Goal: Transaction & Acquisition: Purchase product/service

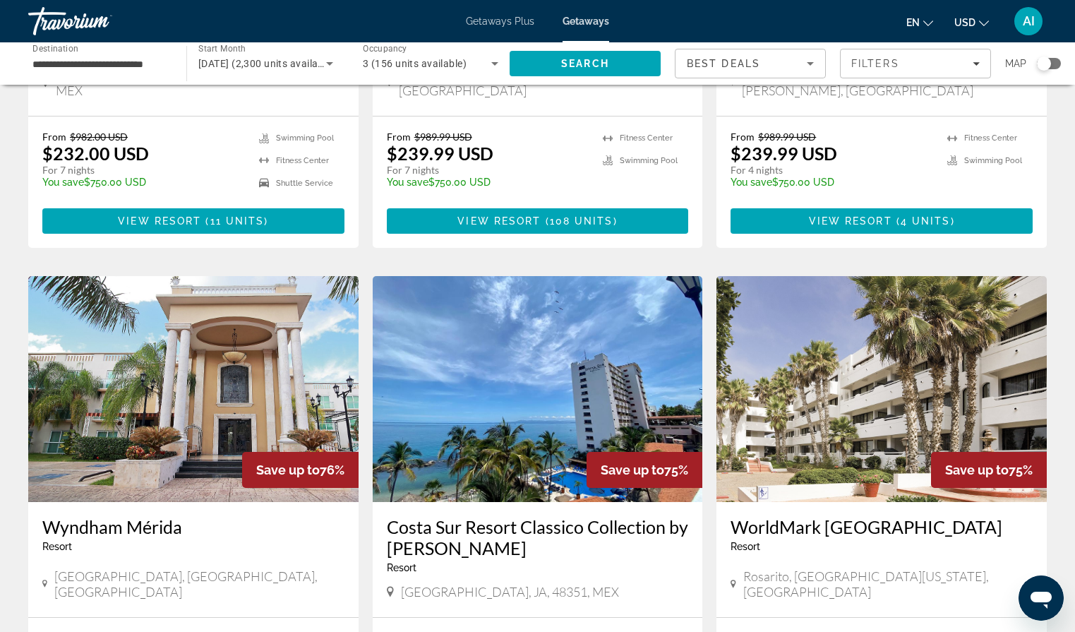
scroll to position [902, 0]
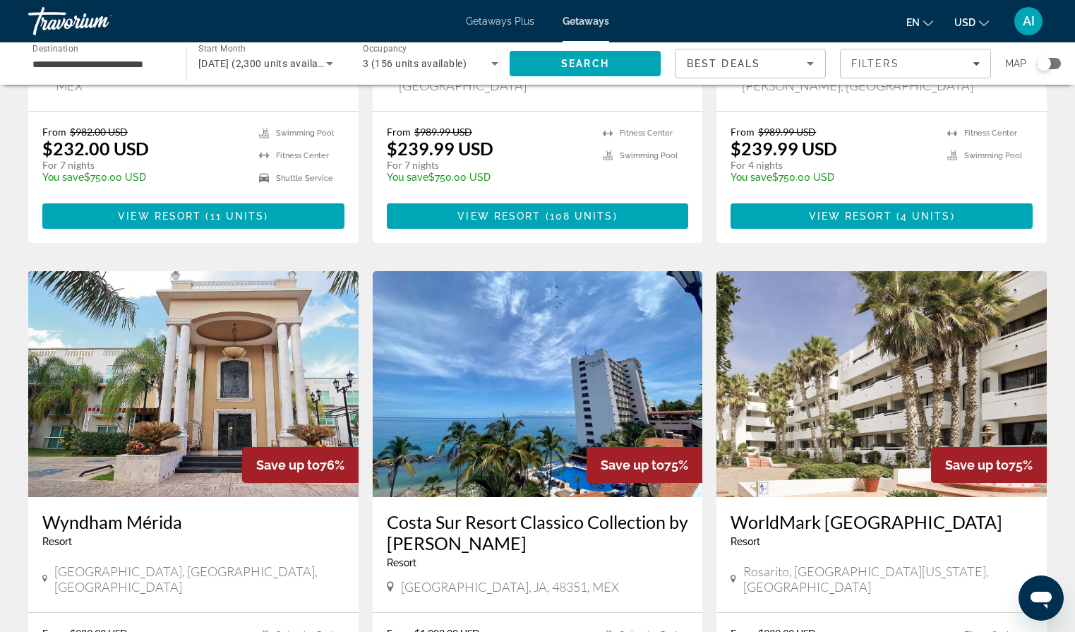
click at [581, 339] on img "Main content" at bounding box center [538, 384] width 330 height 226
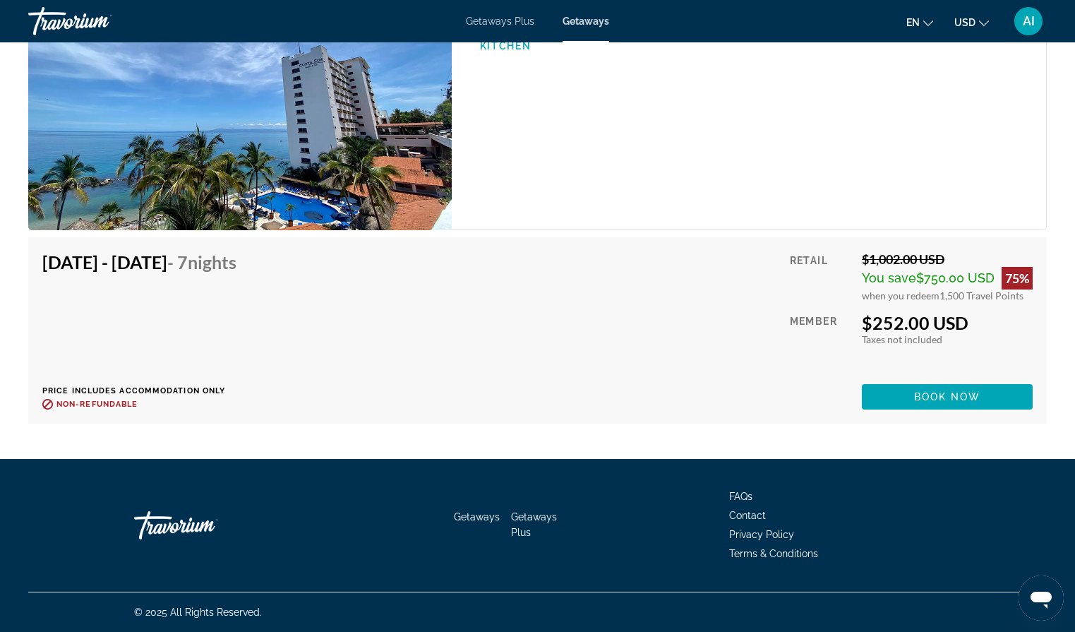
scroll to position [2315, 0]
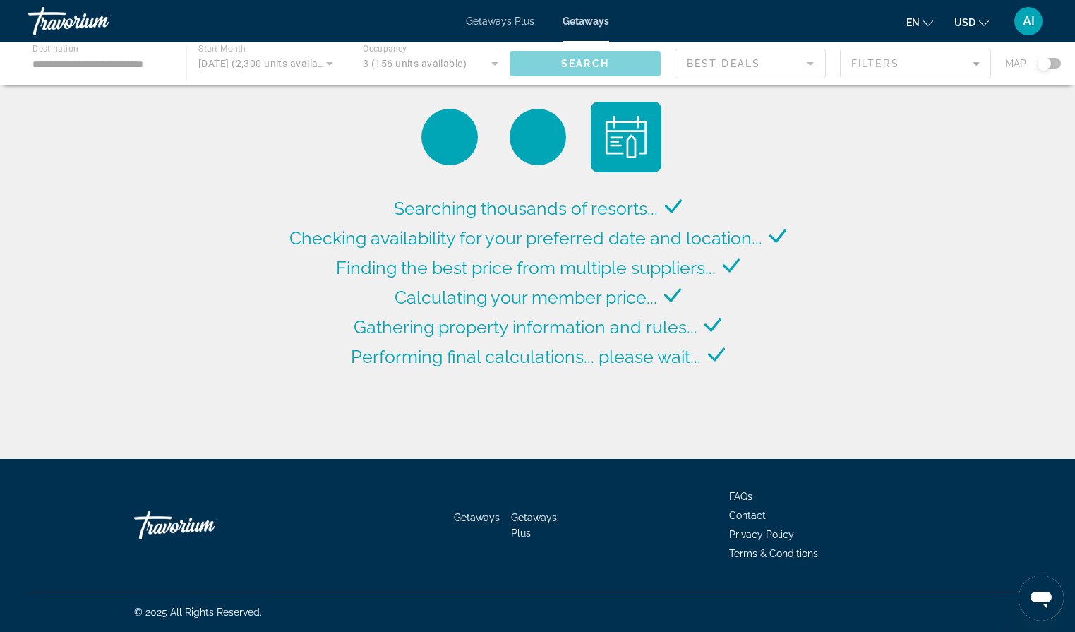
click at [169, 64] on div "Main content" at bounding box center [537, 63] width 1075 height 42
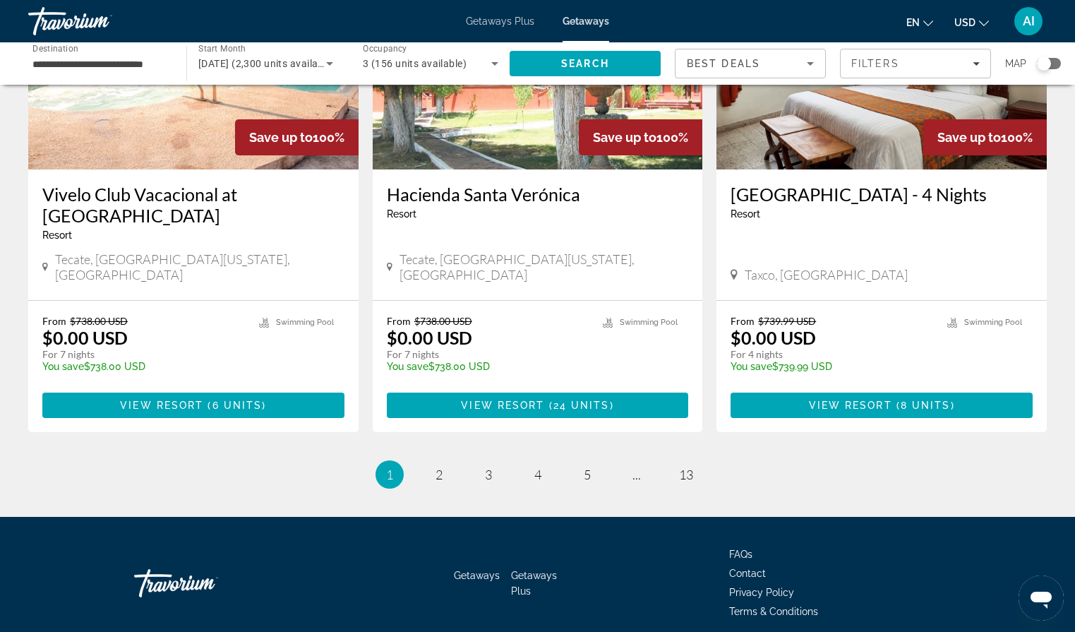
scroll to position [1696, 0]
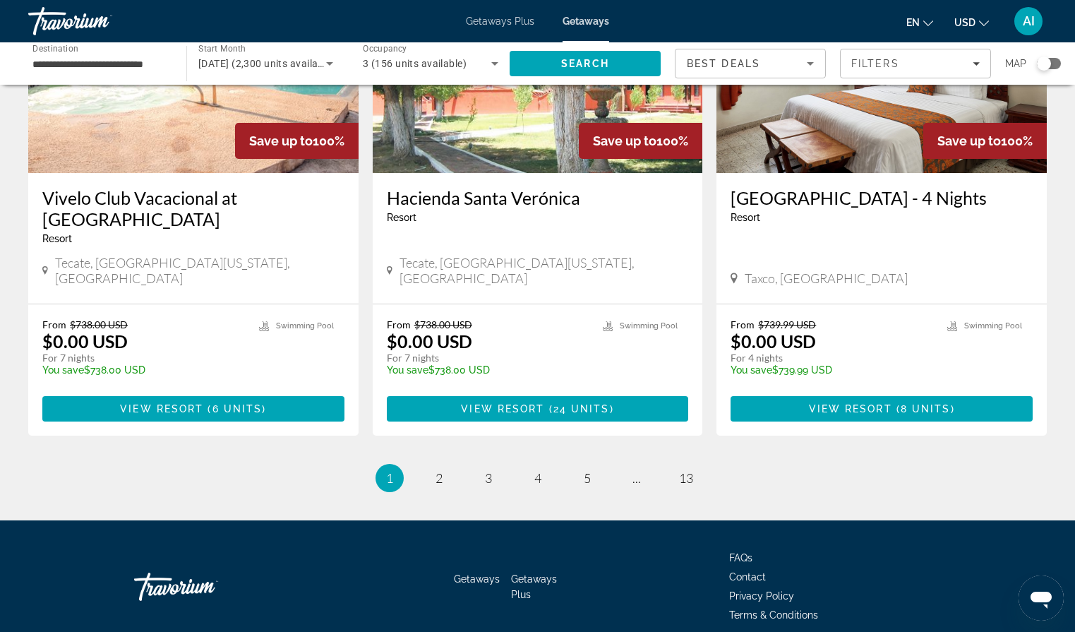
click at [162, 63] on input "**********" at bounding box center [99, 64] width 135 height 17
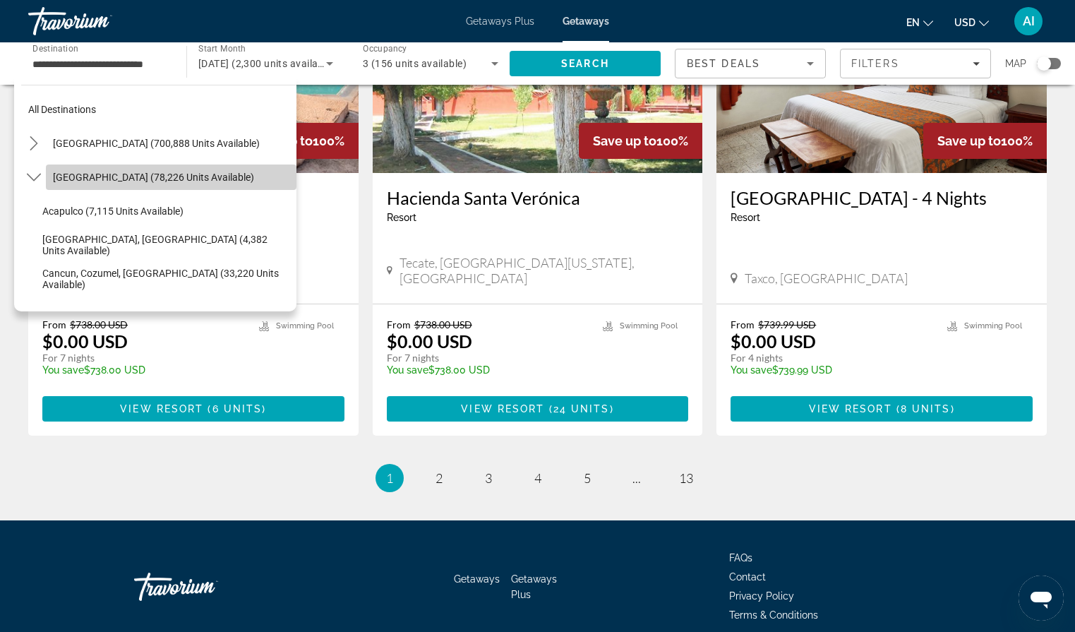
click at [140, 172] on span "[GEOGRAPHIC_DATA] (78,226 units available)" at bounding box center [153, 176] width 201 height 11
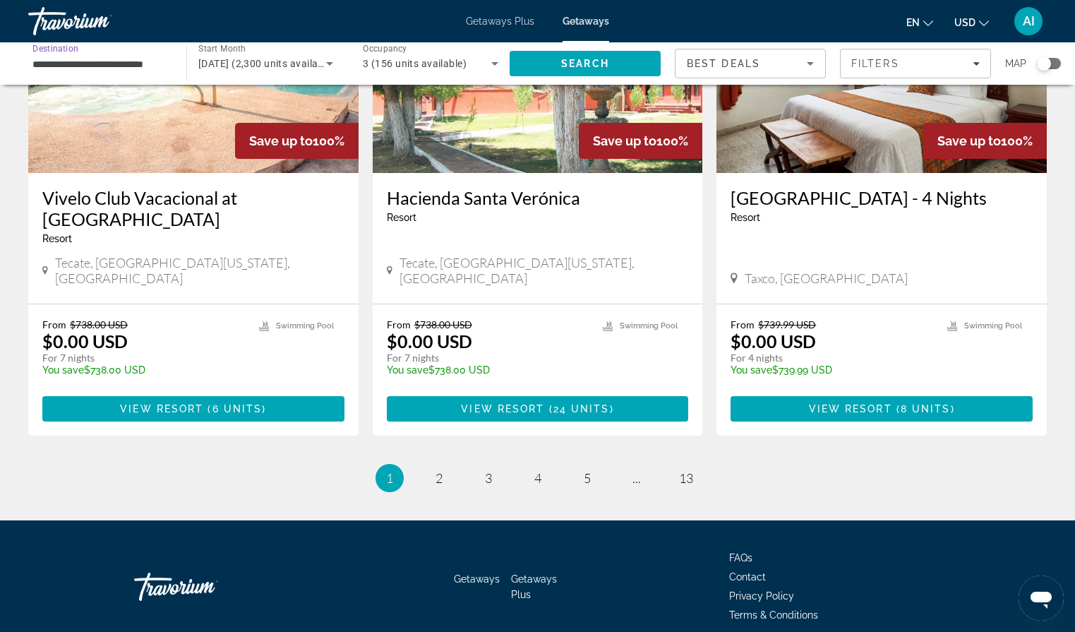
click at [148, 71] on input "**********" at bounding box center [99, 64] width 135 height 17
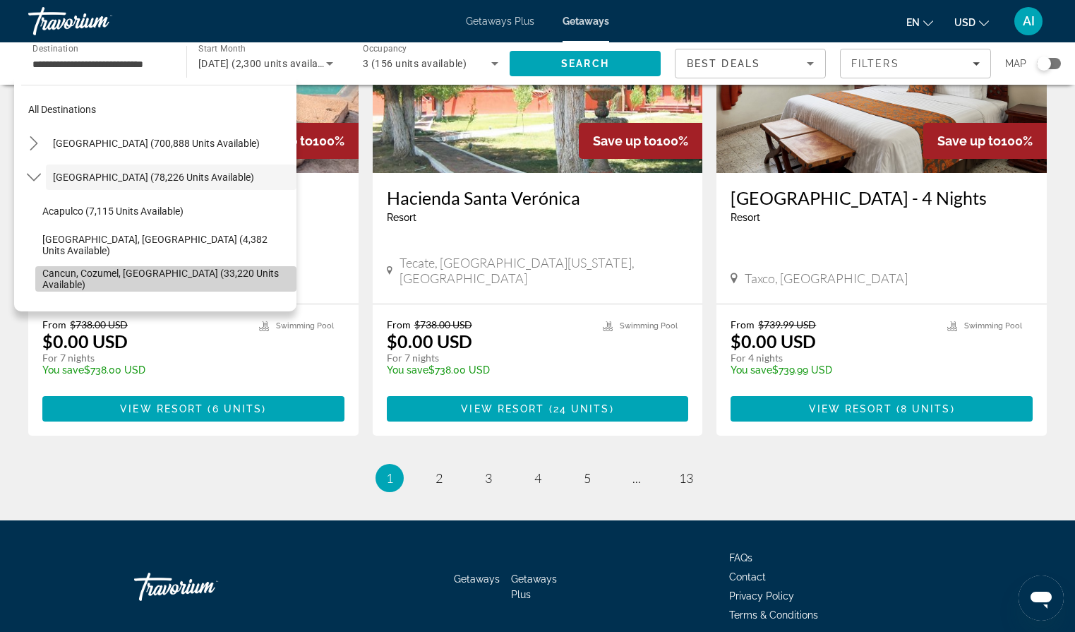
click at [102, 277] on span "Cancun, Cozumel, [GEOGRAPHIC_DATA] (33,220 units available)" at bounding box center [165, 278] width 247 height 23
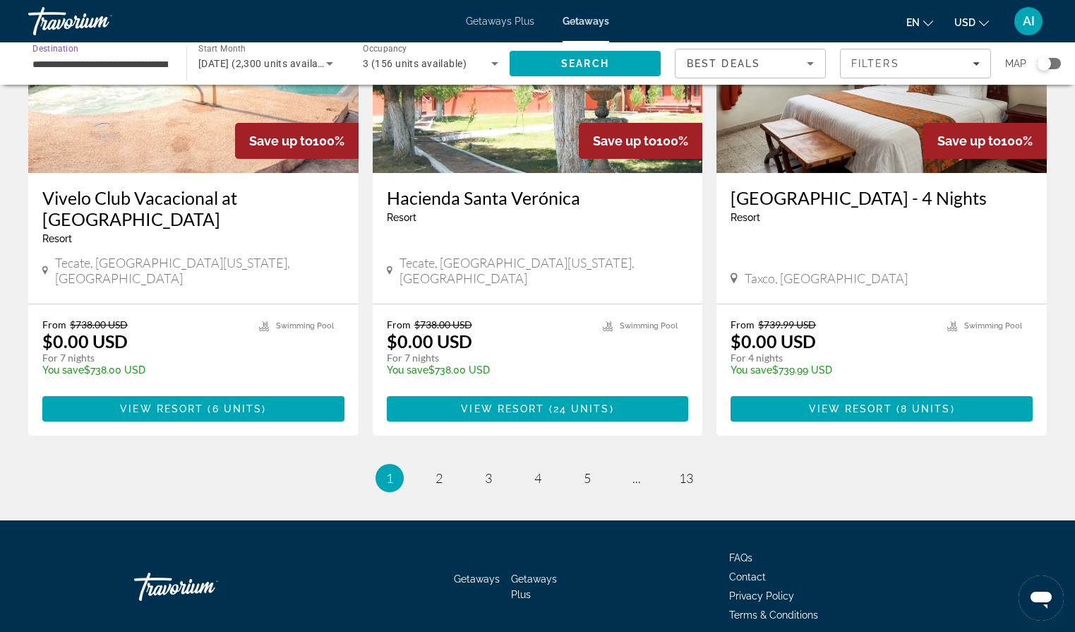
click at [155, 61] on input "**********" at bounding box center [99, 64] width 135 height 17
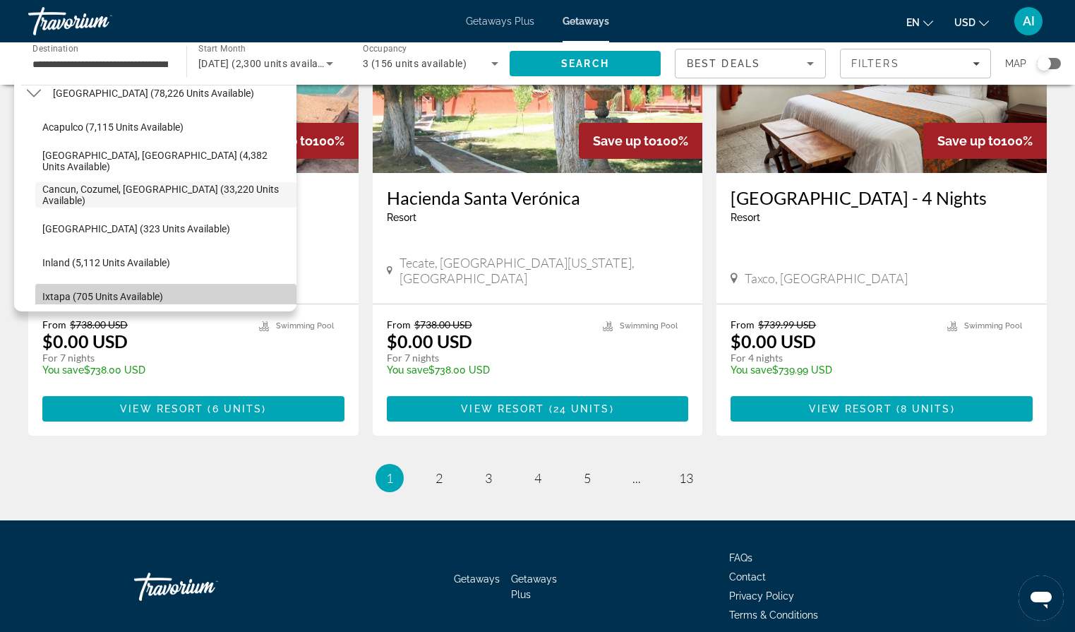
click at [99, 300] on span "Ixtapa (705 units available)" at bounding box center [102, 296] width 121 height 11
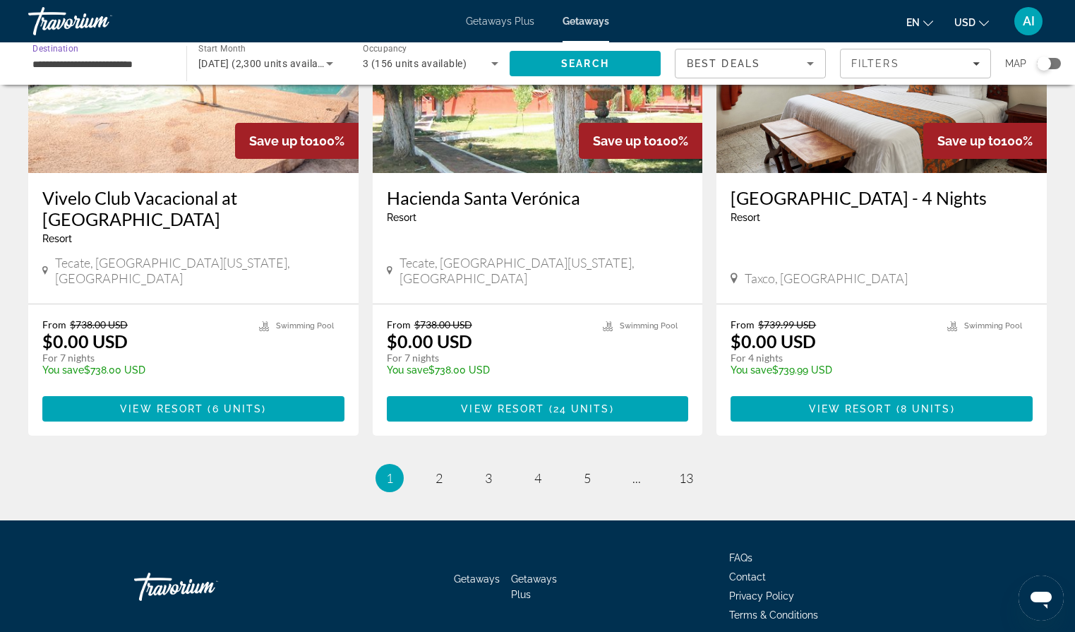
click at [155, 66] on input "**********" at bounding box center [99, 64] width 135 height 17
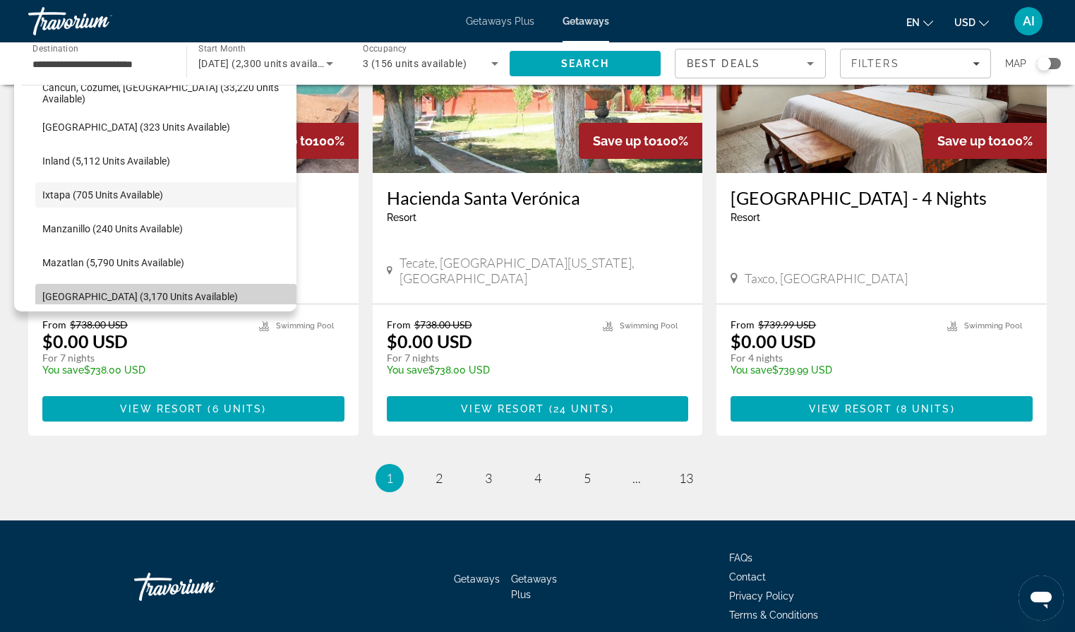
click at [124, 296] on span "[GEOGRAPHIC_DATA] (3,170 units available)" at bounding box center [139, 296] width 195 height 11
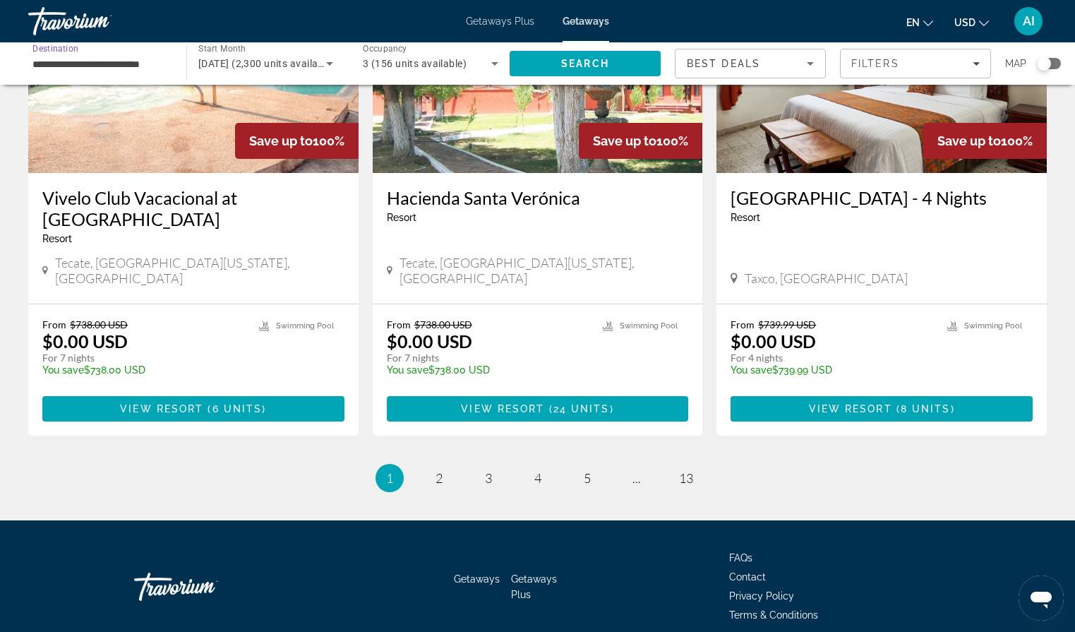
click at [153, 64] on input "**********" at bounding box center [99, 64] width 135 height 17
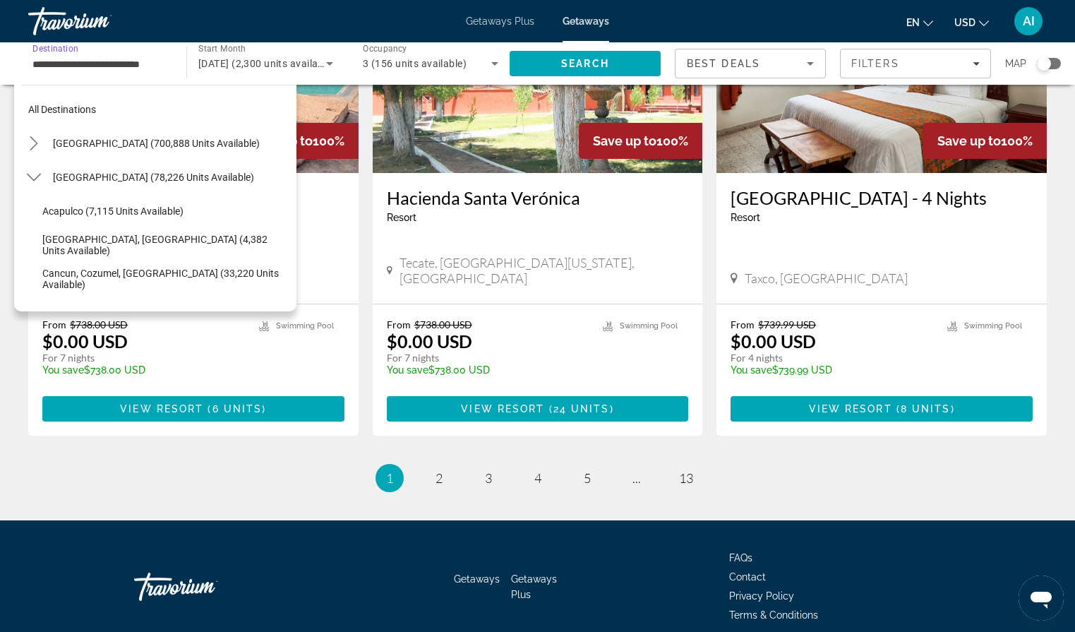
scroll to position [287, 0]
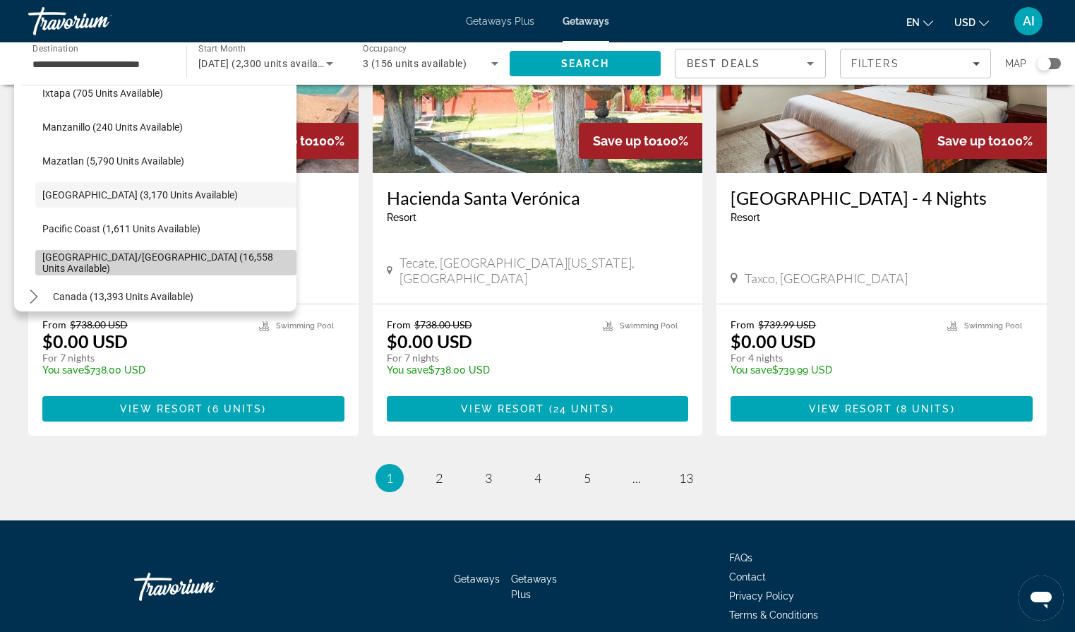
click at [108, 265] on span "[GEOGRAPHIC_DATA]/[GEOGRAPHIC_DATA] (16,558 units available)" at bounding box center [165, 262] width 247 height 23
type input "**********"
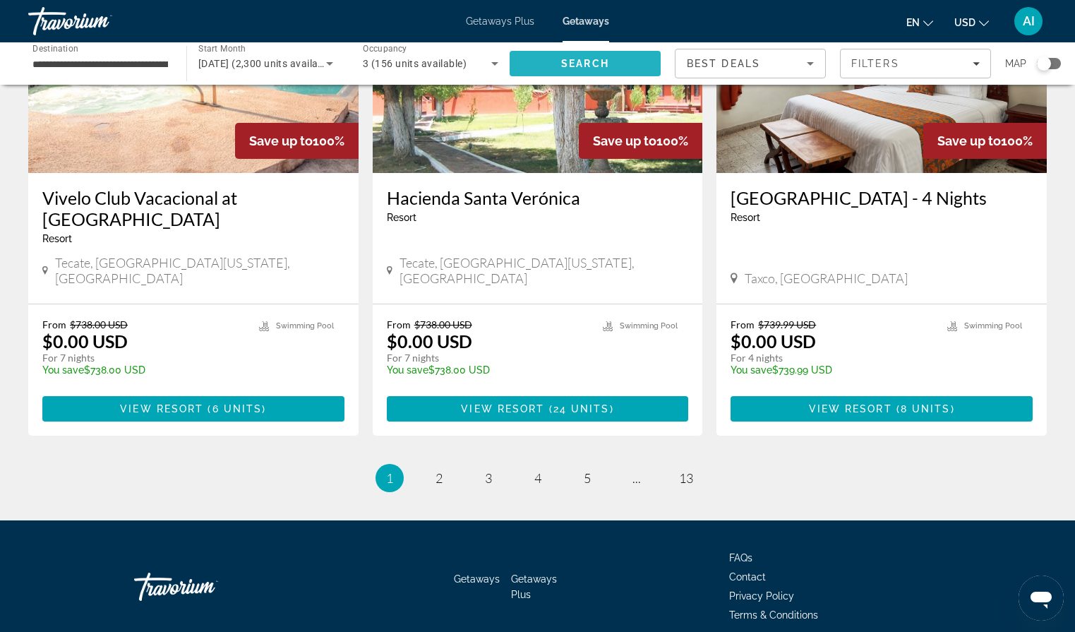
click at [555, 56] on span "Search" at bounding box center [584, 64] width 151 height 34
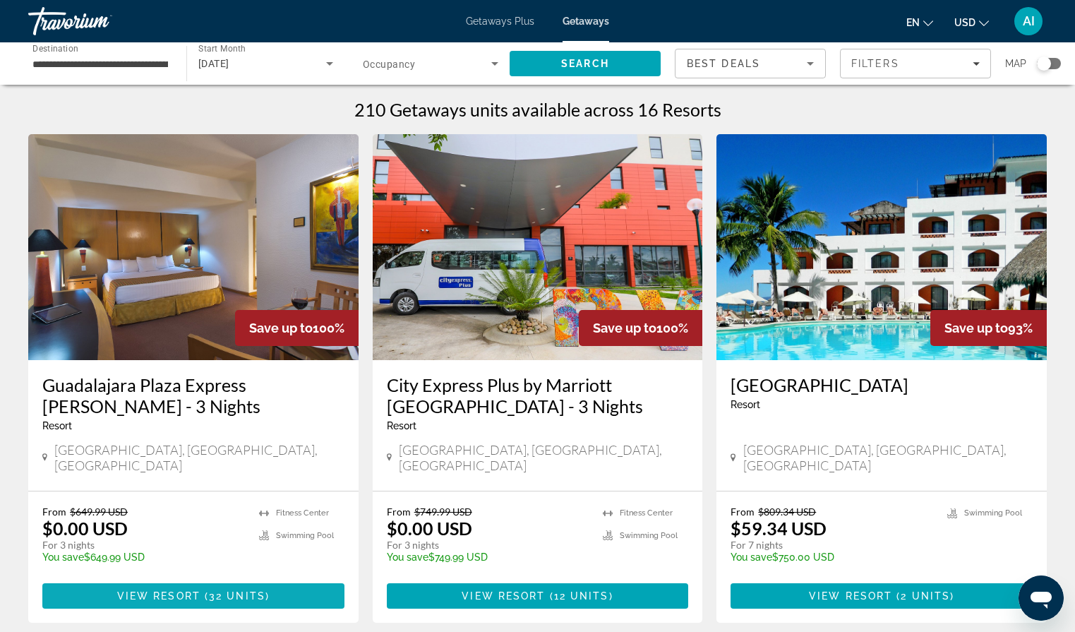
click at [193, 590] on span "View Resort" at bounding box center [158, 595] width 83 height 11
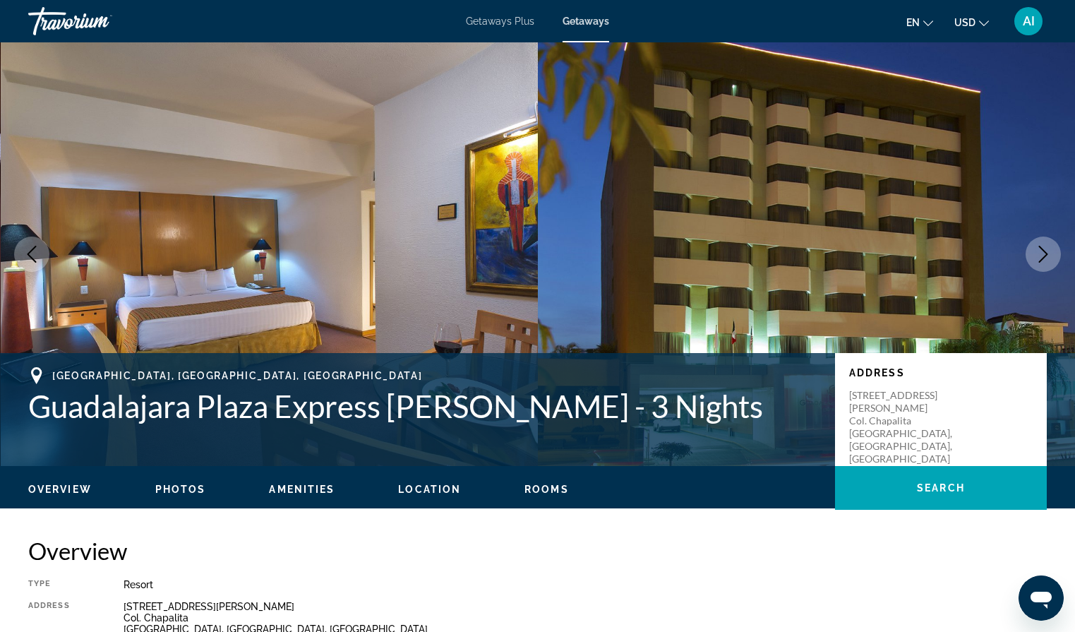
click at [1045, 253] on icon "Next image" at bounding box center [1043, 254] width 9 height 17
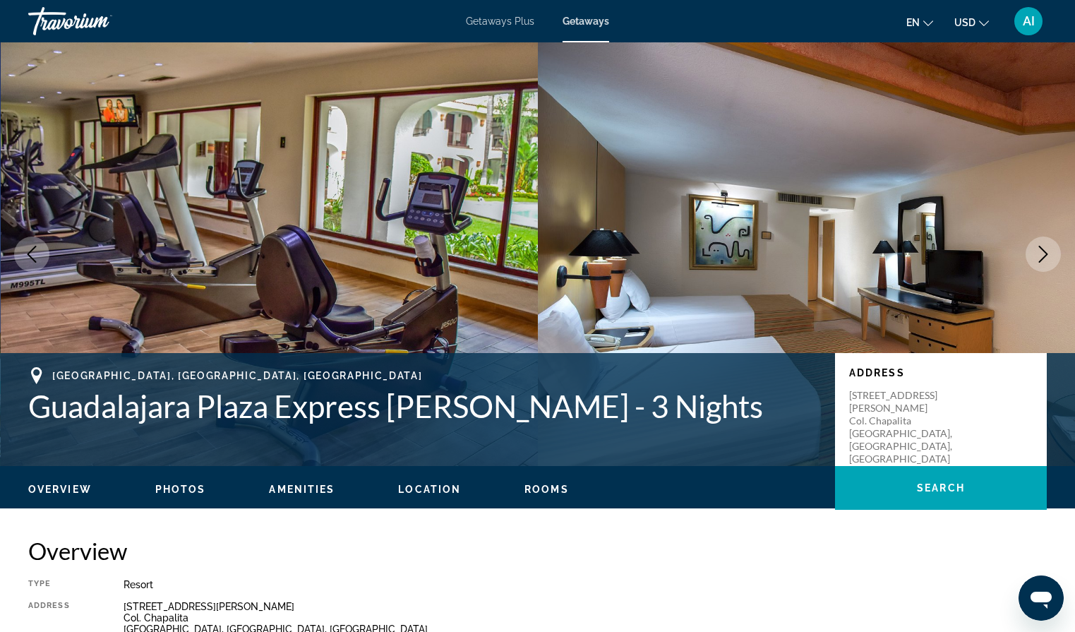
click at [1045, 253] on icon "Next image" at bounding box center [1043, 254] width 9 height 17
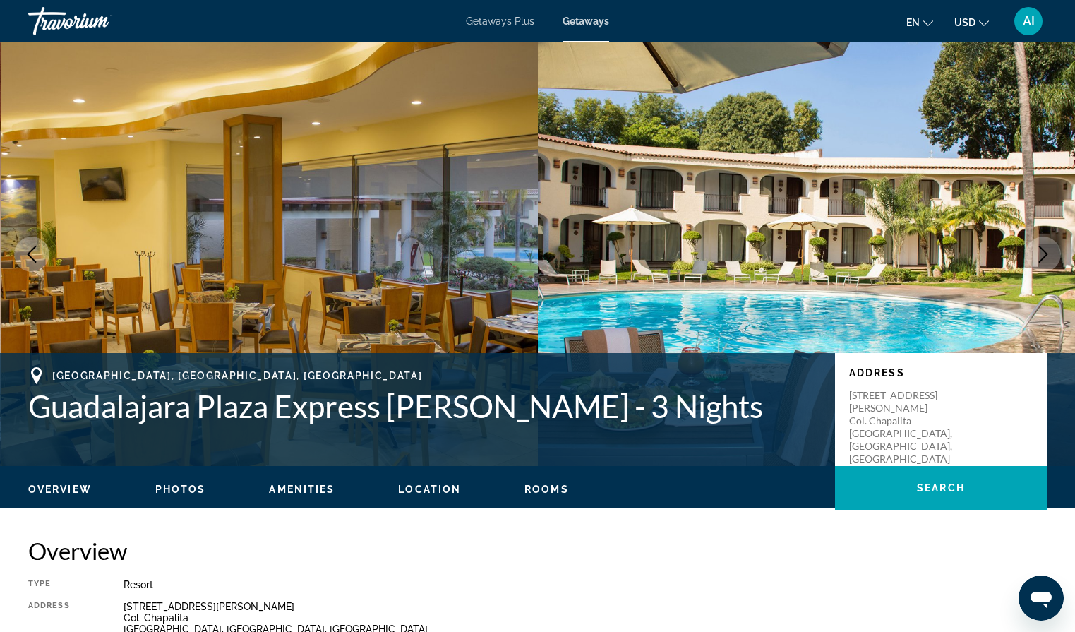
click at [1045, 253] on icon "Next image" at bounding box center [1043, 254] width 9 height 17
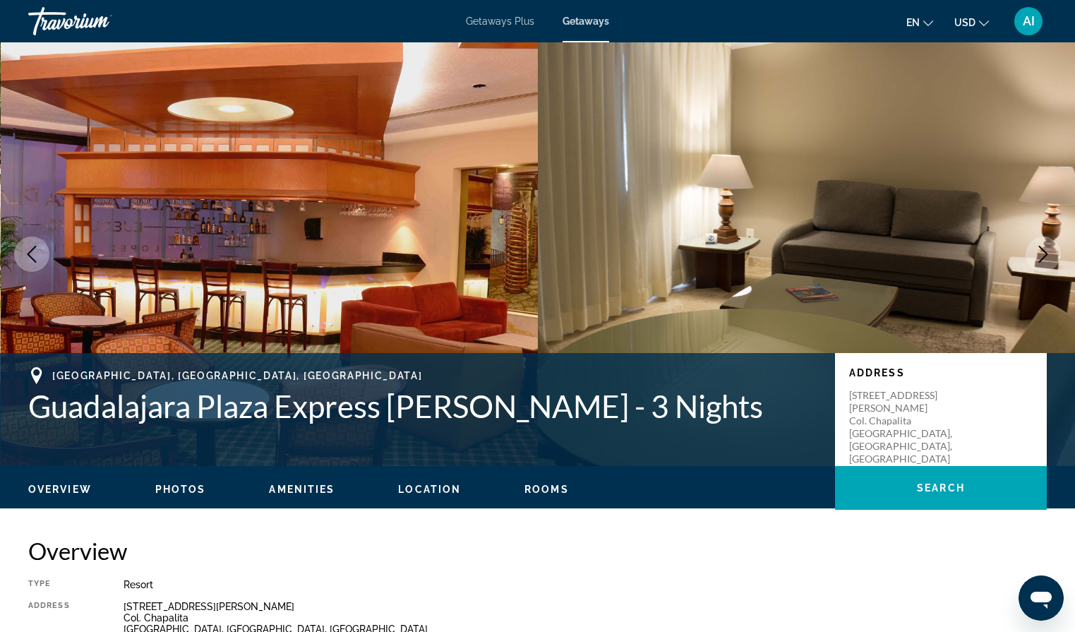
click at [1046, 253] on icon "Next image" at bounding box center [1043, 254] width 9 height 17
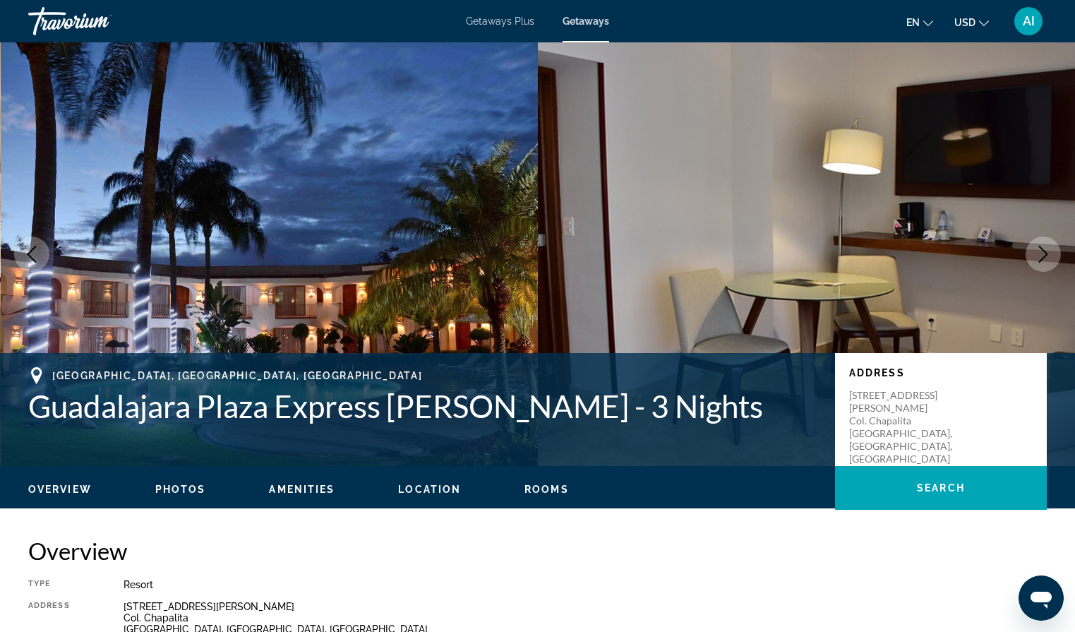
click at [1046, 253] on icon "Next image" at bounding box center [1043, 254] width 9 height 17
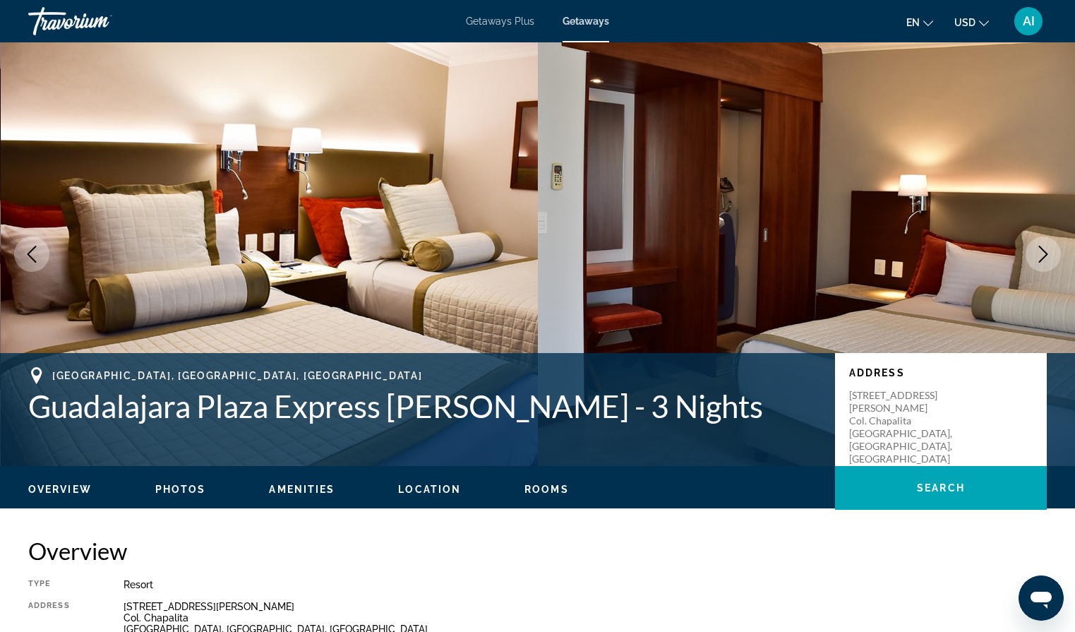
click at [1046, 253] on icon "Next image" at bounding box center [1043, 254] width 9 height 17
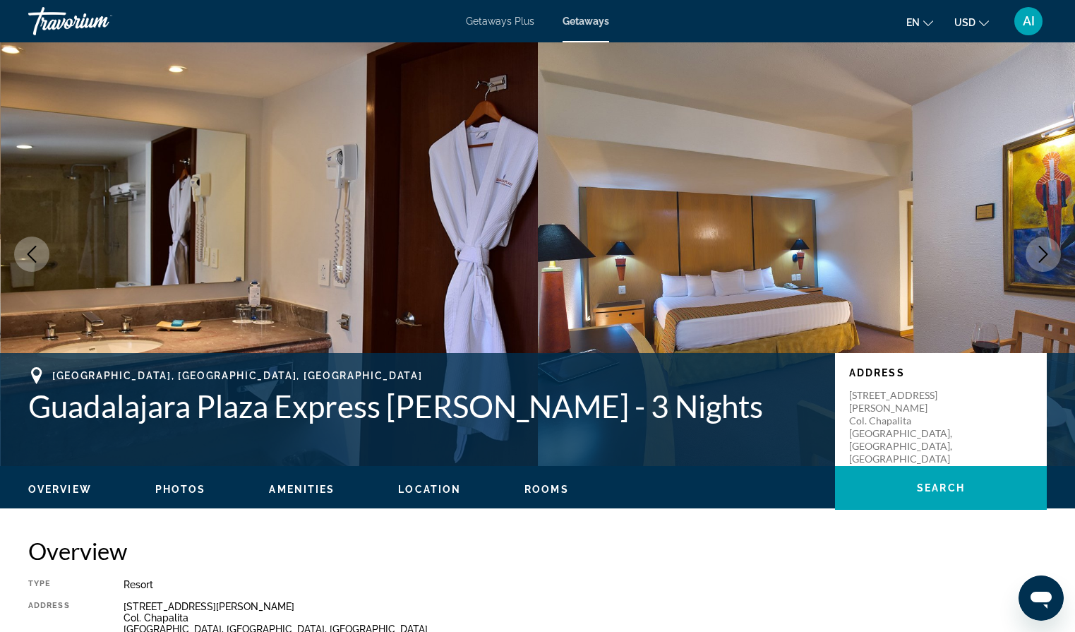
click at [1046, 253] on icon "Next image" at bounding box center [1043, 254] width 9 height 17
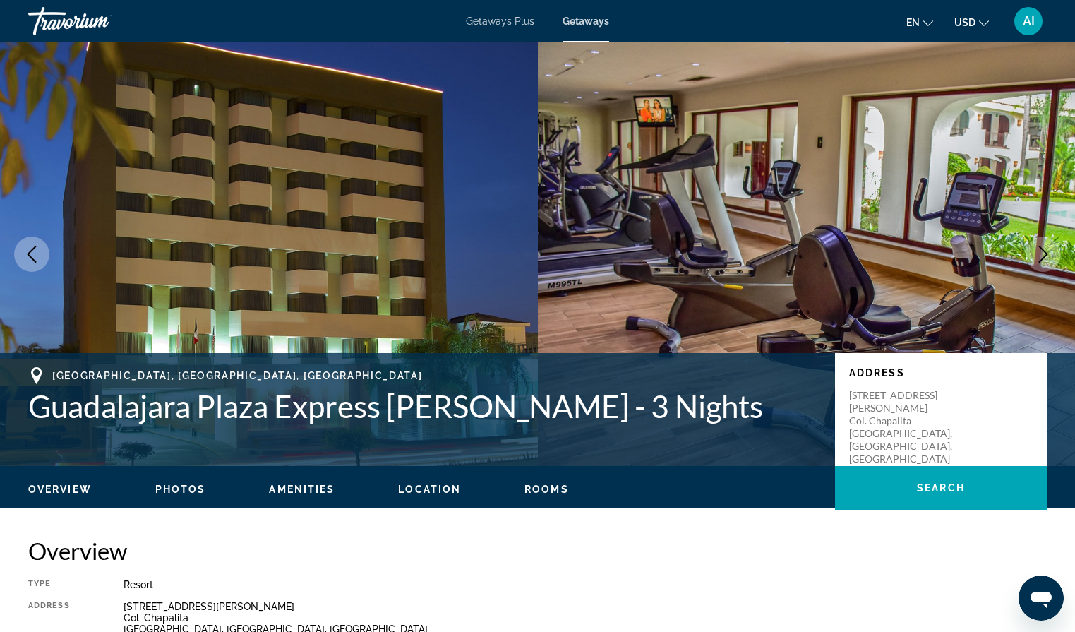
click at [1046, 253] on icon "Next image" at bounding box center [1043, 254] width 9 height 17
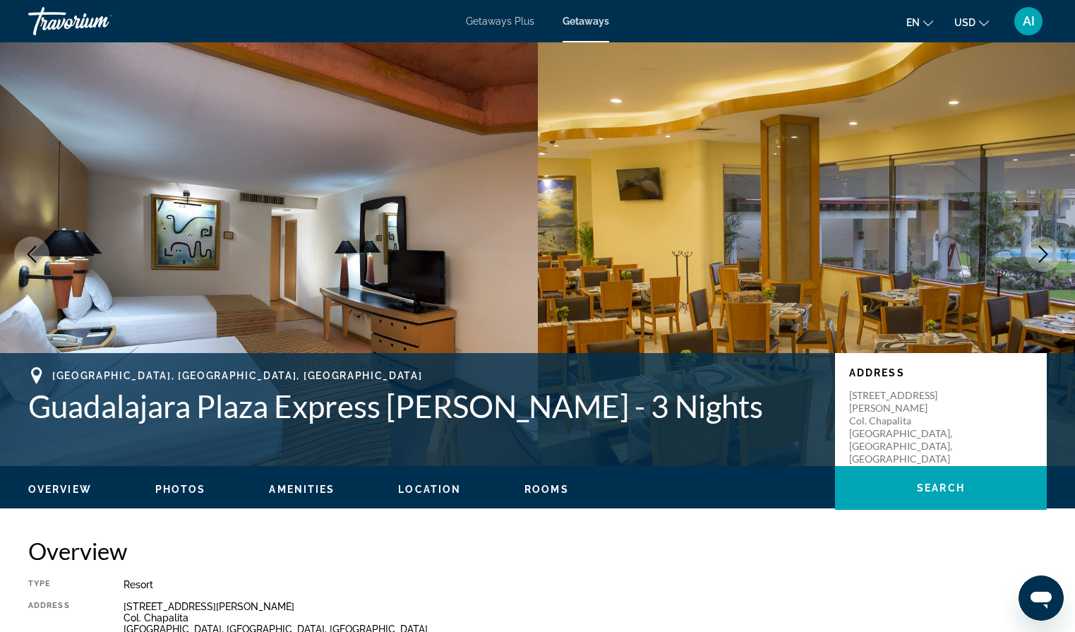
click at [1046, 253] on icon "Next image" at bounding box center [1043, 254] width 9 height 17
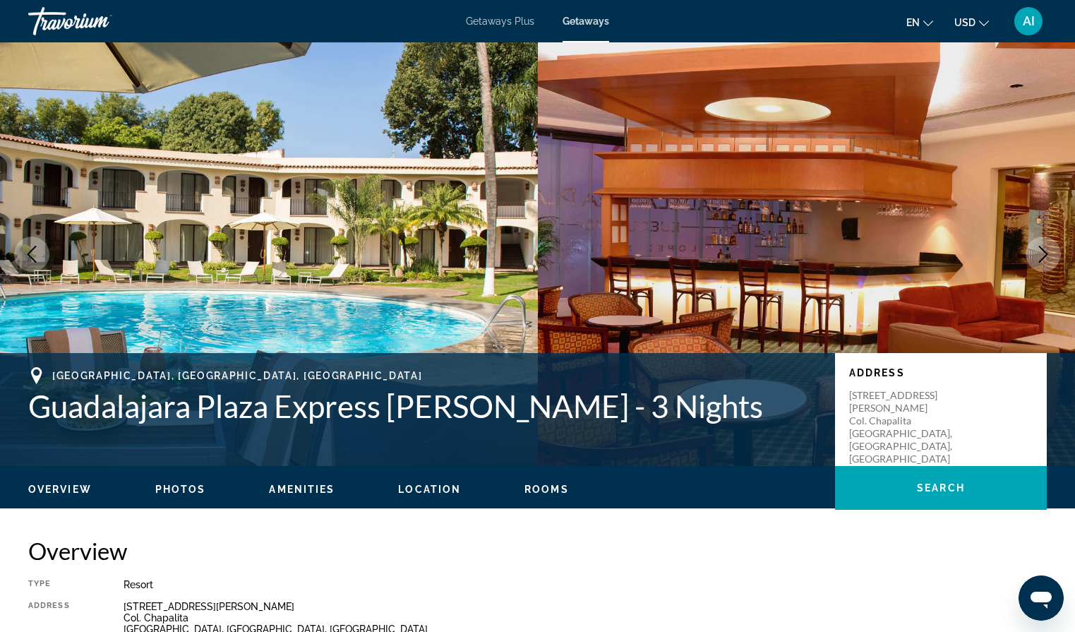
click at [1046, 253] on icon "Next image" at bounding box center [1043, 254] width 9 height 17
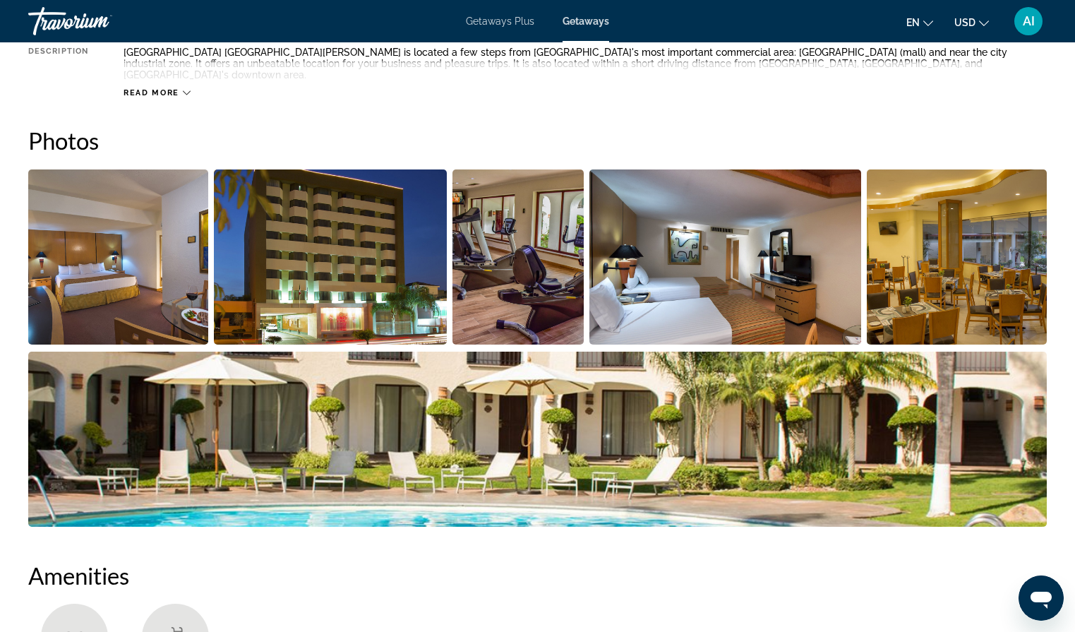
scroll to position [614, 0]
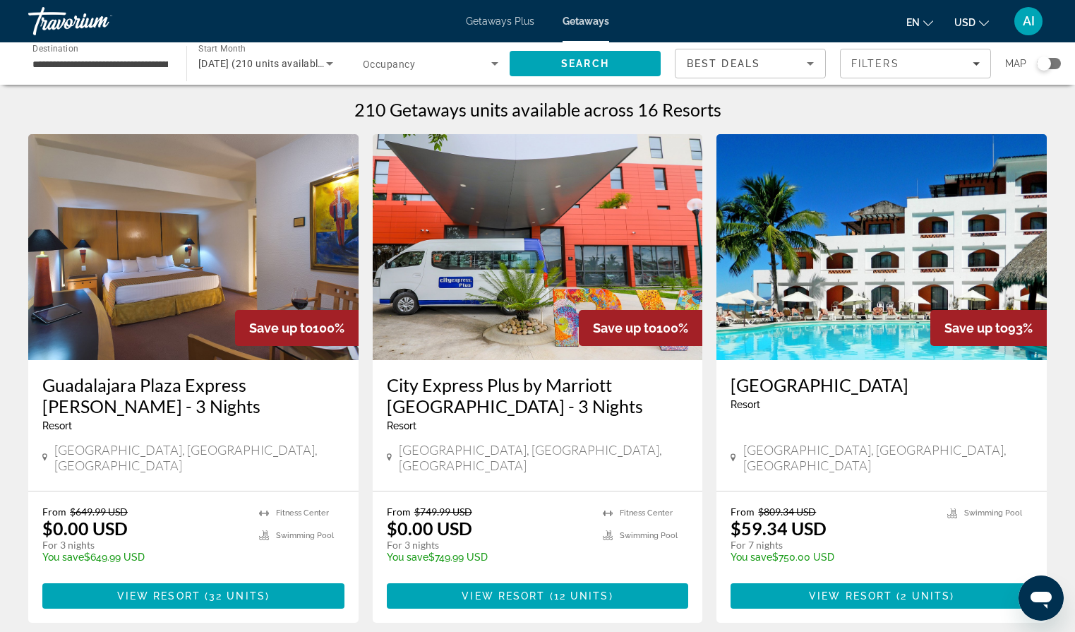
click at [1045, 61] on div "Search widget" at bounding box center [1044, 63] width 14 height 14
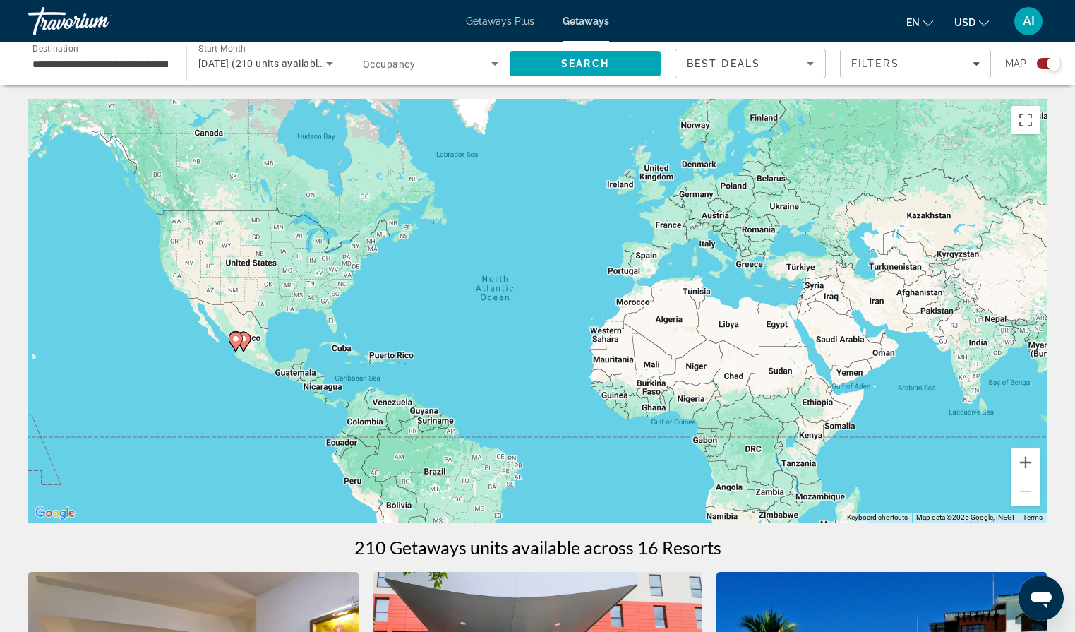
click at [658, 541] on h1 "210 Getaways units available across 16 Resorts" at bounding box center [537, 546] width 367 height 21
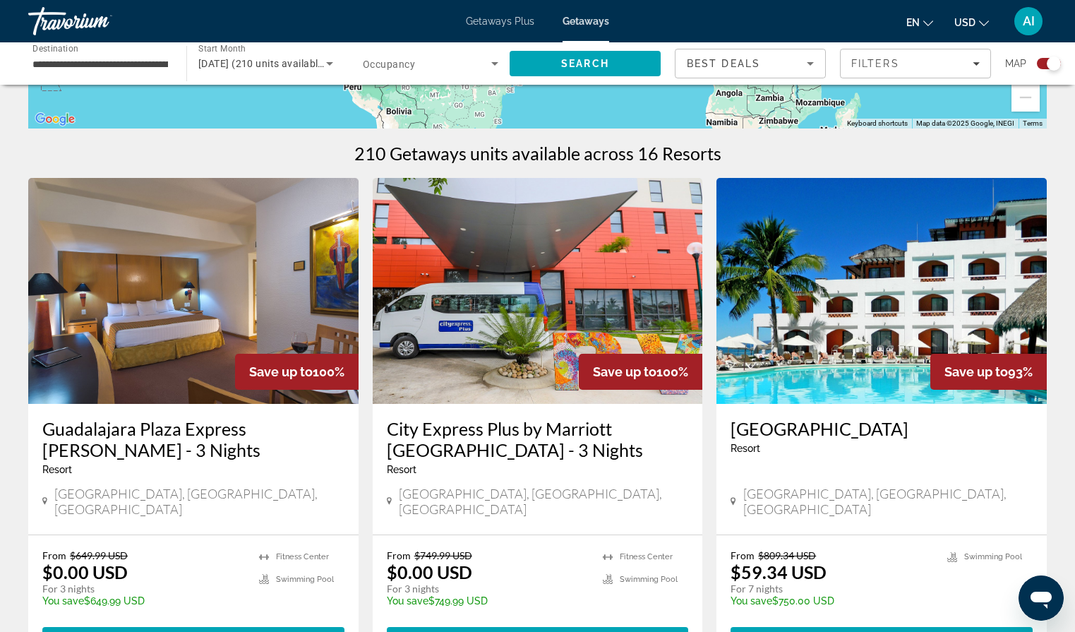
scroll to position [397, 0]
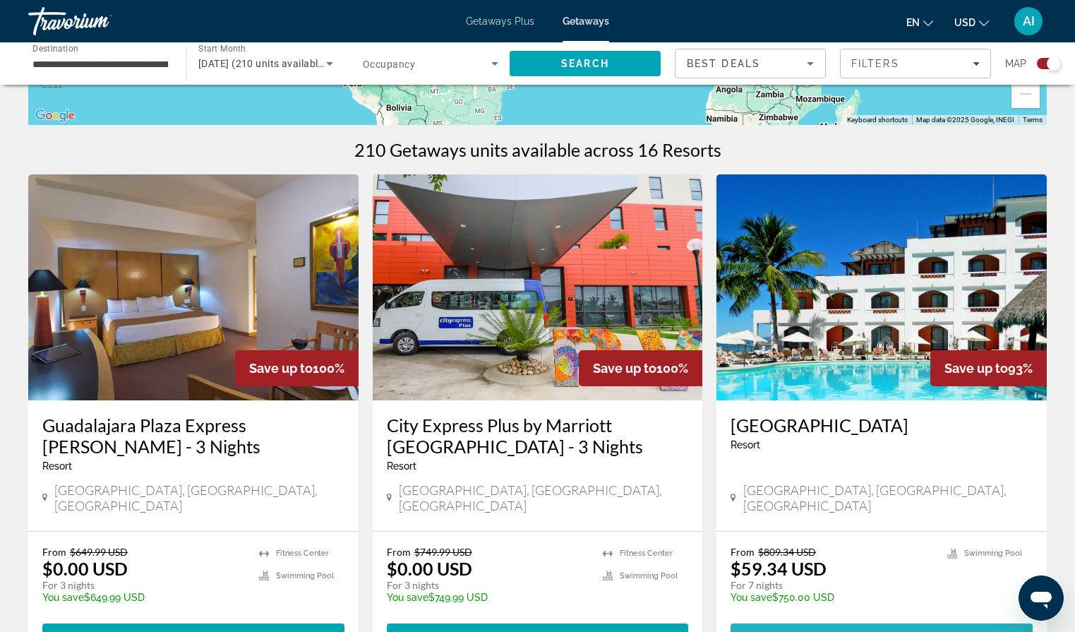
click at [836, 630] on span "View Resort" at bounding box center [850, 635] width 83 height 11
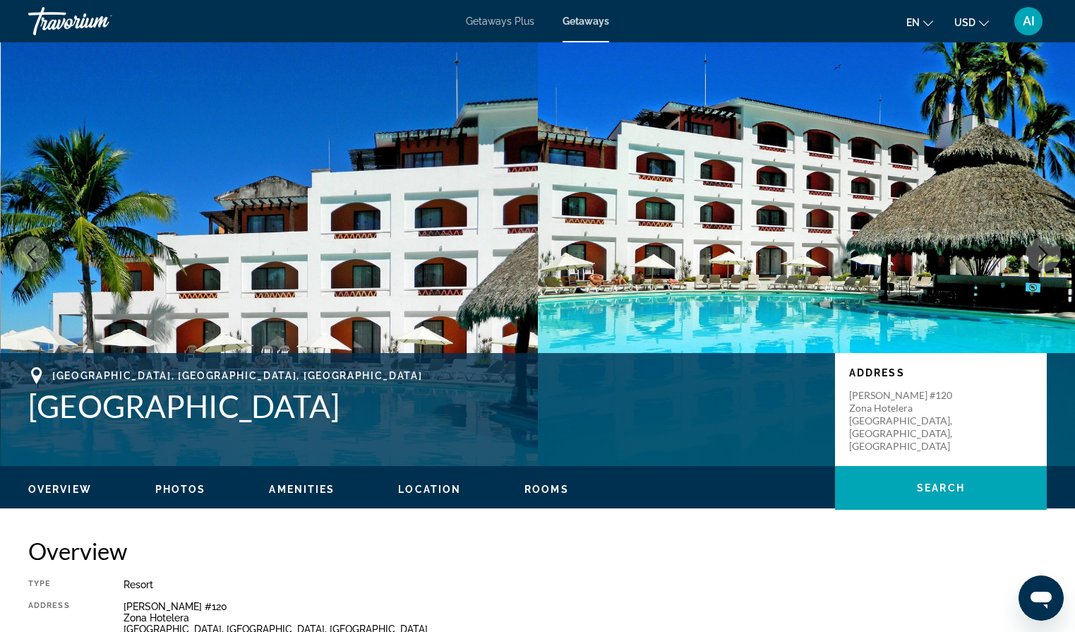
click at [694, 576] on div "Overview Type Resort All-Inclusive No All-Inclusive Address Diego Rivera #120 Z…" at bounding box center [537, 616] width 1018 height 160
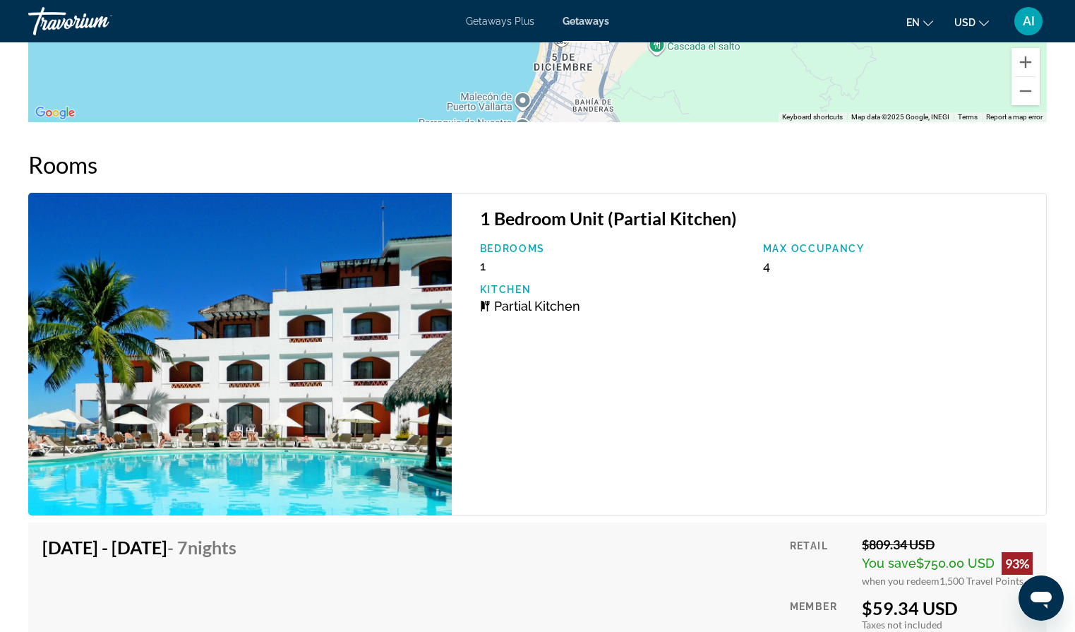
scroll to position [2233, 0]
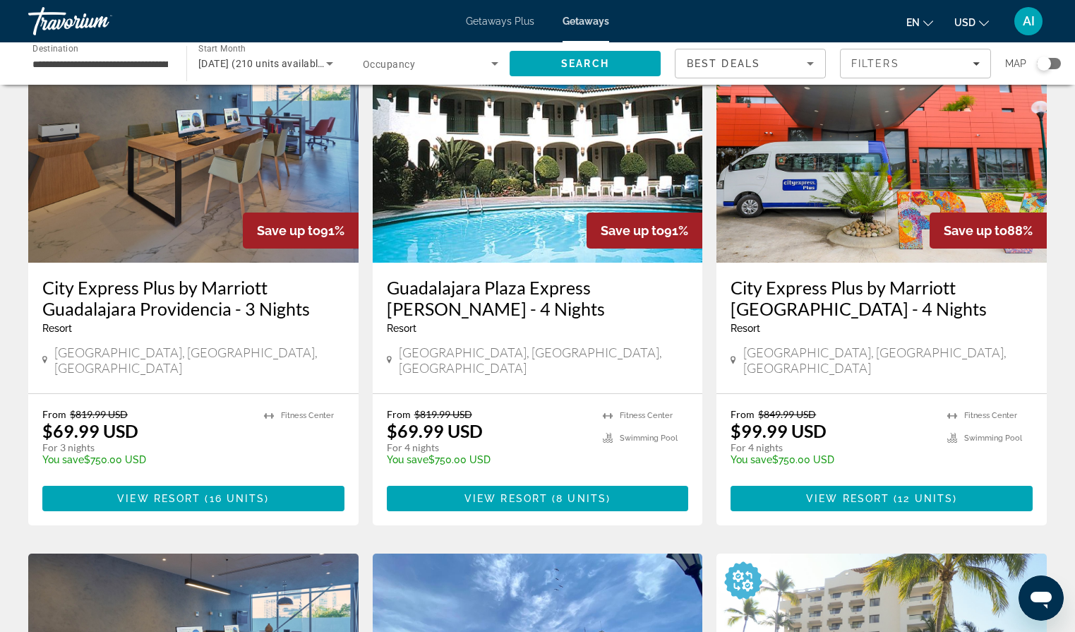
scroll to position [615, 0]
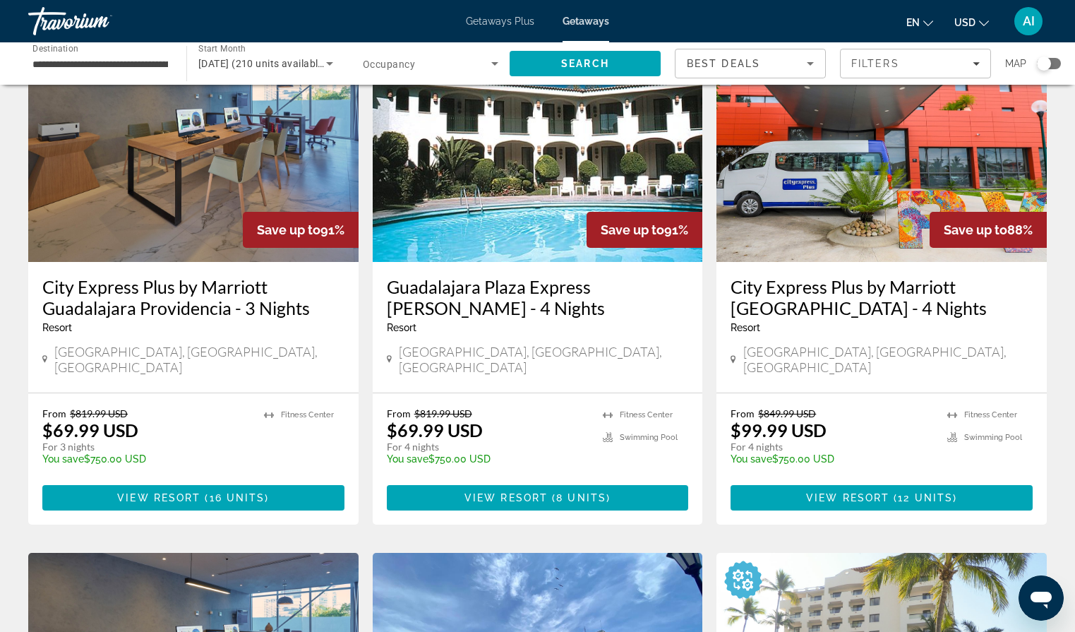
click at [208, 159] on img "Main content" at bounding box center [193, 149] width 330 height 226
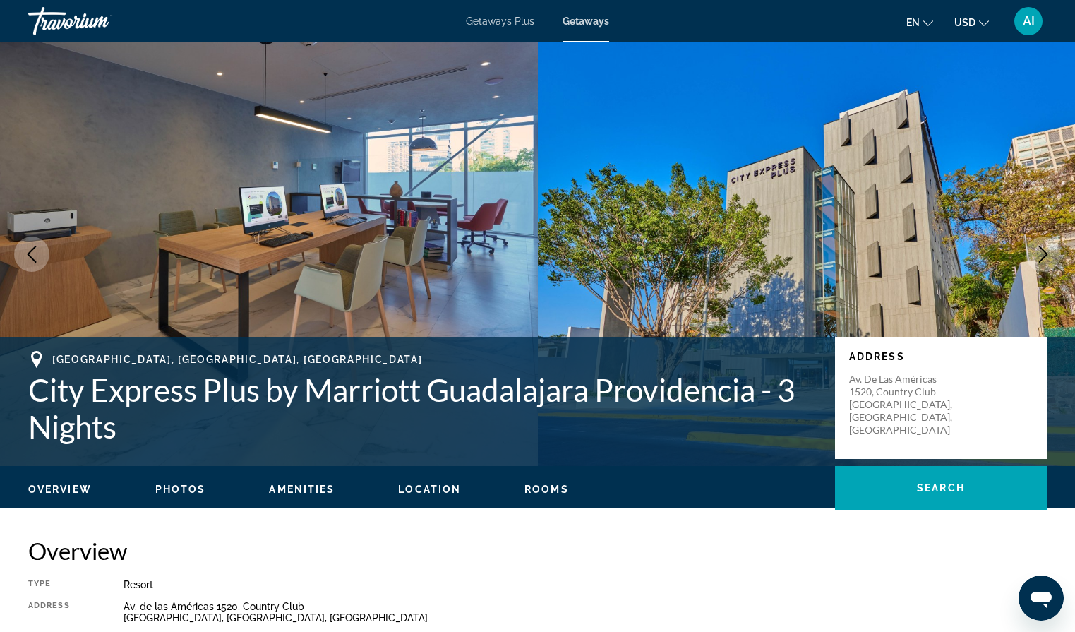
click at [816, 564] on h2 "Overview" at bounding box center [537, 550] width 1018 height 28
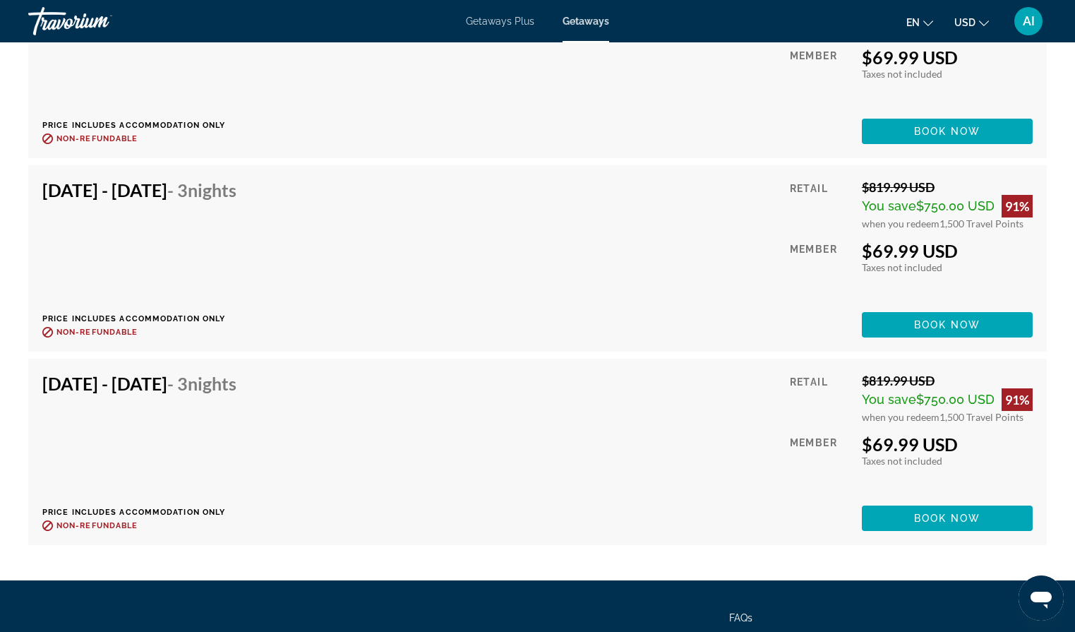
scroll to position [2541, 0]
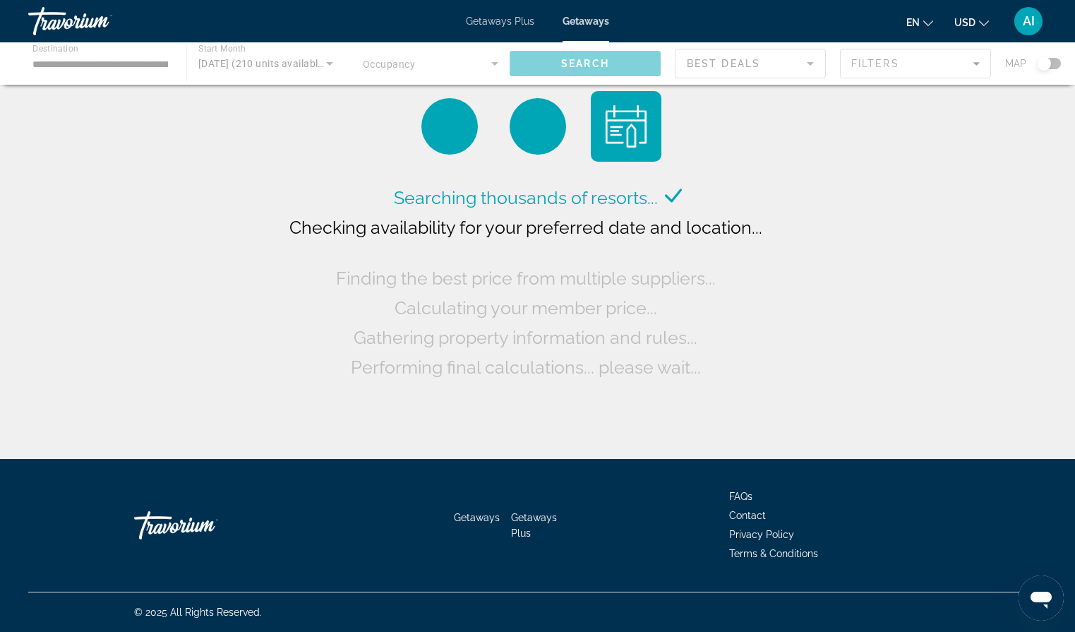
click at [155, 309] on div "Searching thousands of resorts... Checking availability for your preferred date…" at bounding box center [537, 233] width 1075 height 466
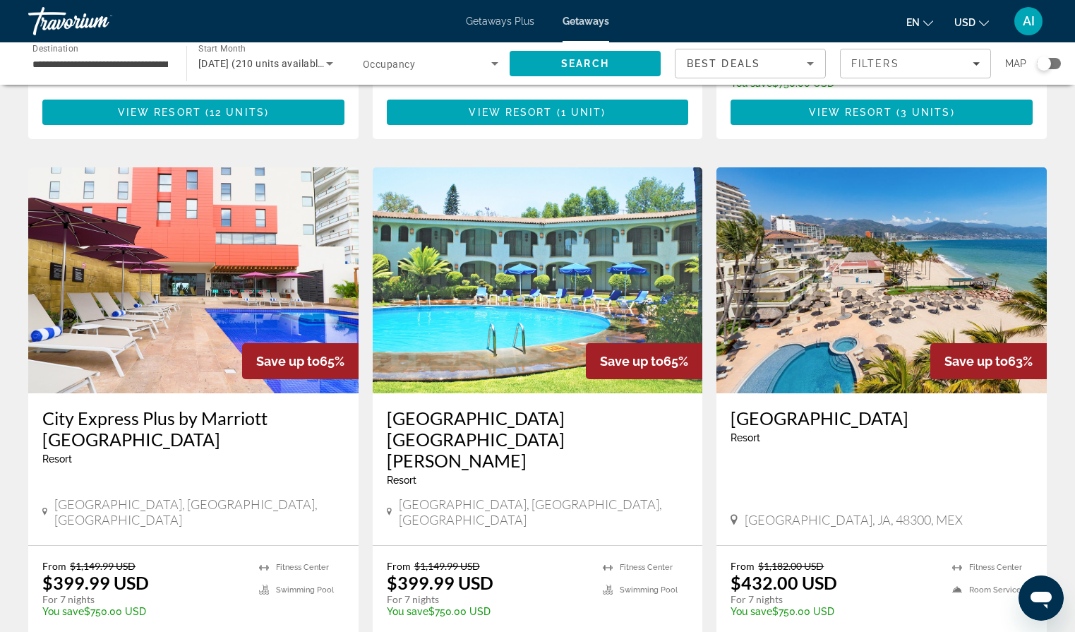
scroll to position [1519, 0]
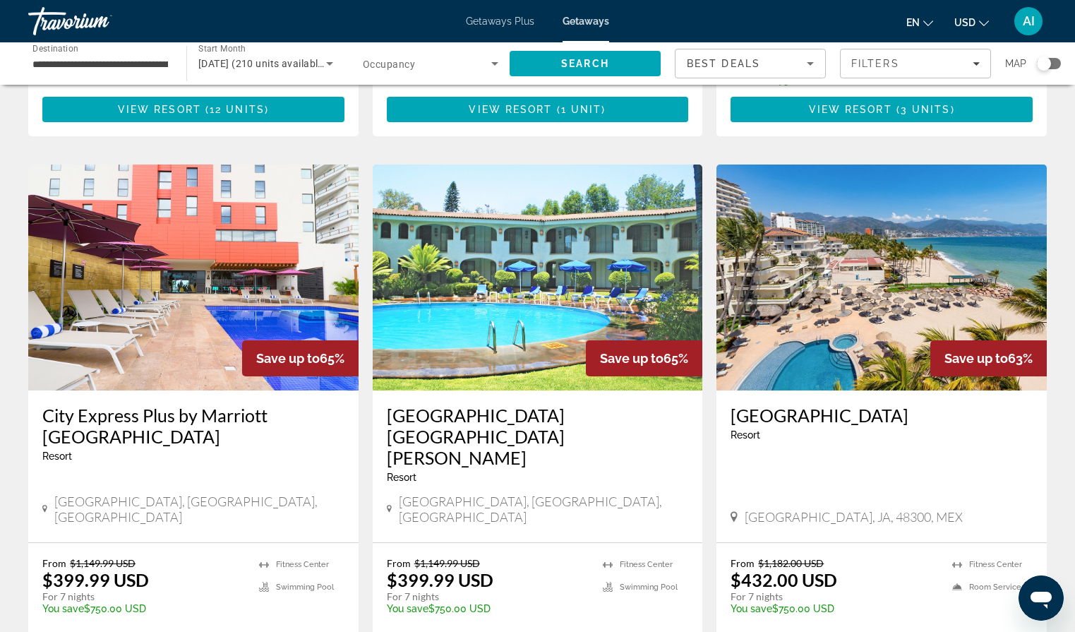
click at [832, 307] on img "Main content" at bounding box center [881, 277] width 330 height 226
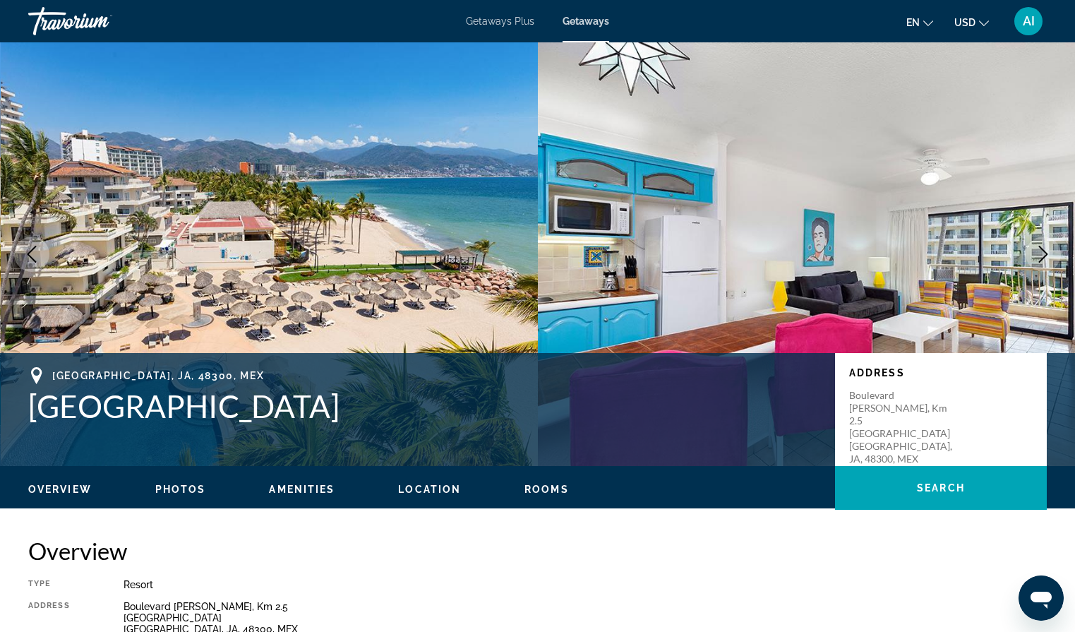
click at [298, 551] on h2 "Overview" at bounding box center [537, 550] width 1018 height 28
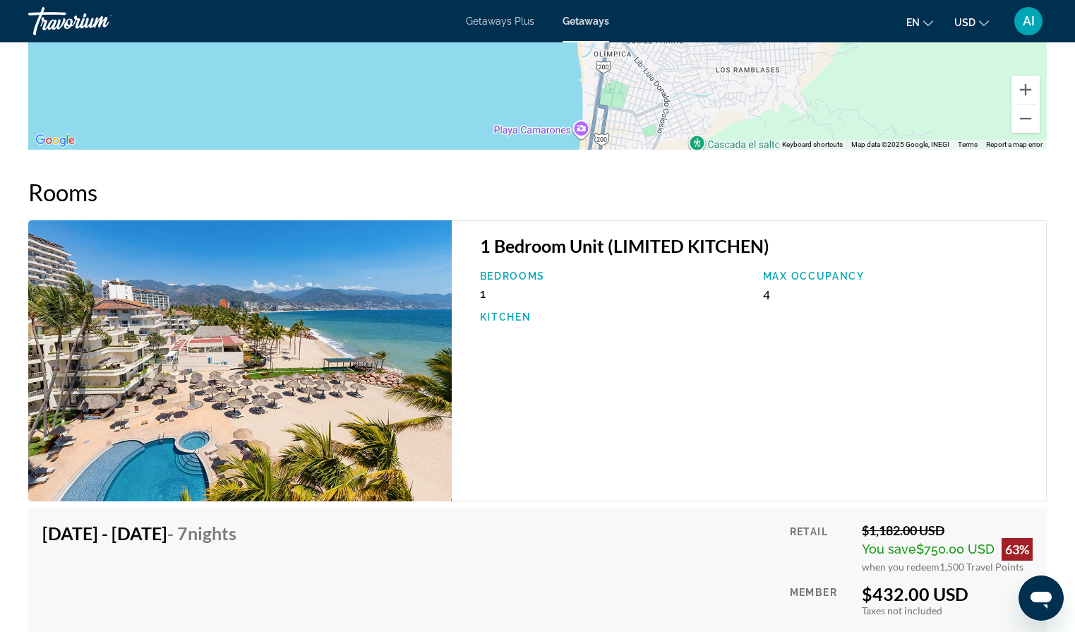
scroll to position [2161, 0]
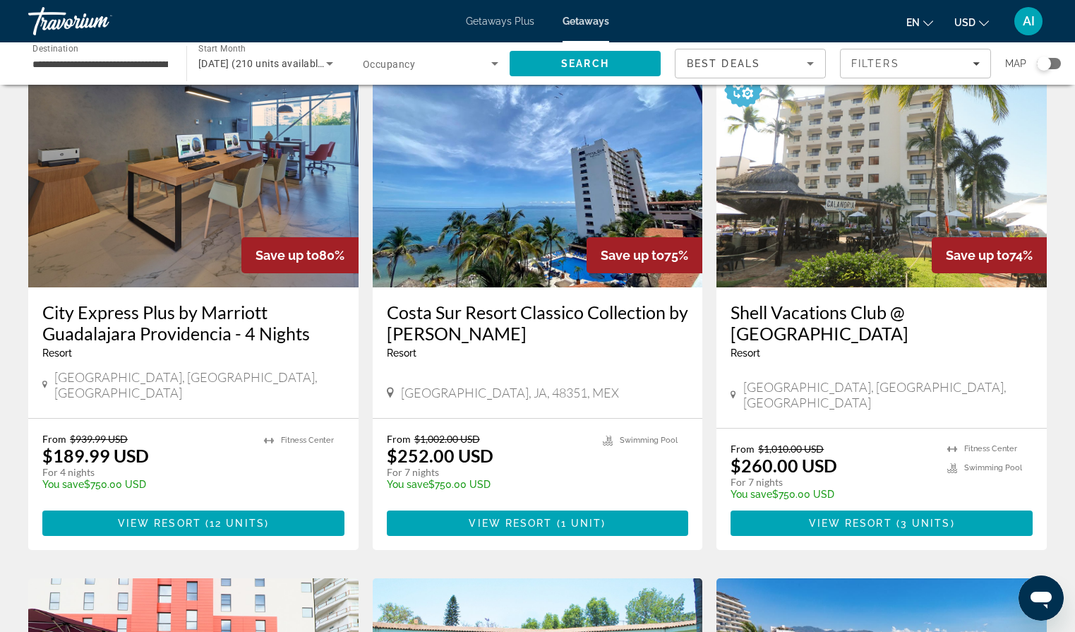
scroll to position [1134, 0]
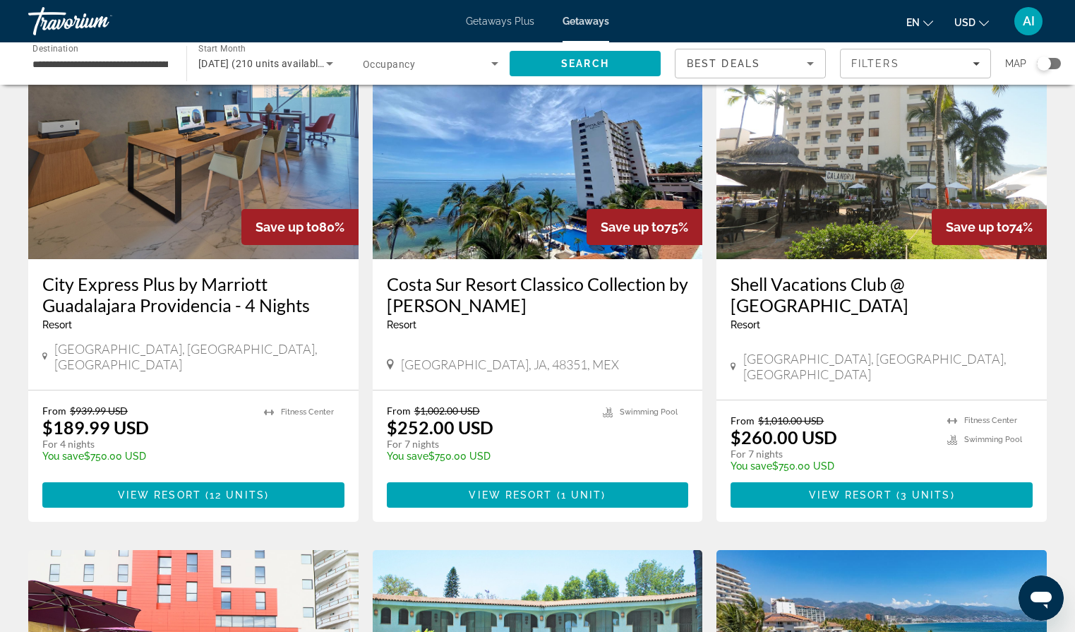
click at [826, 194] on img "Main content" at bounding box center [881, 146] width 330 height 226
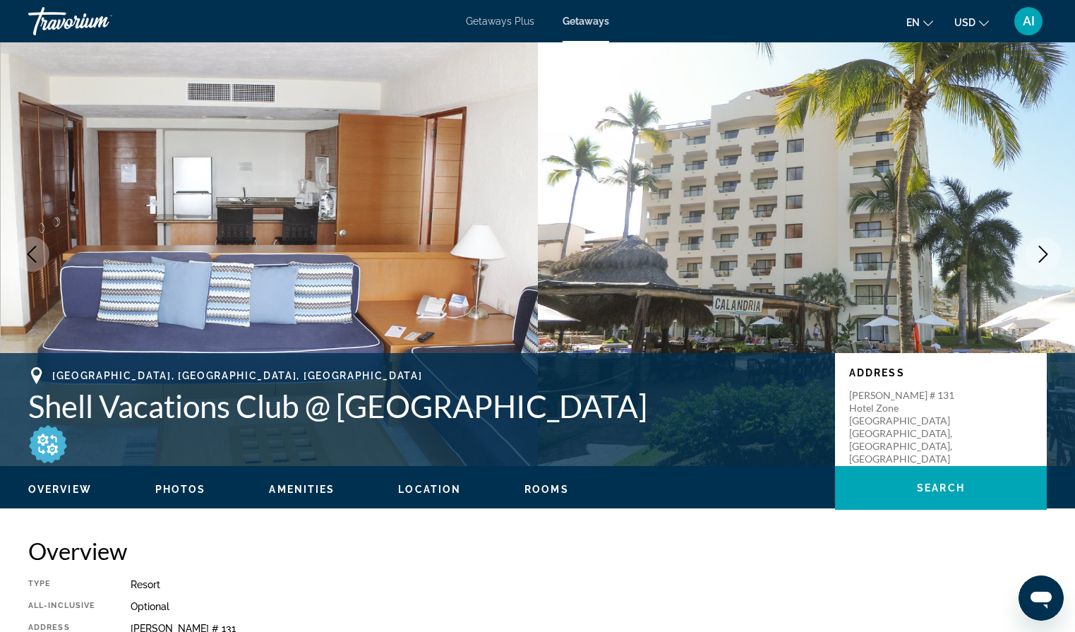
click at [1042, 261] on icon "Next image" at bounding box center [1042, 254] width 17 height 17
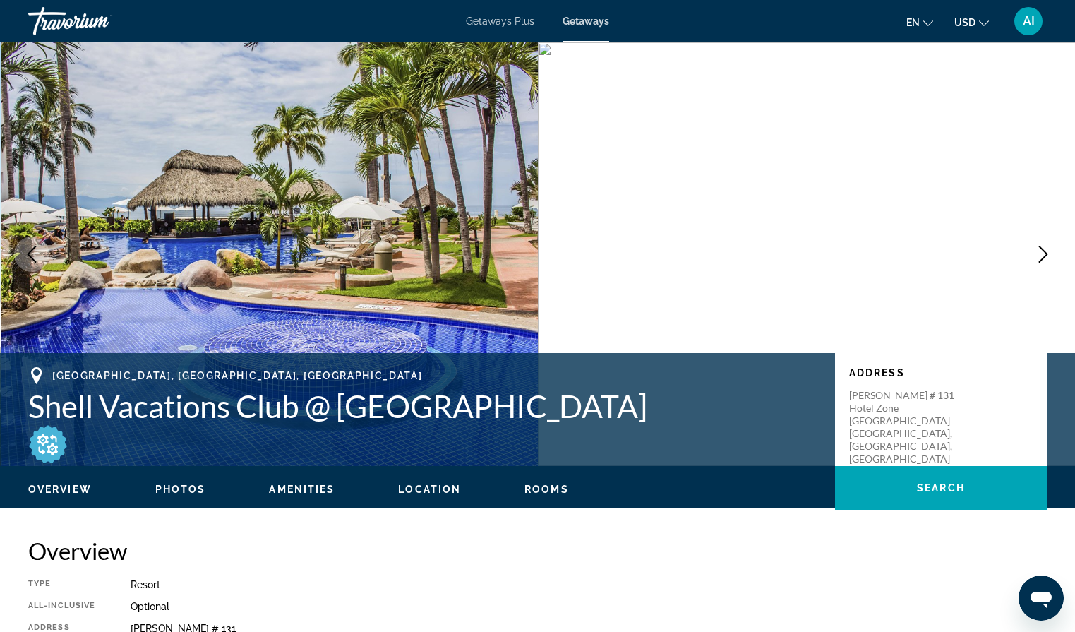
click at [1042, 261] on icon "Next image" at bounding box center [1042, 254] width 17 height 17
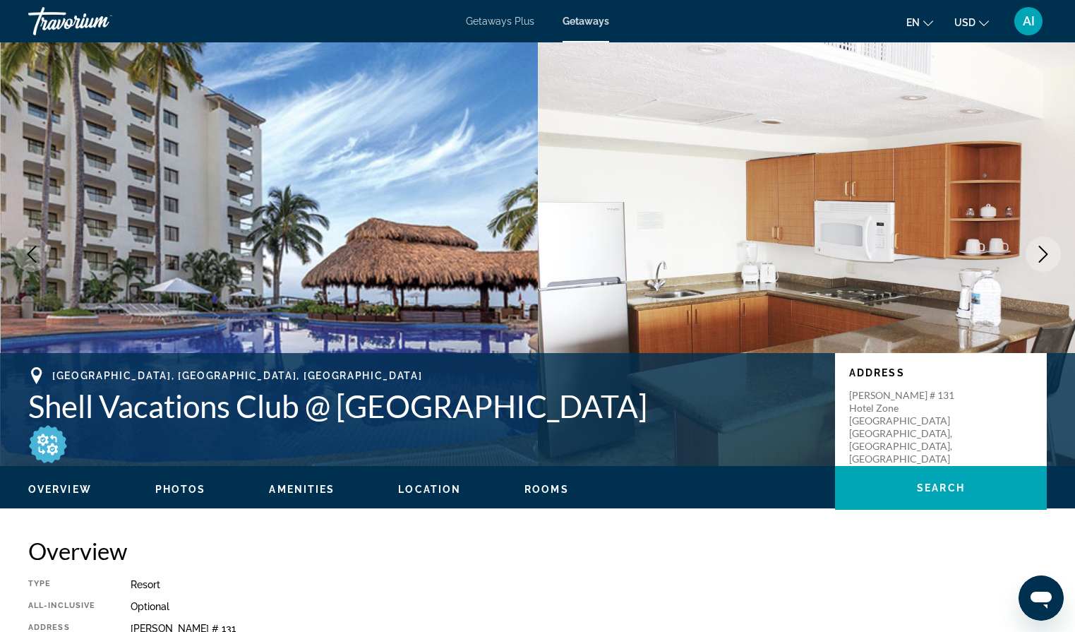
click at [1043, 262] on icon "Next image" at bounding box center [1042, 254] width 17 height 17
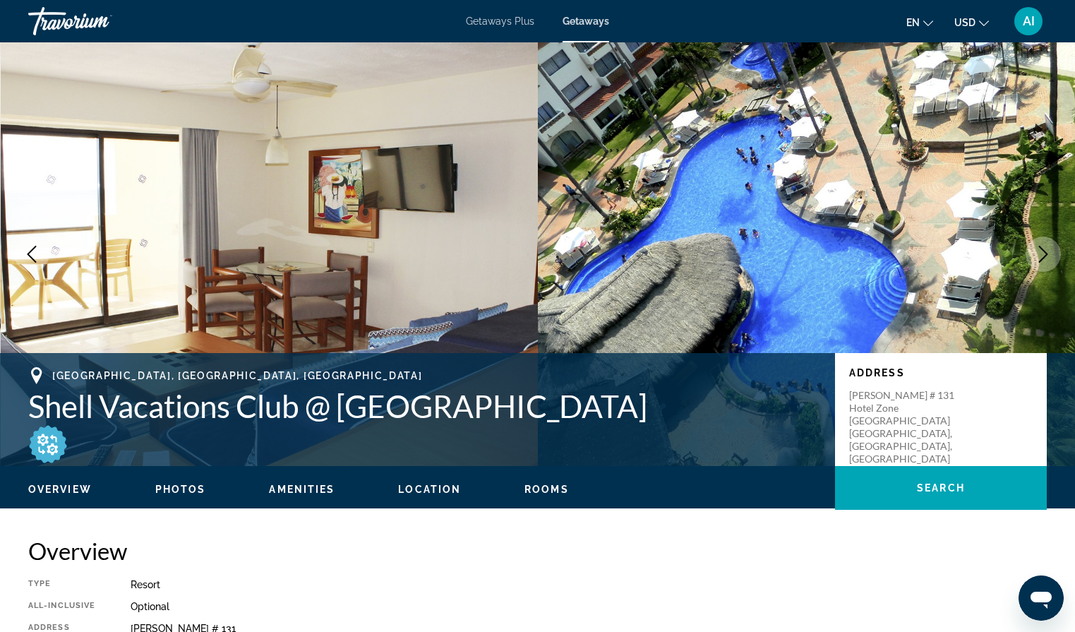
click at [1043, 262] on icon "Next image" at bounding box center [1042, 254] width 17 height 17
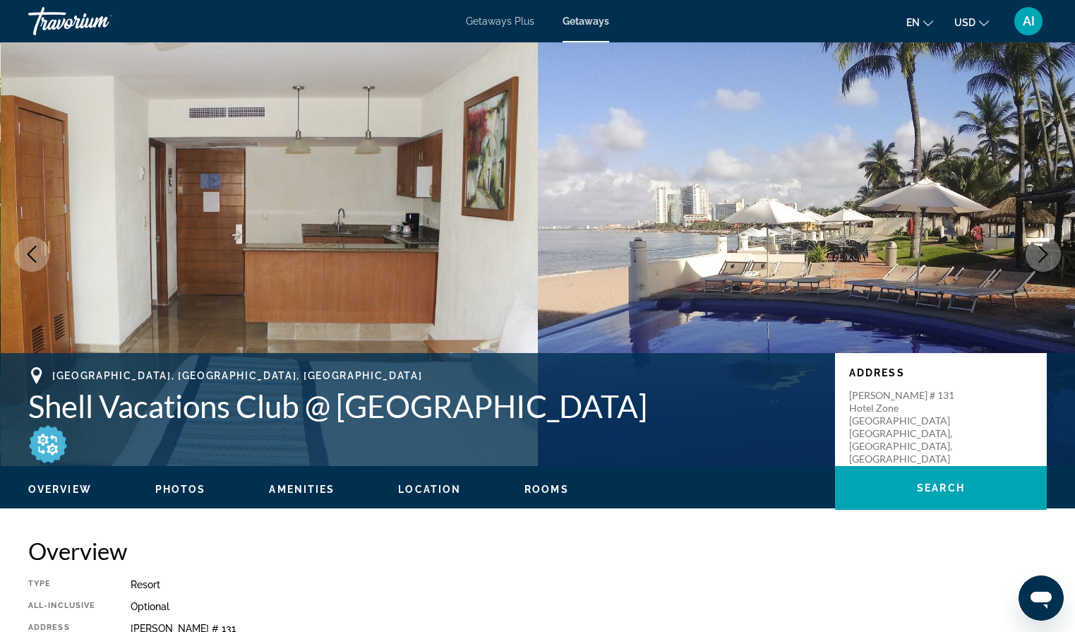
click at [1043, 262] on icon "Next image" at bounding box center [1042, 254] width 17 height 17
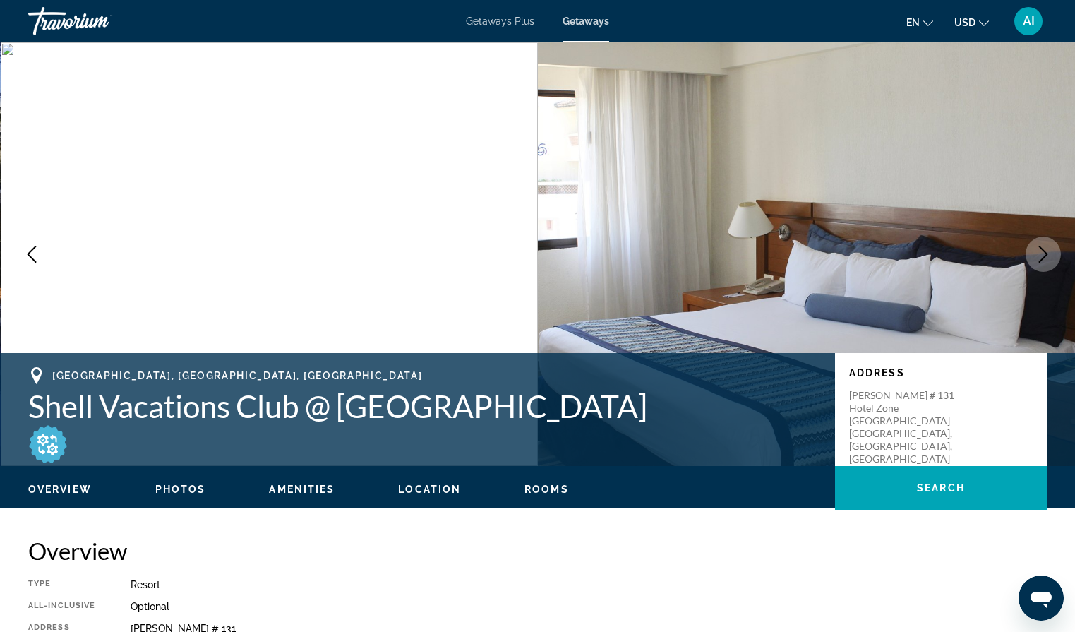
click at [1043, 262] on icon "Next image" at bounding box center [1042, 254] width 17 height 17
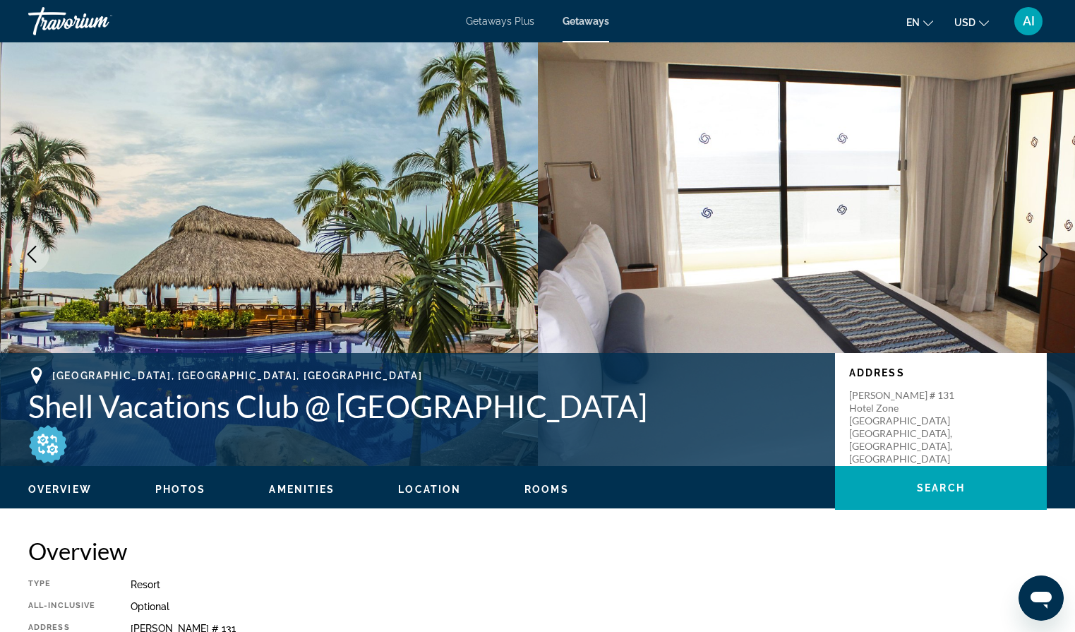
click at [1043, 262] on icon "Next image" at bounding box center [1042, 254] width 17 height 17
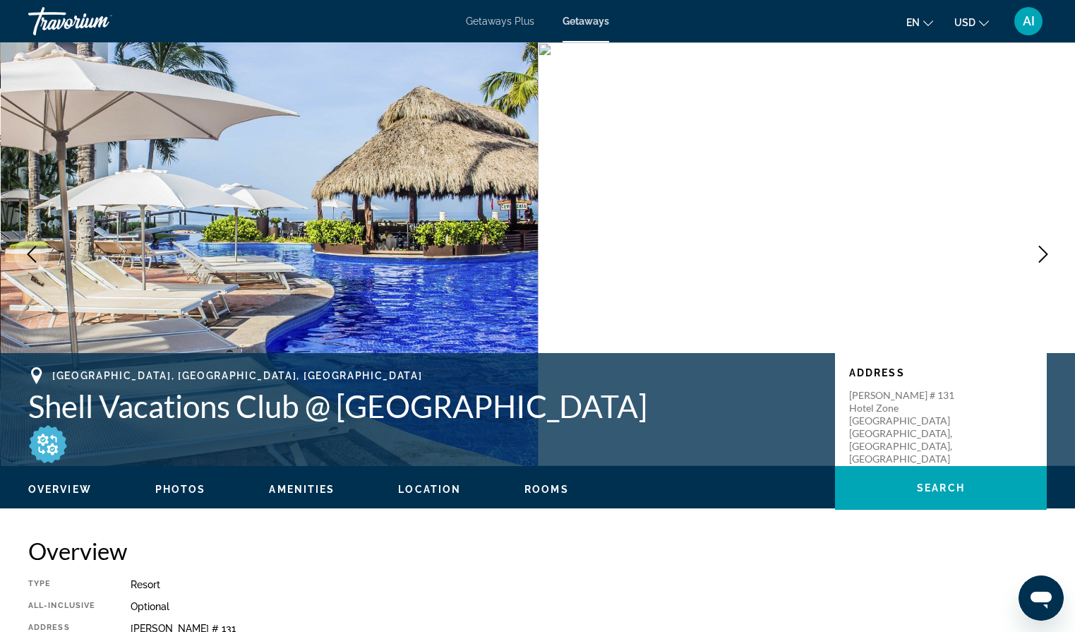
click at [1043, 262] on icon "Next image" at bounding box center [1042, 254] width 17 height 17
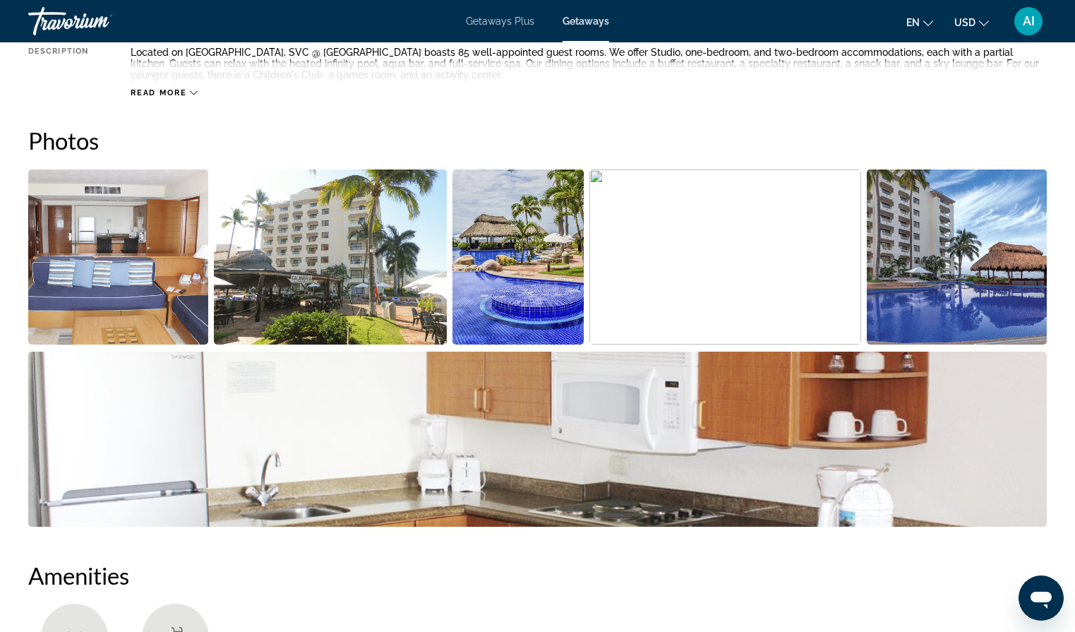
scroll to position [629, 0]
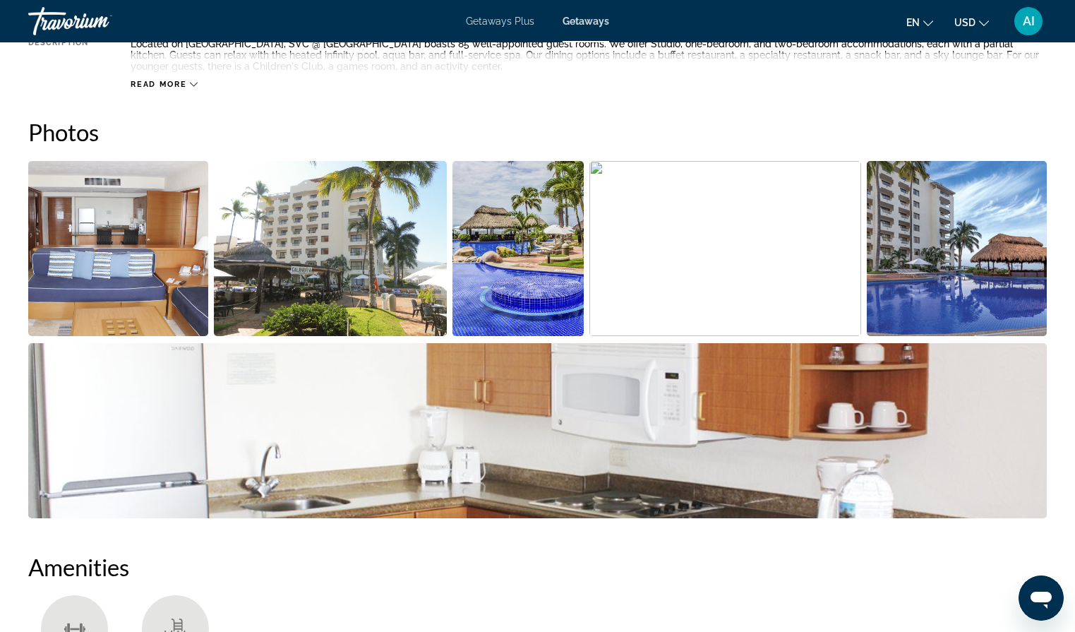
click at [512, 301] on img "Open full-screen image slider" at bounding box center [517, 248] width 131 height 175
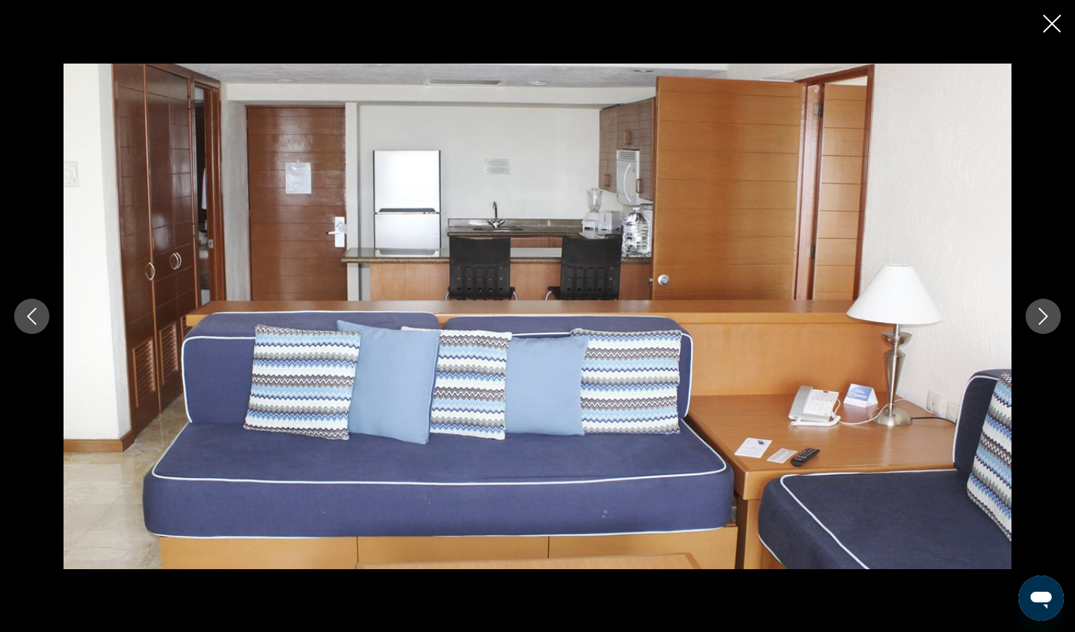
click at [1041, 327] on button "Next image" at bounding box center [1042, 315] width 35 height 35
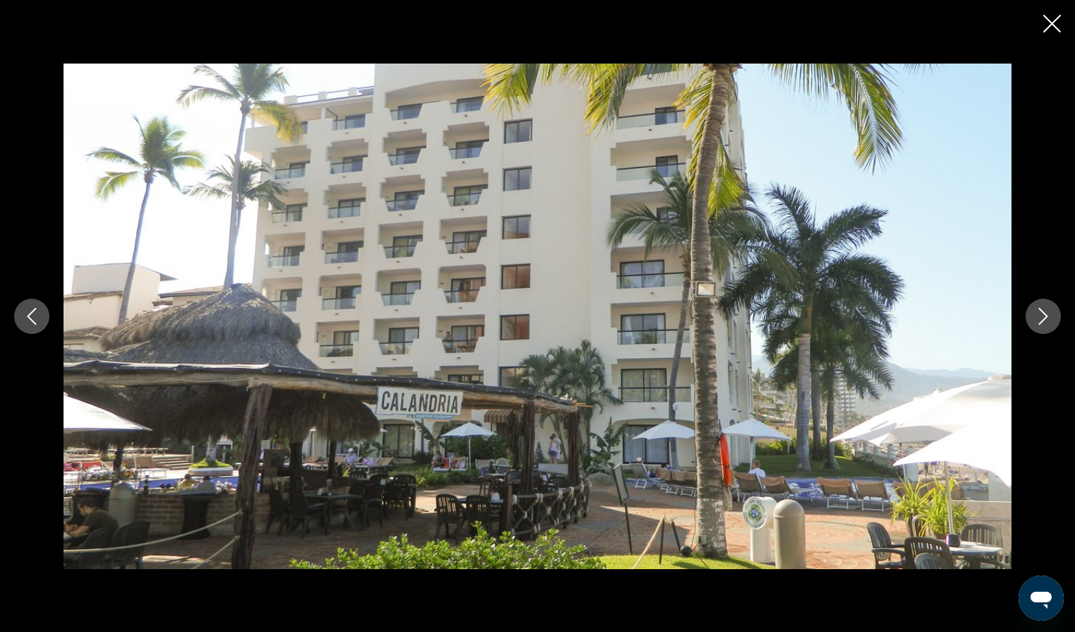
click at [1042, 329] on button "Next image" at bounding box center [1042, 315] width 35 height 35
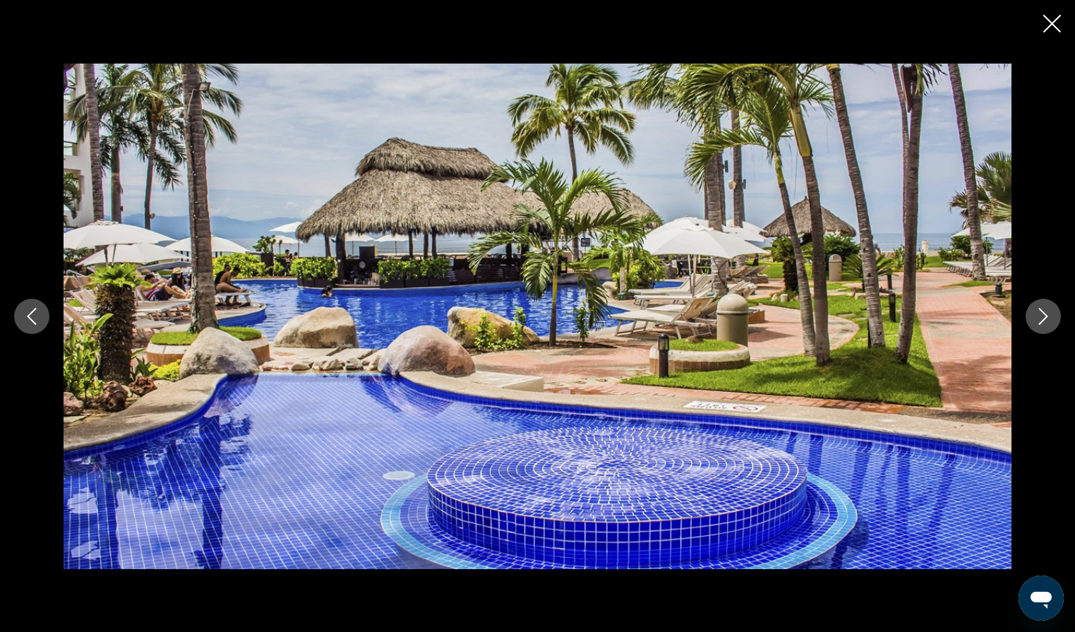
click at [1042, 329] on button "Next image" at bounding box center [1042, 315] width 35 height 35
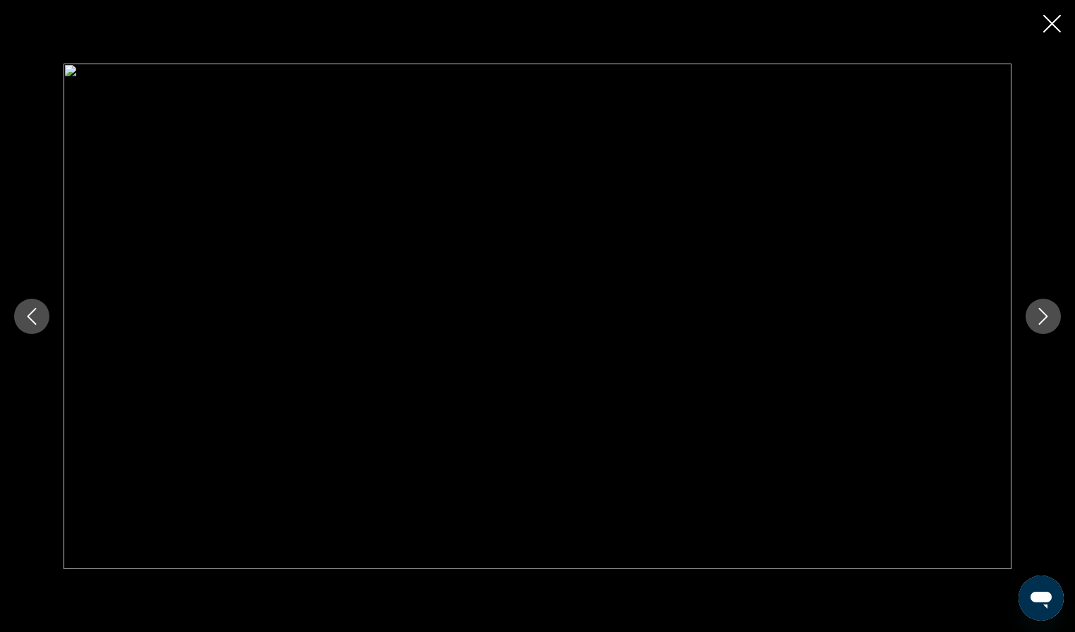
click at [1049, 312] on icon "Next image" at bounding box center [1042, 316] width 17 height 17
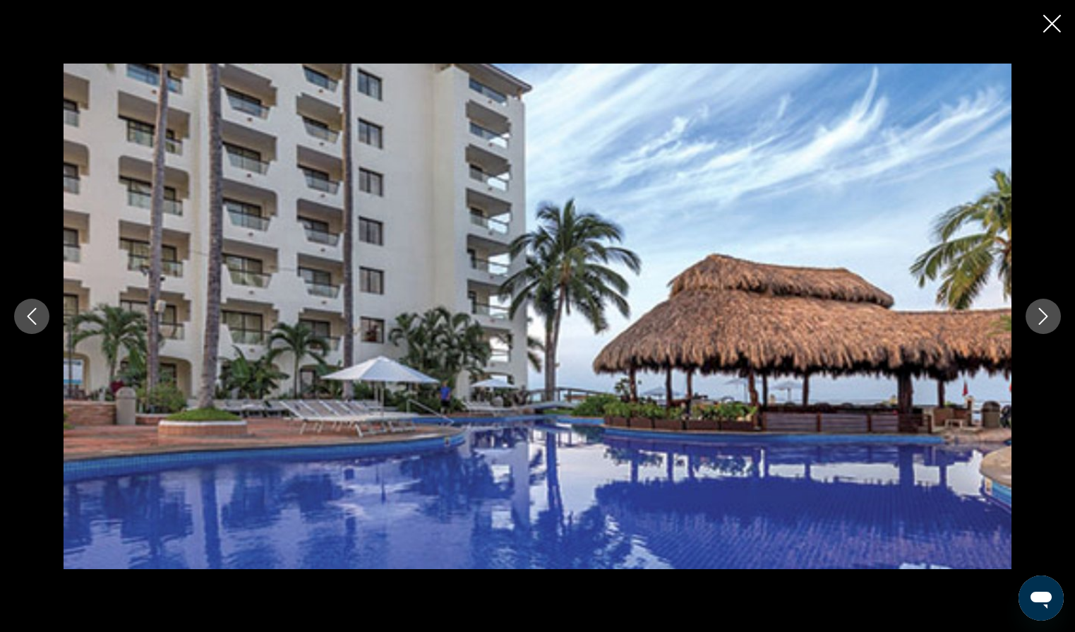
click at [1050, 313] on icon "Next image" at bounding box center [1042, 316] width 17 height 17
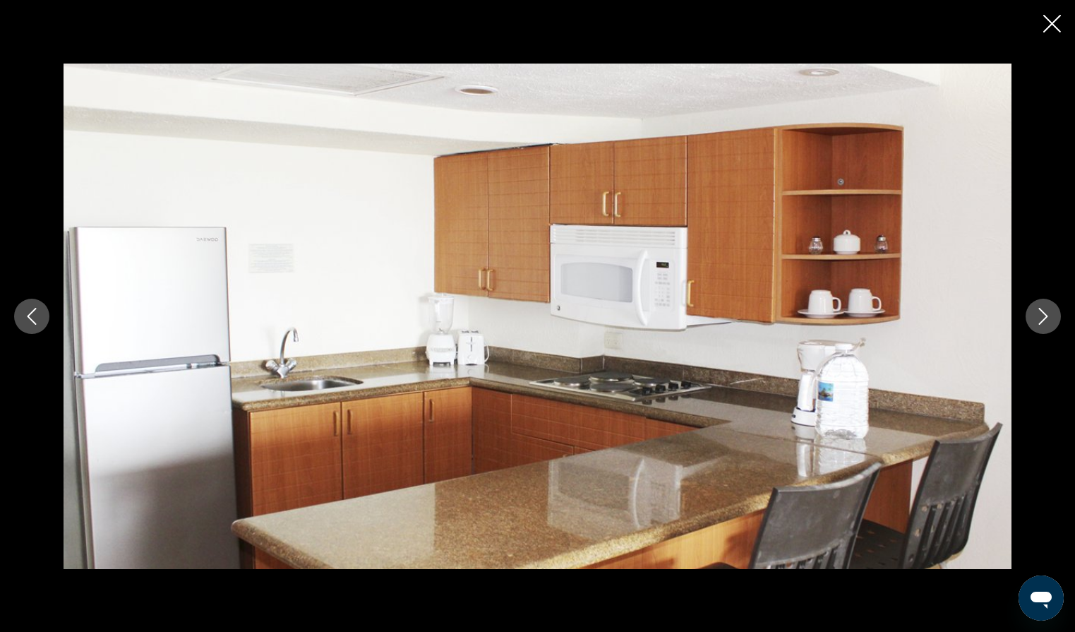
click at [1051, 30] on icon "Close slideshow" at bounding box center [1052, 24] width 18 height 18
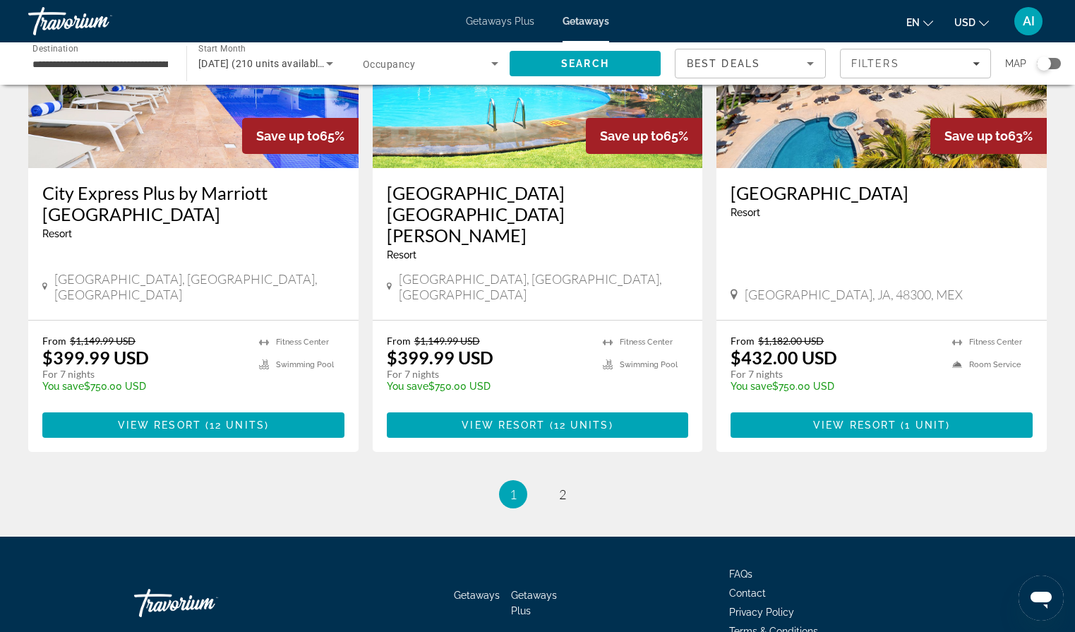
scroll to position [1737, 0]
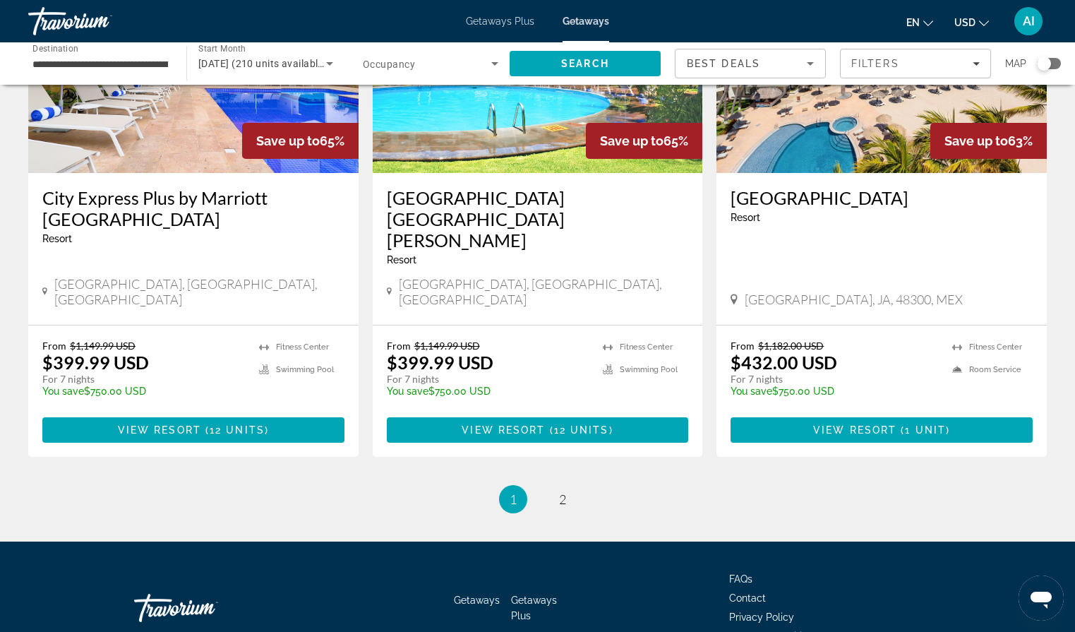
click at [351, 485] on ul "1 / 2 You're on page 1 page 2" at bounding box center [537, 499] width 1018 height 28
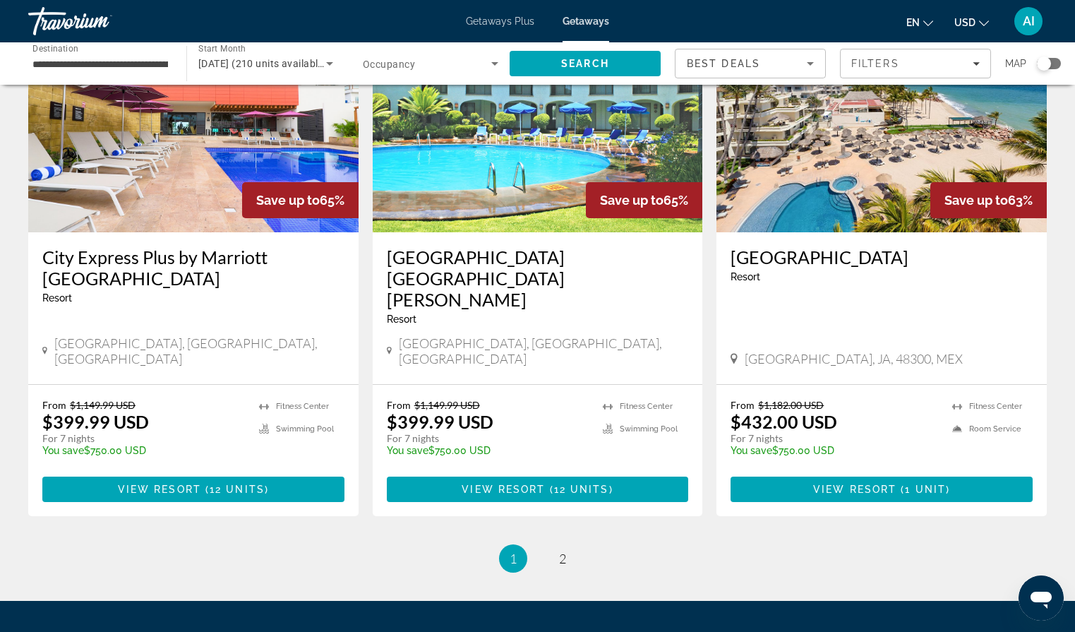
scroll to position [1680, 0]
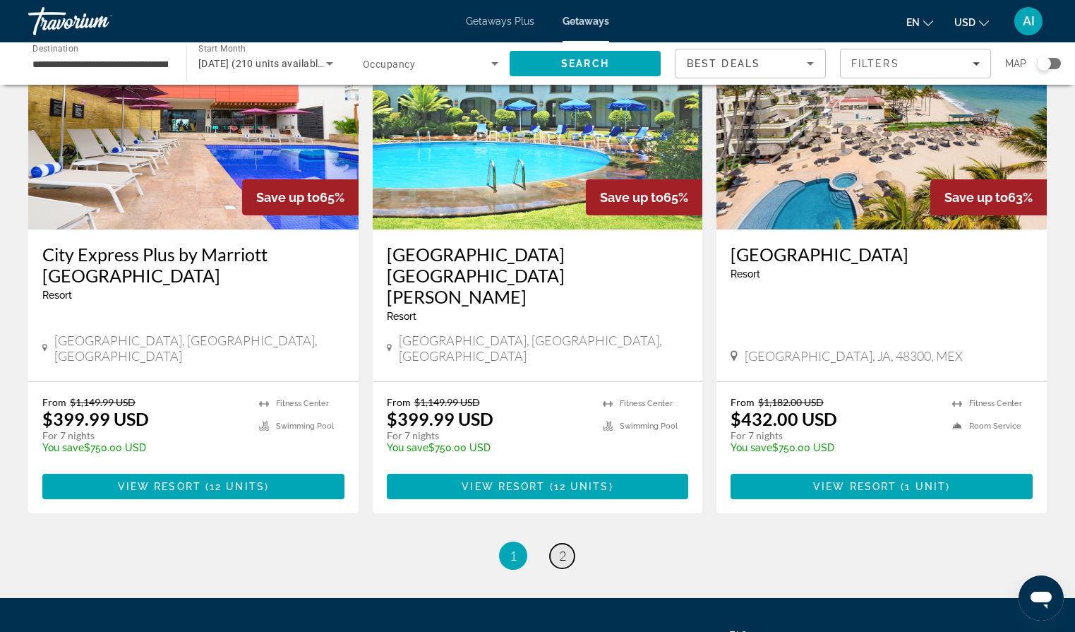
click at [565, 548] on span "2" at bounding box center [562, 556] width 7 height 16
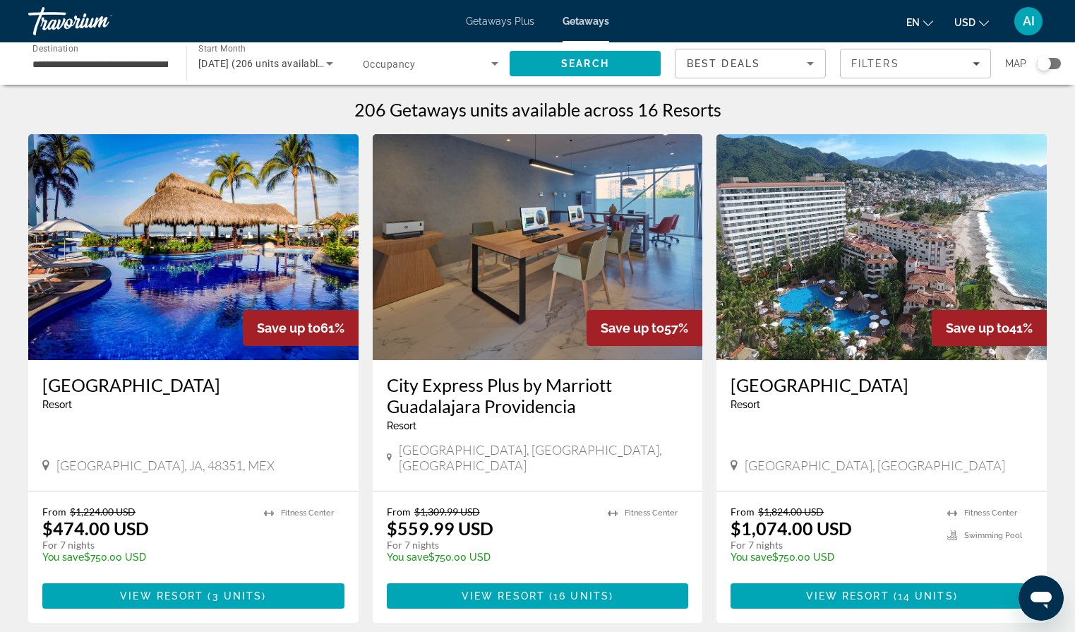
click at [884, 254] on img "Main content" at bounding box center [881, 247] width 330 height 226
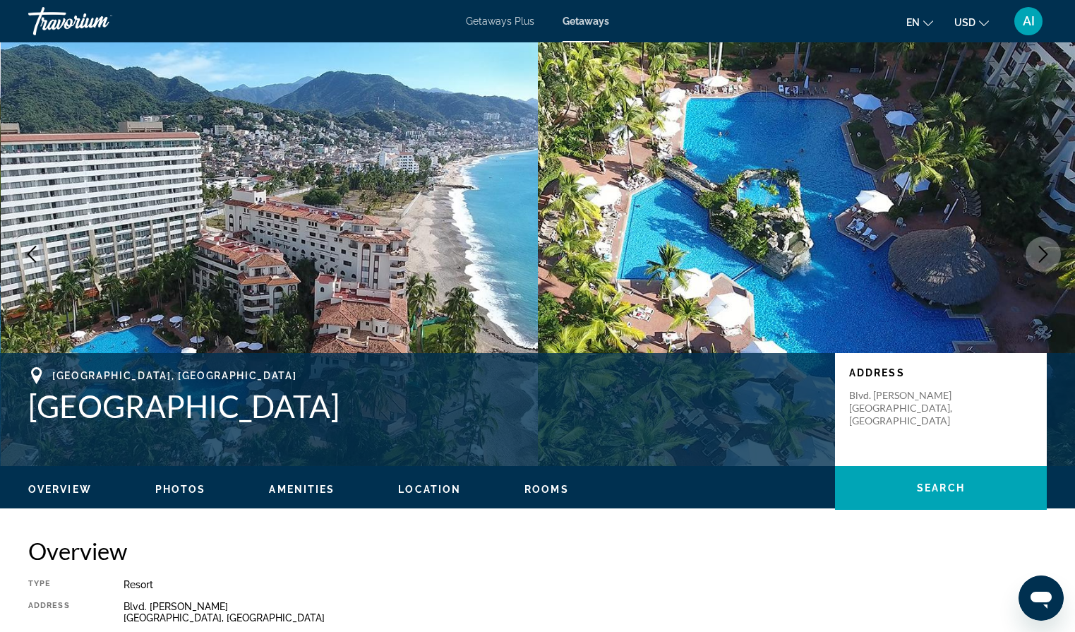
click at [1046, 259] on icon "Next image" at bounding box center [1042, 254] width 17 height 17
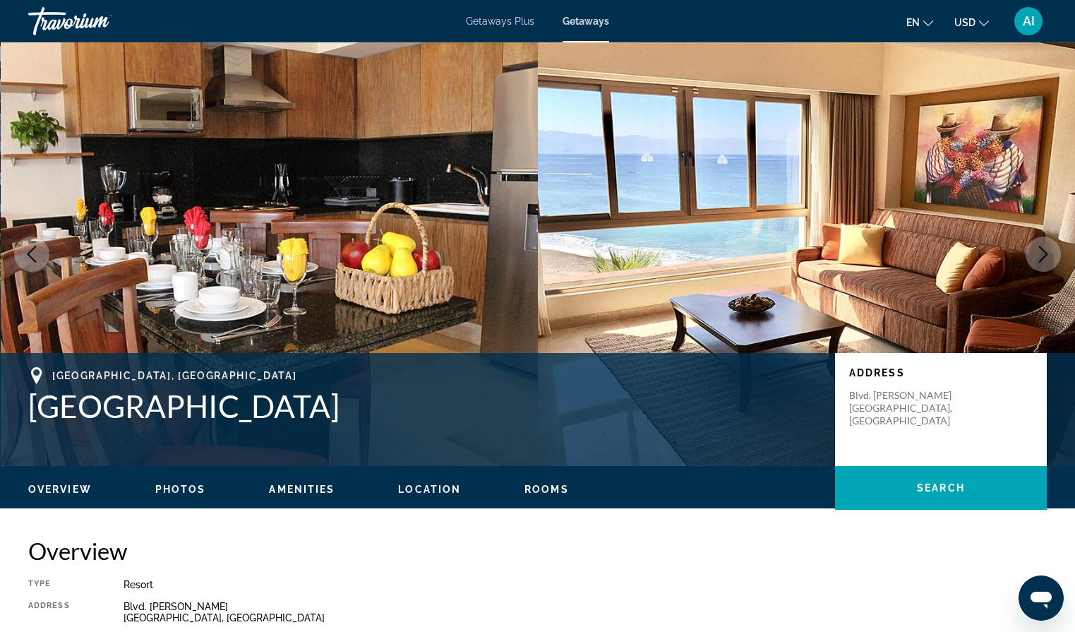
click at [1046, 259] on icon "Next image" at bounding box center [1042, 254] width 17 height 17
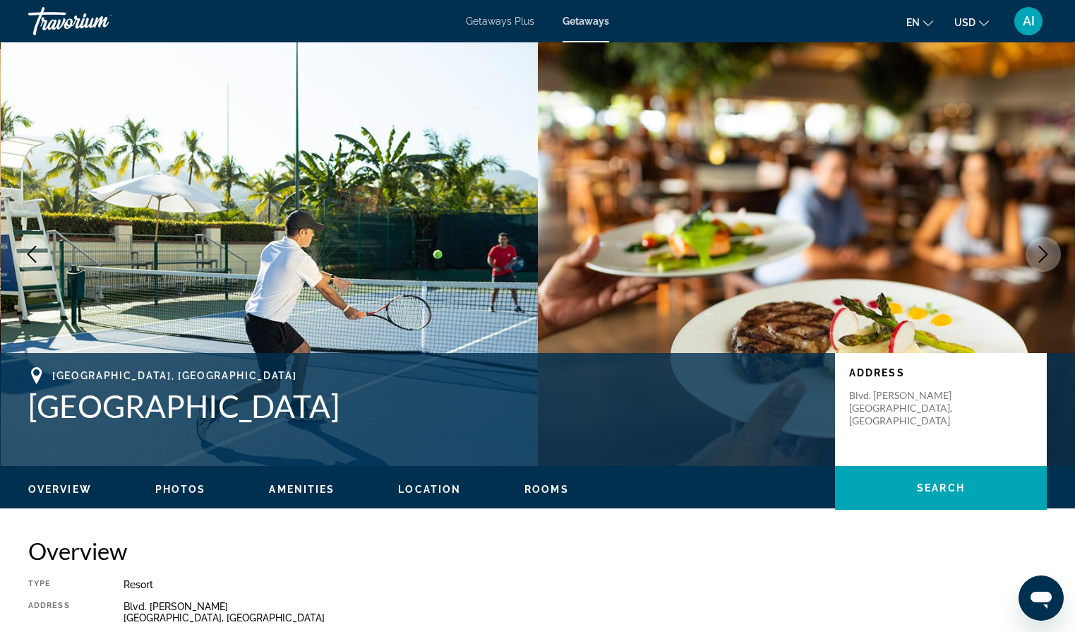
click at [1046, 259] on icon "Next image" at bounding box center [1042, 254] width 17 height 17
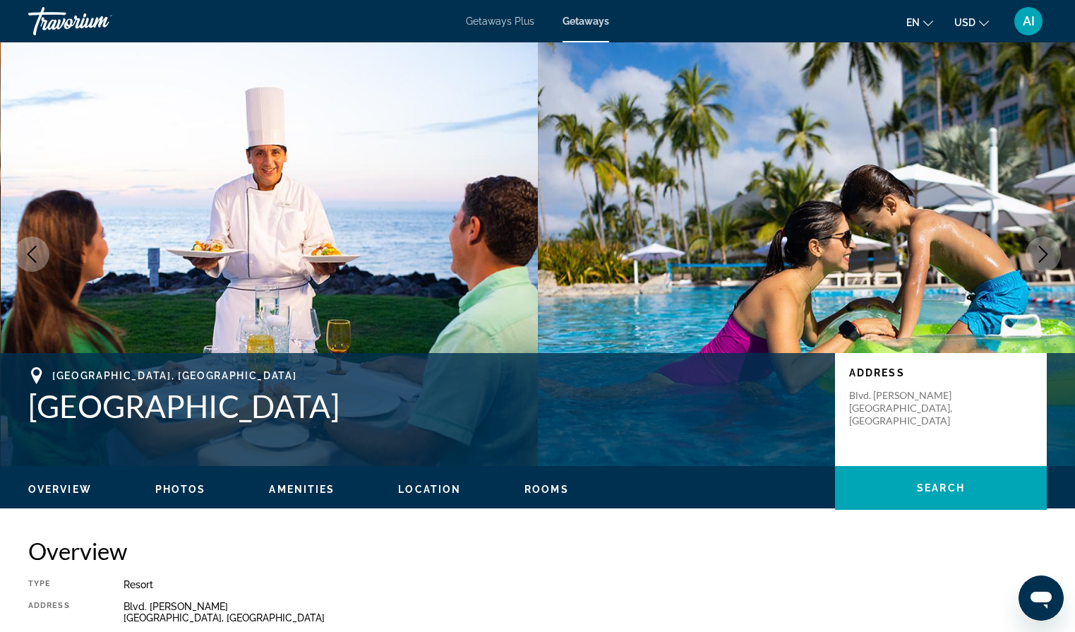
click at [1046, 259] on icon "Next image" at bounding box center [1042, 254] width 17 height 17
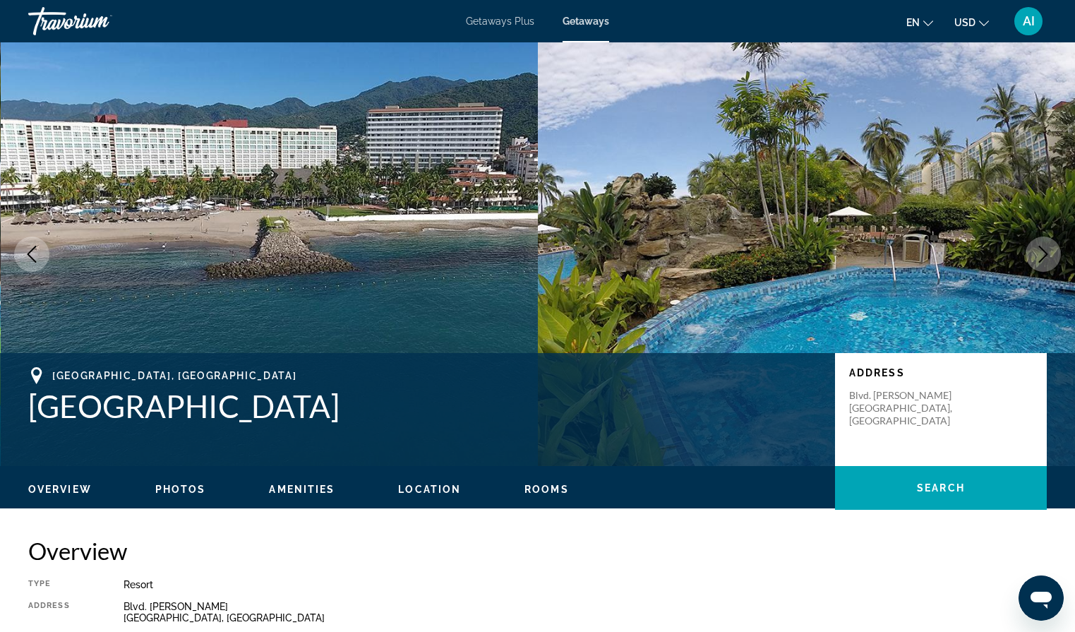
click at [1046, 259] on icon "Next image" at bounding box center [1042, 254] width 17 height 17
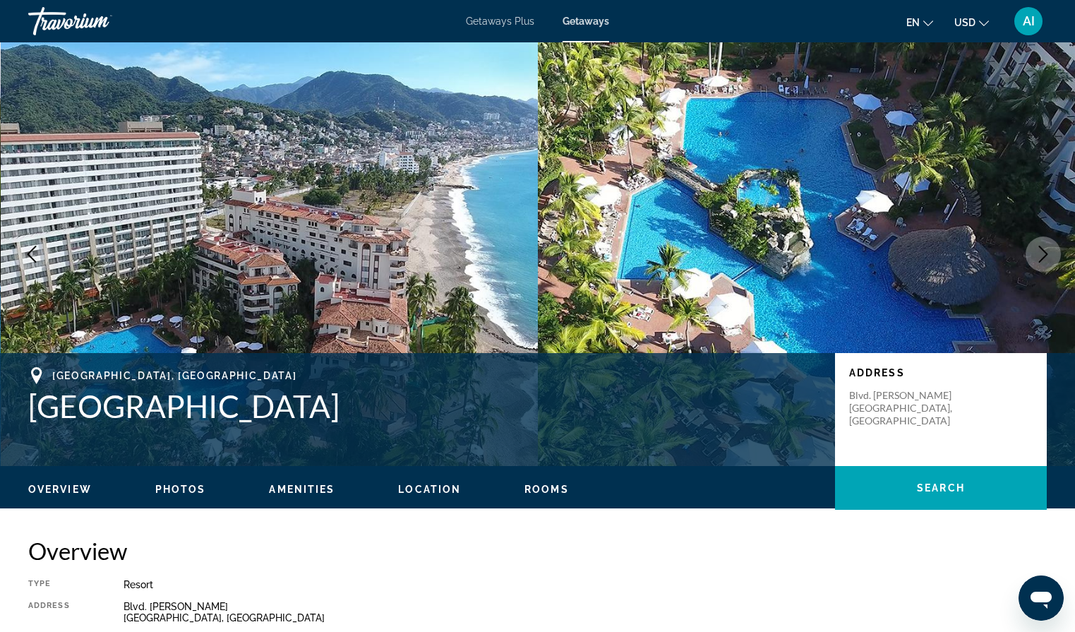
click at [1046, 260] on icon "Next image" at bounding box center [1042, 254] width 17 height 17
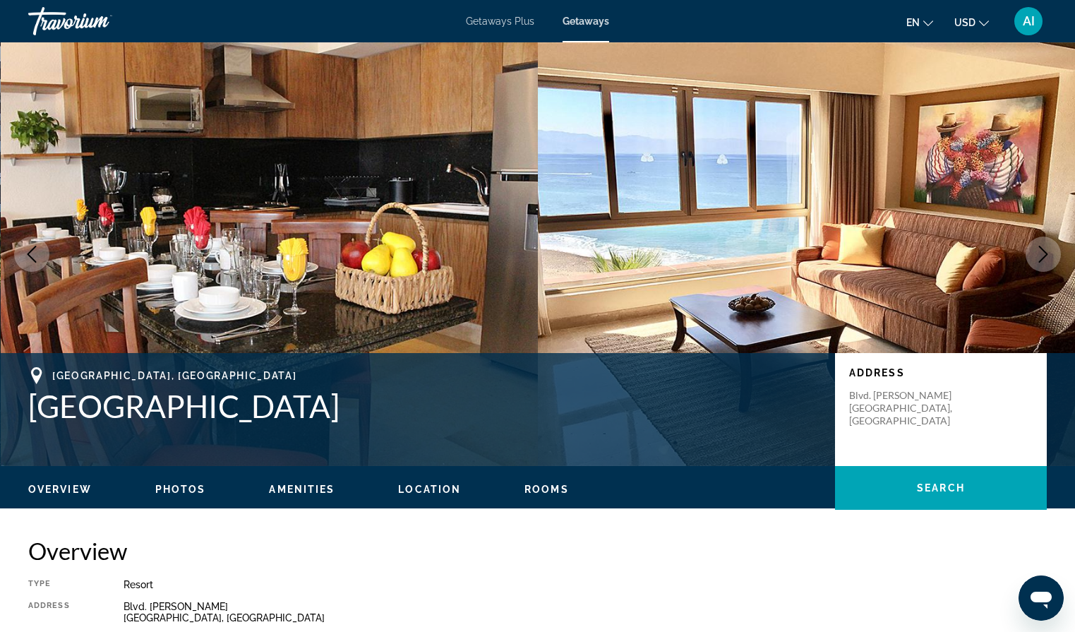
click at [1046, 260] on icon "Next image" at bounding box center [1042, 254] width 17 height 17
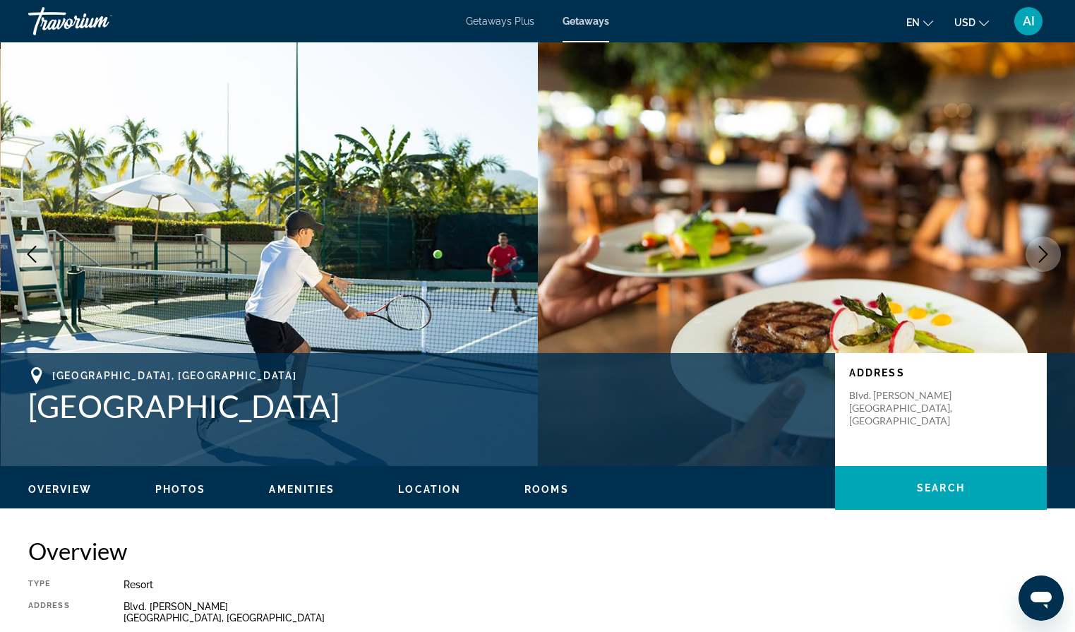
drag, startPoint x: 286, startPoint y: 404, endPoint x: 32, endPoint y: 405, distance: 254.0
click at [32, 405] on h1 "[GEOGRAPHIC_DATA]" at bounding box center [424, 405] width 792 height 37
copy h1 "[GEOGRAPHIC_DATA]"
click at [128, 557] on h2 "Overview" at bounding box center [537, 550] width 1018 height 28
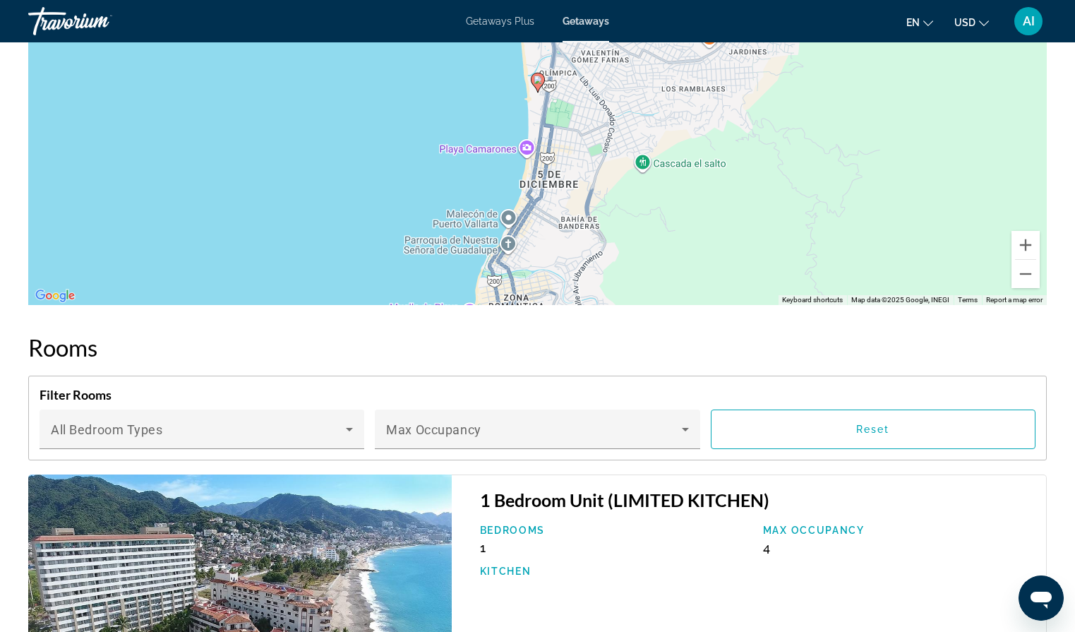
scroll to position [1873, 0]
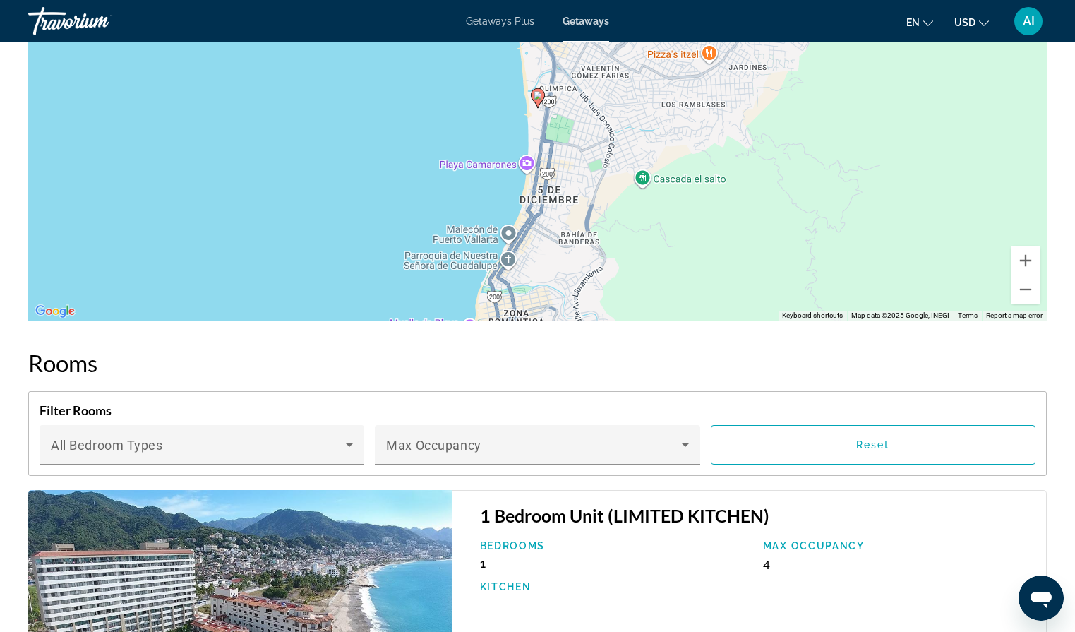
click at [106, 363] on h2 "Rooms" at bounding box center [537, 363] width 1018 height 28
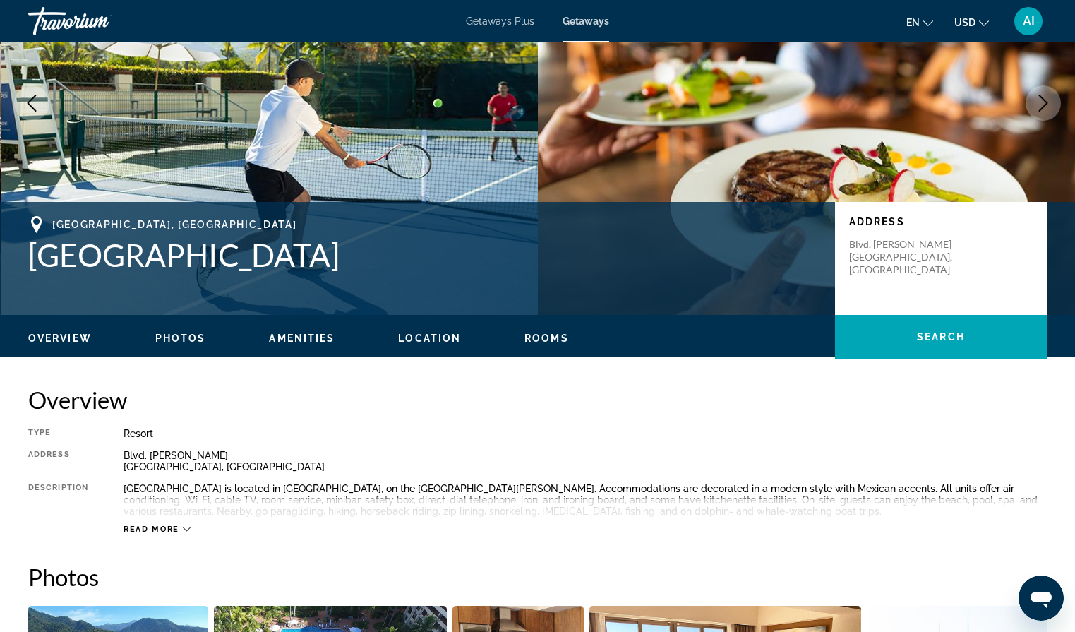
scroll to position [147, 0]
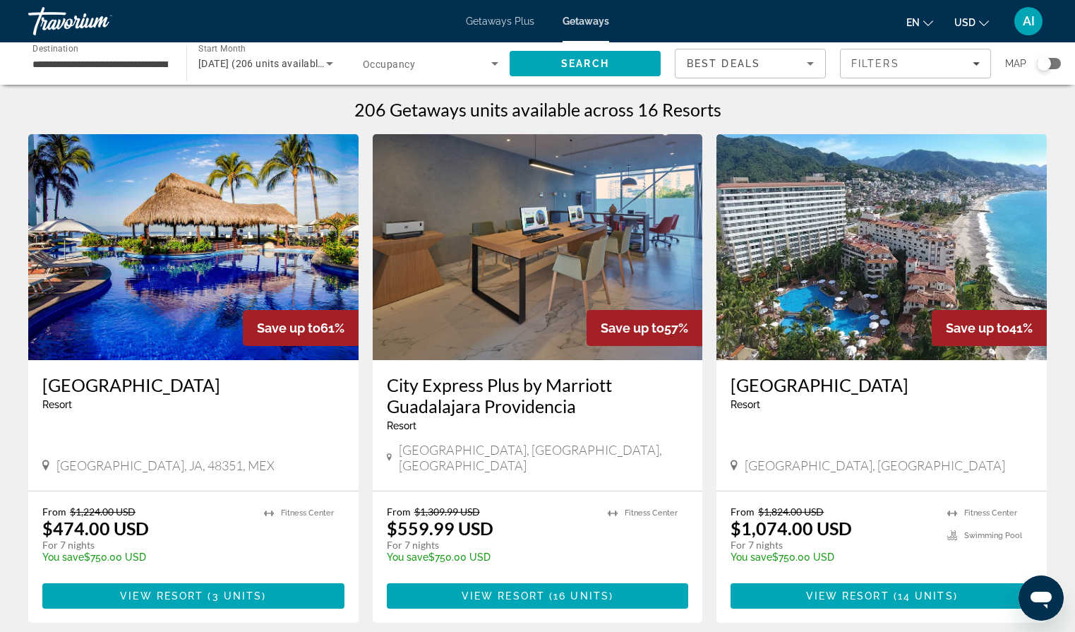
click at [141, 248] on img "Main content" at bounding box center [193, 247] width 330 height 226
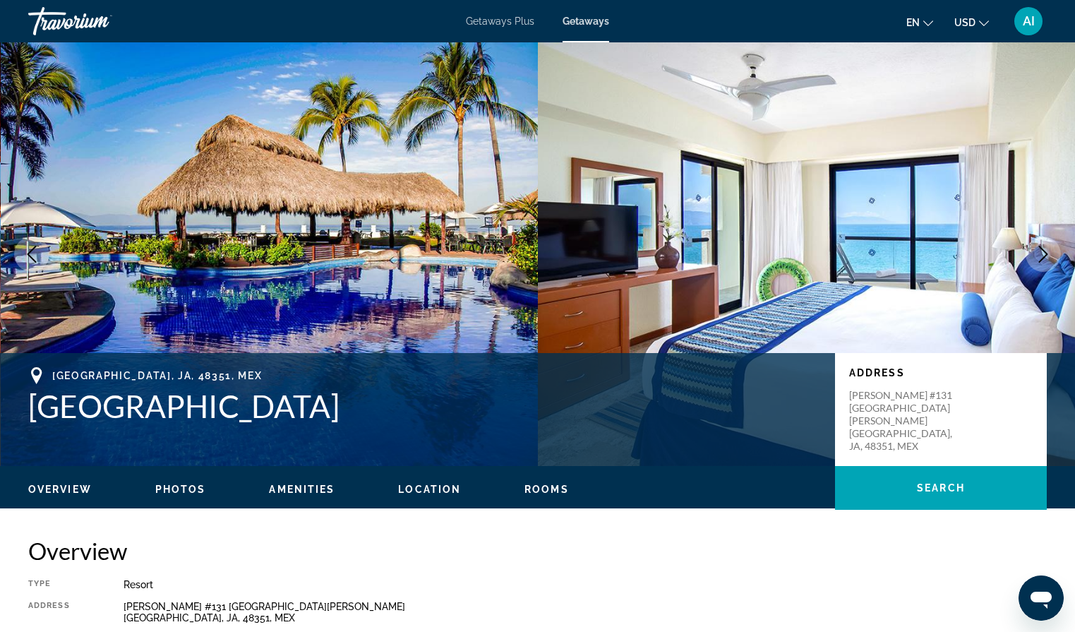
drag, startPoint x: 519, startPoint y: 404, endPoint x: 214, endPoint y: 447, distance: 307.9
click at [214, 447] on div "Puerto Vallarta, JA, 48351, MEX Plaza Pelicanos Grand Beach Resort Address Jose…" at bounding box center [537, 409] width 1075 height 113
drag, startPoint x: 519, startPoint y: 397, endPoint x: 32, endPoint y: 403, distance: 487.6
click at [32, 403] on h1 "[GEOGRAPHIC_DATA]" at bounding box center [424, 405] width 792 height 37
copy h1 "[GEOGRAPHIC_DATA]"
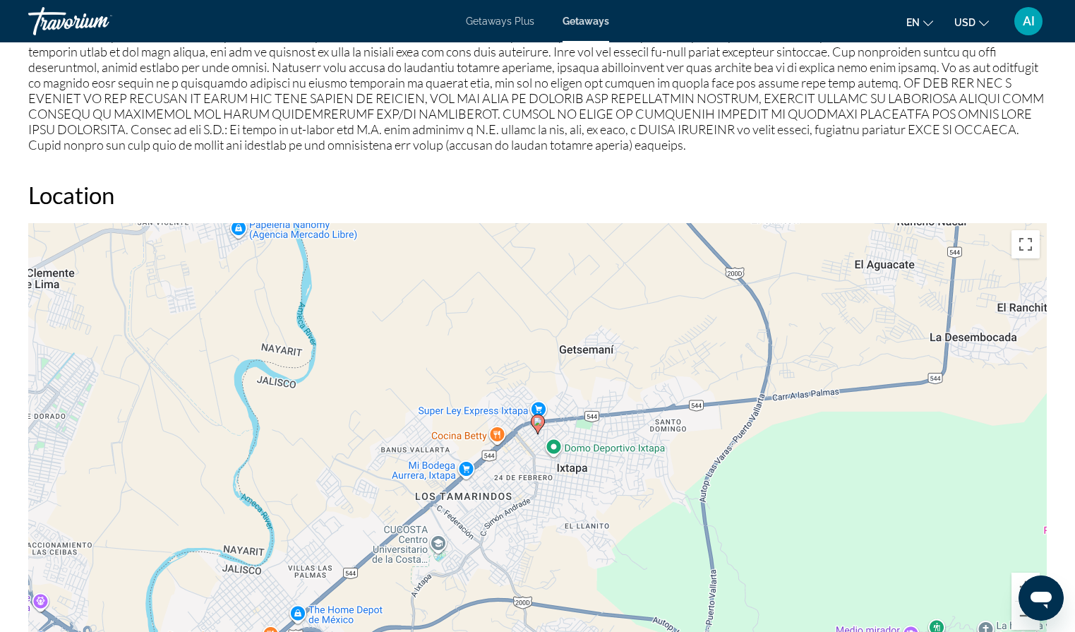
scroll to position [1535, 0]
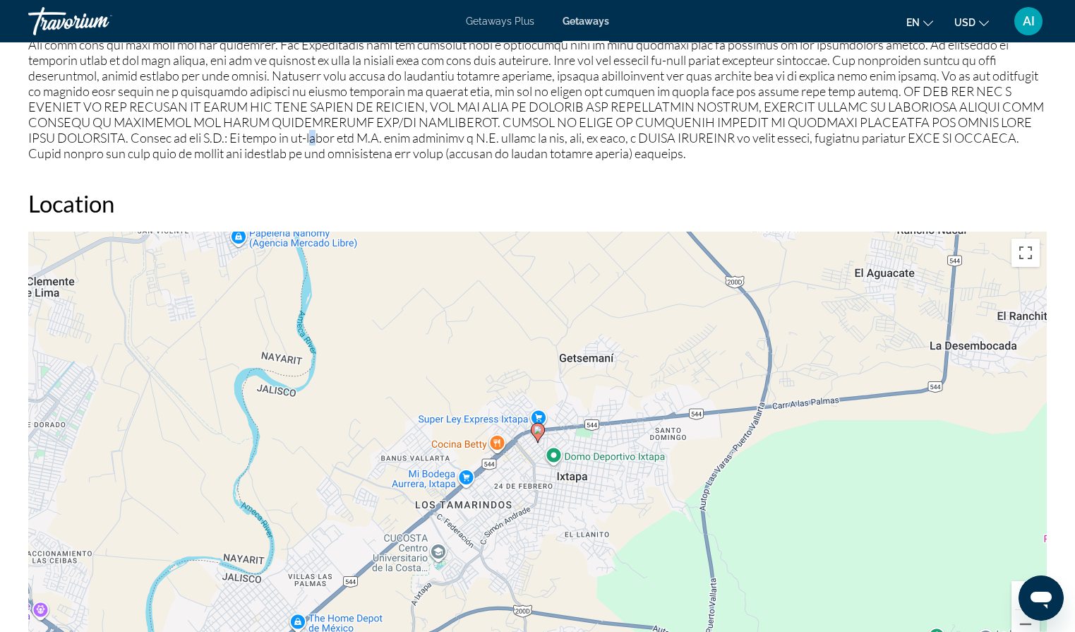
click at [142, 138] on p "Main content" at bounding box center [537, 29] width 1018 height 264
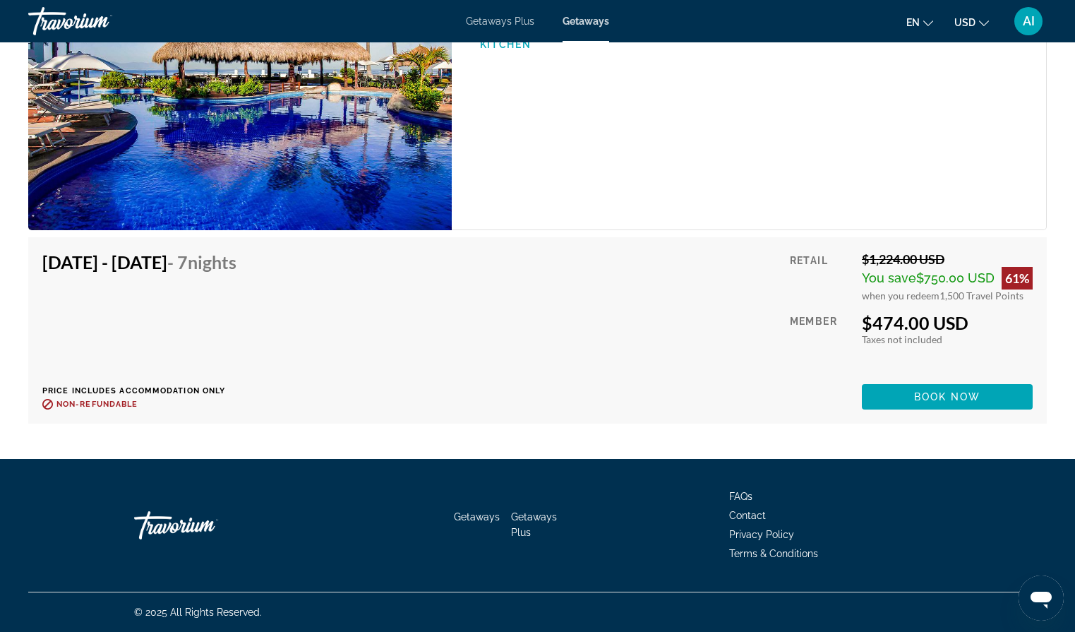
scroll to position [2922, 0]
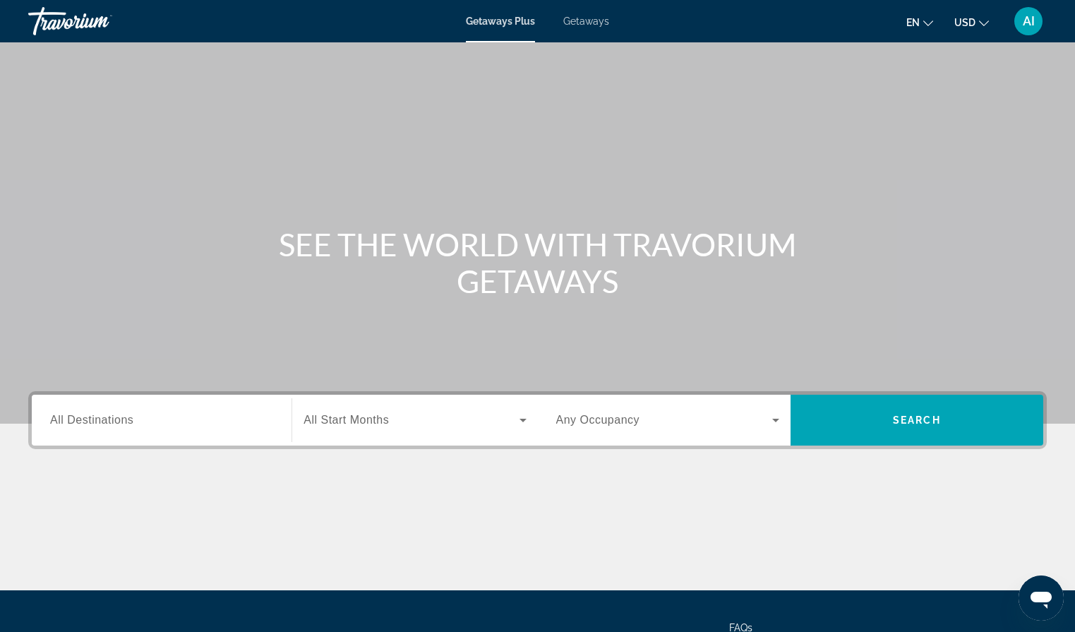
click at [262, 428] on input "Destination All Destinations" at bounding box center [161, 420] width 223 height 17
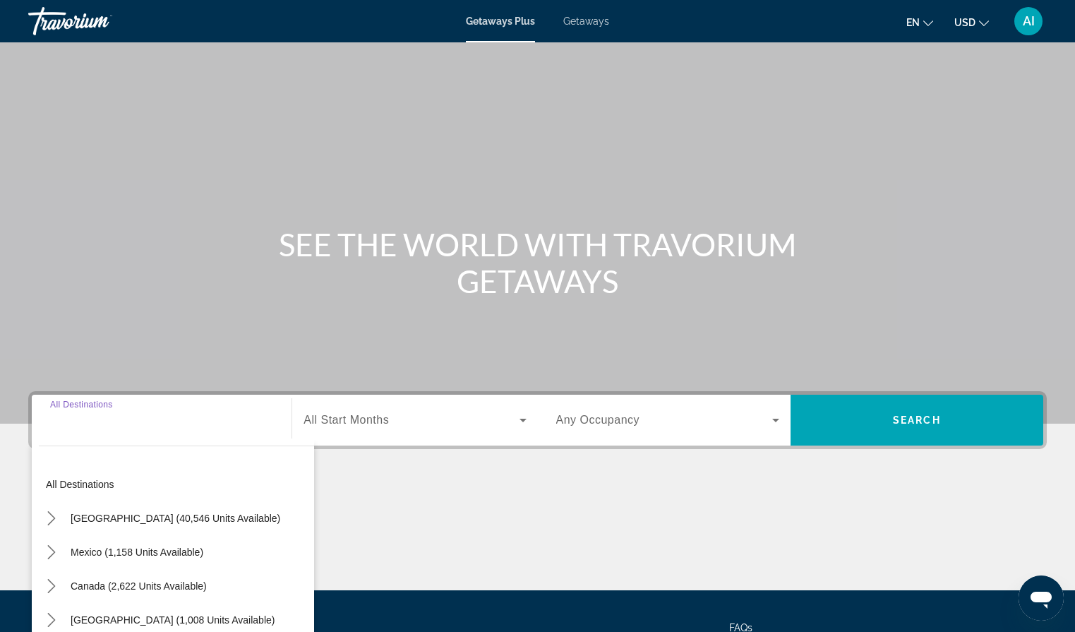
scroll to position [131, 0]
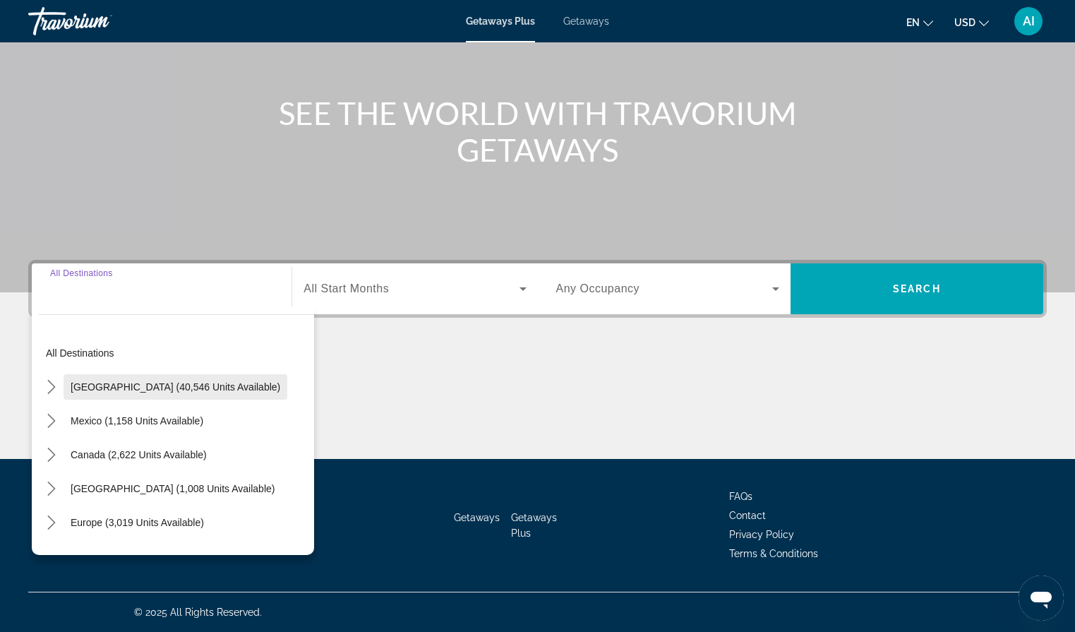
click at [224, 387] on span "[GEOGRAPHIC_DATA] (40,546 units available)" at bounding box center [176, 386] width 210 height 11
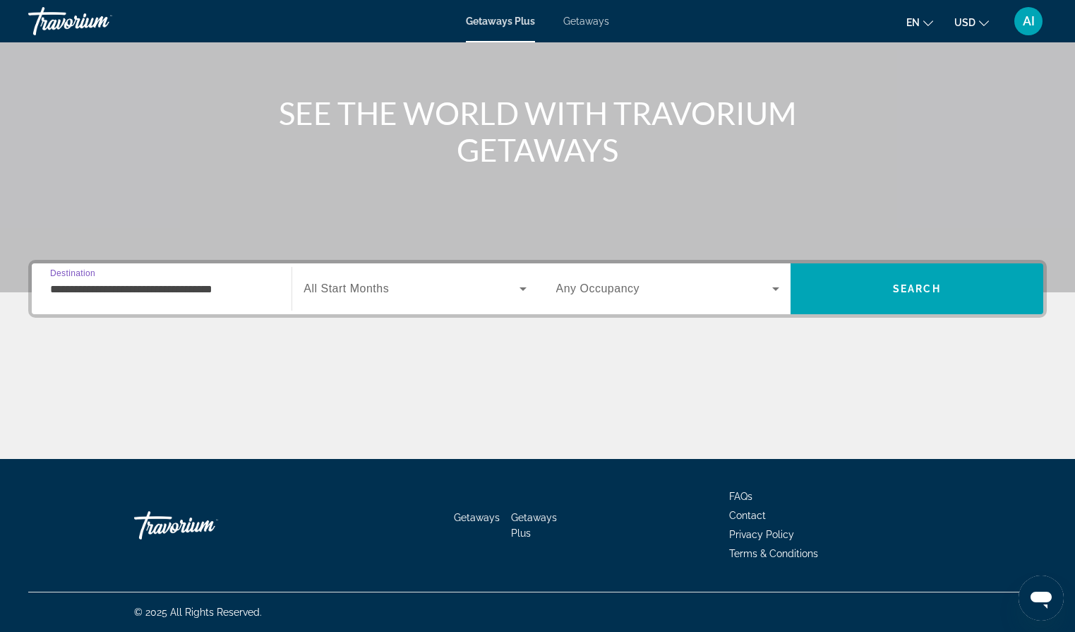
click at [221, 288] on input "**********" at bounding box center [161, 289] width 223 height 17
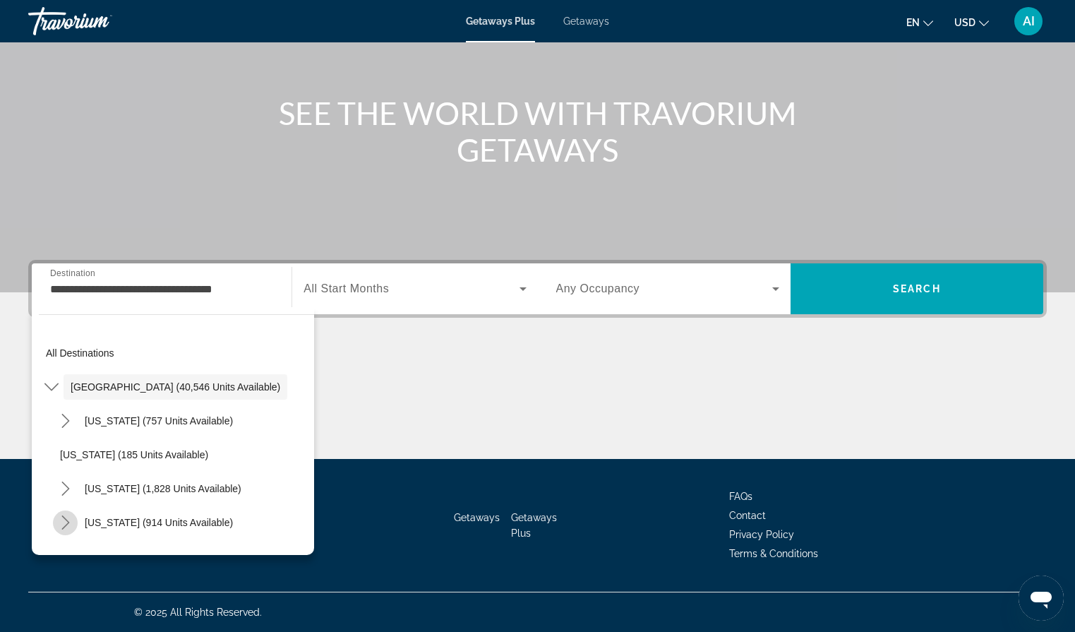
click at [71, 517] on icon "Toggle Colorado (914 units available) submenu" at bounding box center [66, 522] width 14 height 14
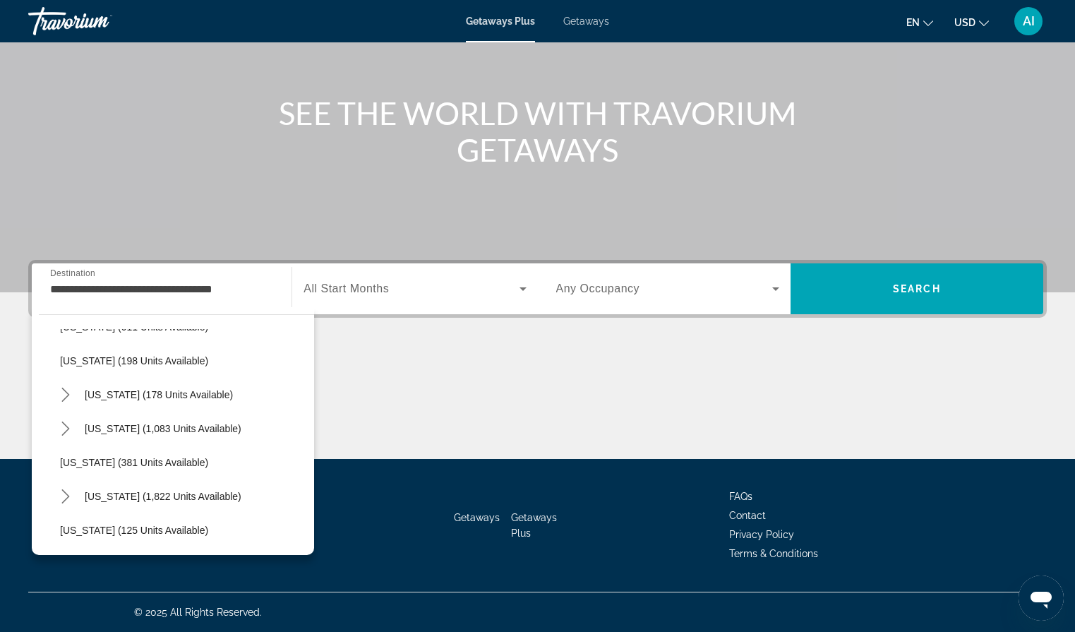
scroll to position [938, 0]
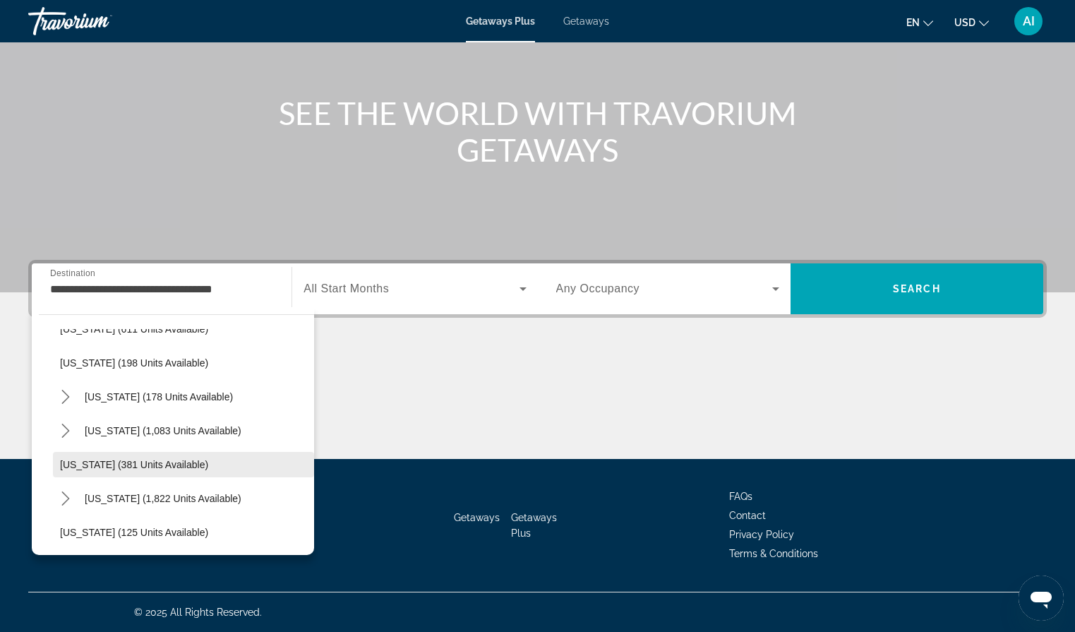
click at [83, 464] on span "[US_STATE] (381 units available)" at bounding box center [134, 464] width 148 height 11
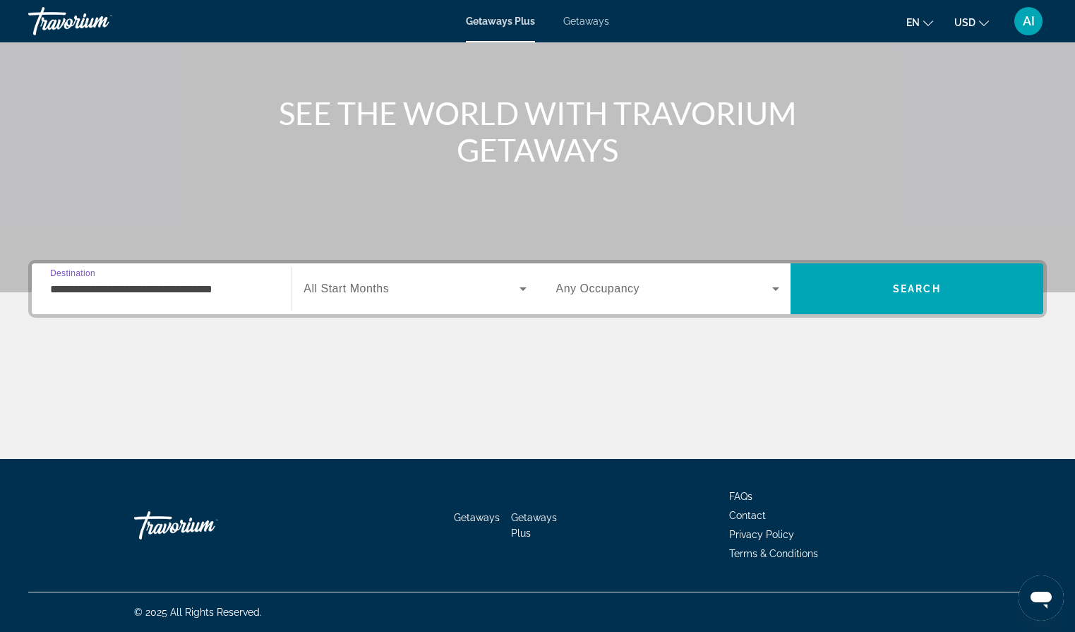
type input "**********"
click at [333, 285] on span "All Start Months" at bounding box center [345, 288] width 85 height 12
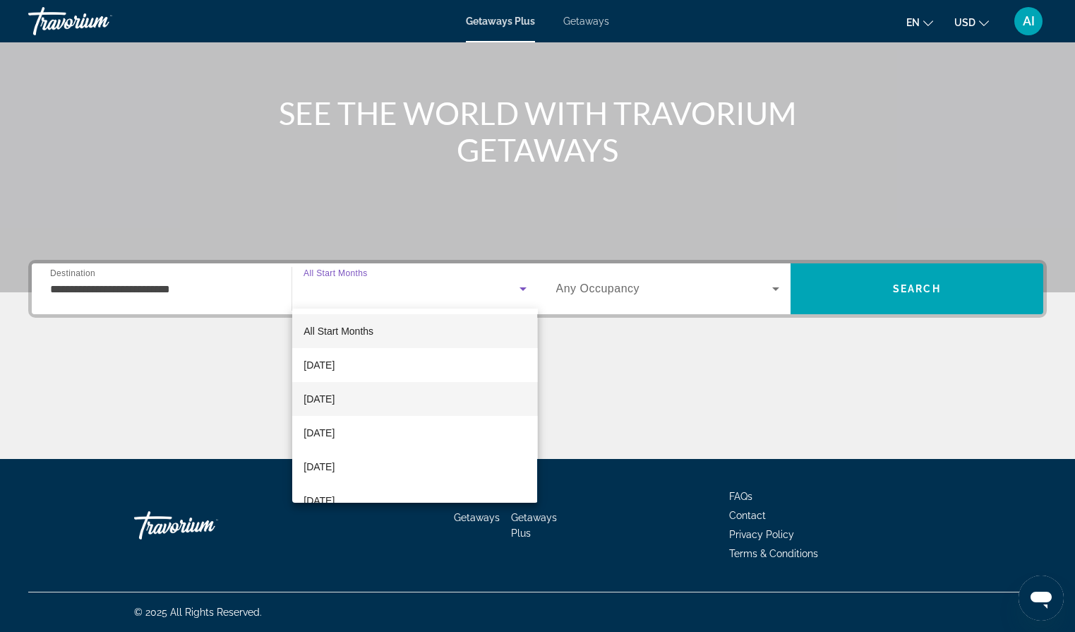
click at [324, 397] on span "[DATE]" at bounding box center [318, 398] width 31 height 17
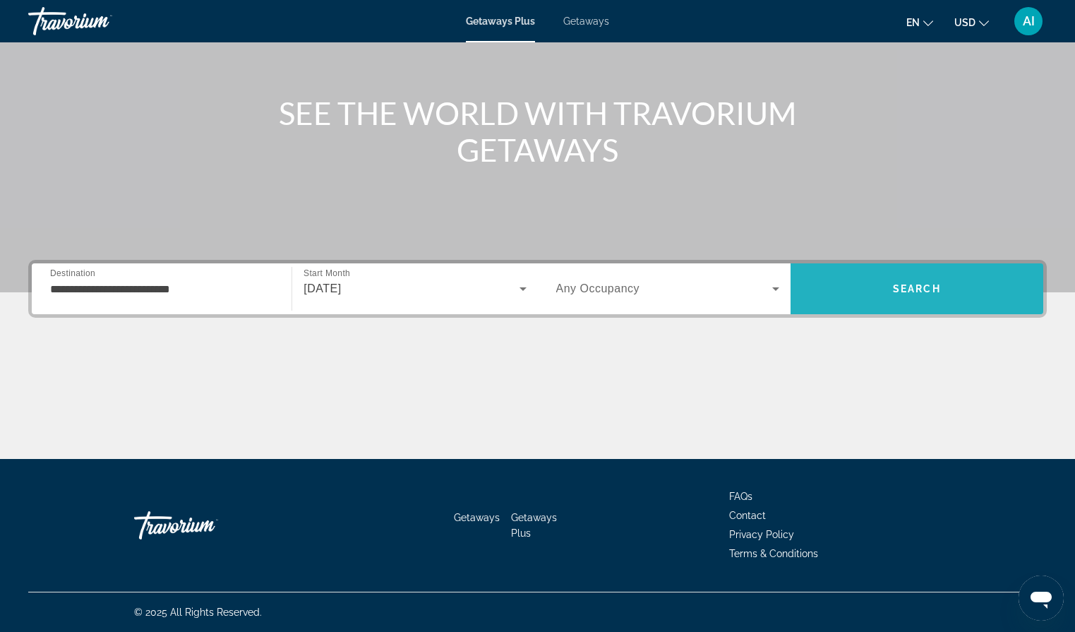
click at [852, 289] on span "Search" at bounding box center [916, 289] width 253 height 34
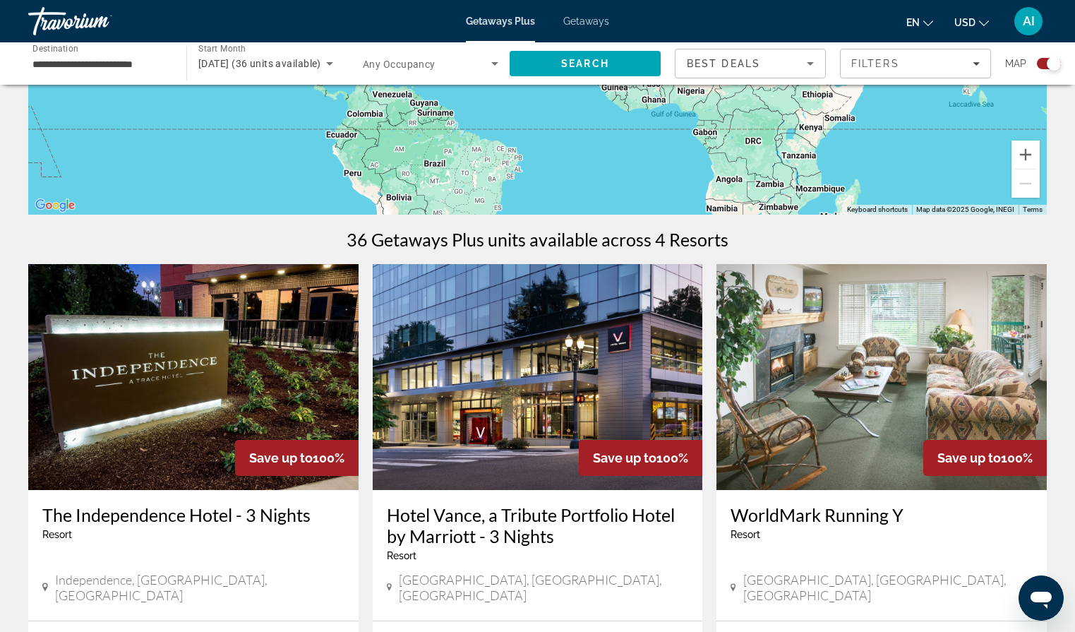
scroll to position [300, 0]
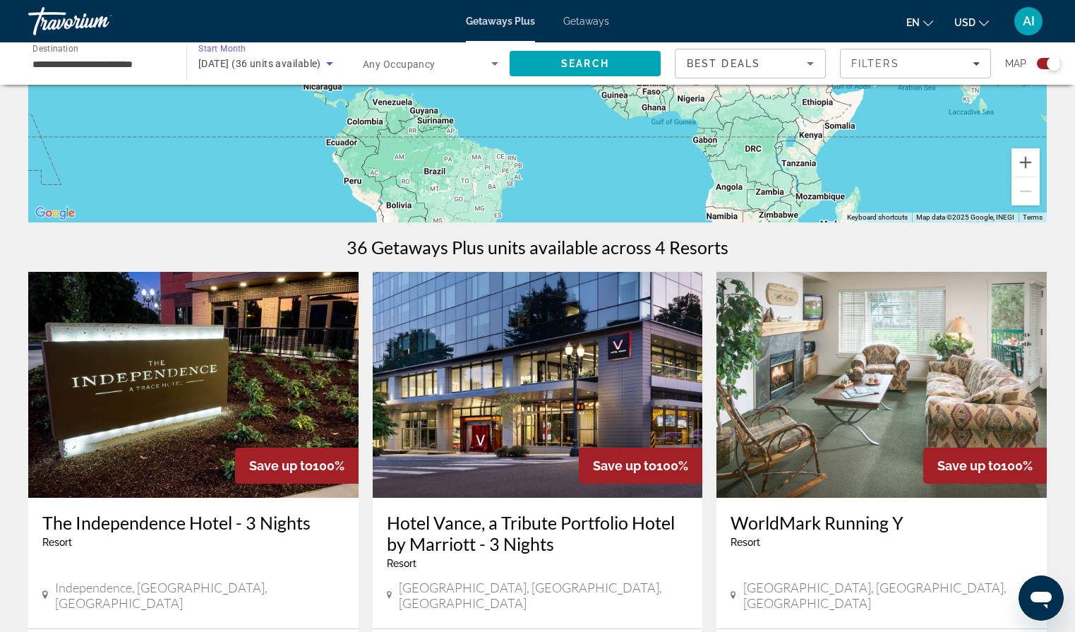
click at [334, 64] on icon "Search widget" at bounding box center [329, 63] width 17 height 17
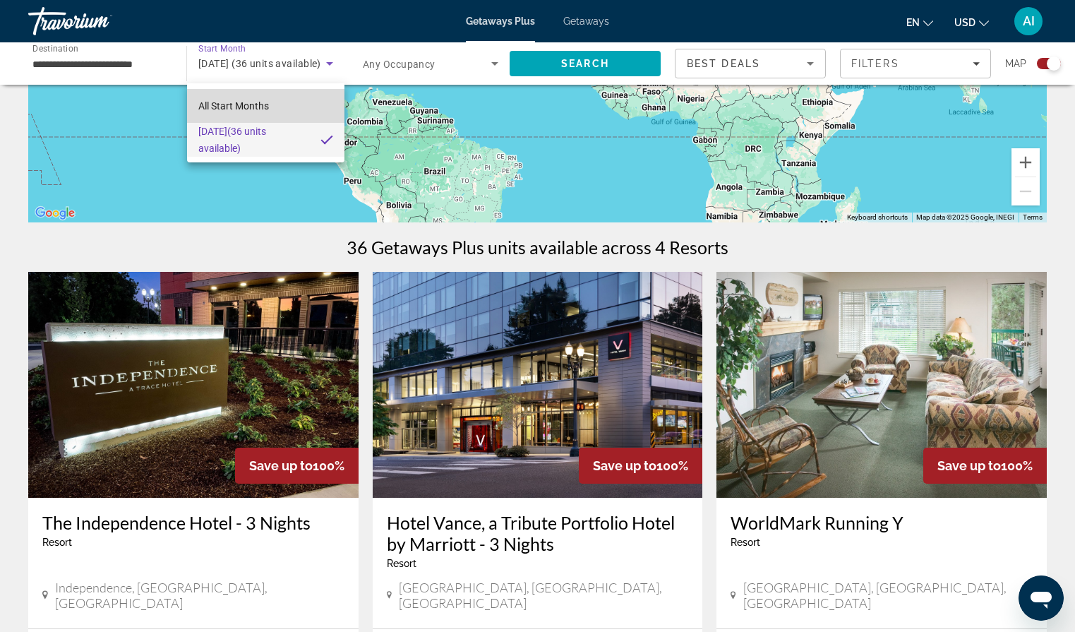
click at [271, 103] on mat-option "All Start Months" at bounding box center [265, 106] width 157 height 34
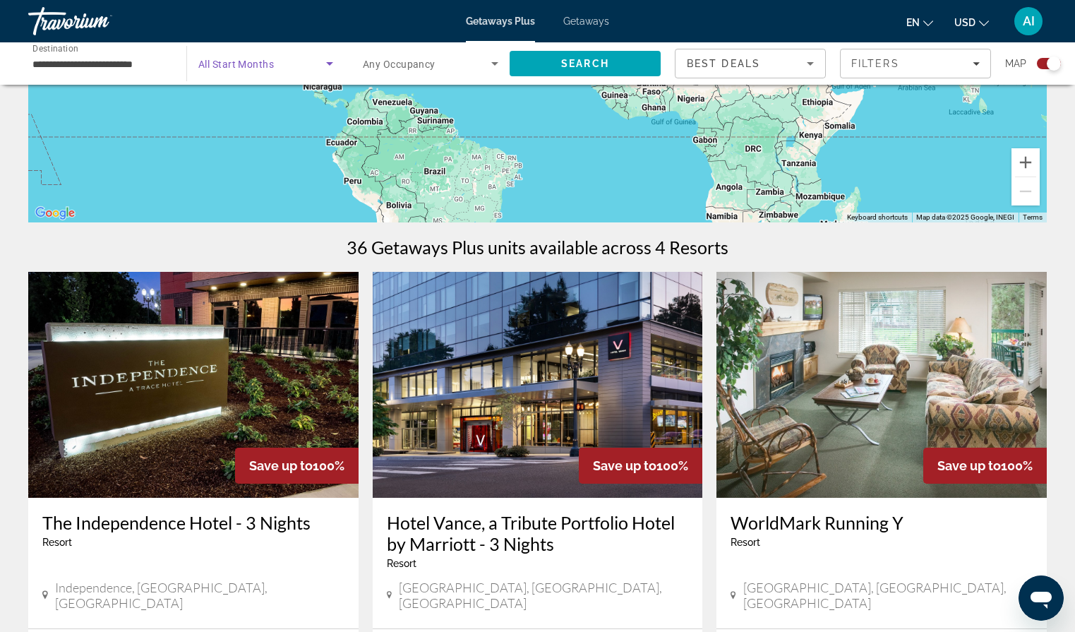
click at [331, 61] on icon "Search widget" at bounding box center [329, 63] width 17 height 17
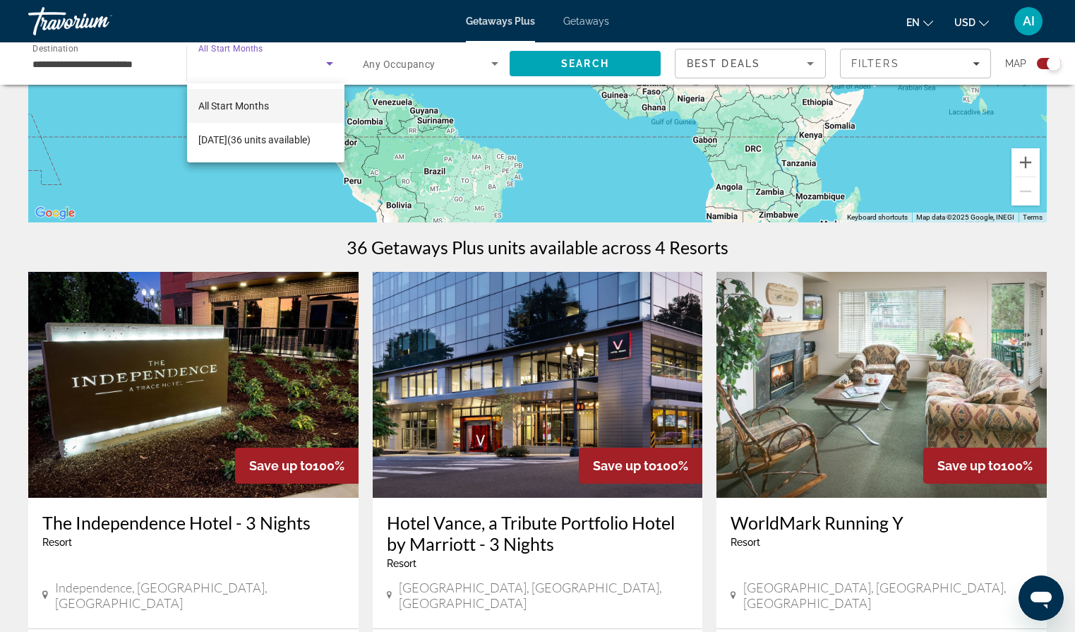
click at [263, 109] on span "All Start Months" at bounding box center [233, 105] width 71 height 11
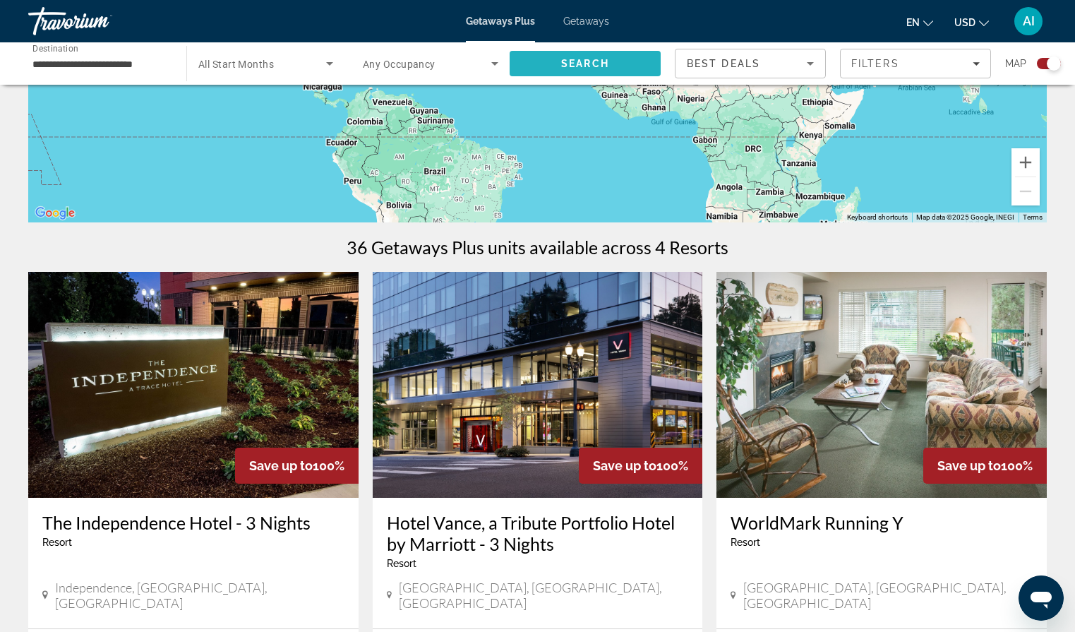
click at [541, 54] on span "Search" at bounding box center [584, 64] width 151 height 34
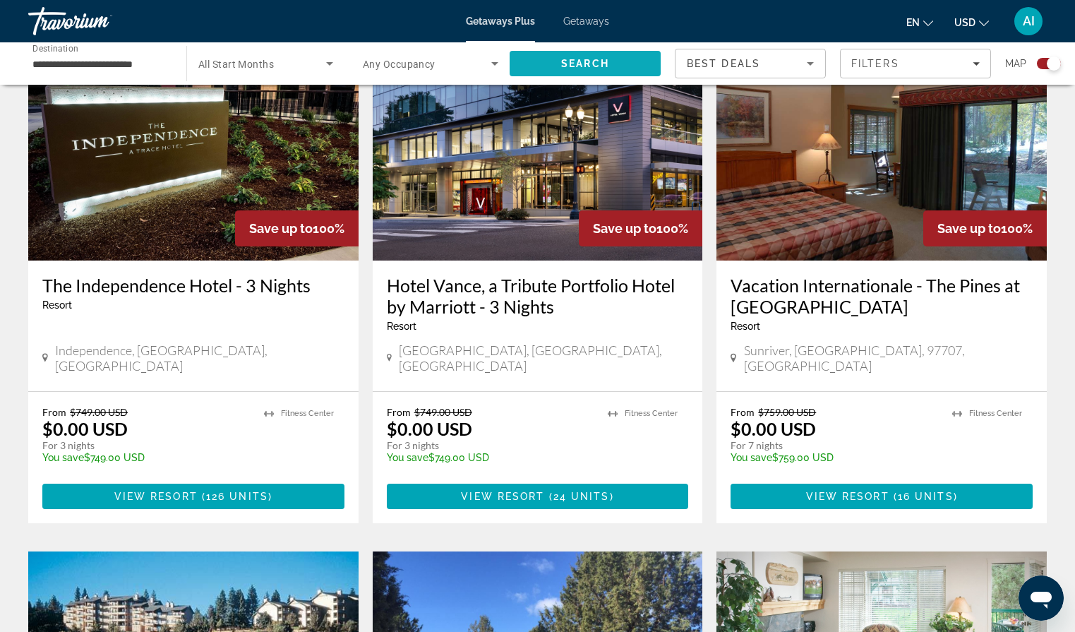
scroll to position [559, 0]
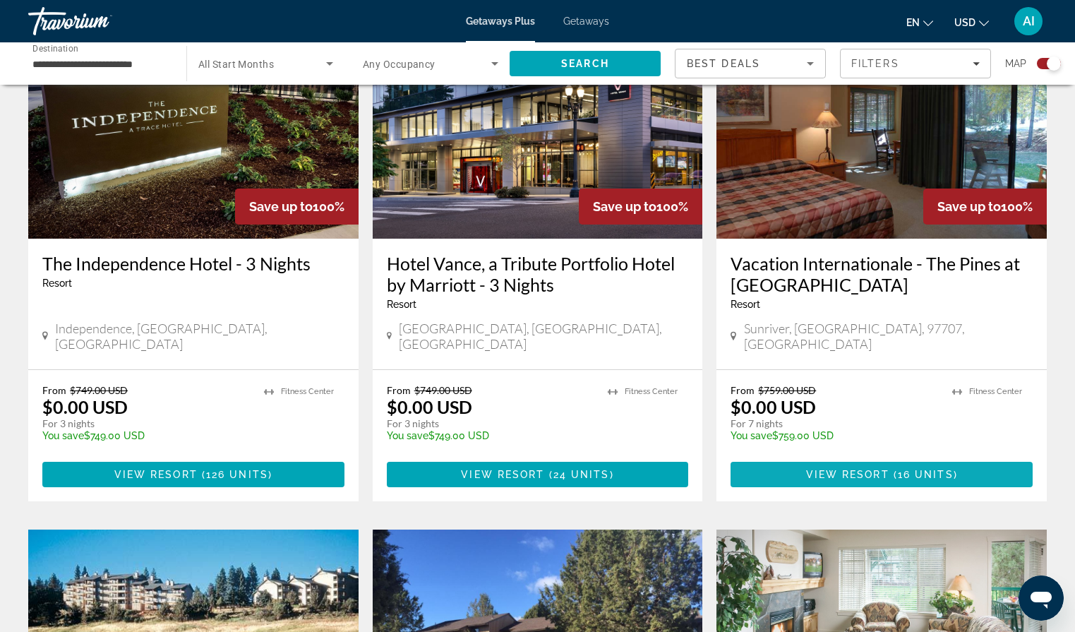
click at [779, 461] on span "Main content" at bounding box center [881, 474] width 302 height 34
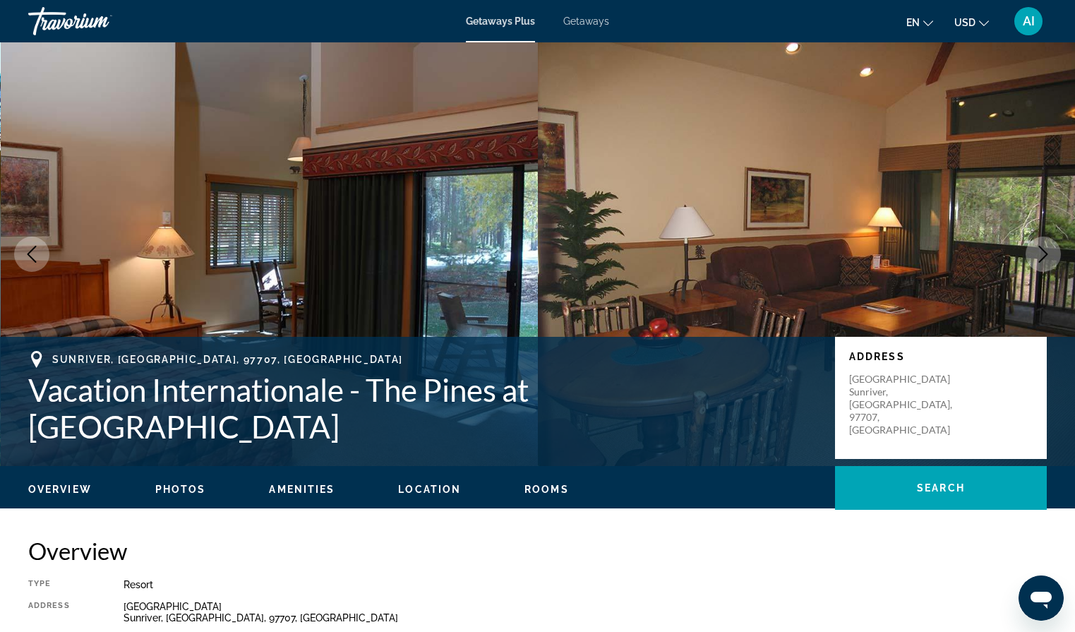
click at [1044, 255] on icon "Next image" at bounding box center [1042, 254] width 17 height 17
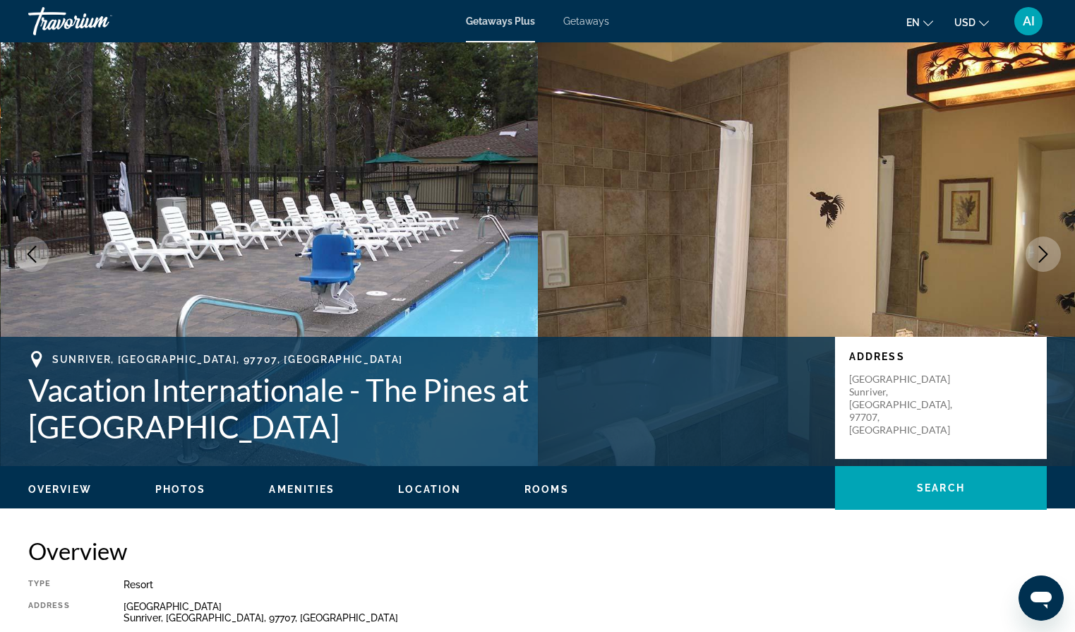
click at [1044, 255] on icon "Next image" at bounding box center [1042, 254] width 17 height 17
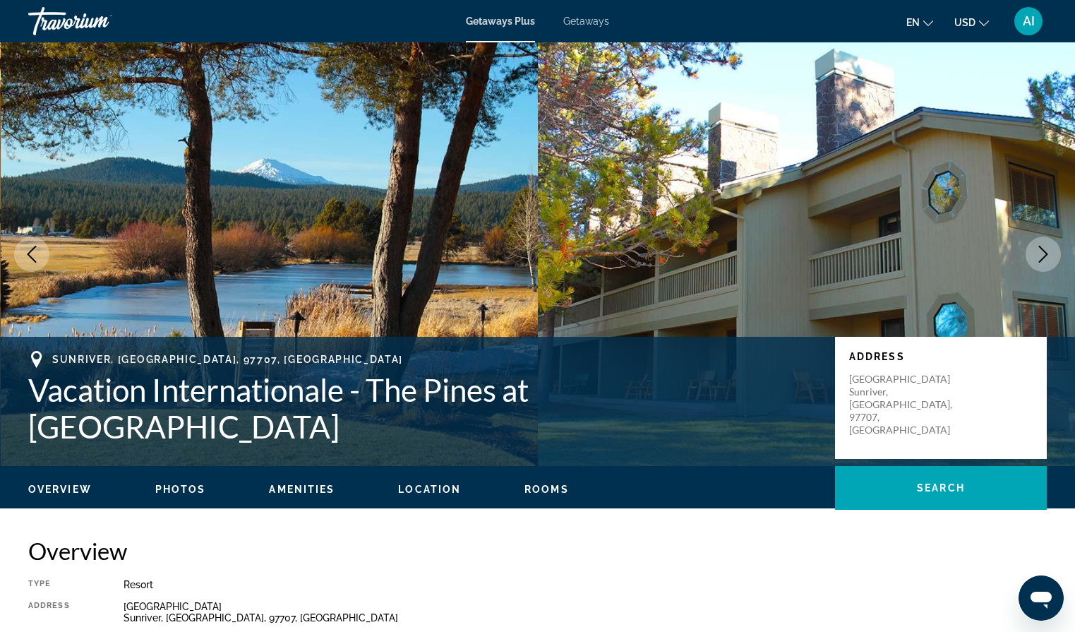
click at [1044, 255] on icon "Next image" at bounding box center [1042, 254] width 17 height 17
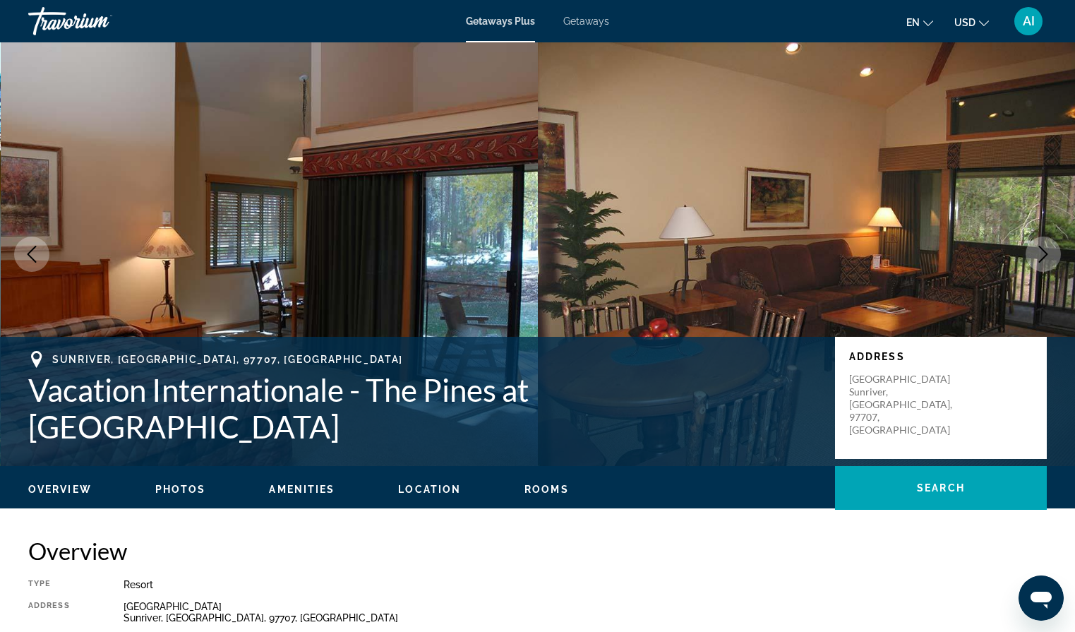
click at [1044, 256] on icon "Next image" at bounding box center [1043, 254] width 9 height 17
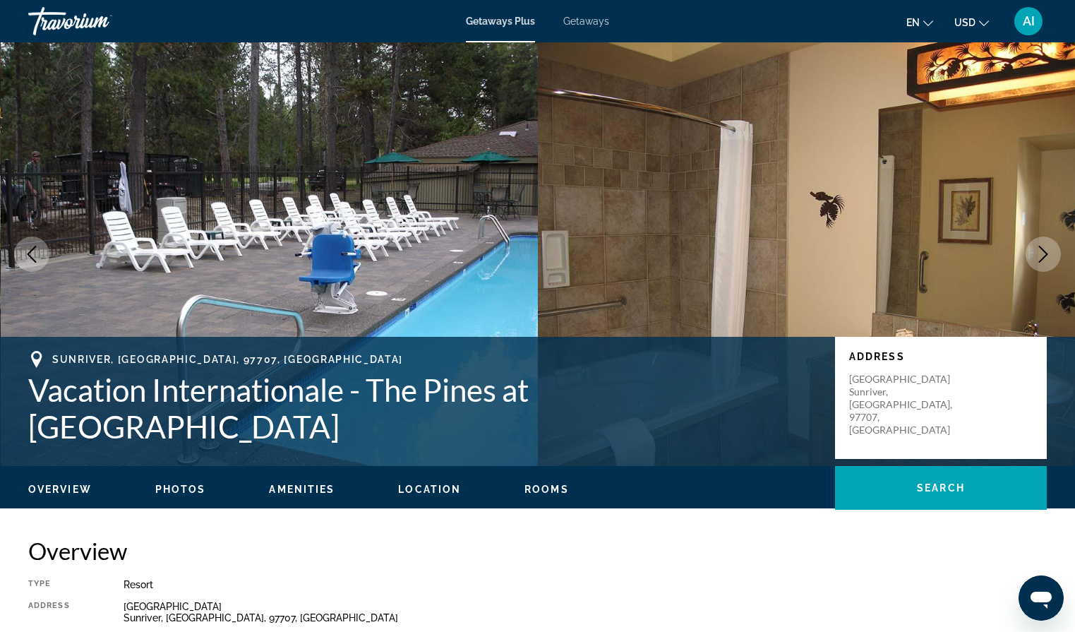
click at [857, 567] on div "Overview Type Resort All-Inclusive No All-Inclusive Address [GEOGRAPHIC_DATA], …" at bounding box center [537, 610] width 1018 height 149
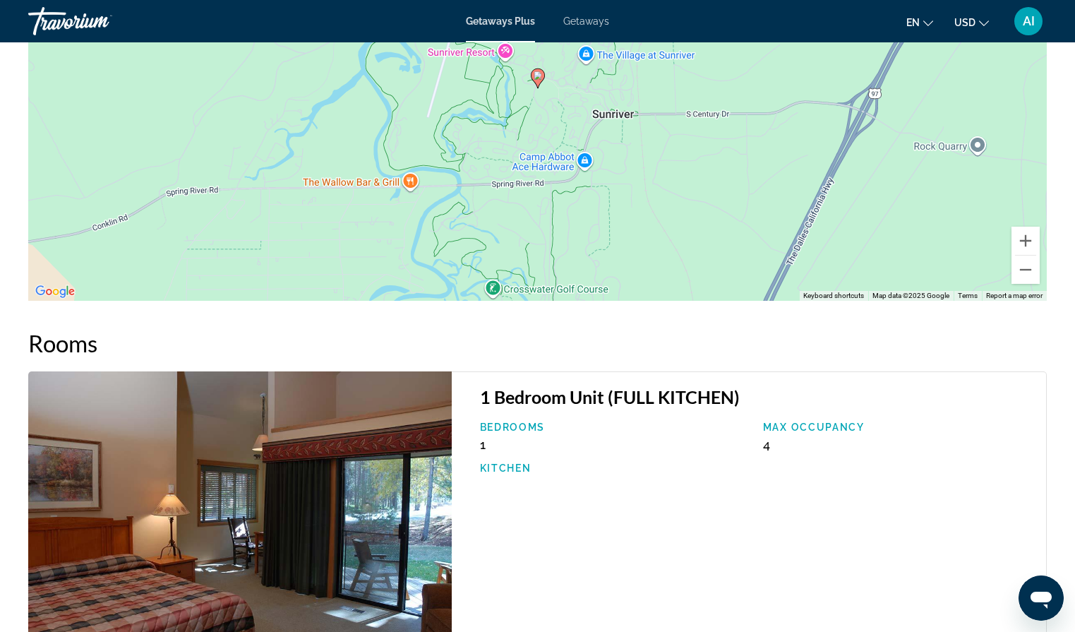
scroll to position [1948, 0]
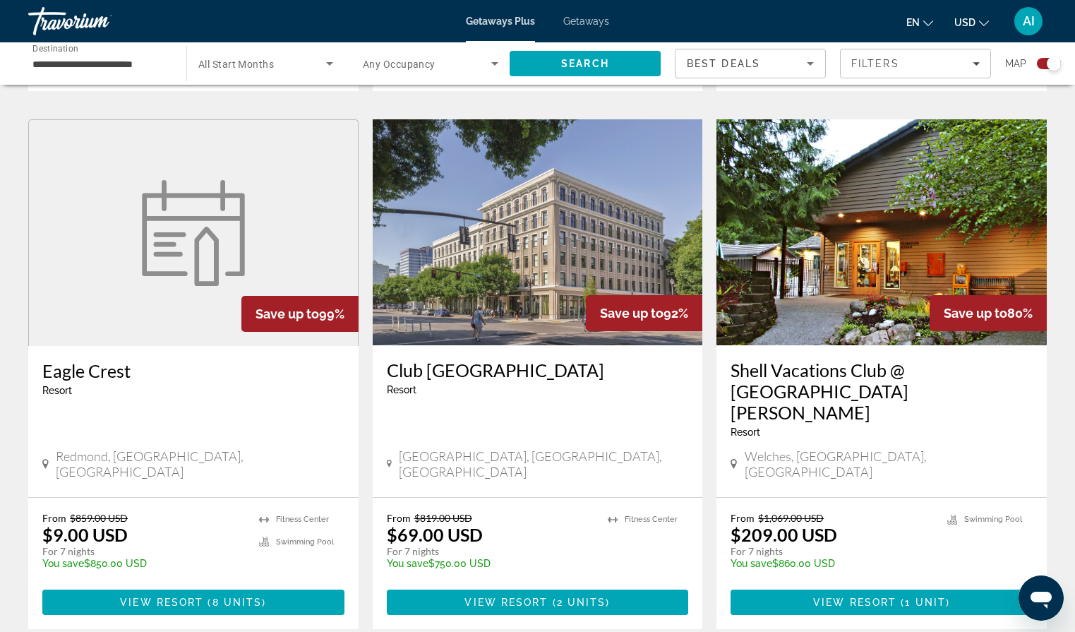
scroll to position [1473, 0]
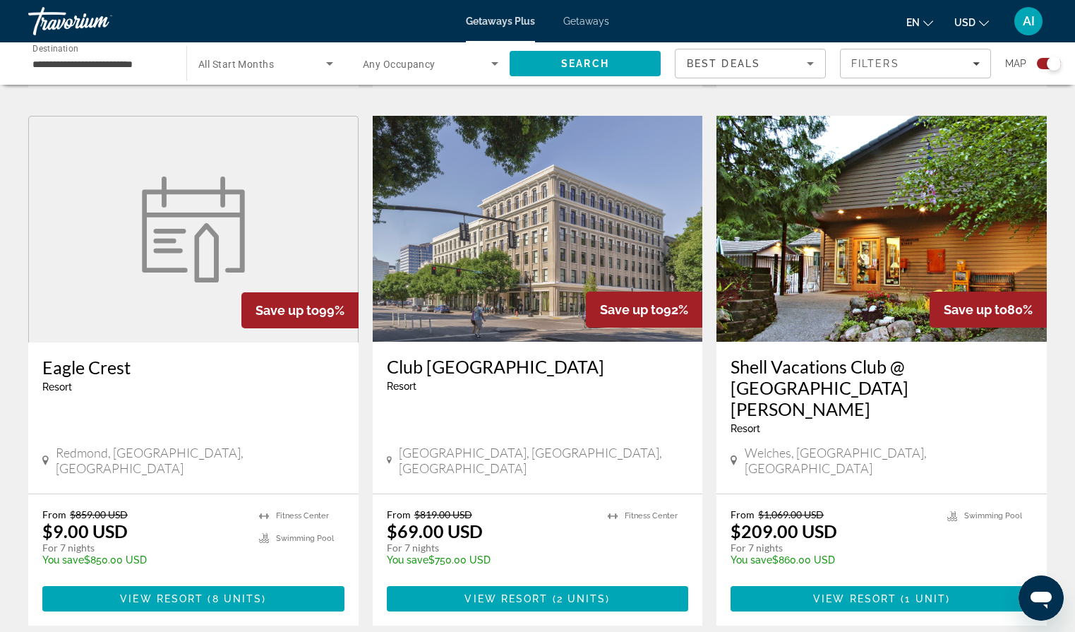
click at [569, 212] on img "Main content" at bounding box center [538, 229] width 330 height 226
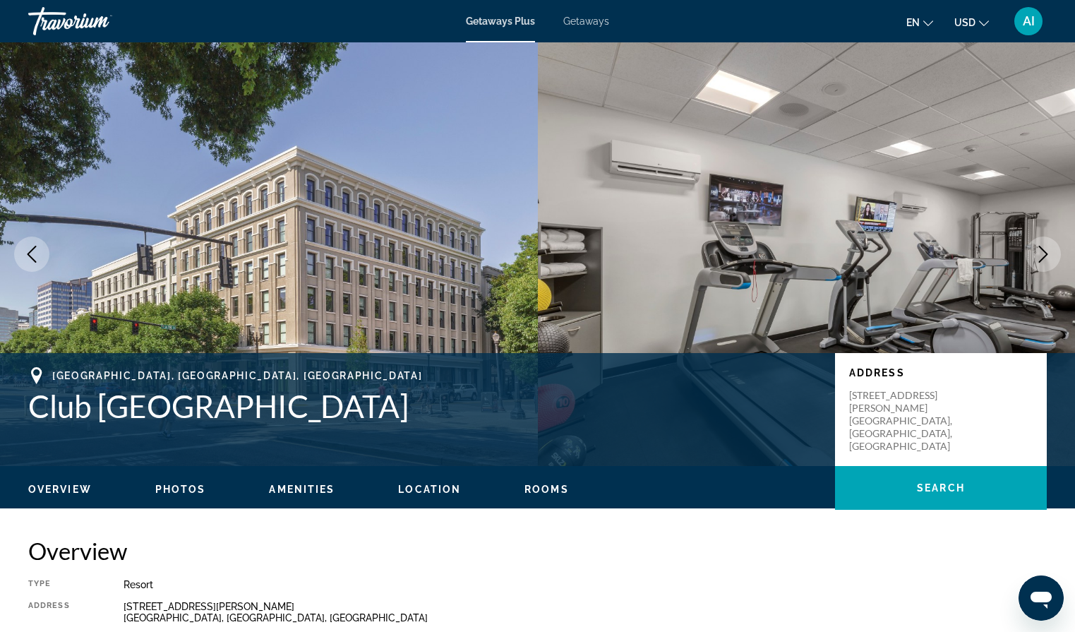
click at [1042, 252] on icon "Next image" at bounding box center [1042, 254] width 17 height 17
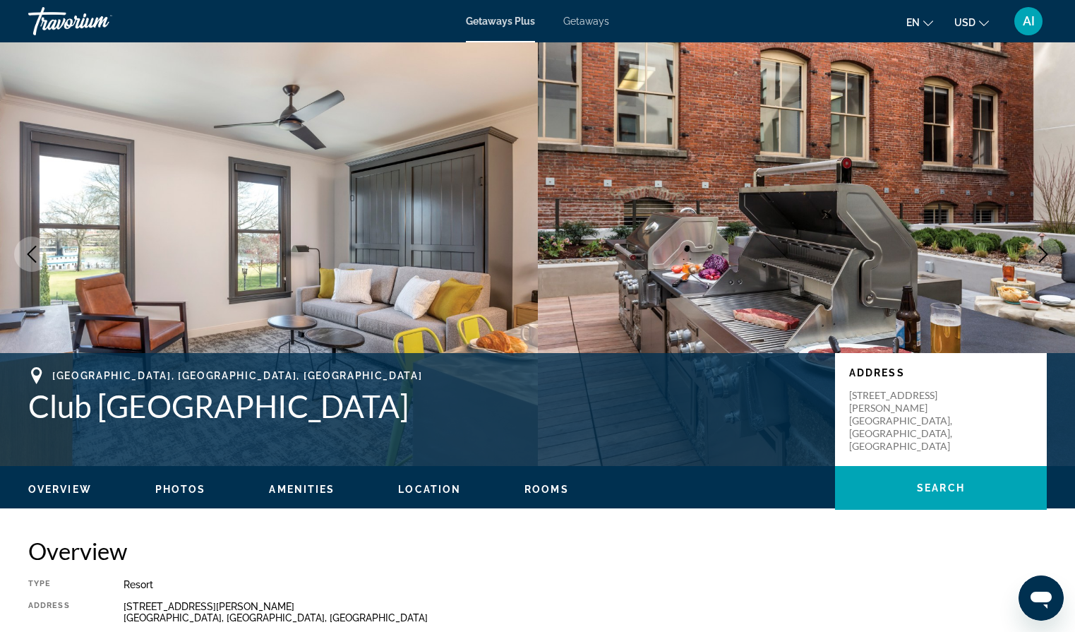
click at [1042, 252] on icon "Next image" at bounding box center [1042, 254] width 17 height 17
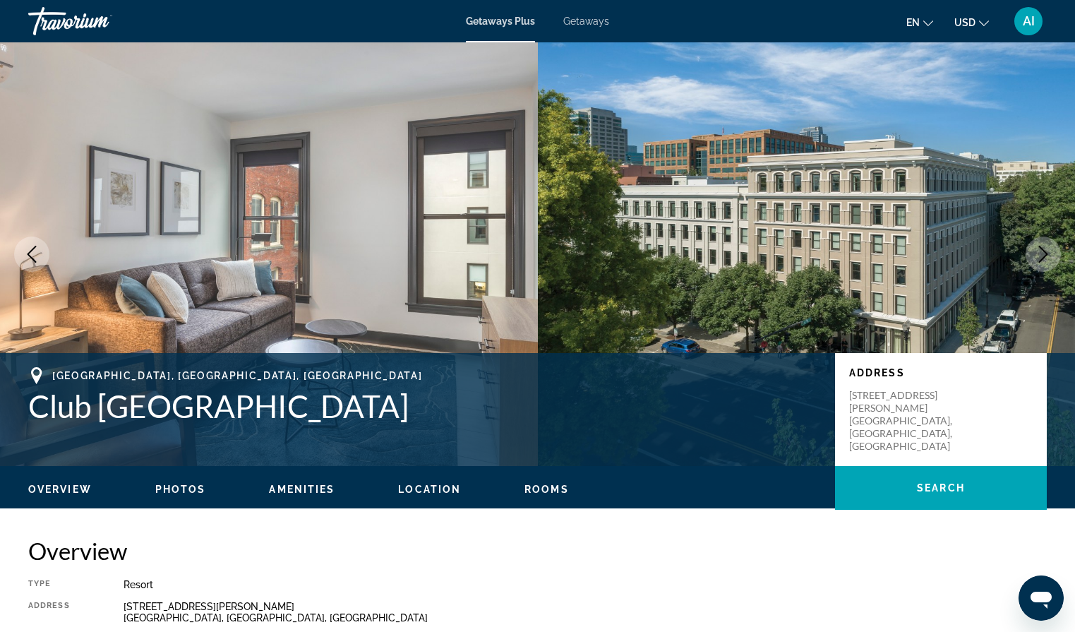
click at [1042, 252] on icon "Next image" at bounding box center [1042, 254] width 17 height 17
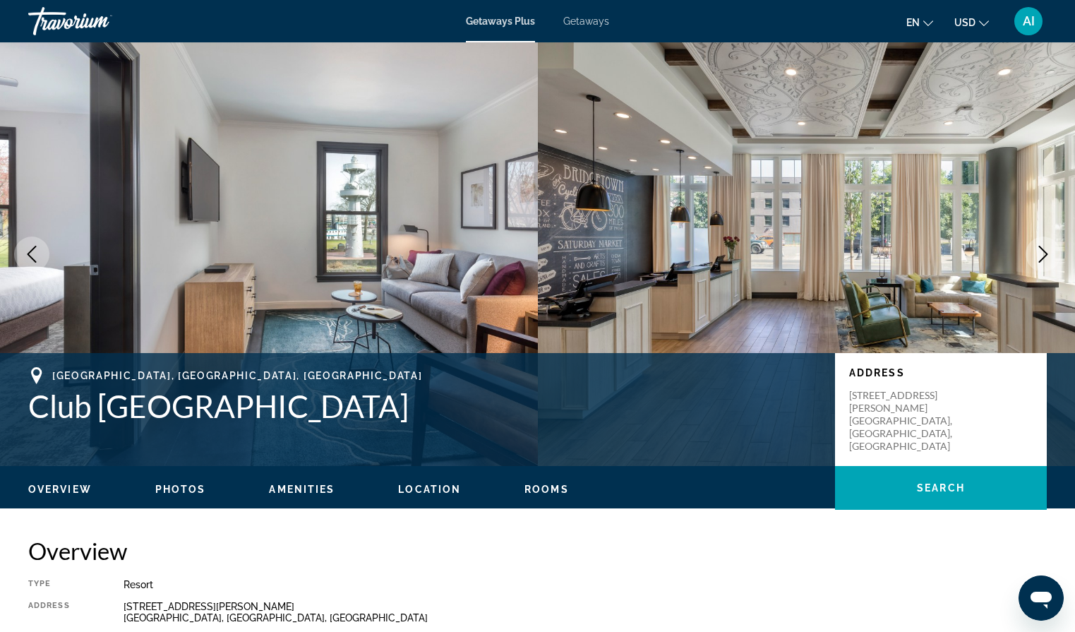
click at [1042, 252] on icon "Next image" at bounding box center [1042, 254] width 17 height 17
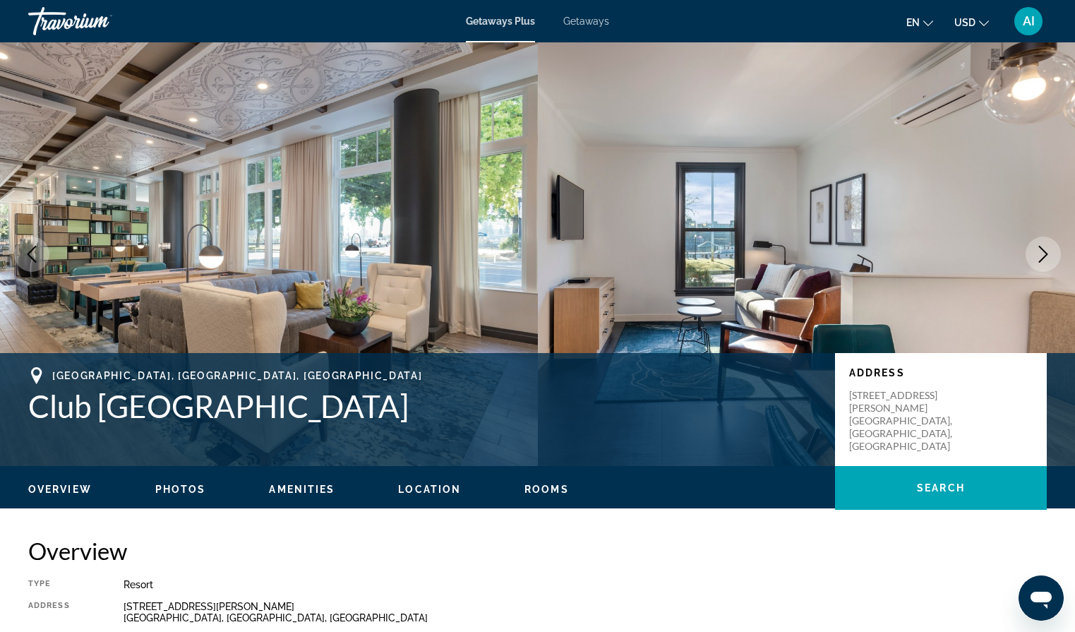
click at [1044, 253] on icon "Next image" at bounding box center [1042, 254] width 17 height 17
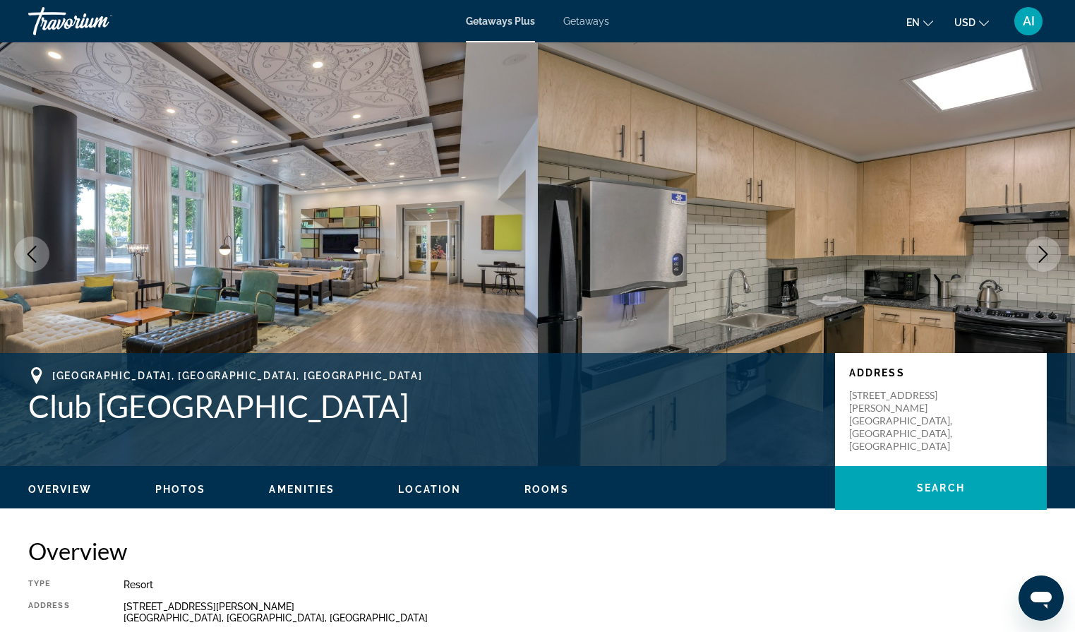
click at [1046, 253] on icon "Next image" at bounding box center [1043, 254] width 9 height 17
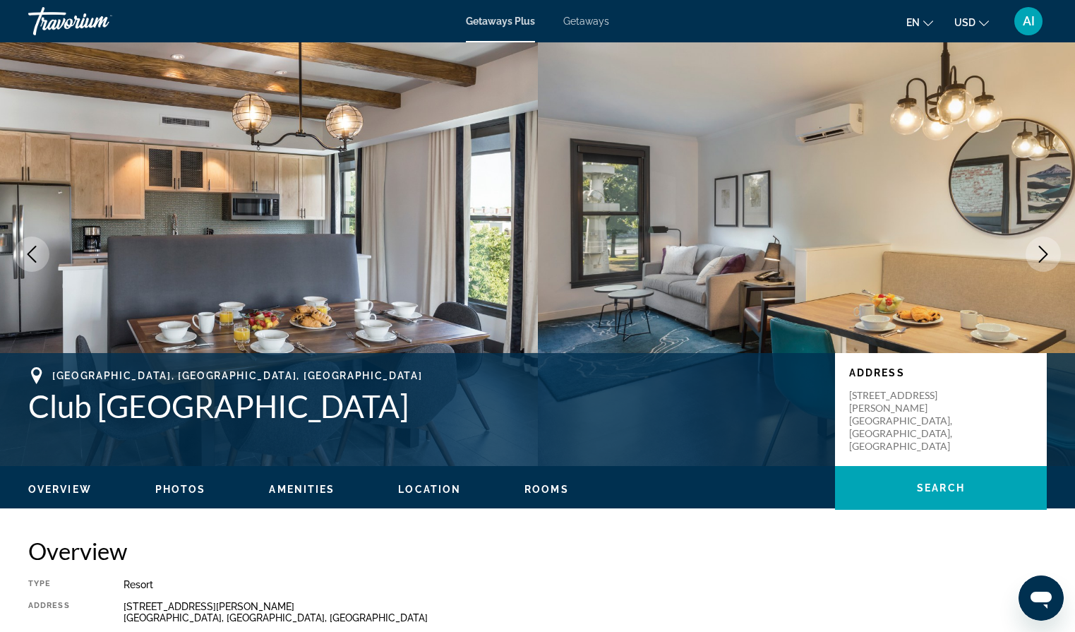
click at [1049, 250] on icon "Next image" at bounding box center [1042, 254] width 17 height 17
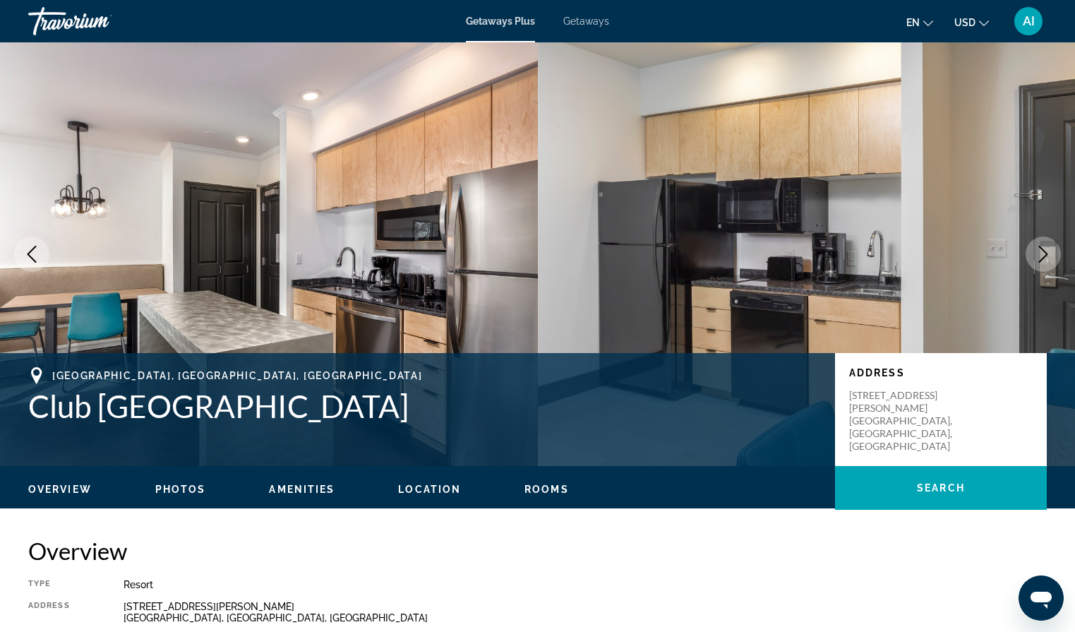
click at [1049, 250] on icon "Next image" at bounding box center [1042, 254] width 17 height 17
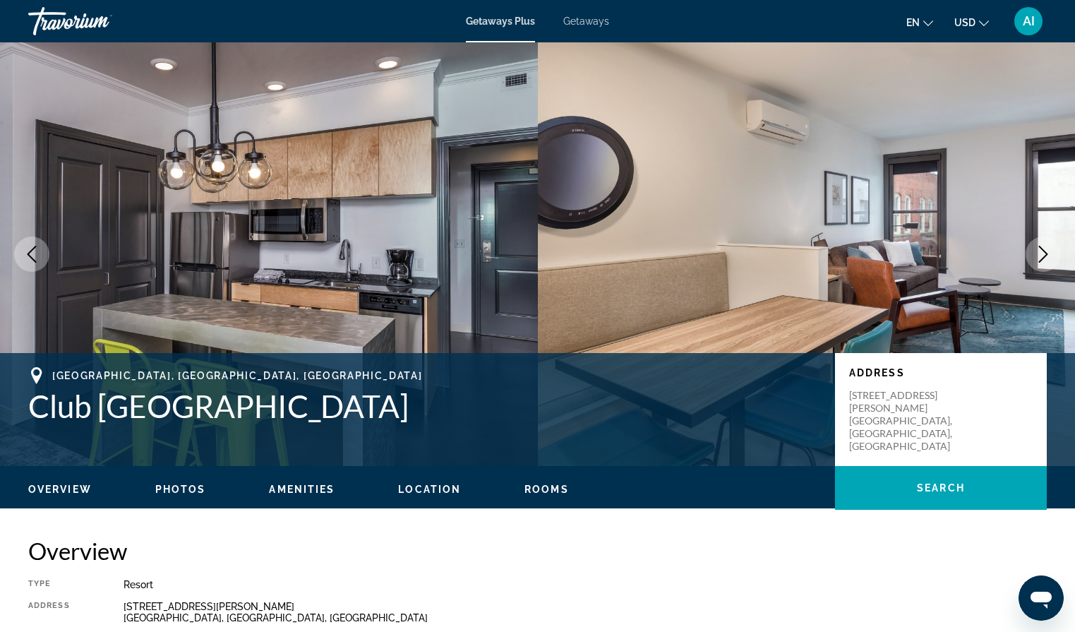
click at [1049, 251] on icon "Next image" at bounding box center [1042, 254] width 17 height 17
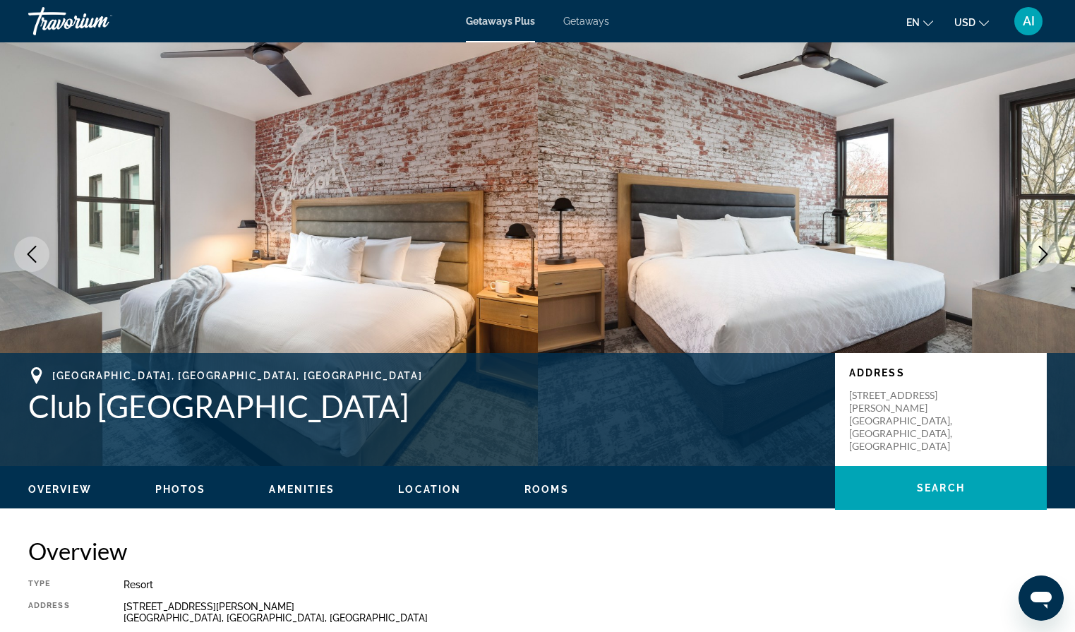
click at [1049, 250] on icon "Next image" at bounding box center [1042, 254] width 17 height 17
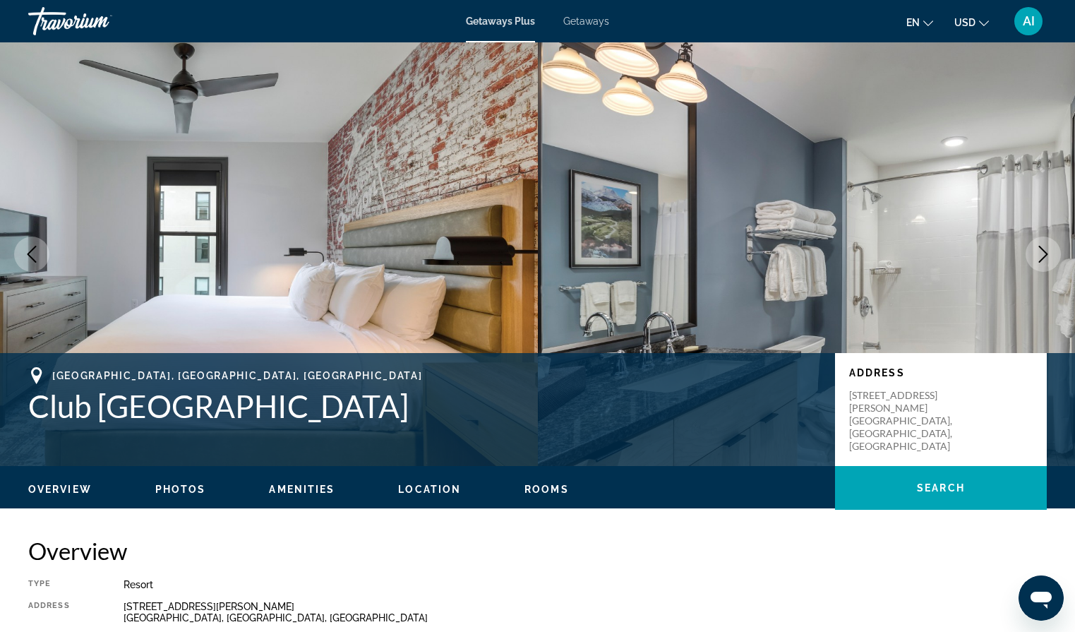
click at [1052, 250] on button "Next image" at bounding box center [1042, 253] width 35 height 35
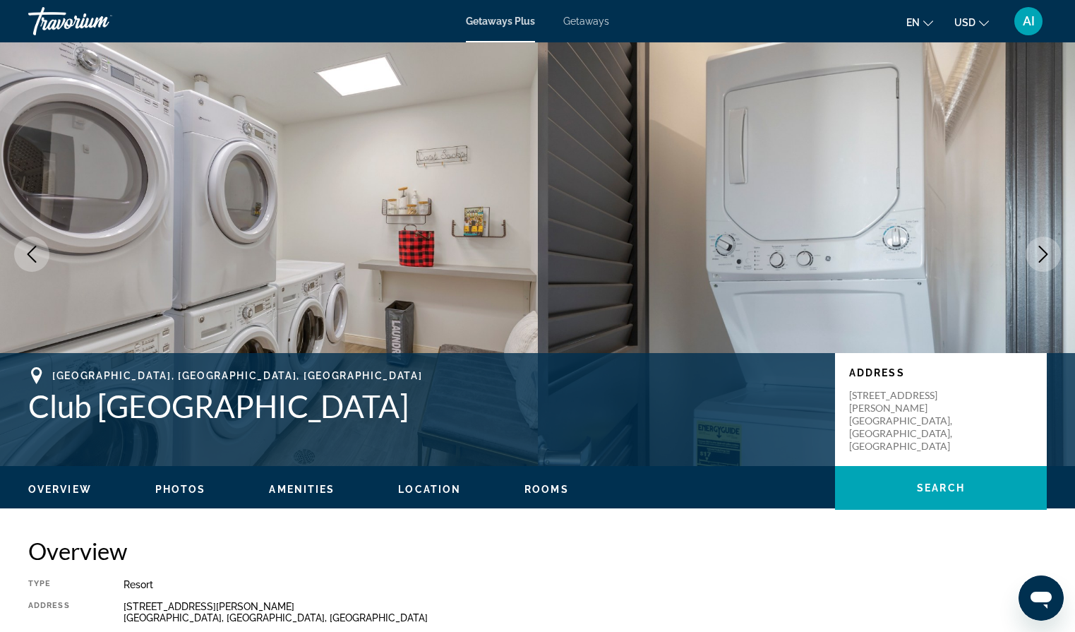
click at [1055, 252] on button "Next image" at bounding box center [1042, 253] width 35 height 35
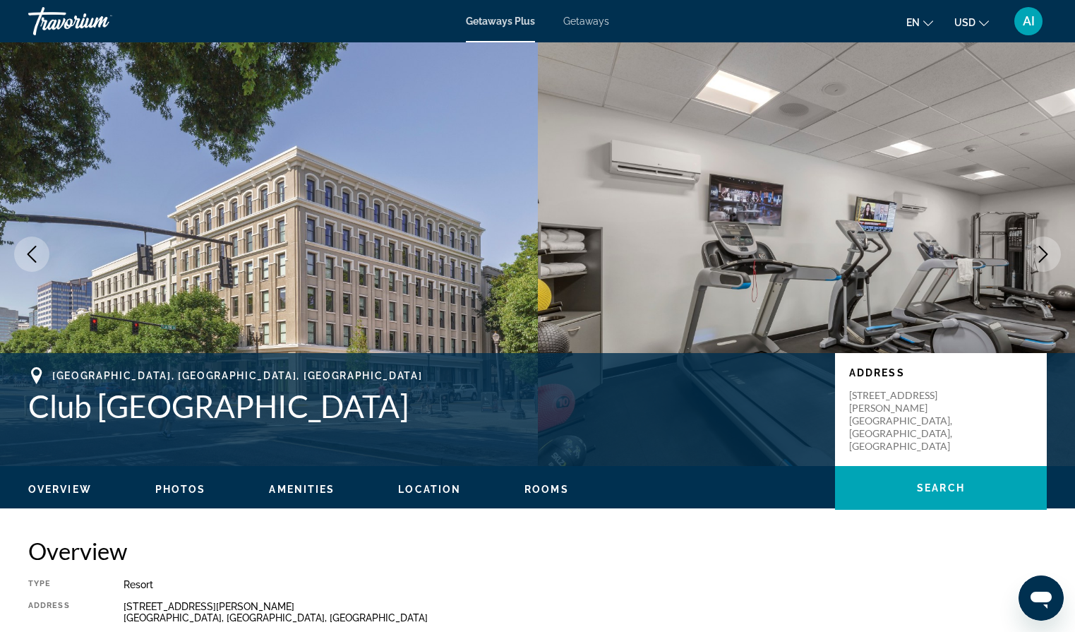
click at [1056, 252] on button "Next image" at bounding box center [1042, 253] width 35 height 35
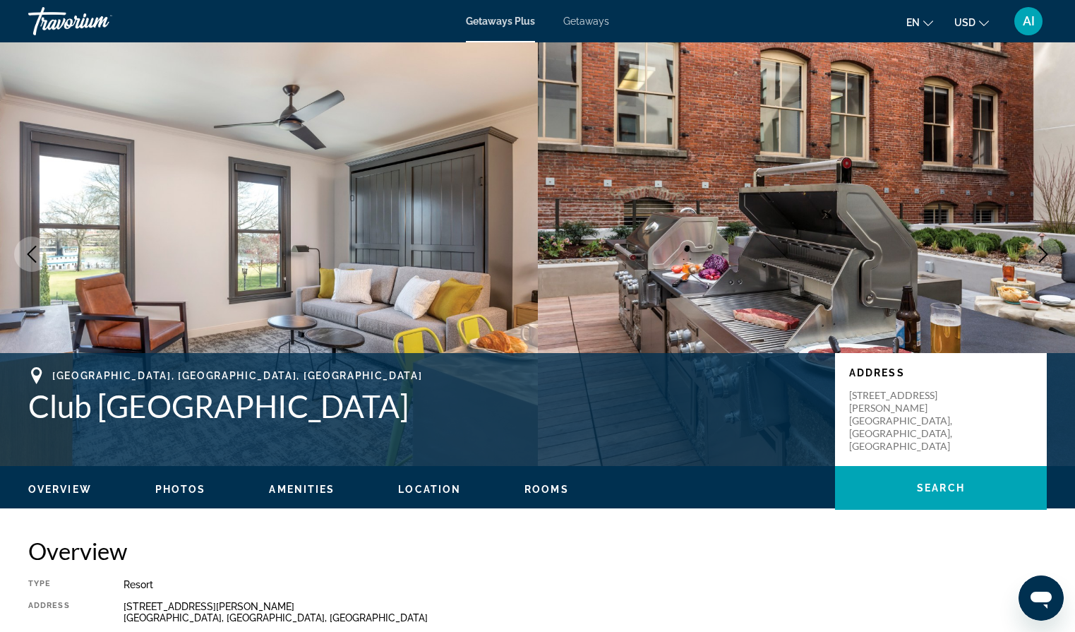
click at [1058, 252] on button "Next image" at bounding box center [1042, 253] width 35 height 35
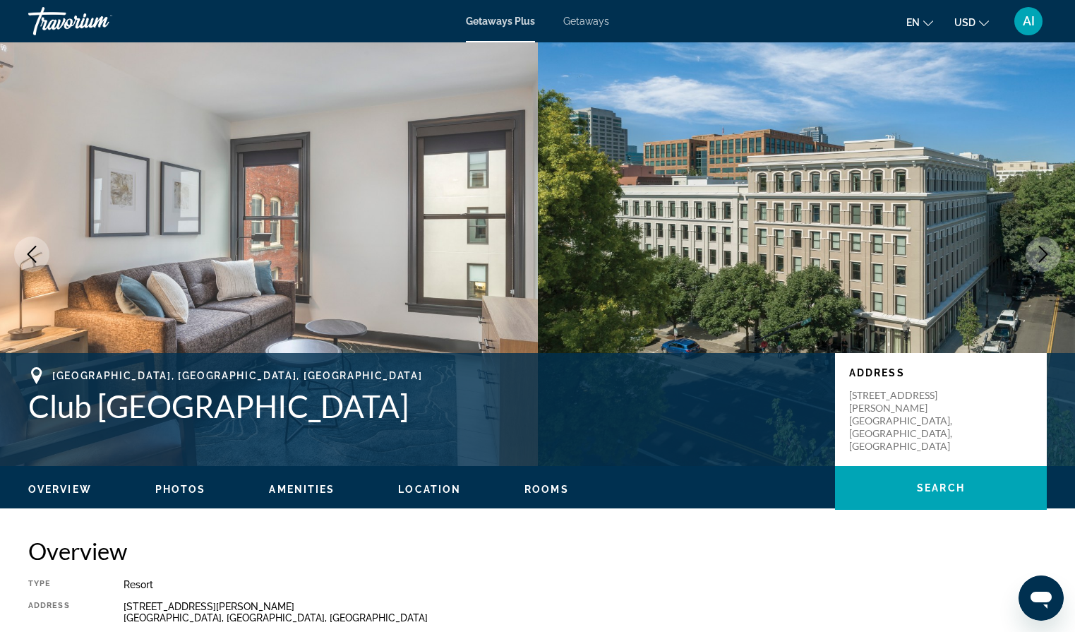
click at [840, 557] on h2 "Overview" at bounding box center [537, 550] width 1018 height 28
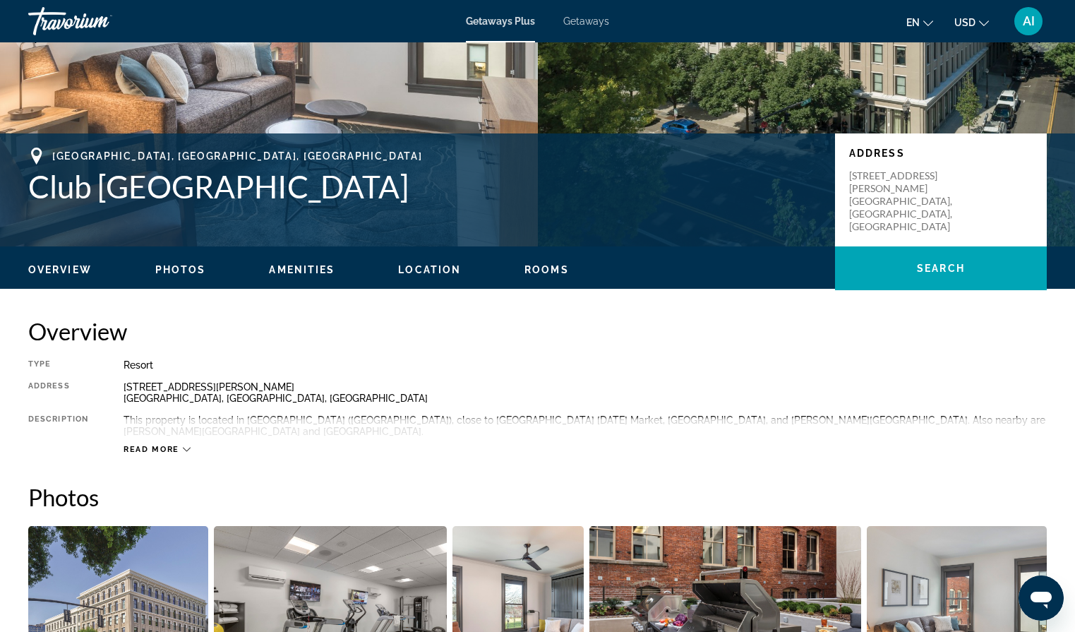
scroll to position [216, 0]
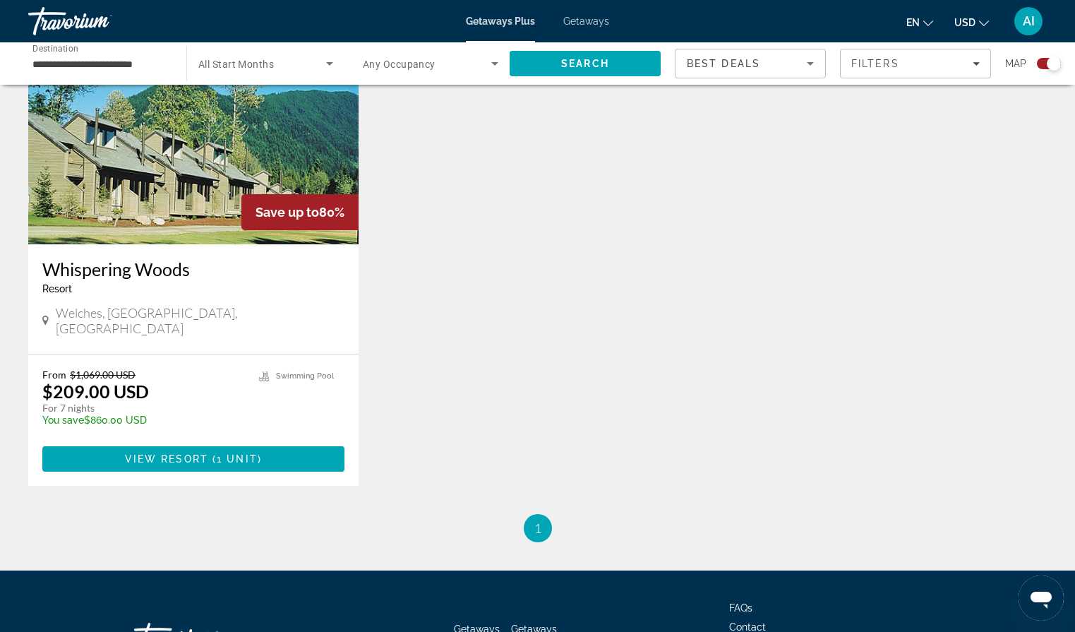
scroll to position [2154, 0]
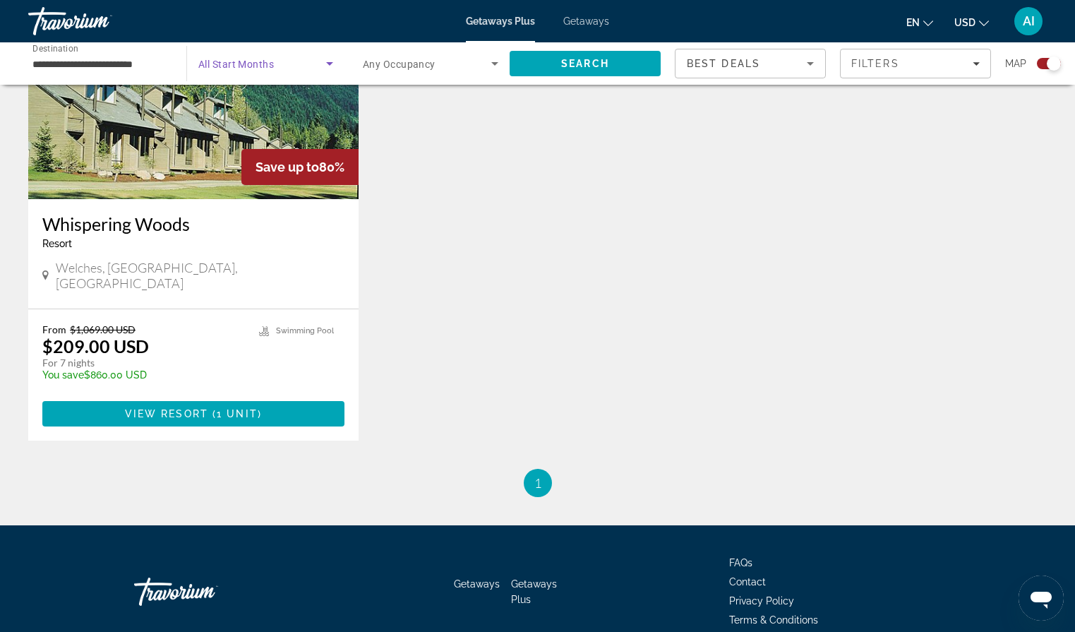
click at [314, 71] on span "Search widget" at bounding box center [262, 63] width 128 height 17
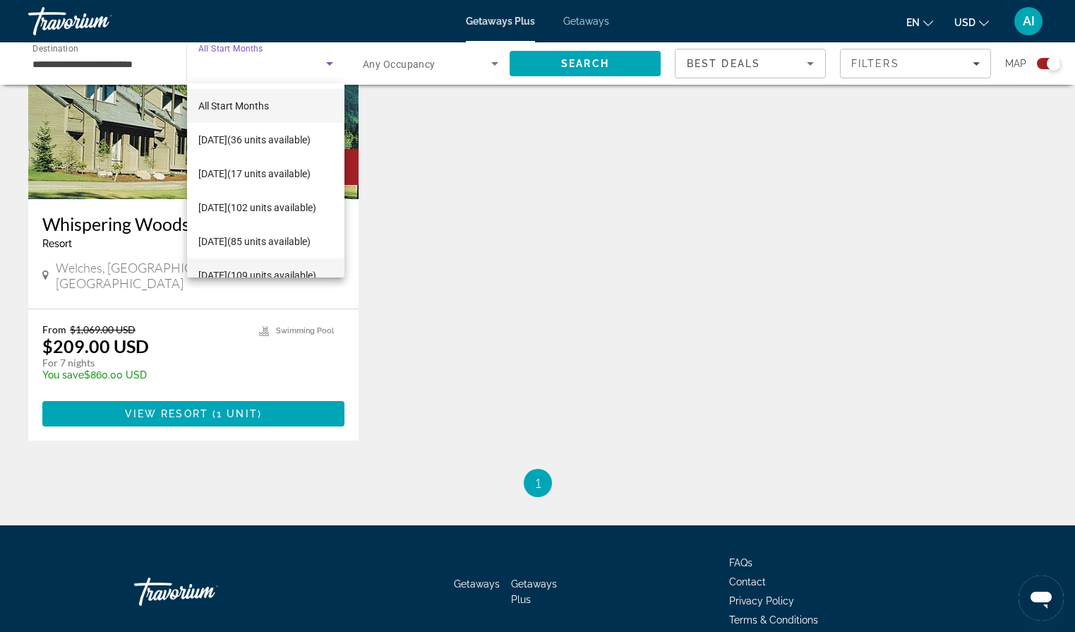
click at [260, 267] on span "[DATE] (109 units available)" at bounding box center [257, 275] width 118 height 17
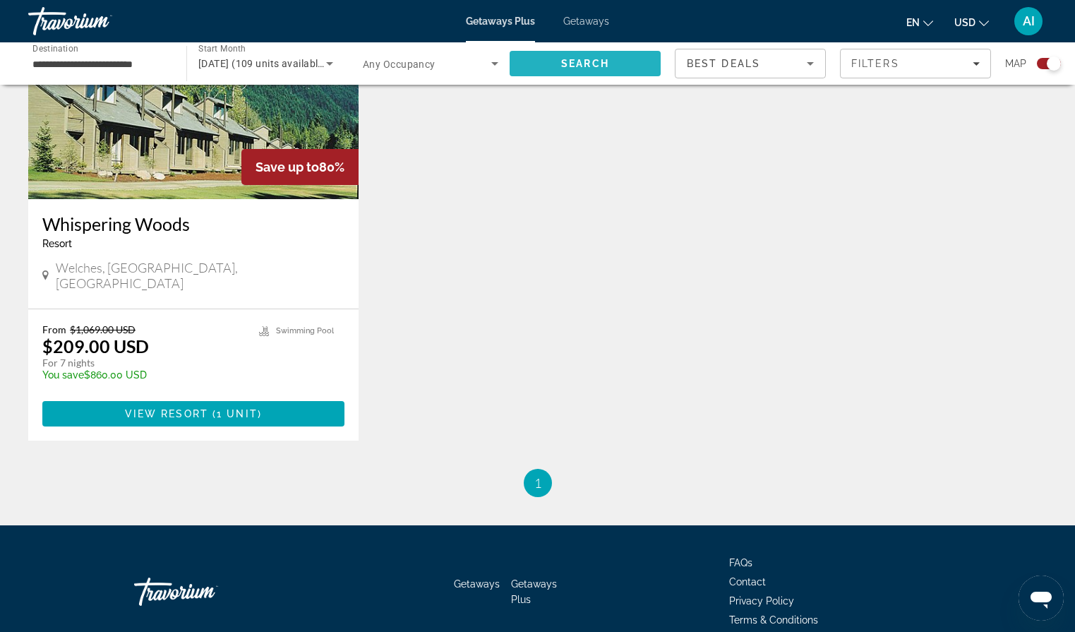
click at [572, 65] on span "Search" at bounding box center [585, 63] width 48 height 11
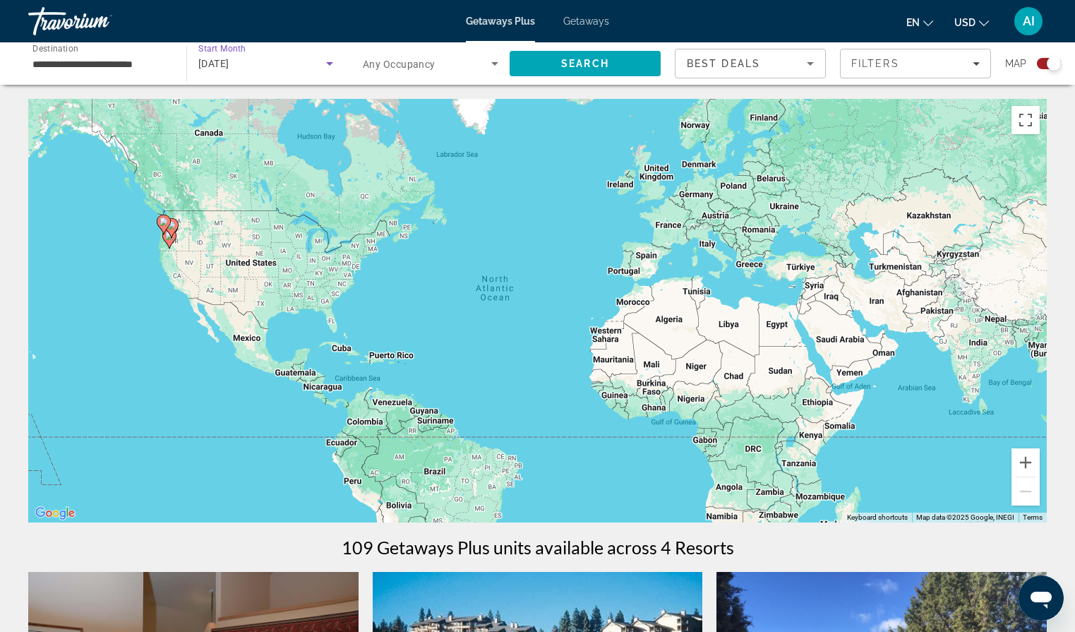
click at [332, 64] on icon "Search widget" at bounding box center [329, 64] width 7 height 4
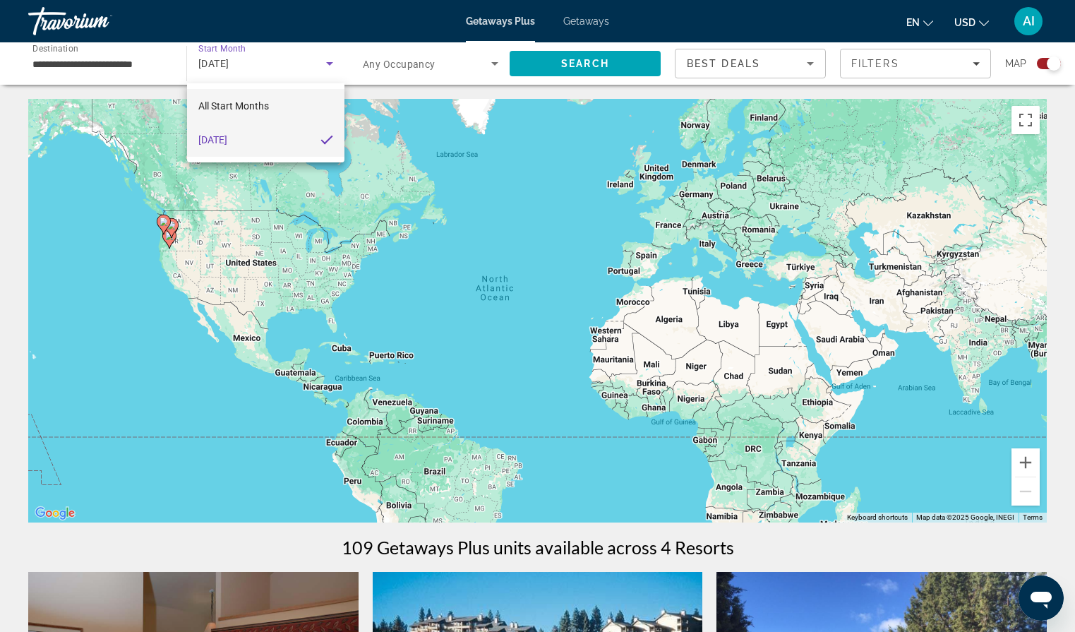
click at [307, 114] on mat-option "All Start Months" at bounding box center [265, 106] width 157 height 34
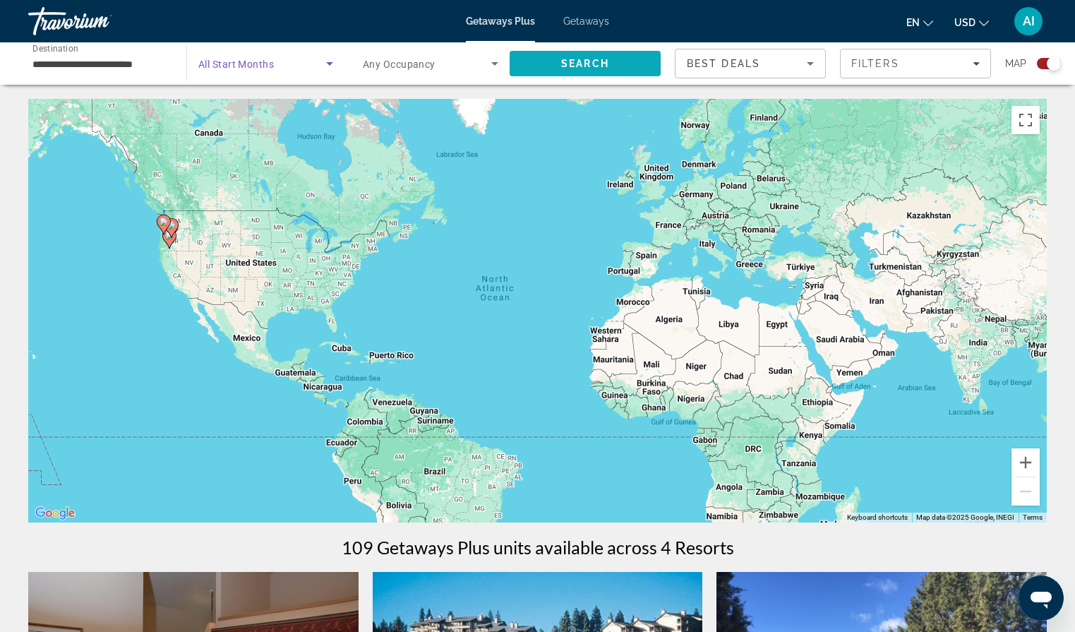
click at [545, 61] on span "Search" at bounding box center [584, 64] width 151 height 34
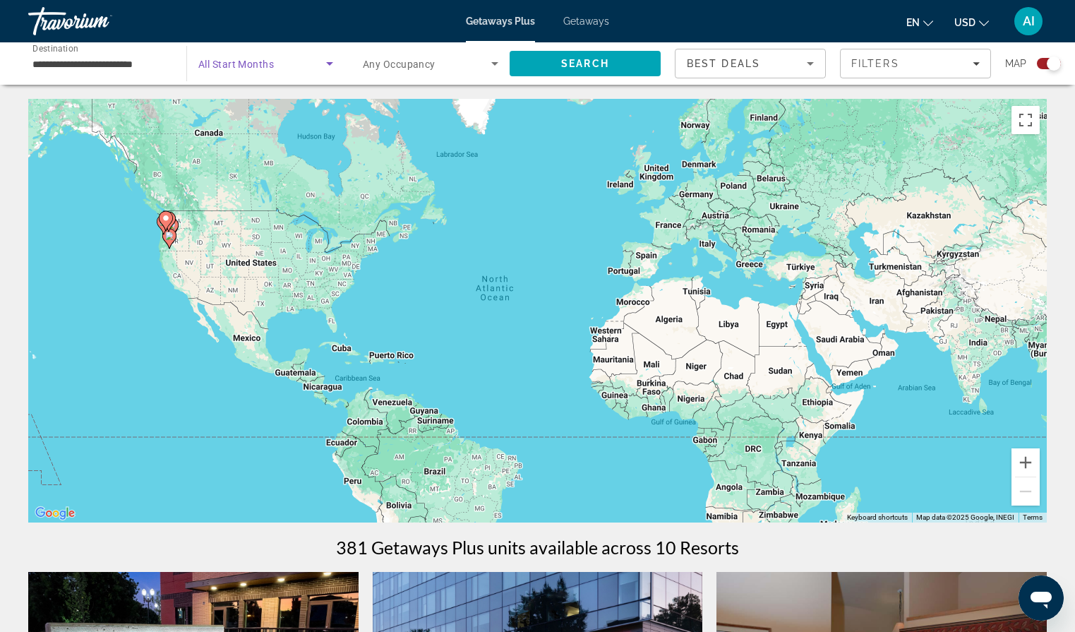
click at [331, 61] on icon "Search widget" at bounding box center [329, 63] width 17 height 17
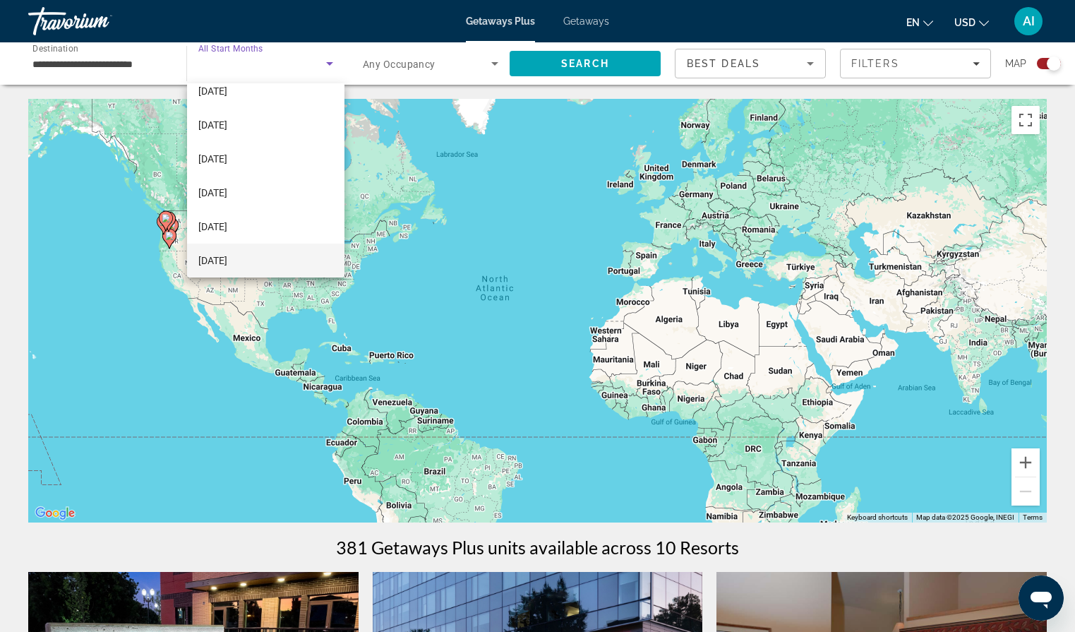
scroll to position [83, 0]
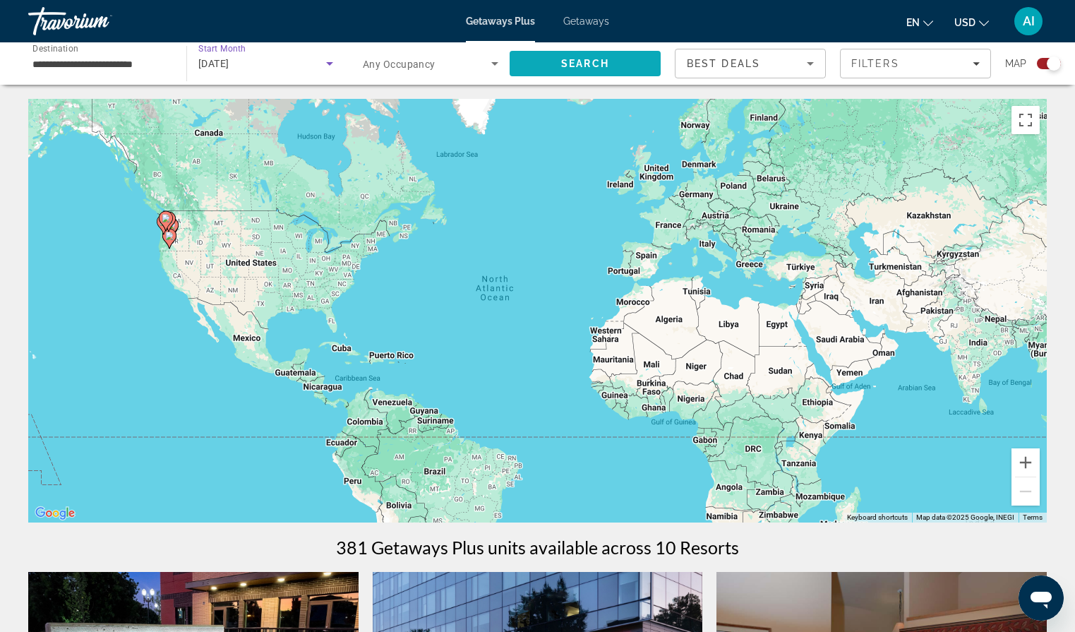
click at [573, 66] on span "Search" at bounding box center [585, 63] width 48 height 11
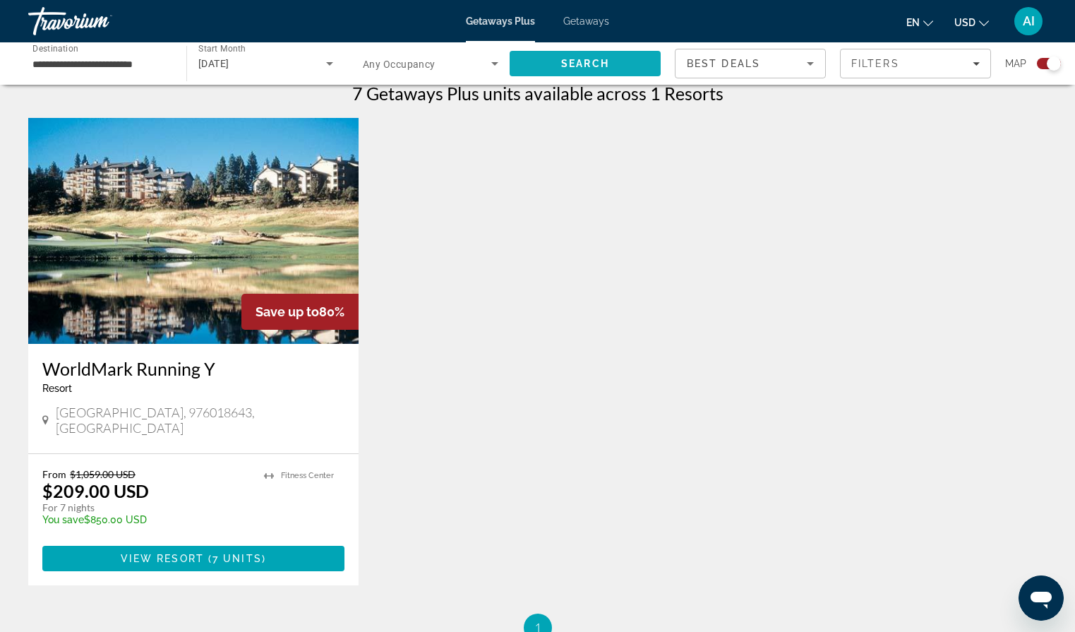
scroll to position [445, 0]
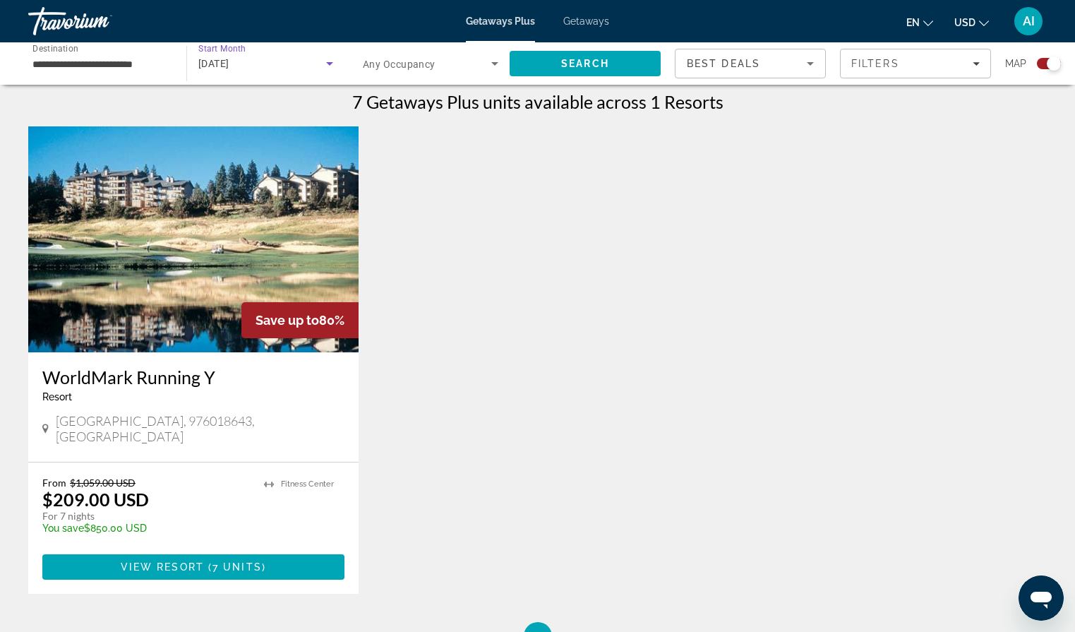
click at [330, 64] on icon "Search widget" at bounding box center [329, 64] width 7 height 4
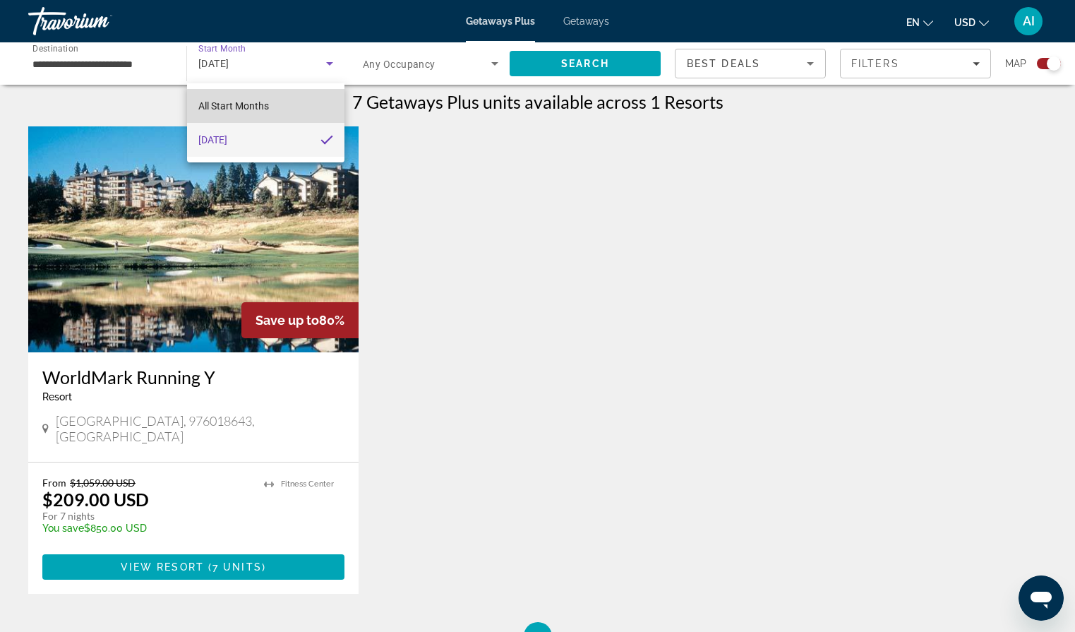
click at [301, 111] on mat-option "All Start Months" at bounding box center [265, 106] width 157 height 34
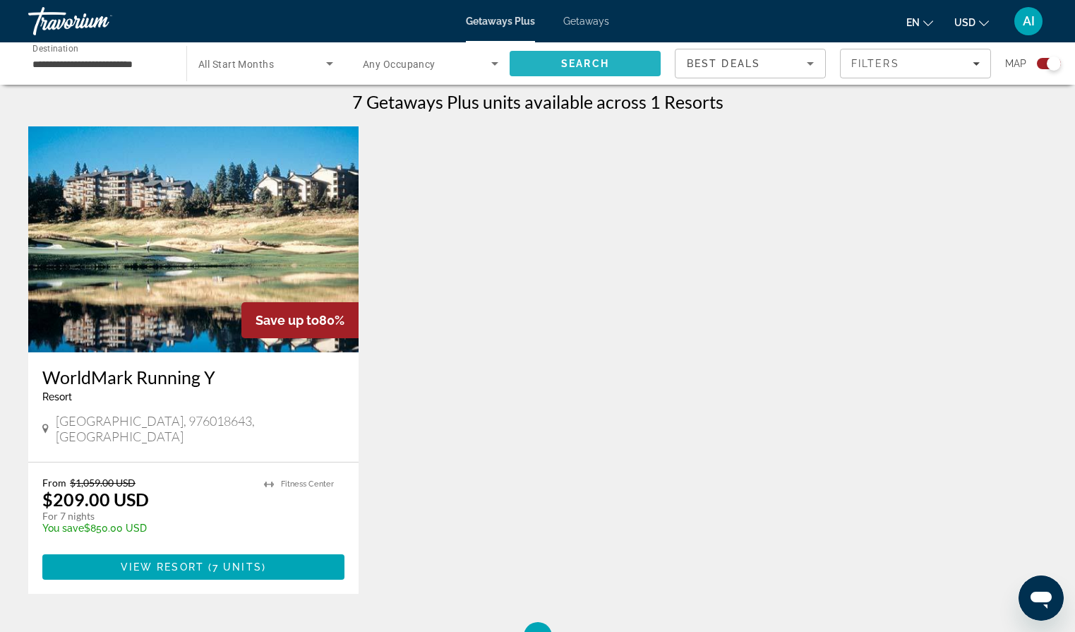
click at [563, 64] on span "Search" at bounding box center [585, 63] width 48 height 11
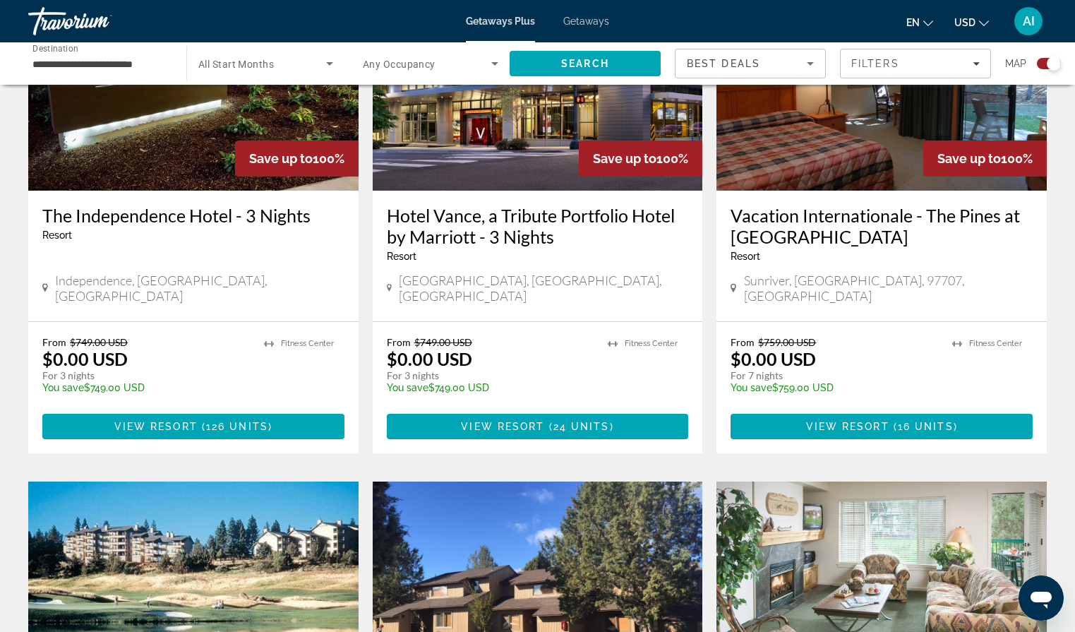
scroll to position [523, 0]
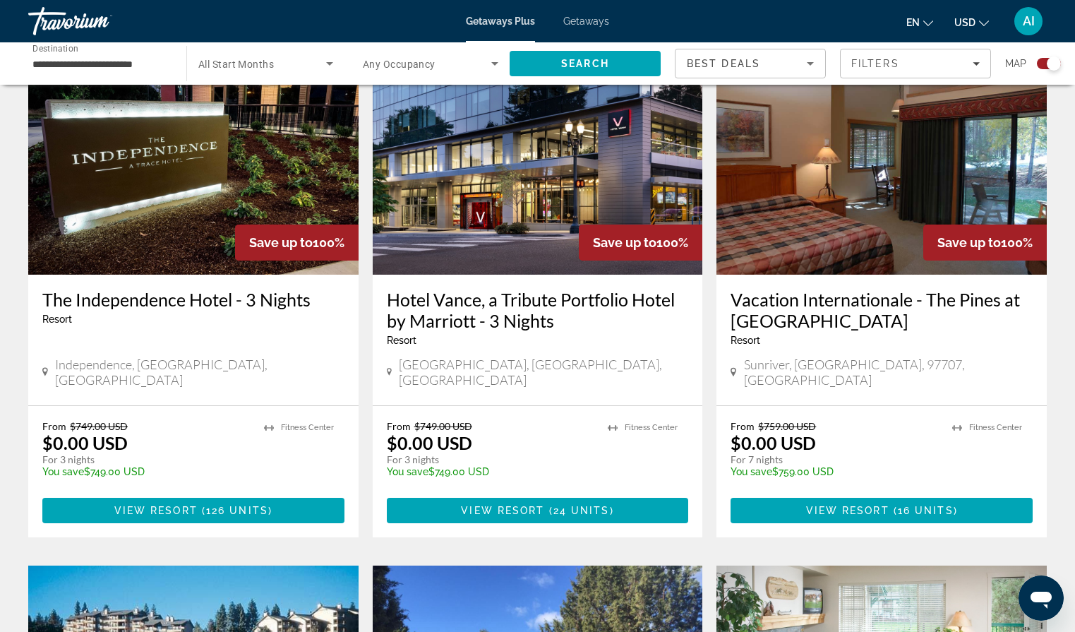
click at [280, 70] on span "Search widget" at bounding box center [262, 63] width 128 height 17
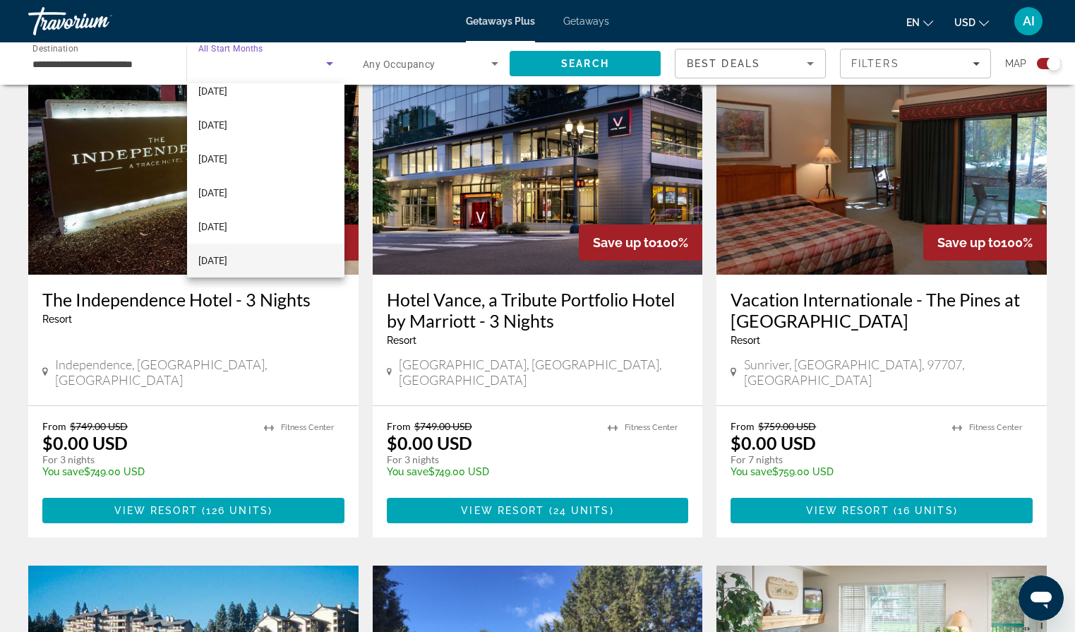
scroll to position [83, 0]
click at [222, 224] on span "[DATE]" at bounding box center [212, 226] width 29 height 17
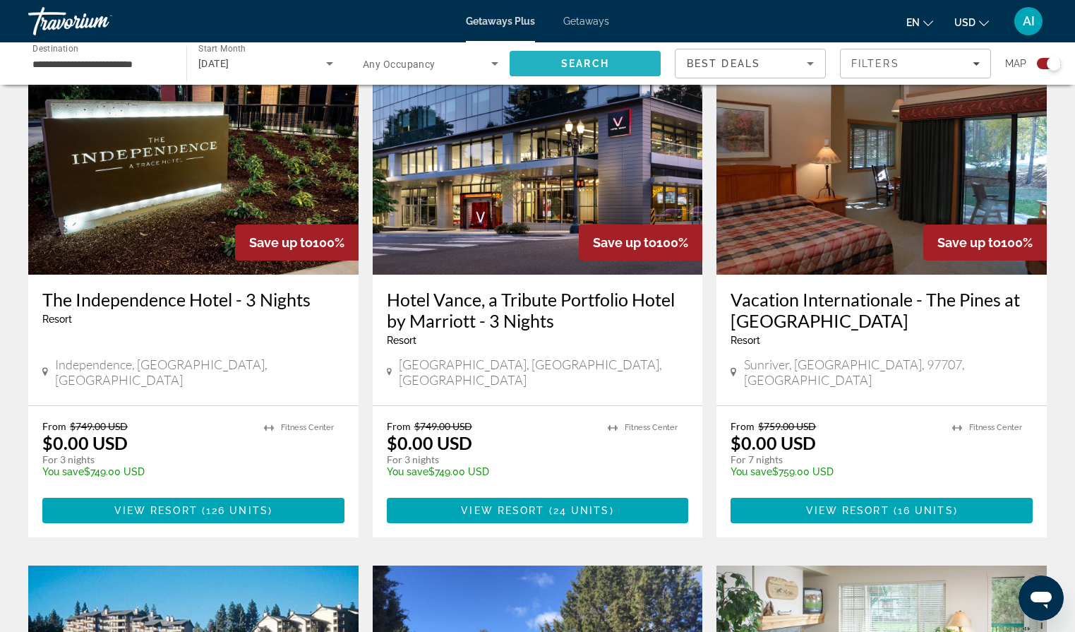
click at [520, 62] on span "Search" at bounding box center [584, 64] width 151 height 34
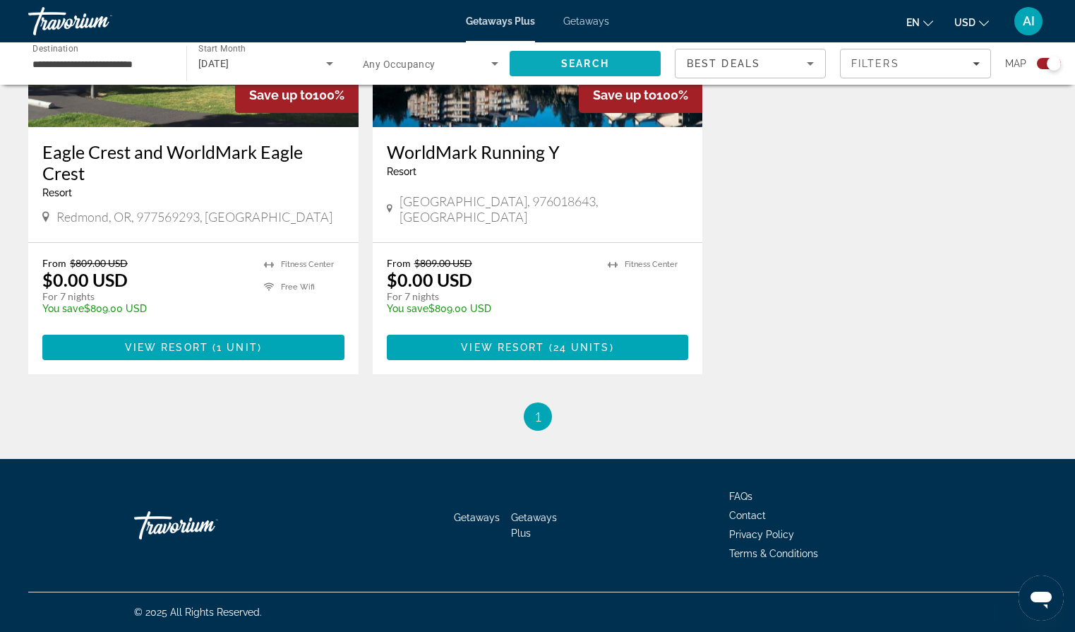
scroll to position [670, 0]
click at [327, 64] on icon "Search widget" at bounding box center [329, 63] width 17 height 17
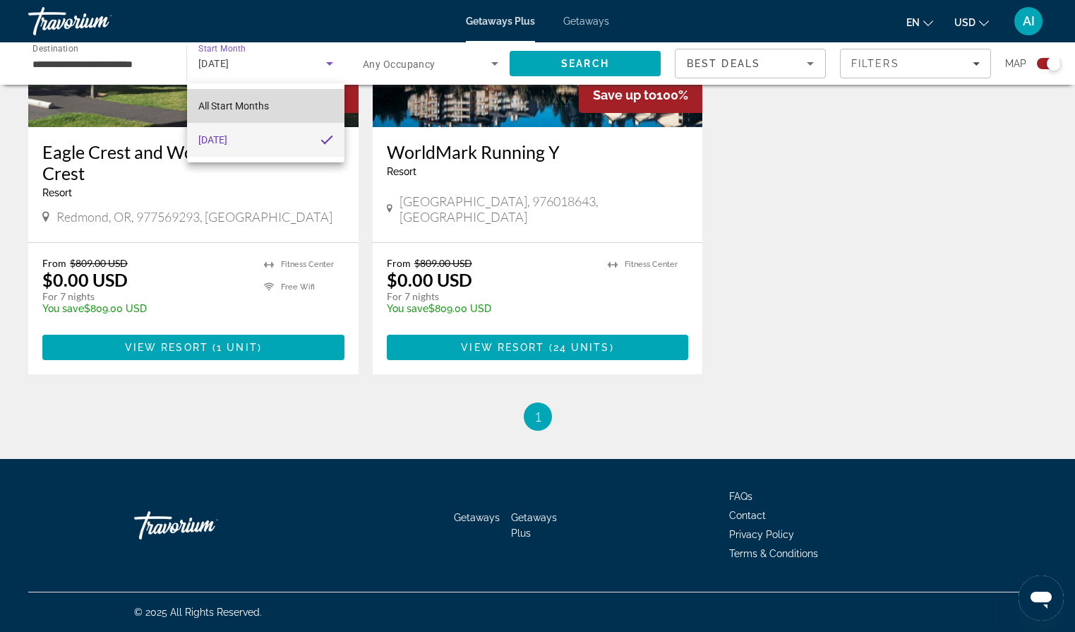
click at [272, 104] on mat-option "All Start Months" at bounding box center [265, 106] width 157 height 34
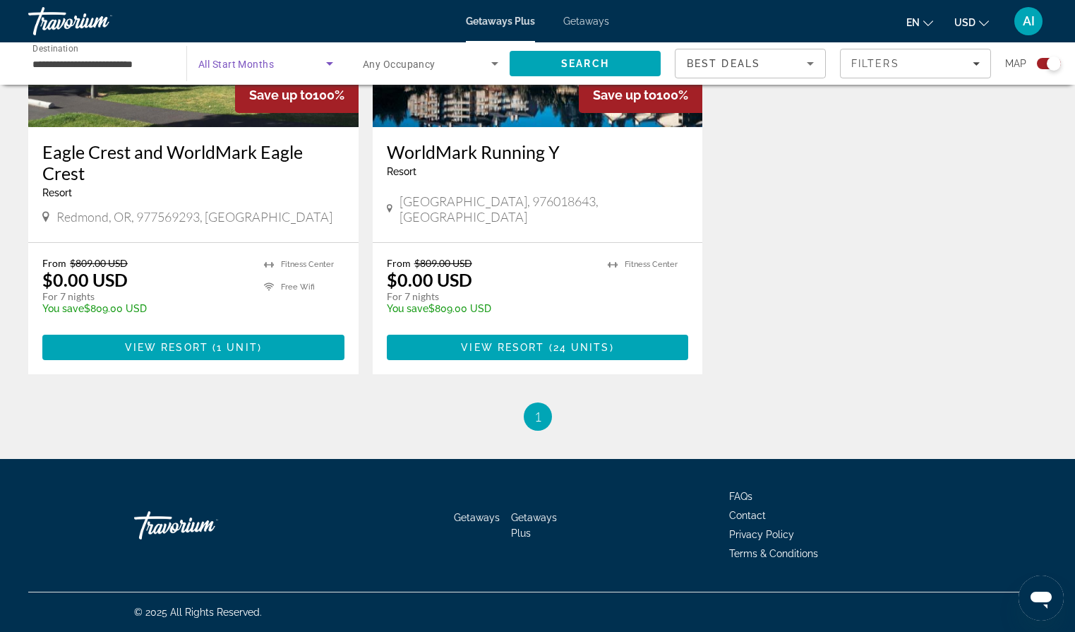
click at [325, 64] on icon "Search widget" at bounding box center [329, 63] width 17 height 17
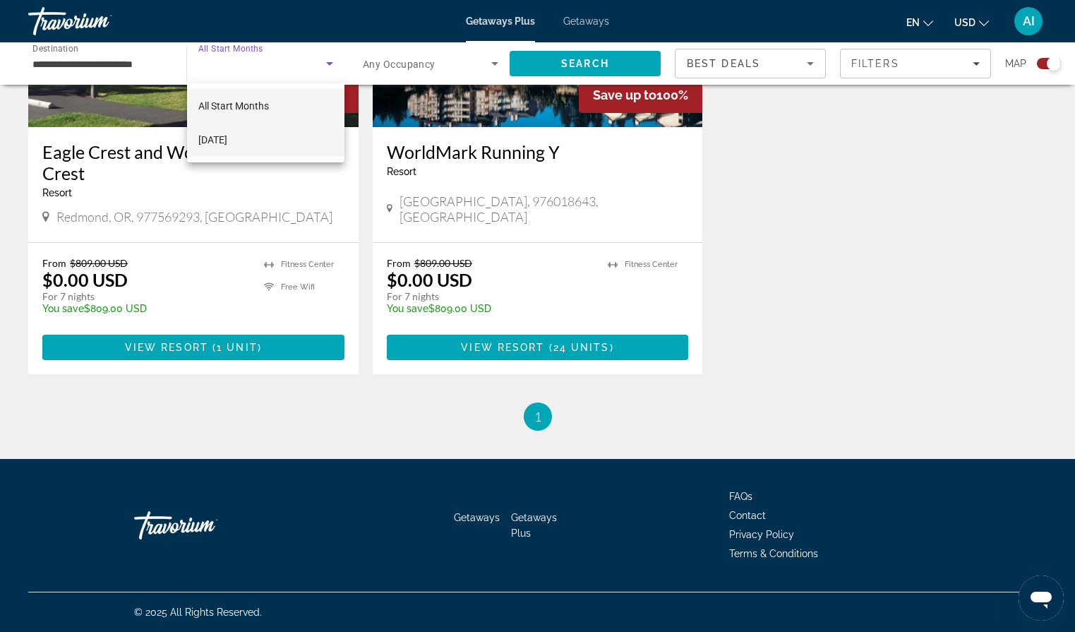
click at [261, 107] on span "All Start Months" at bounding box center [233, 105] width 71 height 11
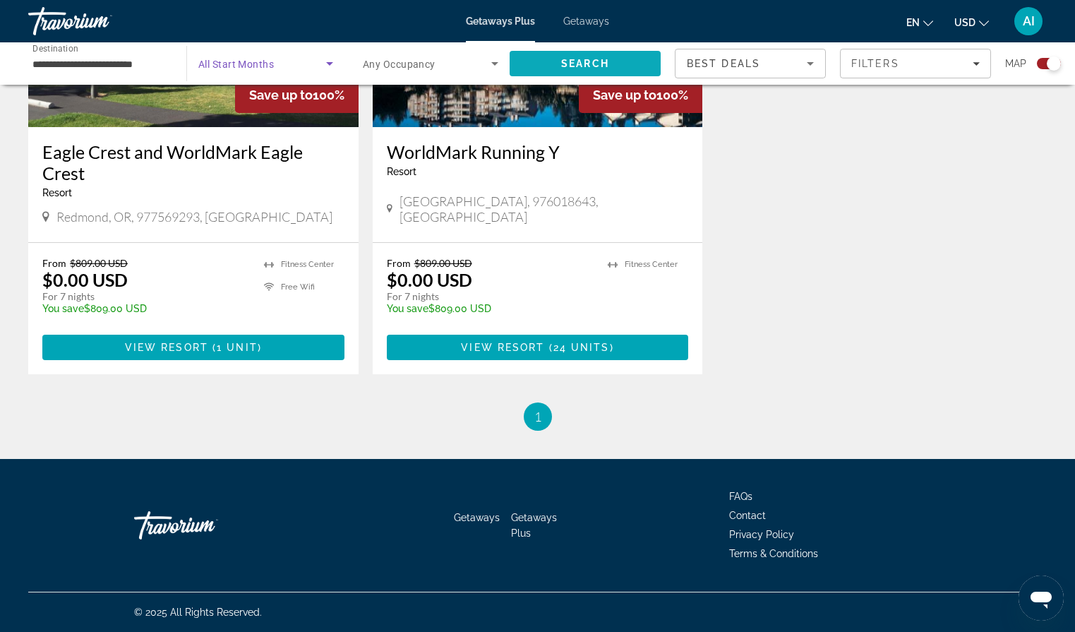
click at [569, 66] on span "Search" at bounding box center [585, 63] width 48 height 11
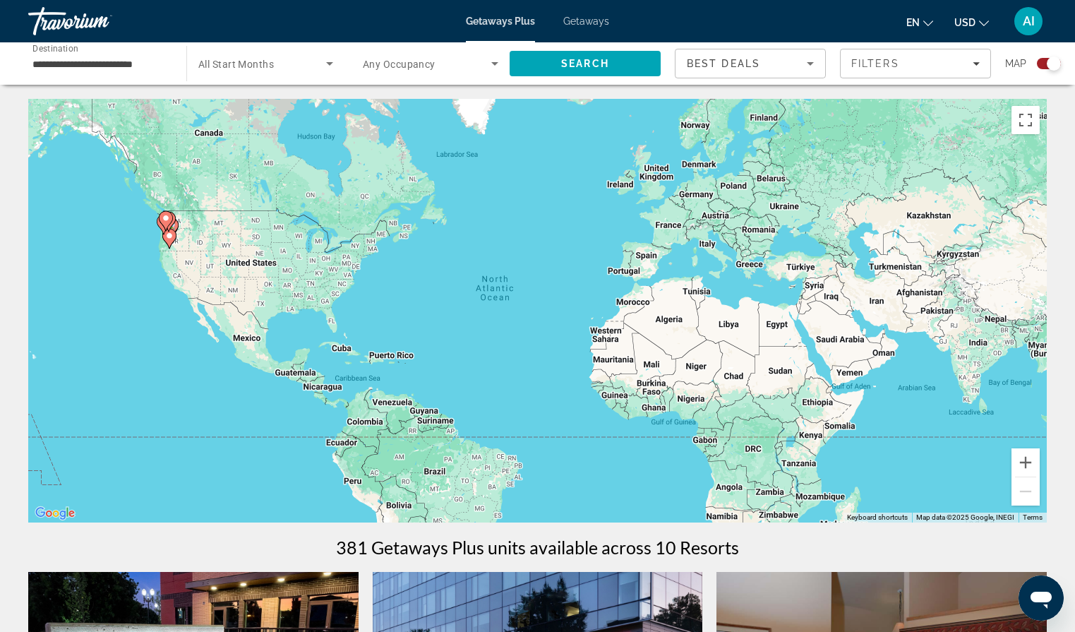
click at [579, 23] on span "Getaways" at bounding box center [586, 21] width 46 height 11
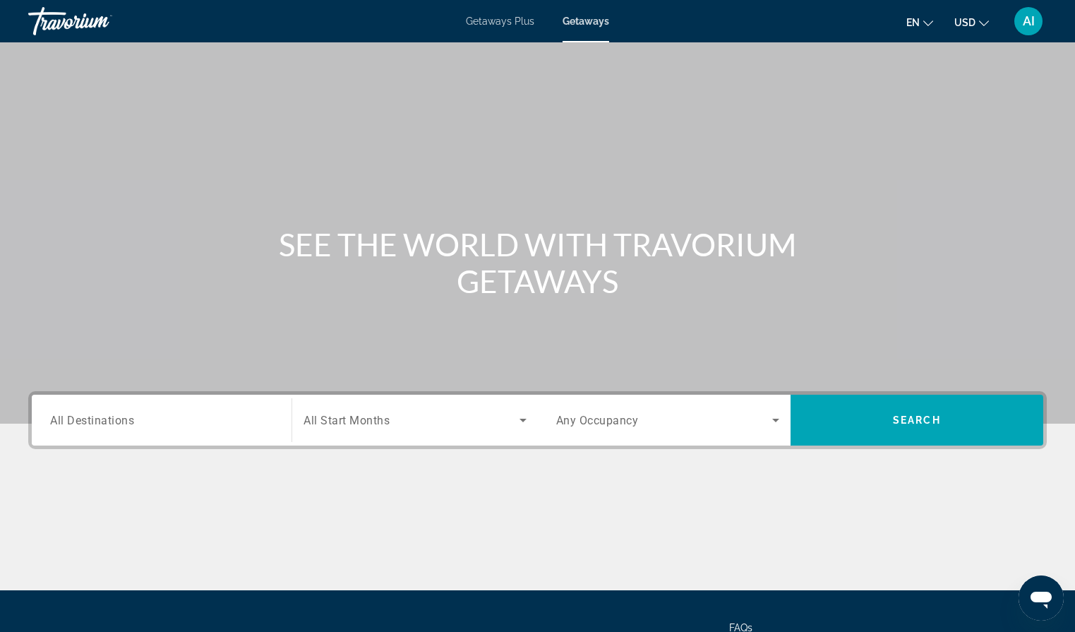
click at [257, 420] on input "Destination All Destinations" at bounding box center [161, 420] width 223 height 17
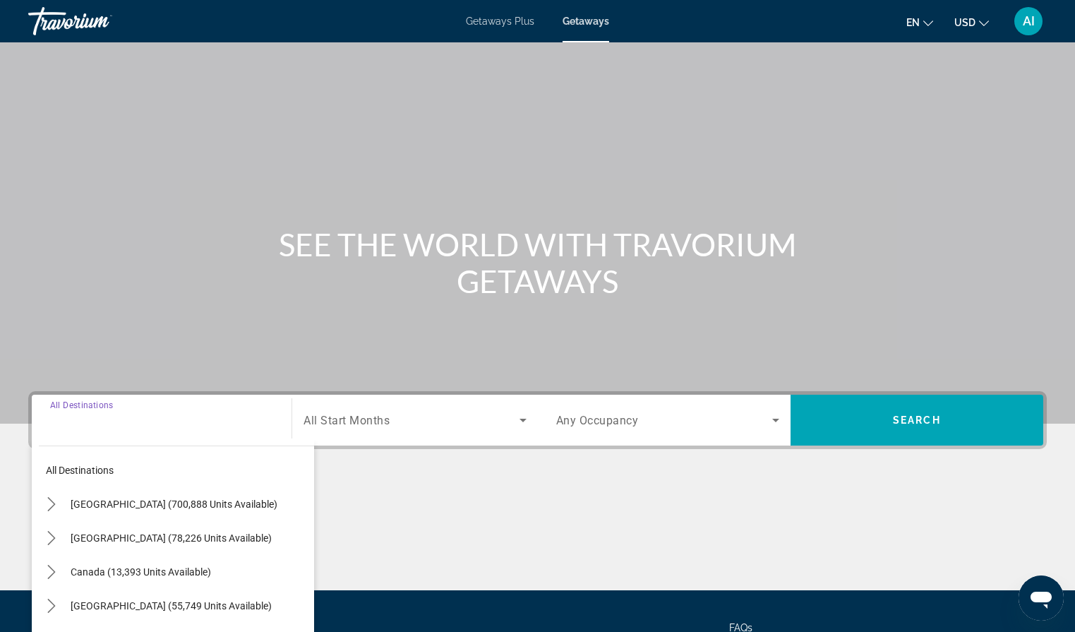
scroll to position [131, 0]
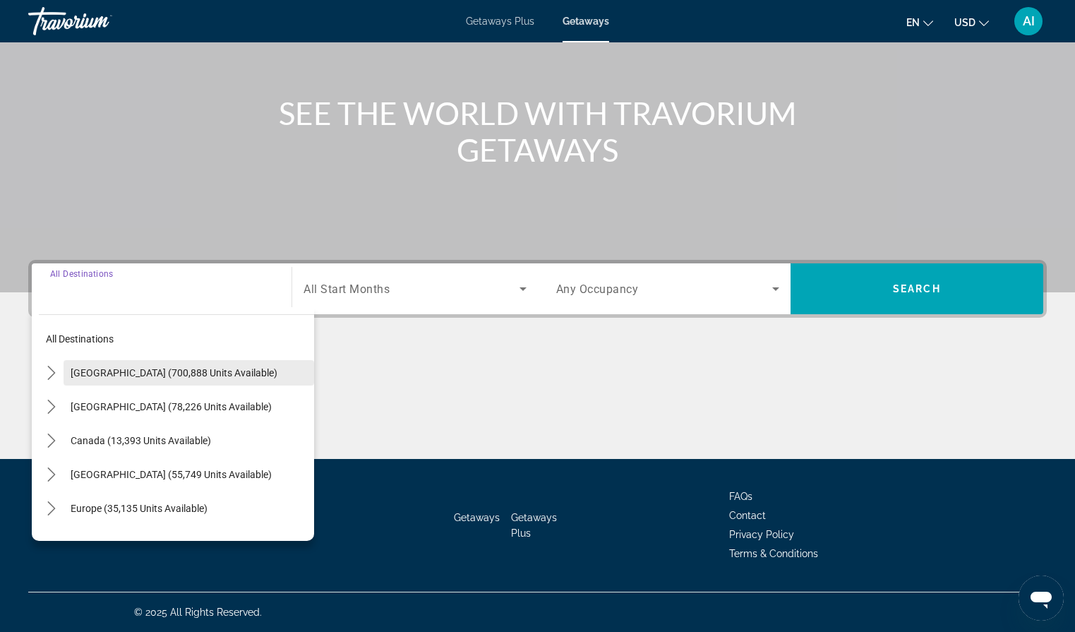
click at [220, 375] on span "[GEOGRAPHIC_DATA] (700,888 units available)" at bounding box center [174, 372] width 207 height 11
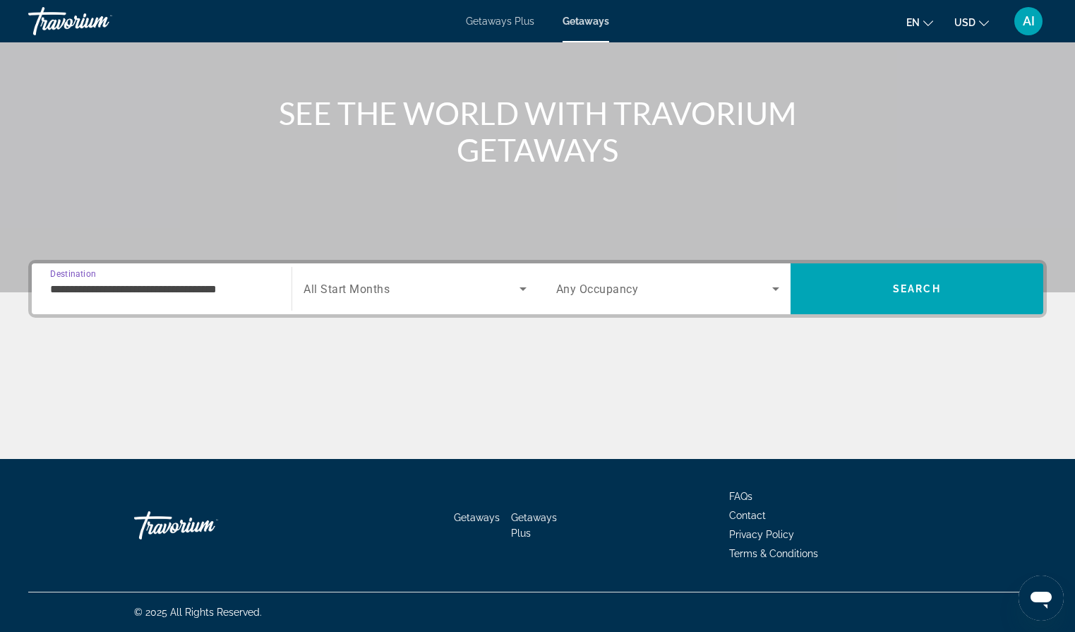
click at [252, 293] on input "**********" at bounding box center [161, 289] width 223 height 17
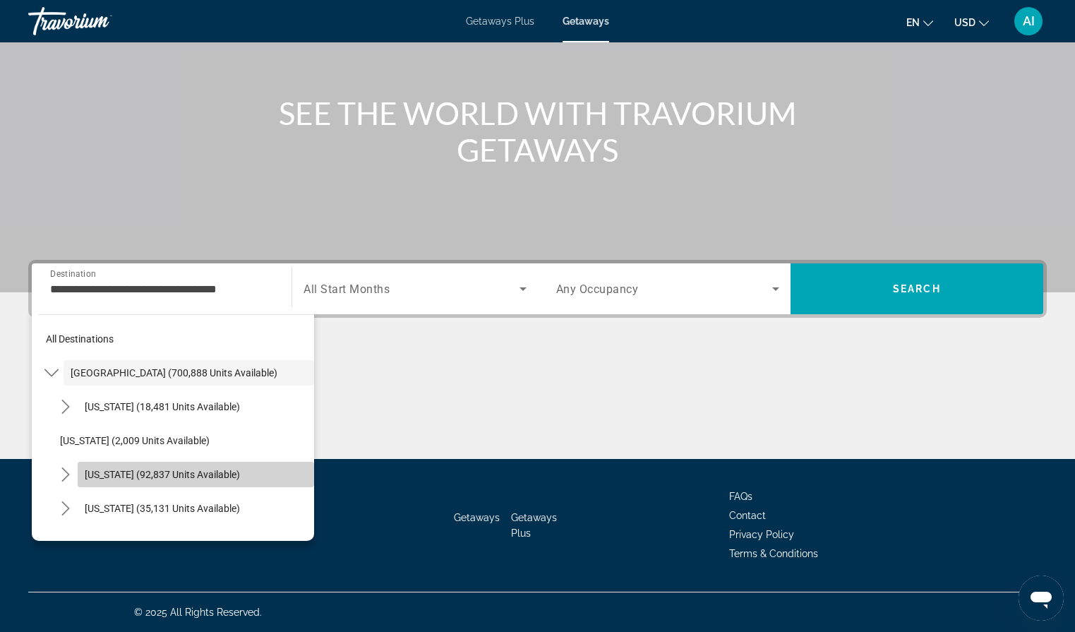
click at [203, 470] on span "[US_STATE] (92,837 units available)" at bounding box center [162, 474] width 155 height 11
type input "**********"
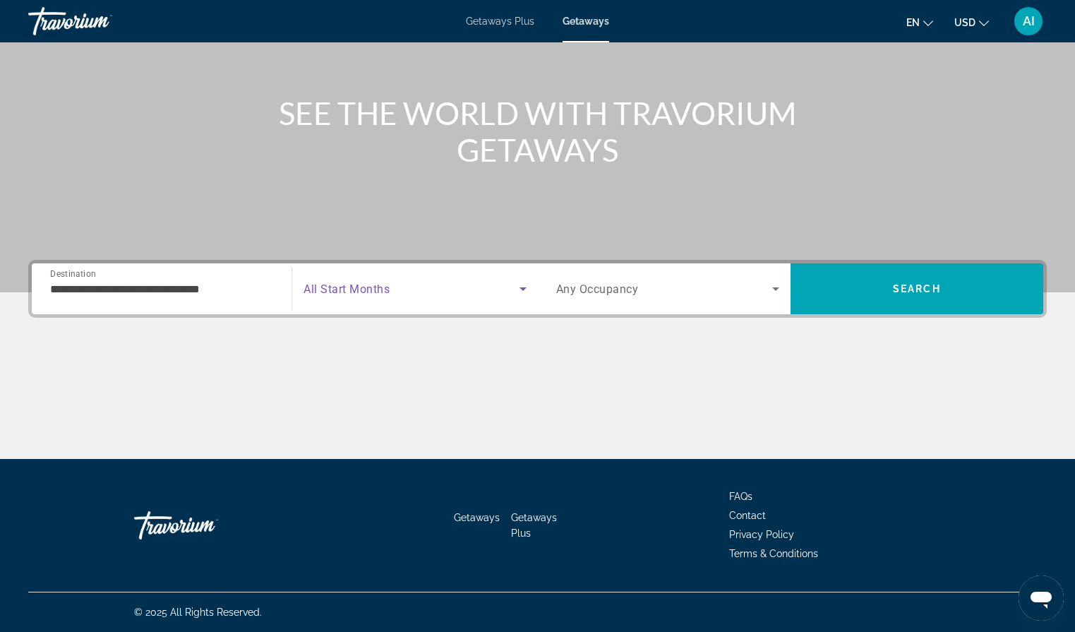
click at [413, 286] on span "Search widget" at bounding box center [410, 288] width 215 height 17
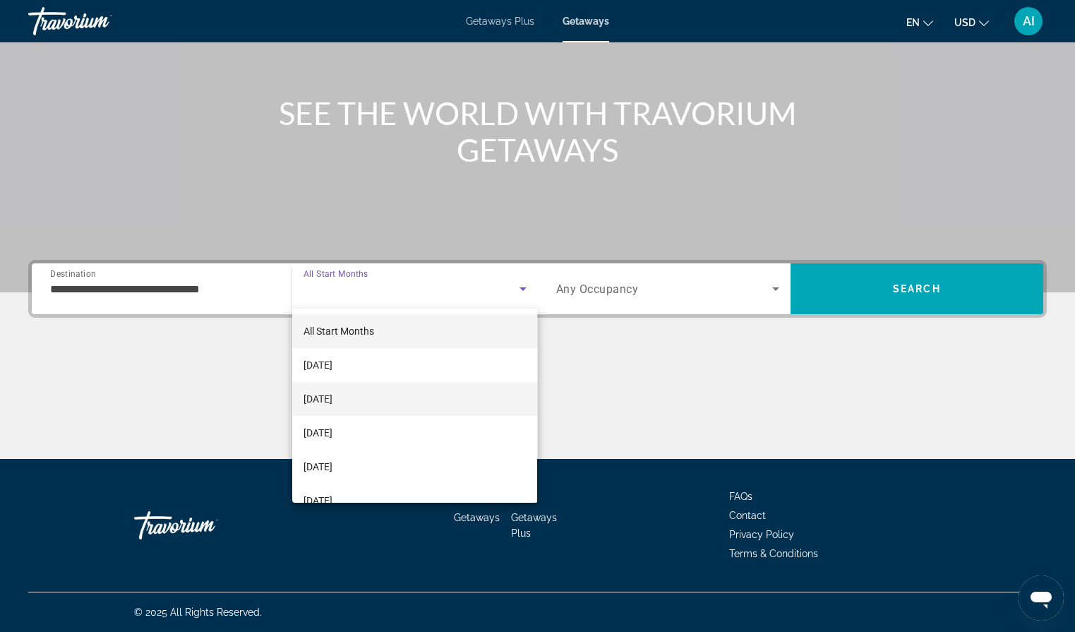
click at [382, 399] on mat-option "[DATE]" at bounding box center [414, 399] width 245 height 34
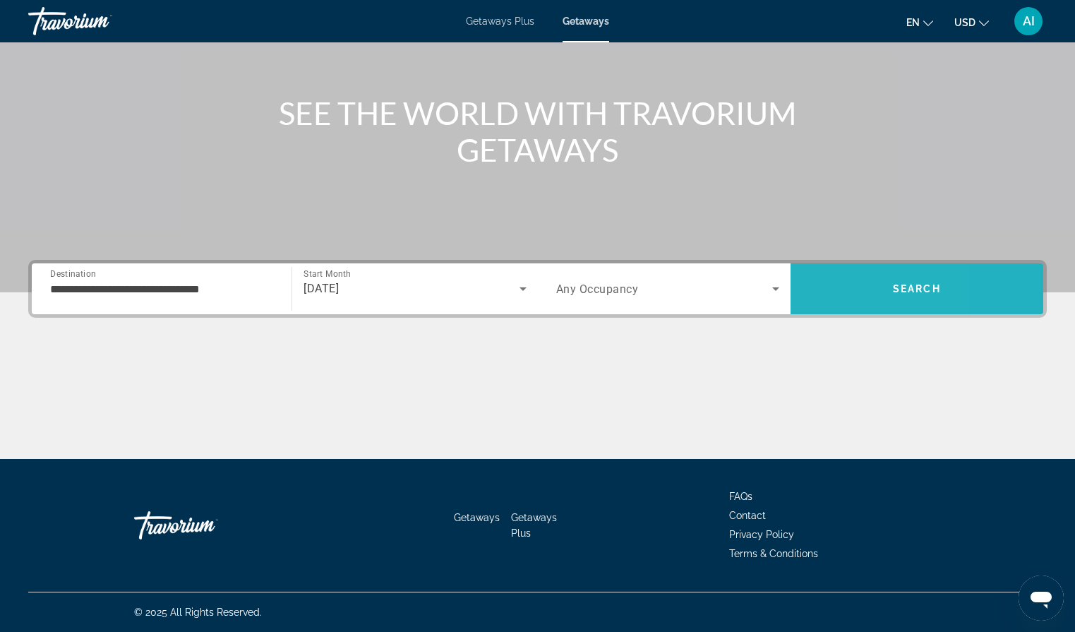
click at [827, 291] on span "Search" at bounding box center [916, 289] width 253 height 34
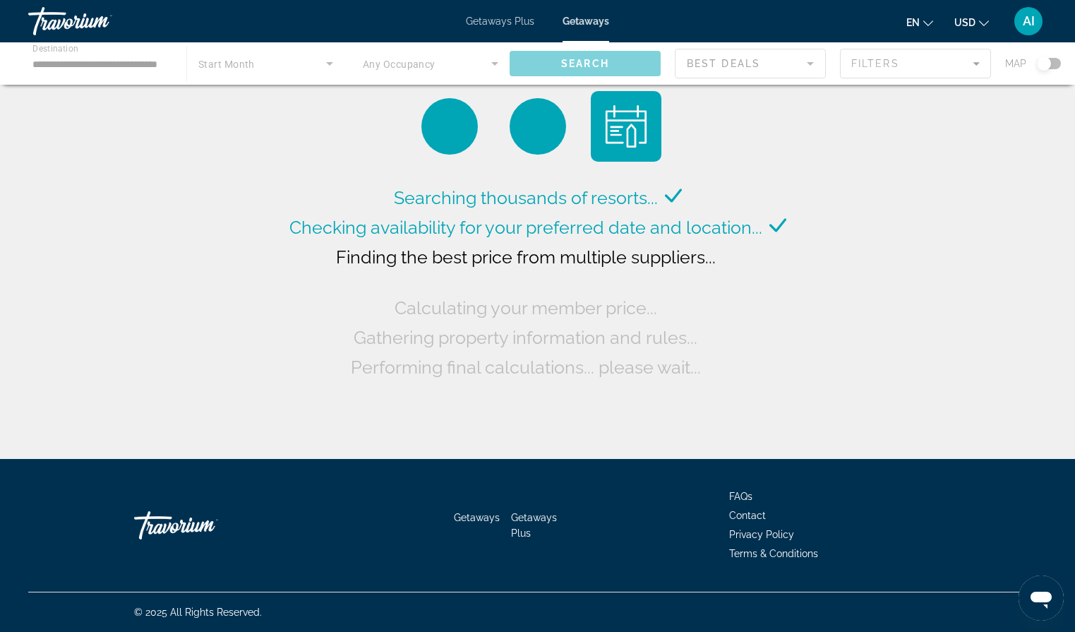
click at [957, 4] on div "Getaways Plus Getaways en English Español Français Italiano Português русский U…" at bounding box center [537, 21] width 1075 height 37
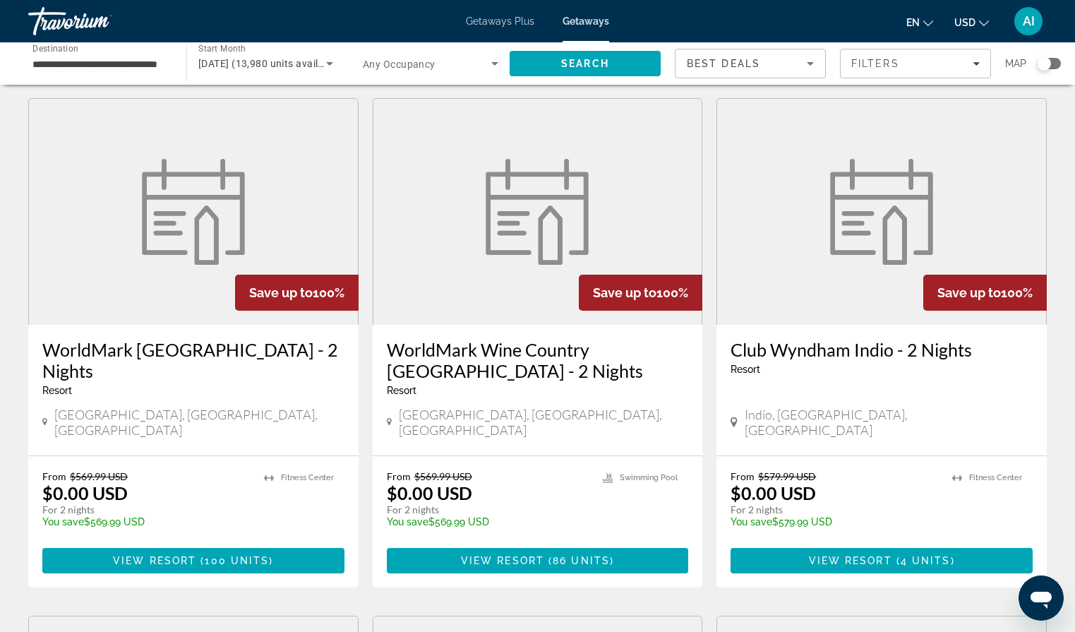
scroll to position [598, 0]
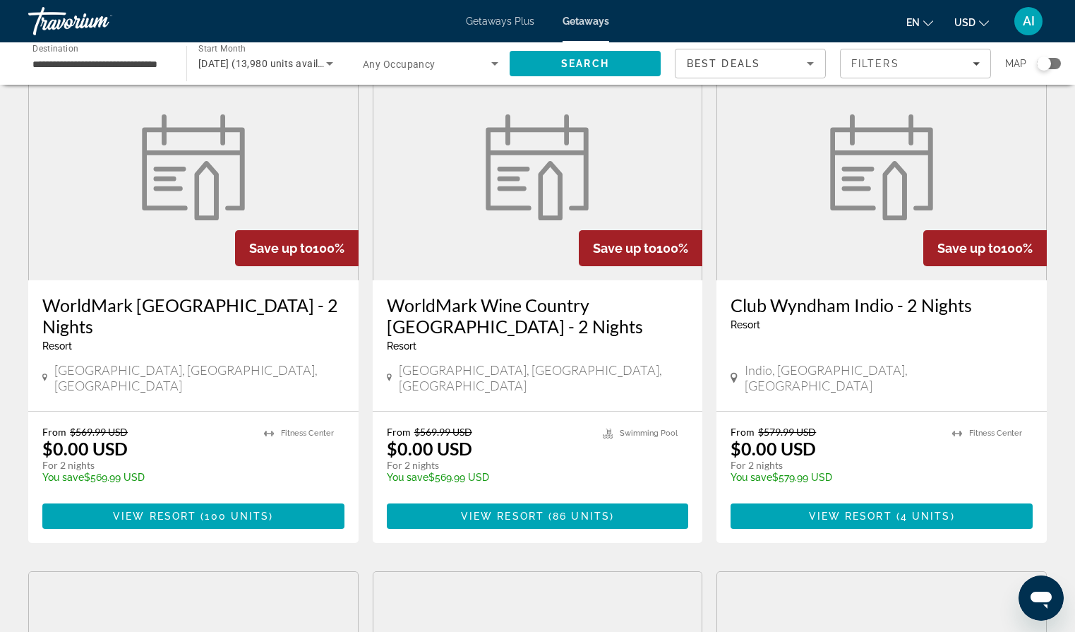
click at [219, 179] on img "Main content" at bounding box center [193, 167] width 120 height 106
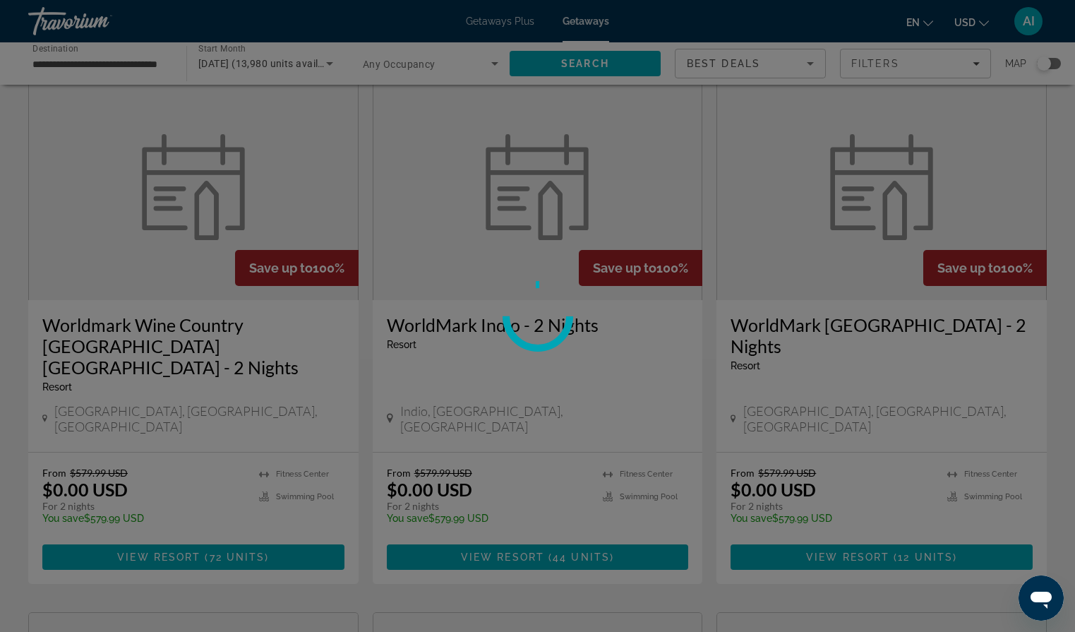
scroll to position [1111, 0]
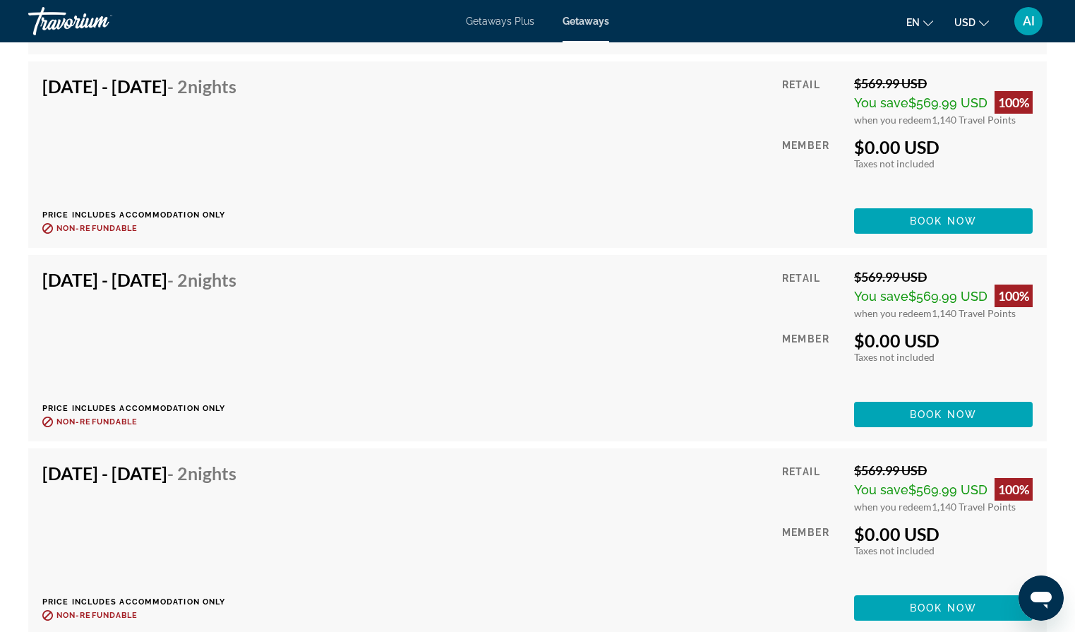
scroll to position [3947, 0]
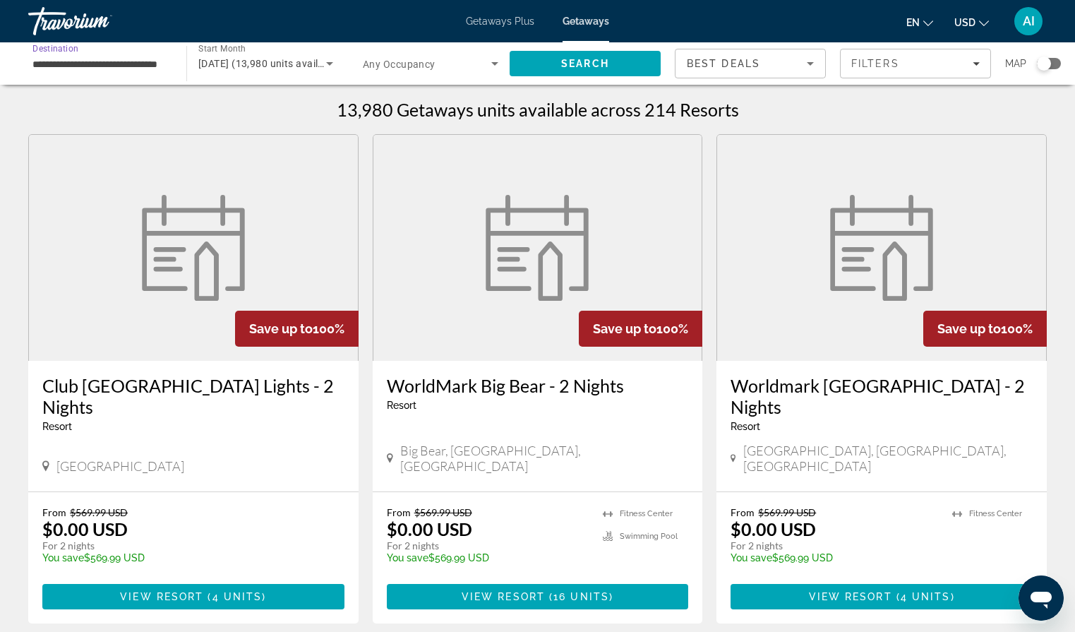
click at [161, 68] on input "**********" at bounding box center [99, 64] width 135 height 17
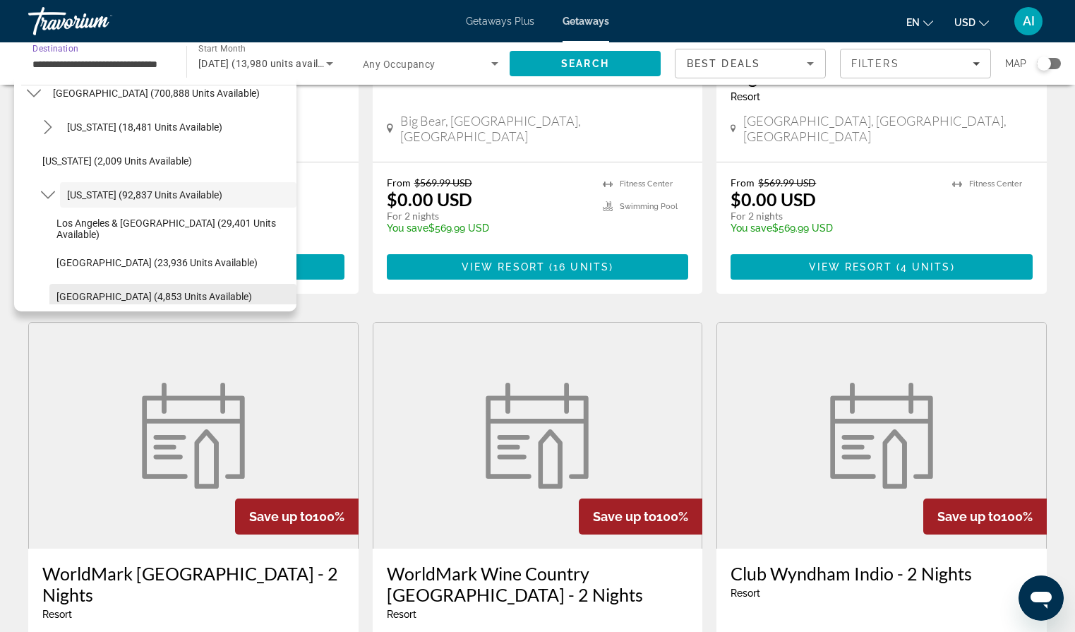
scroll to position [330, 0]
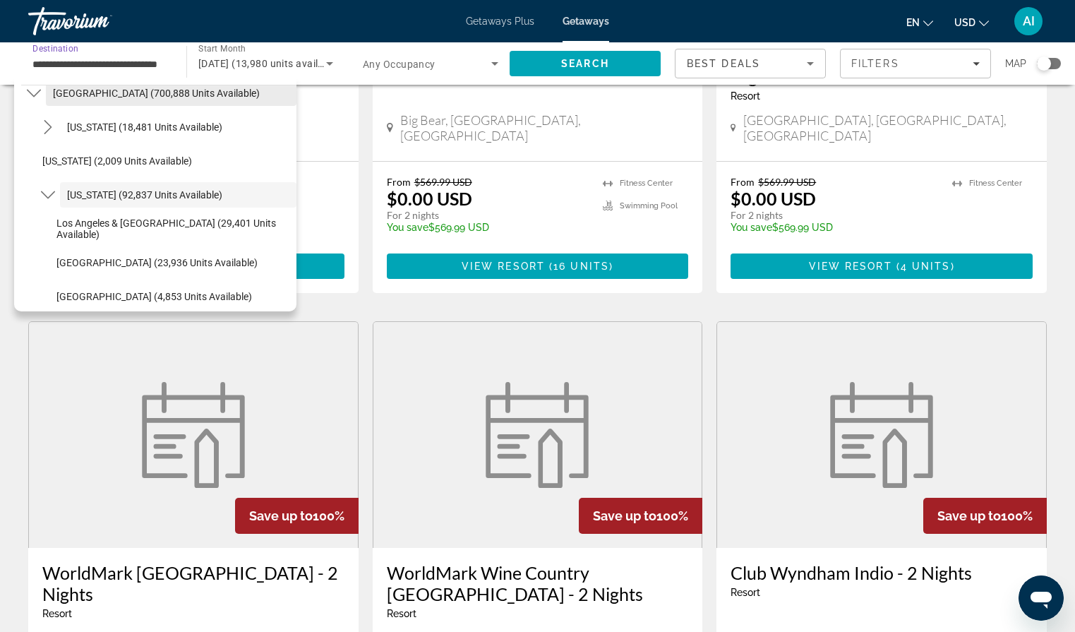
click at [73, 96] on span "[GEOGRAPHIC_DATA] (700,888 units available)" at bounding box center [156, 92] width 207 height 11
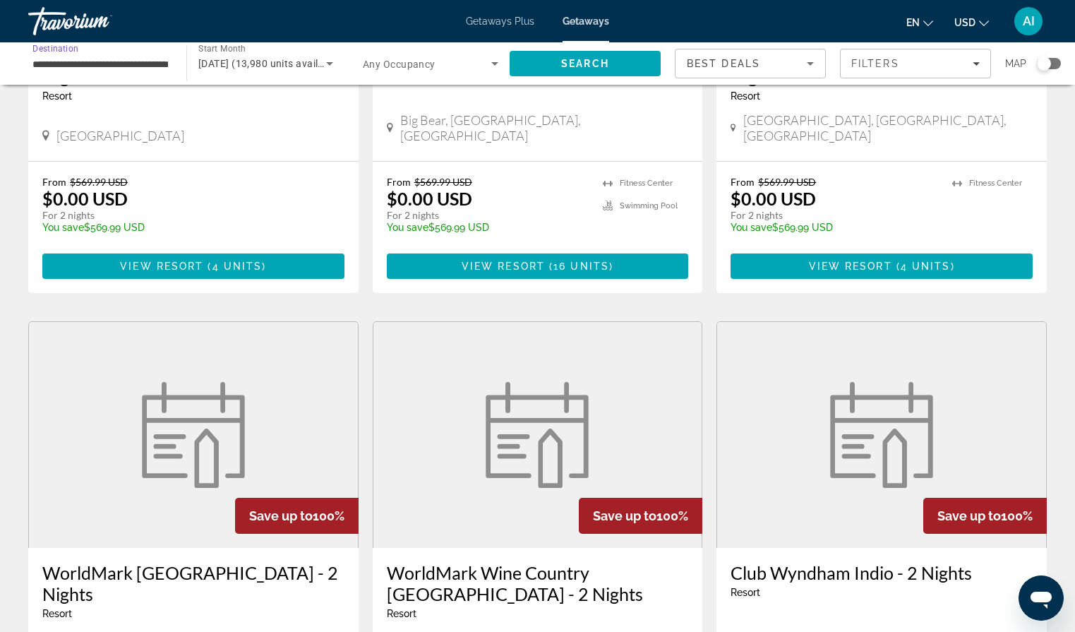
click at [114, 61] on input "**********" at bounding box center [99, 64] width 135 height 17
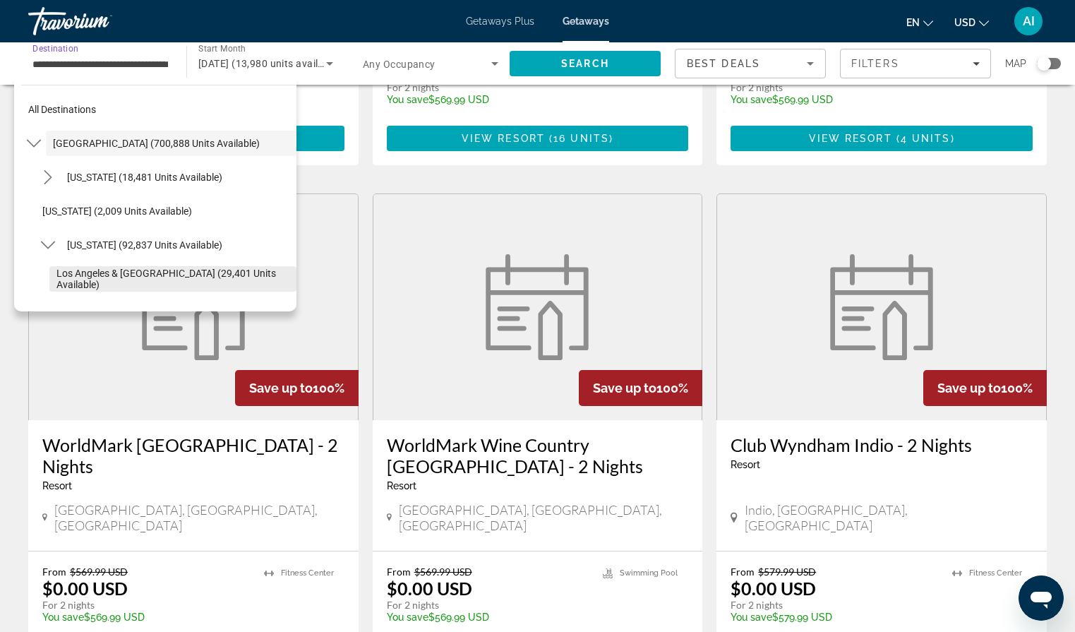
scroll to position [469, 0]
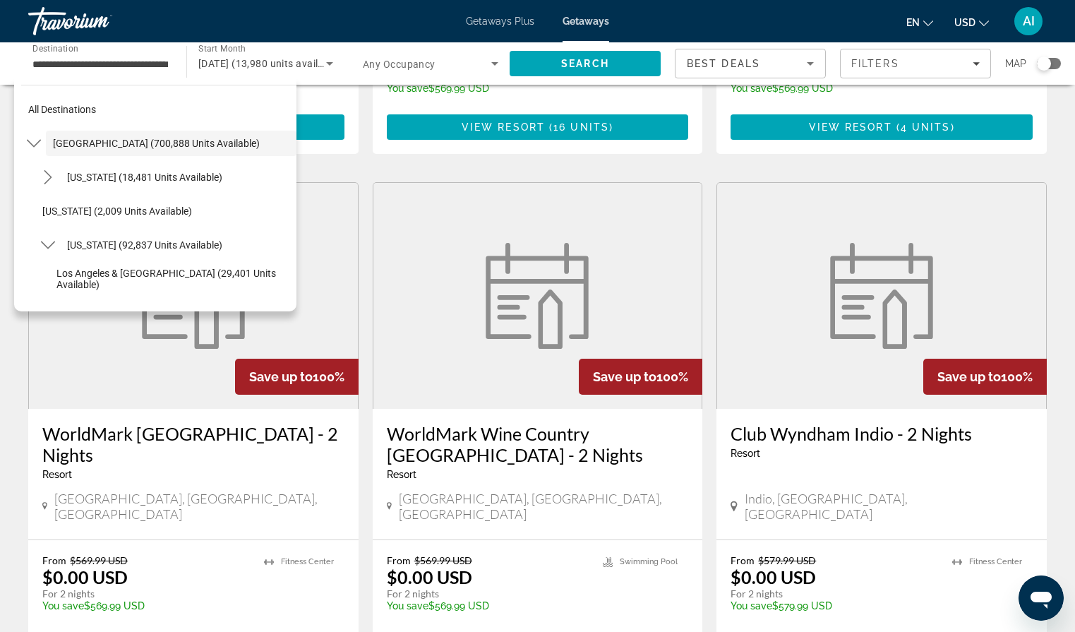
click at [325, 83] on div "Start Month All Start Months [DATE] (13,980 units available)" at bounding box center [265, 63] width 158 height 42
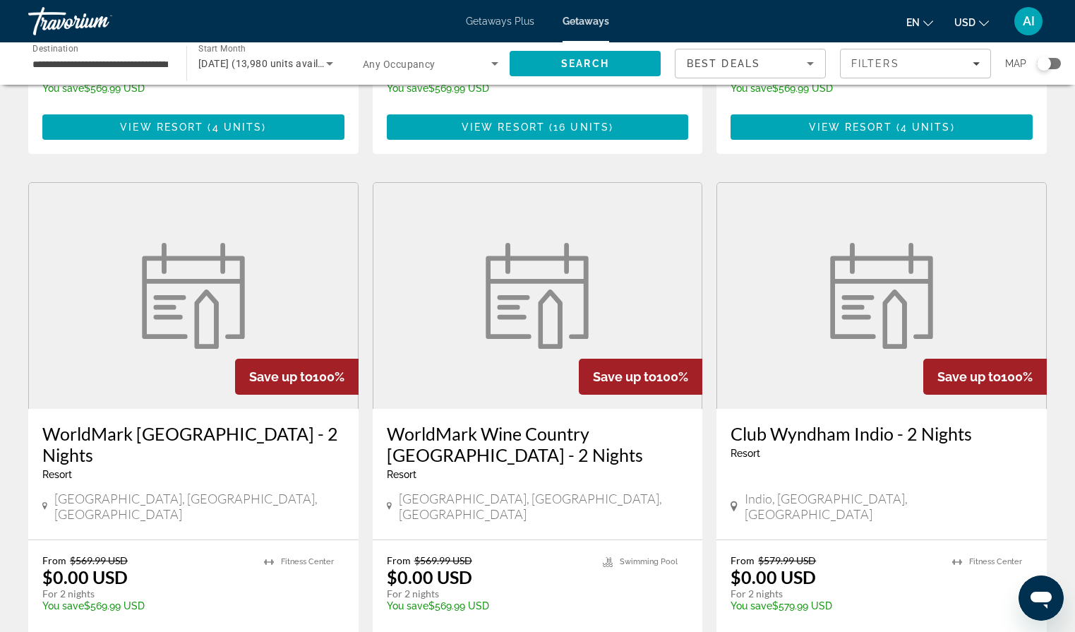
click at [314, 91] on div "From $569.99 USD $0.00 USD For 2 nights You save $569.99 USD temp View Resort (…" at bounding box center [193, 88] width 330 height 131
click at [114, 71] on div "**********" at bounding box center [99, 64] width 135 height 40
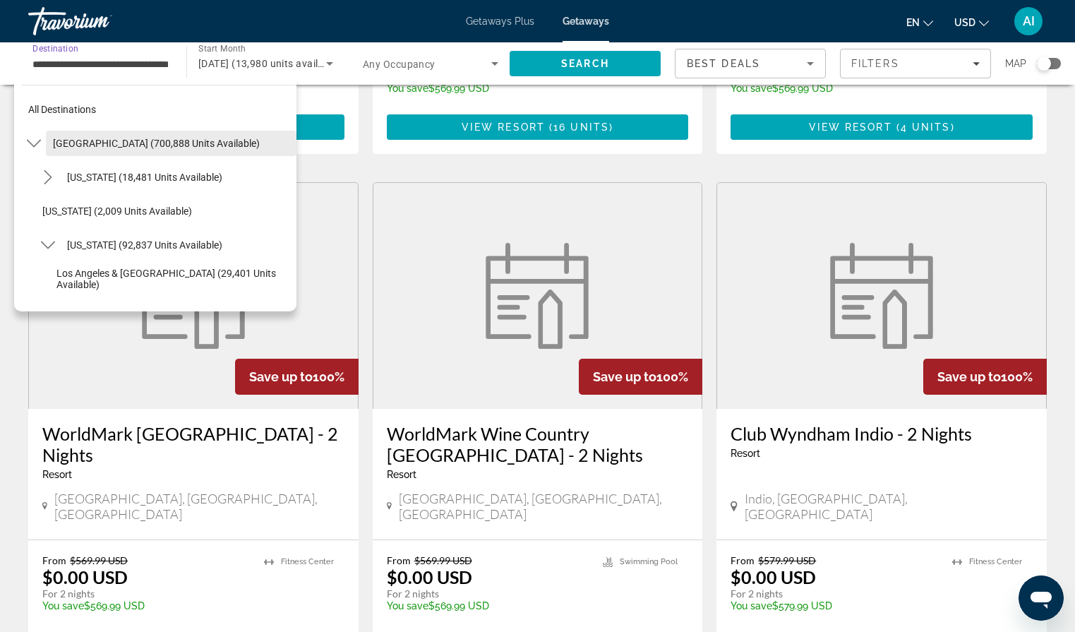
click at [114, 140] on span "[GEOGRAPHIC_DATA] (700,888 units available)" at bounding box center [156, 143] width 207 height 11
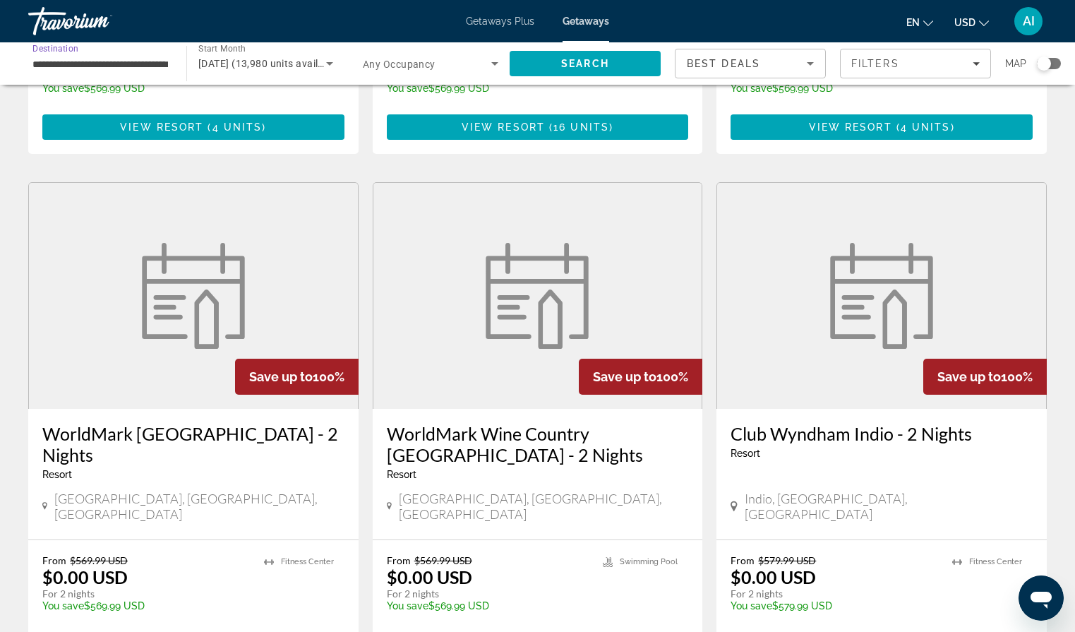
click at [153, 66] on input "**********" at bounding box center [99, 64] width 135 height 17
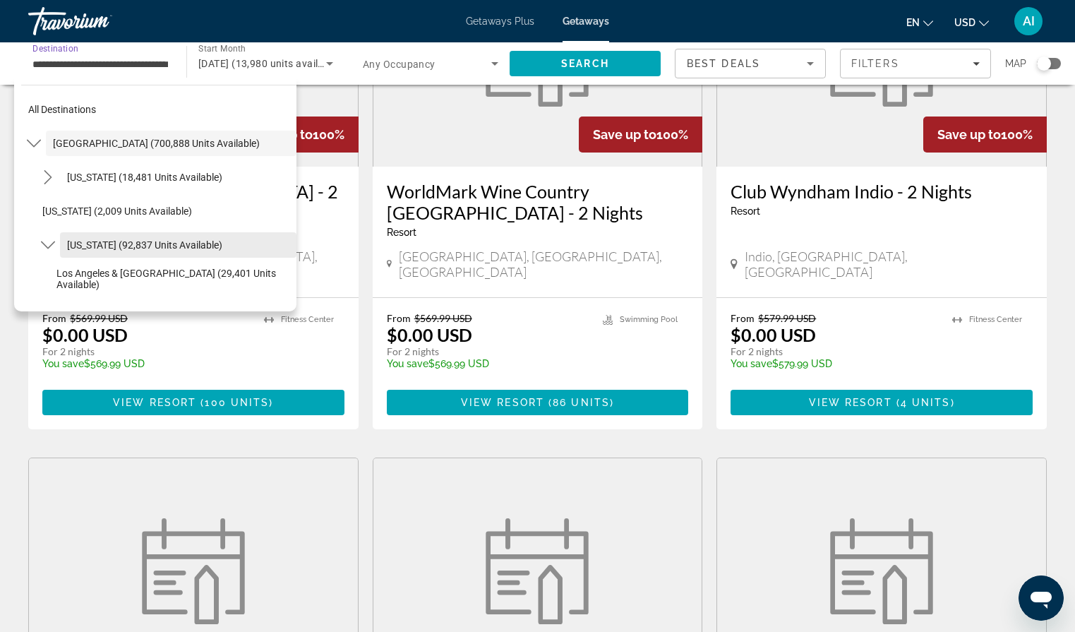
scroll to position [735, 0]
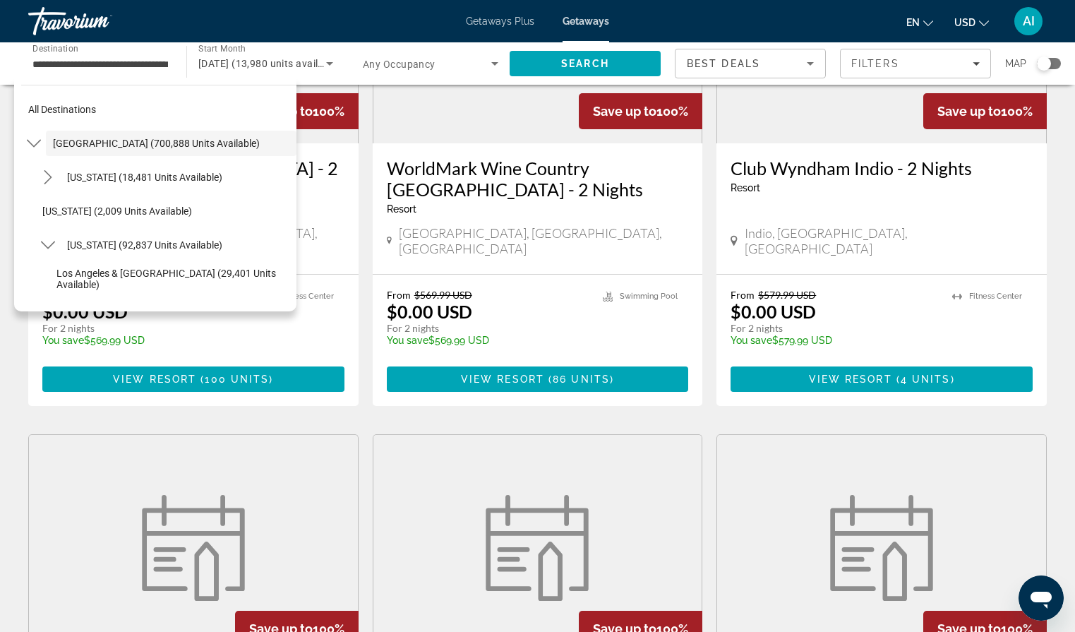
click at [10, 383] on div "13,980 Getaways units available across 214 Resorts Save up to 100% Club [GEOGRA…" at bounding box center [537, 441] width 1075 height 2154
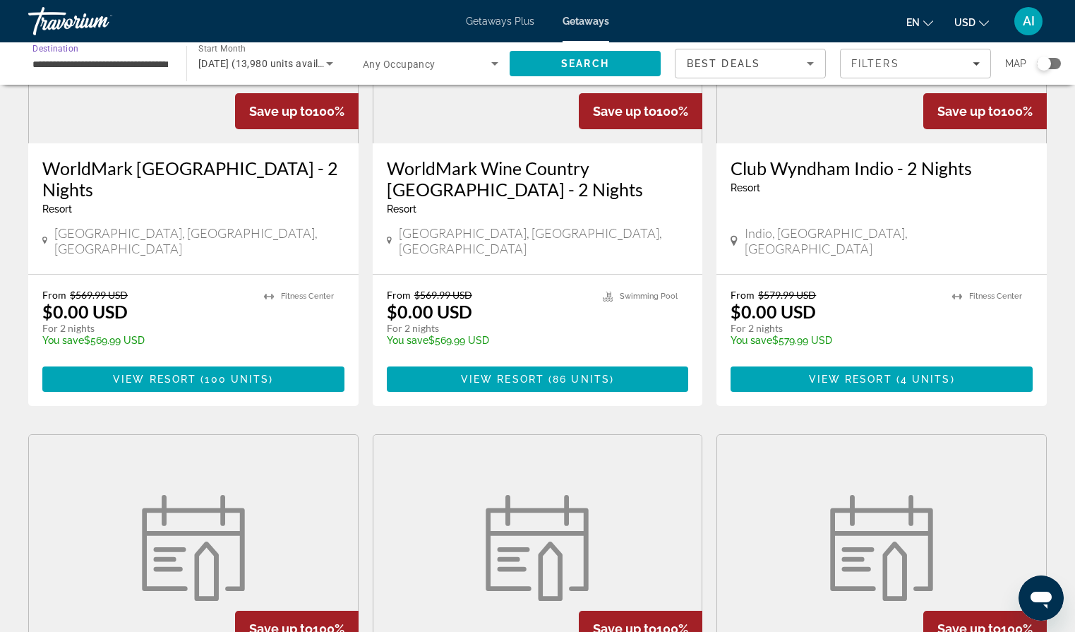
click at [142, 68] on input "**********" at bounding box center [99, 64] width 135 height 17
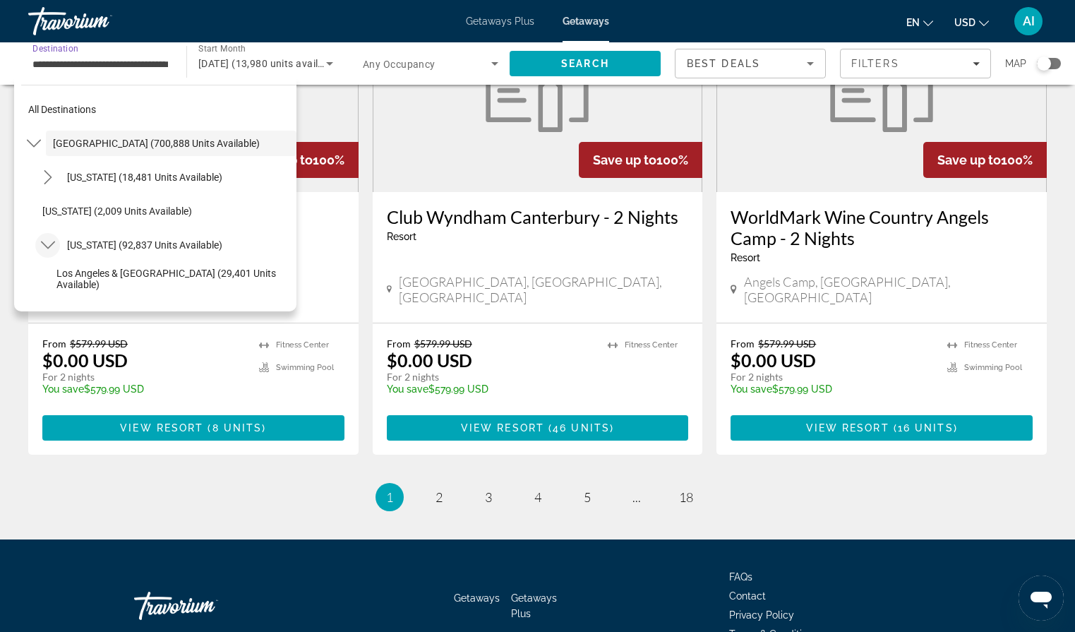
scroll to position [1739, 0]
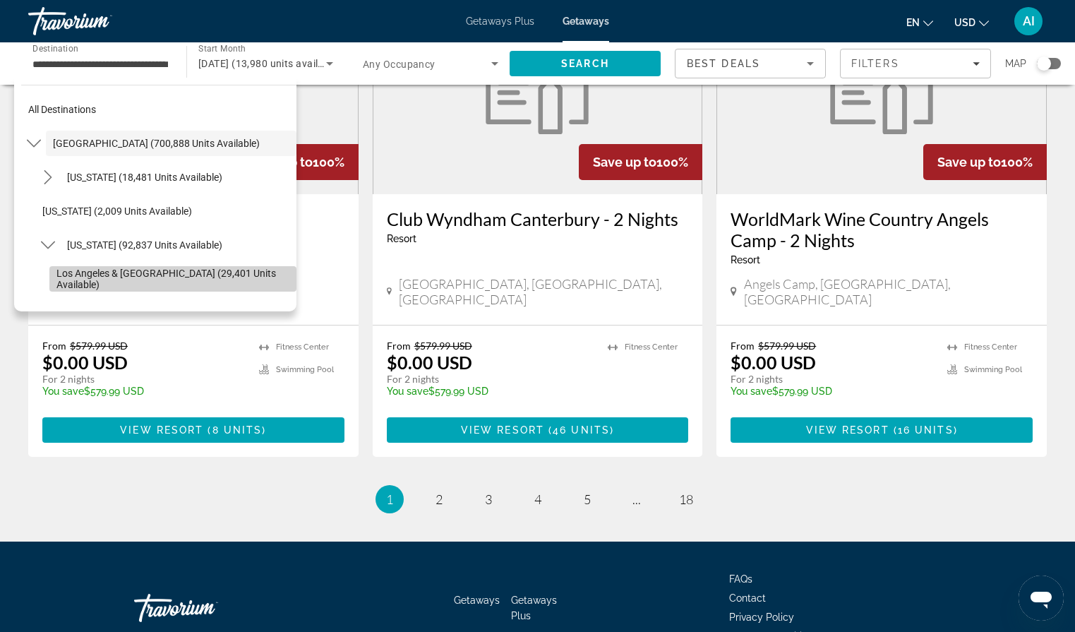
click at [73, 282] on span "Los Angeles & [GEOGRAPHIC_DATA] (29,401 units available)" at bounding box center [172, 278] width 233 height 23
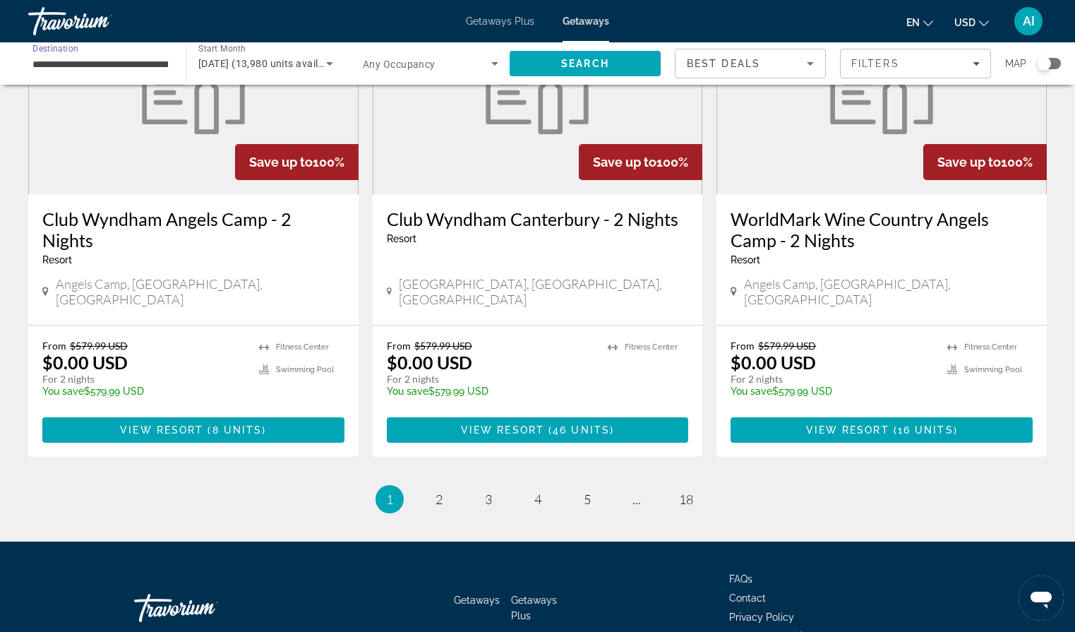
click at [167, 61] on input "**********" at bounding box center [99, 64] width 135 height 17
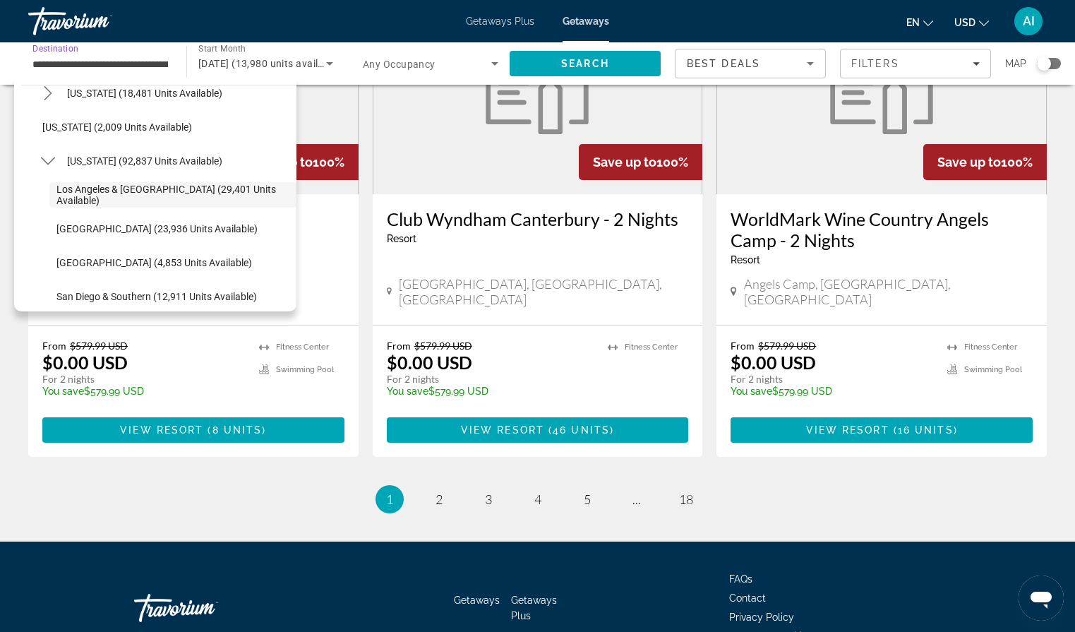
click at [135, 62] on input "**********" at bounding box center [99, 64] width 135 height 17
click at [117, 101] on span "Select destination: Arizona (18,481 units available)" at bounding box center [178, 93] width 236 height 34
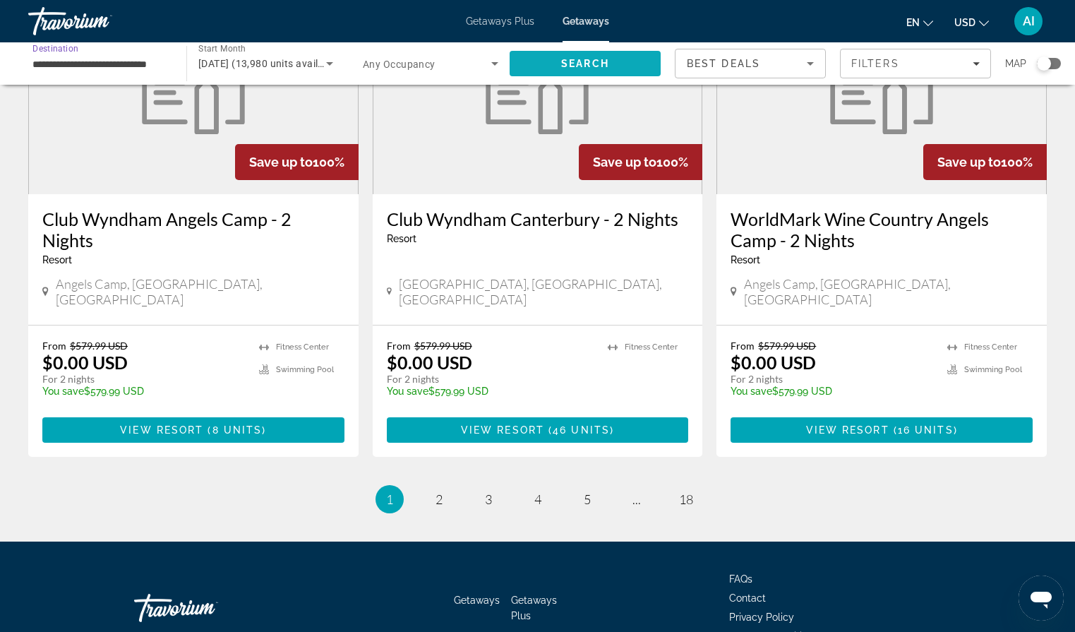
click at [548, 61] on span "Search" at bounding box center [584, 64] width 151 height 34
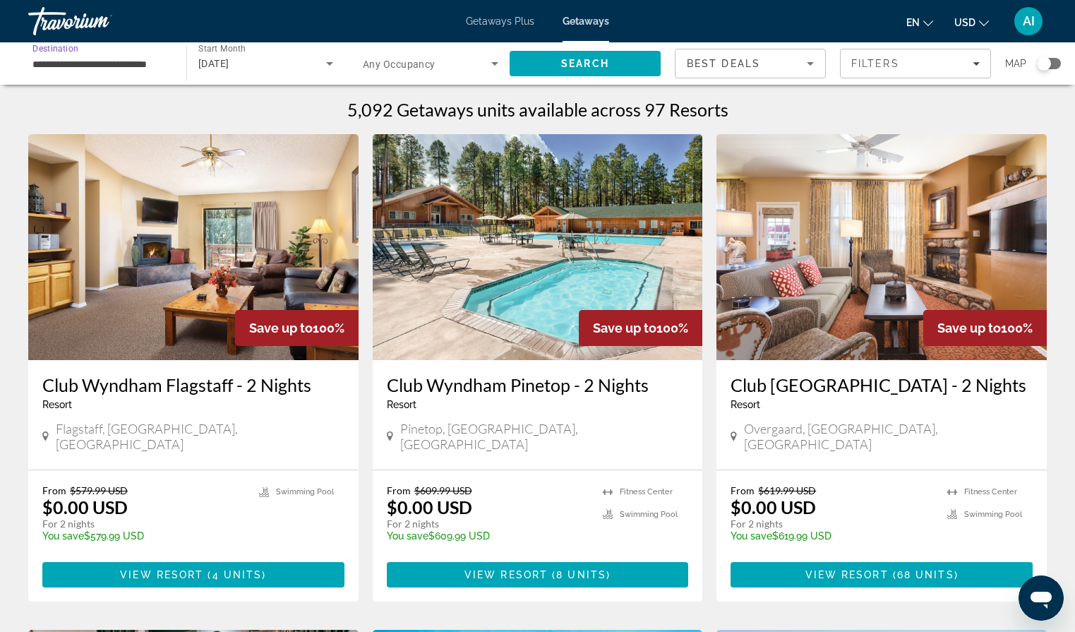
click at [107, 66] on input "**********" at bounding box center [99, 64] width 135 height 17
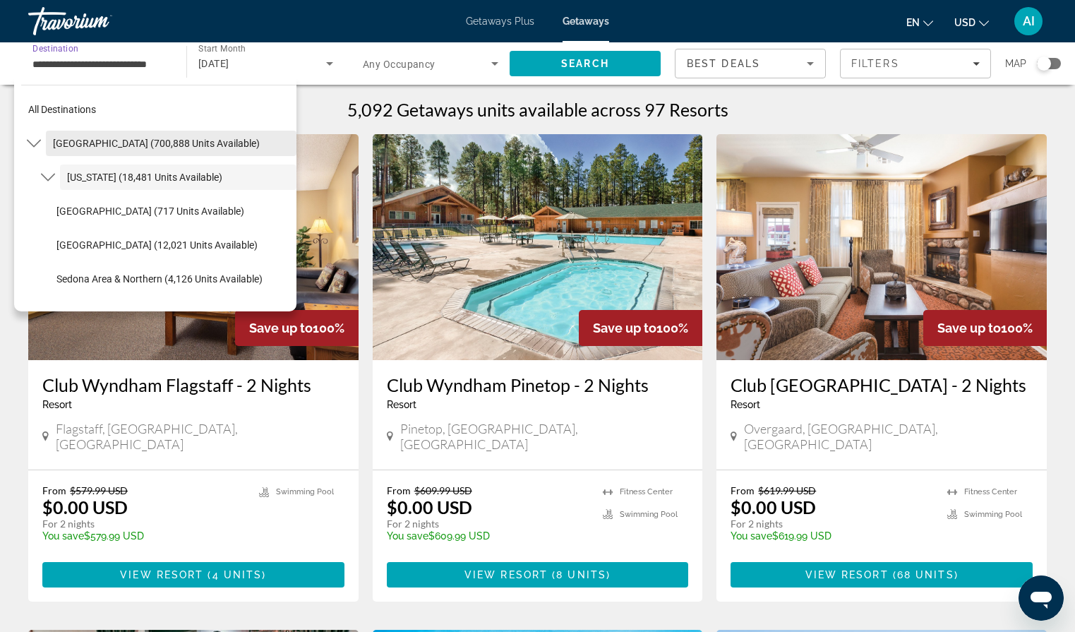
click at [109, 143] on span "[GEOGRAPHIC_DATA] (700,888 units available)" at bounding box center [156, 143] width 207 height 11
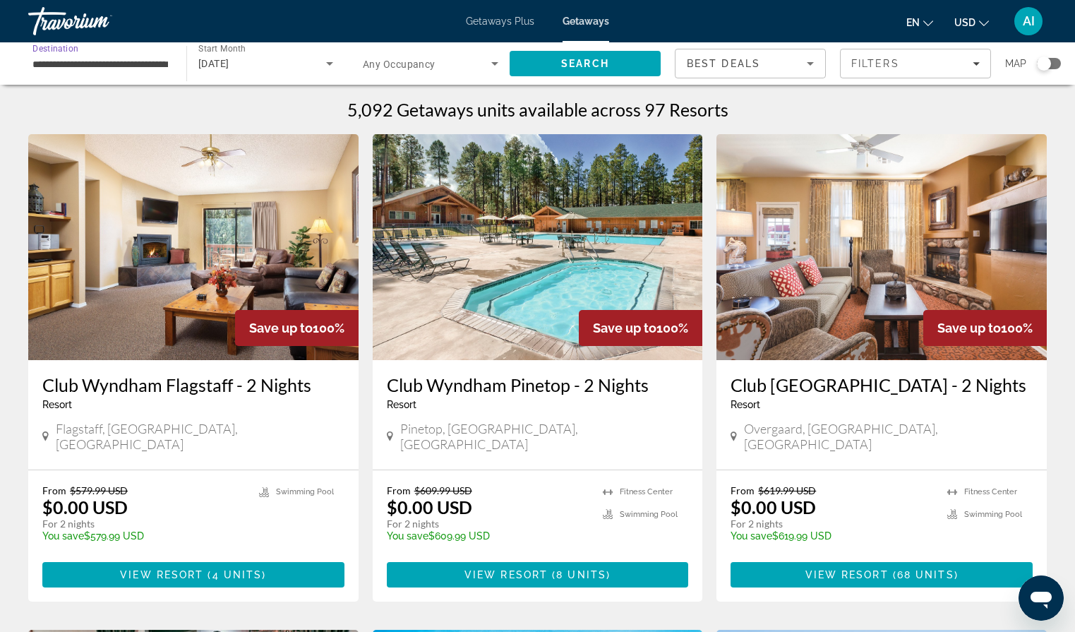
click at [126, 71] on input "**********" at bounding box center [99, 64] width 135 height 17
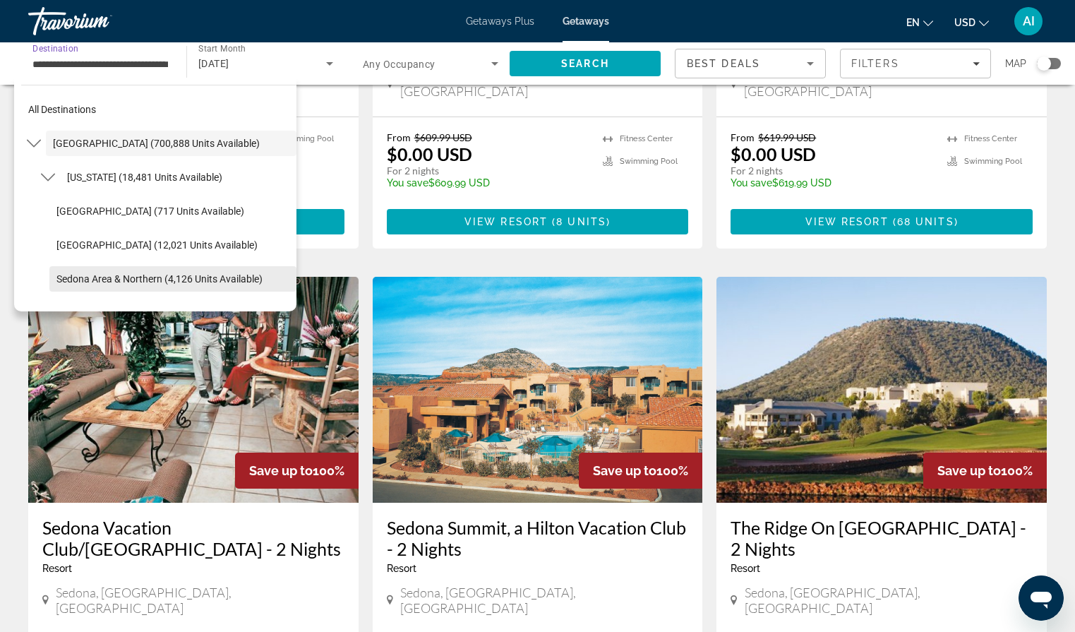
scroll to position [358, 0]
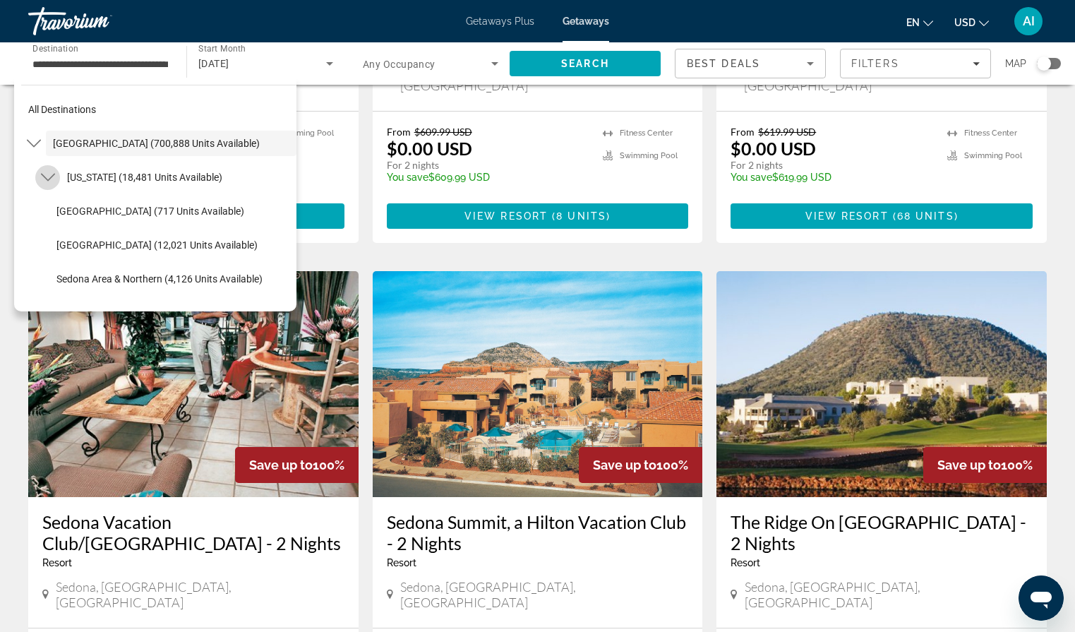
click at [48, 171] on icon "Toggle Arizona (18,481 units available) submenu" at bounding box center [48, 177] width 14 height 14
click at [45, 281] on icon "Toggle Colorado (35,131 units available) submenu" at bounding box center [48, 279] width 14 height 14
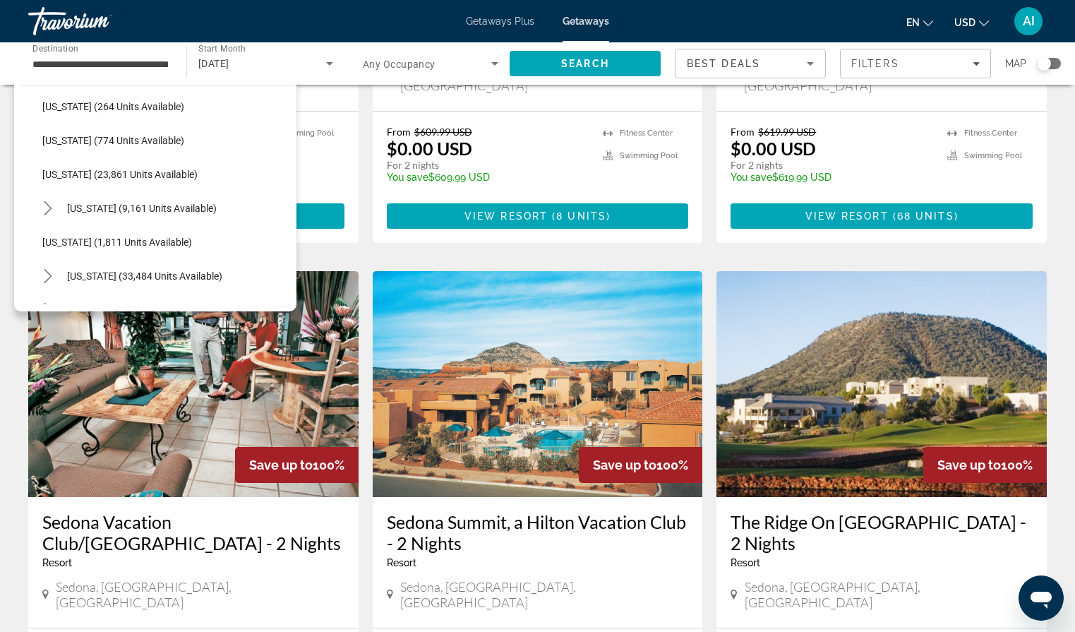
scroll to position [1156, 0]
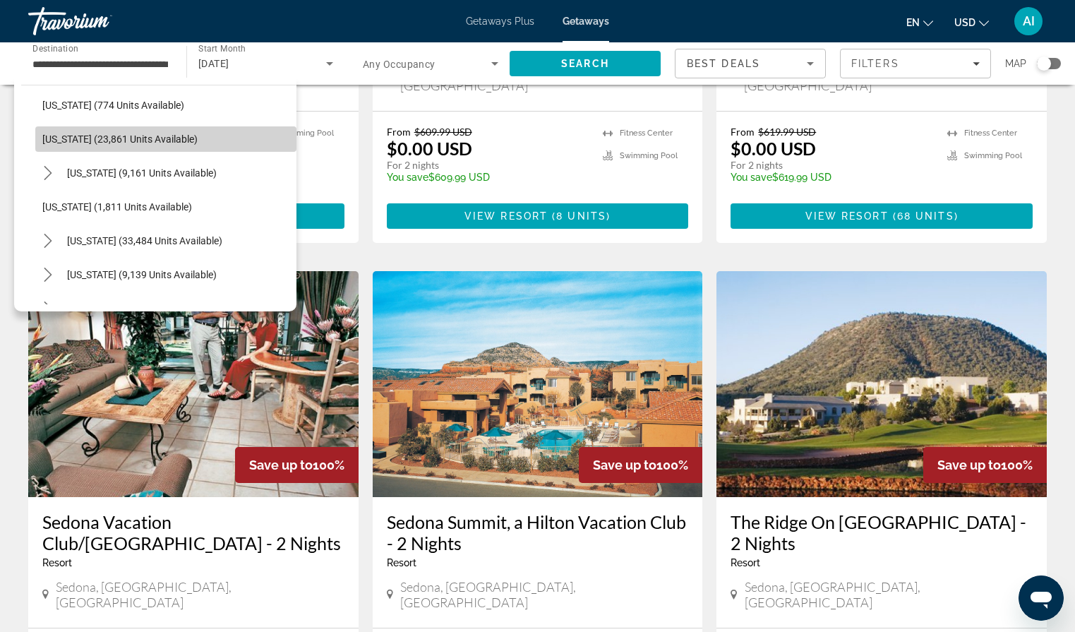
click at [74, 138] on span "[US_STATE] (23,861 units available)" at bounding box center [119, 138] width 155 height 11
type input "**********"
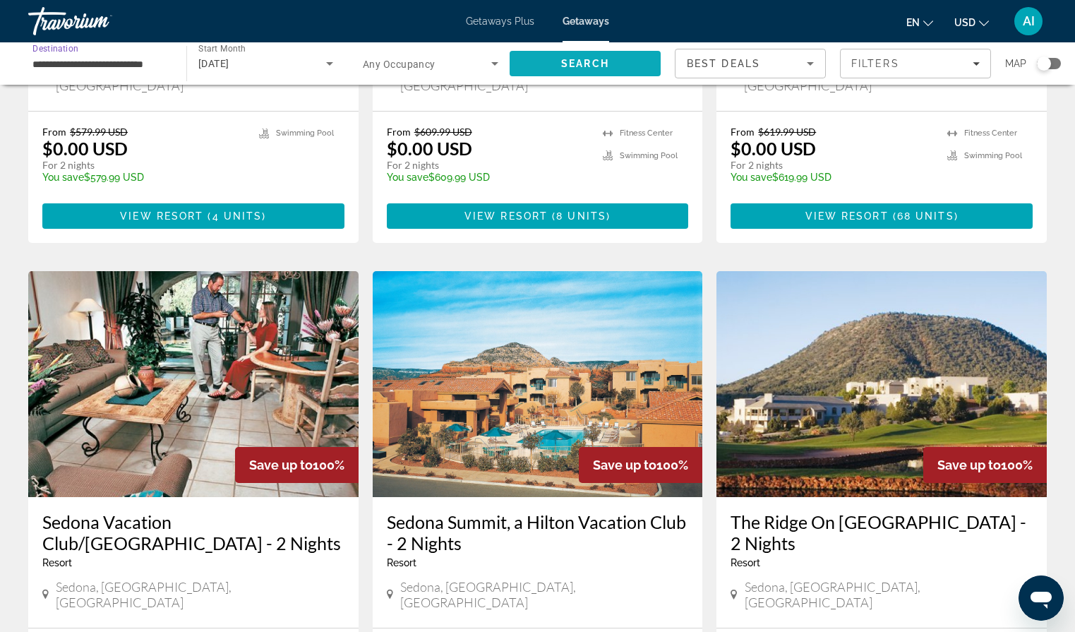
click at [541, 64] on span "Search" at bounding box center [584, 64] width 151 height 34
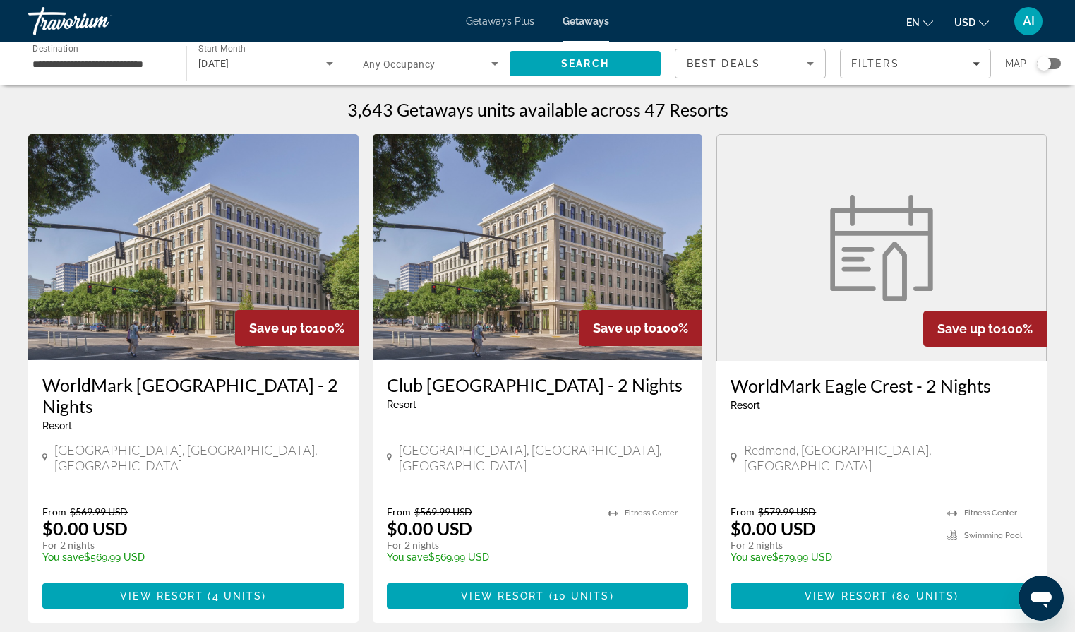
click at [571, 410] on div "Resort - This is an adults only resort" at bounding box center [538, 404] width 302 height 11
click at [519, 418] on div "Club [GEOGRAPHIC_DATA] - 2 Nights Resort - This is an adults only resort" at bounding box center [538, 397] width 302 height 47
click at [524, 376] on h3 "Club [GEOGRAPHIC_DATA] - 2 Nights" at bounding box center [538, 384] width 302 height 21
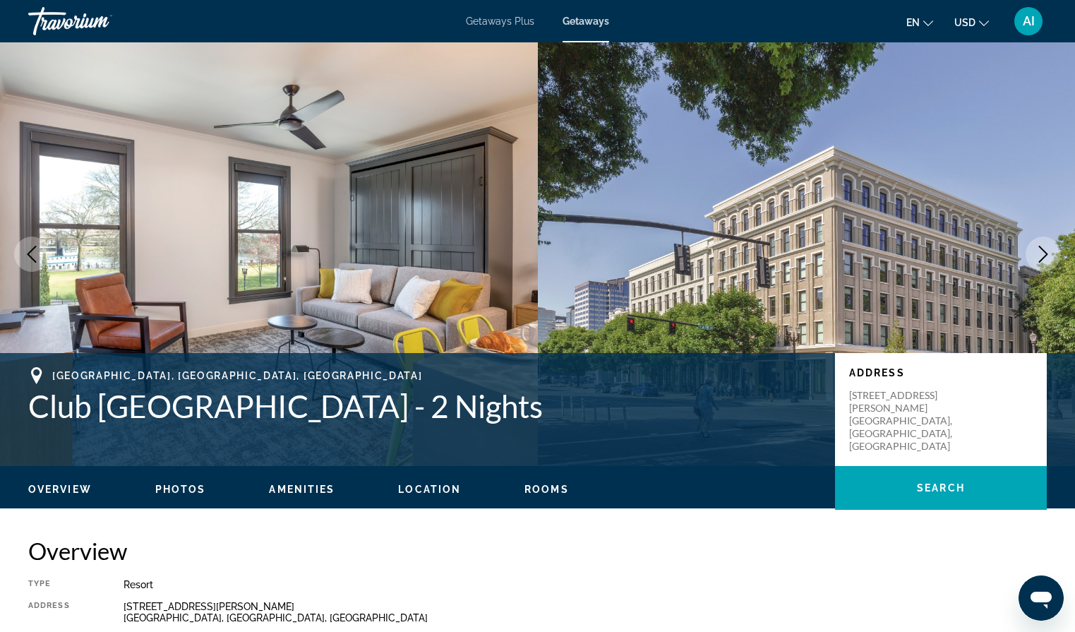
click at [562, 291] on img "Main content" at bounding box center [807, 253] width 538 height 423
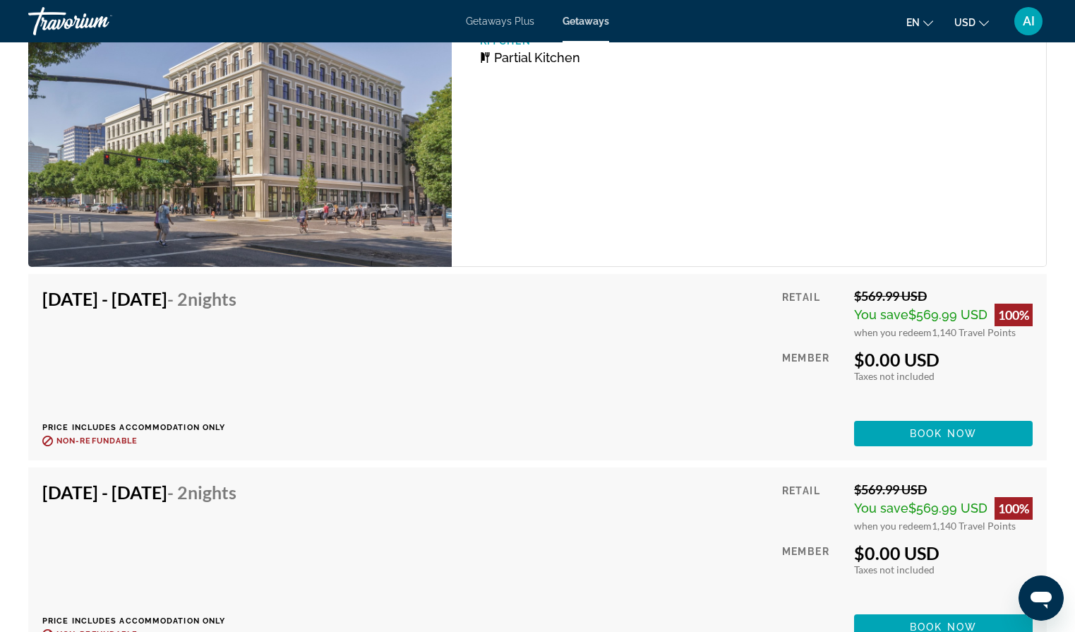
scroll to position [2424, 0]
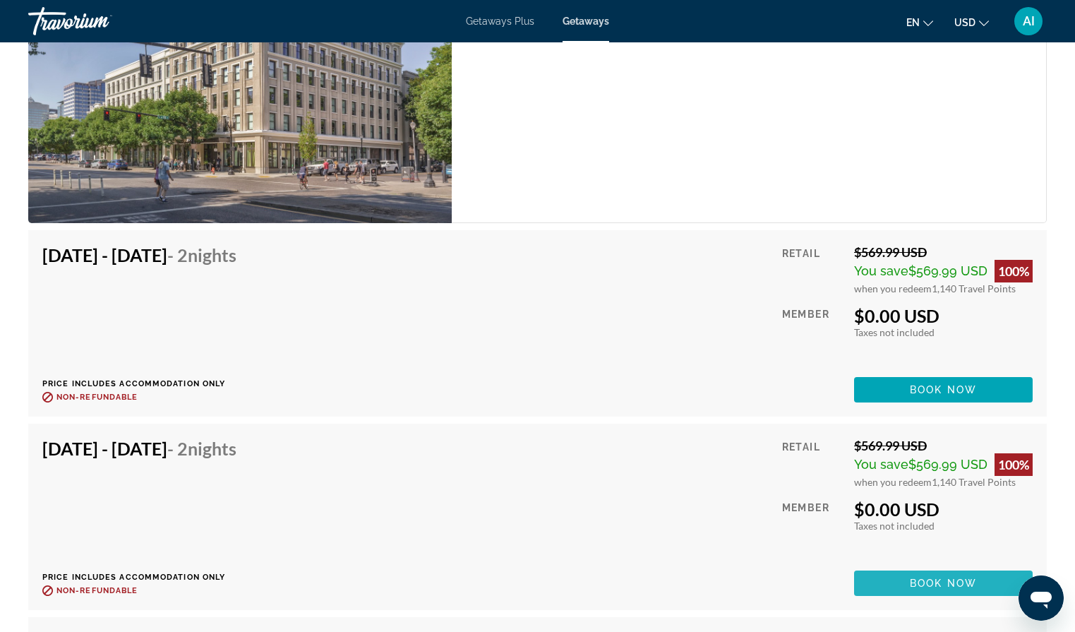
click at [928, 584] on span "Book now" at bounding box center [943, 582] width 67 height 11
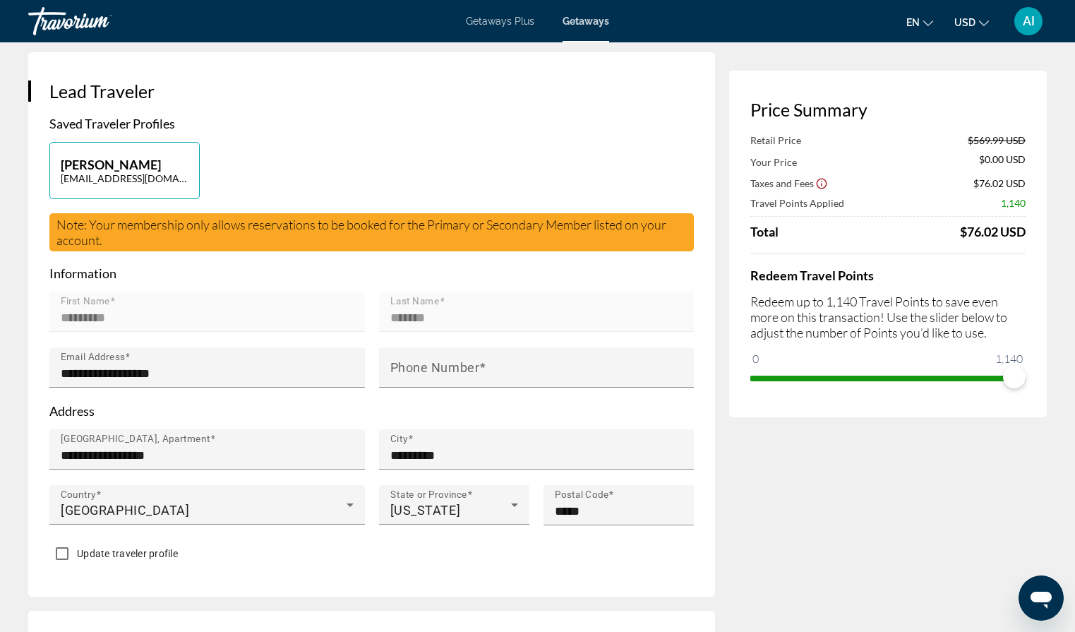
scroll to position [281, 0]
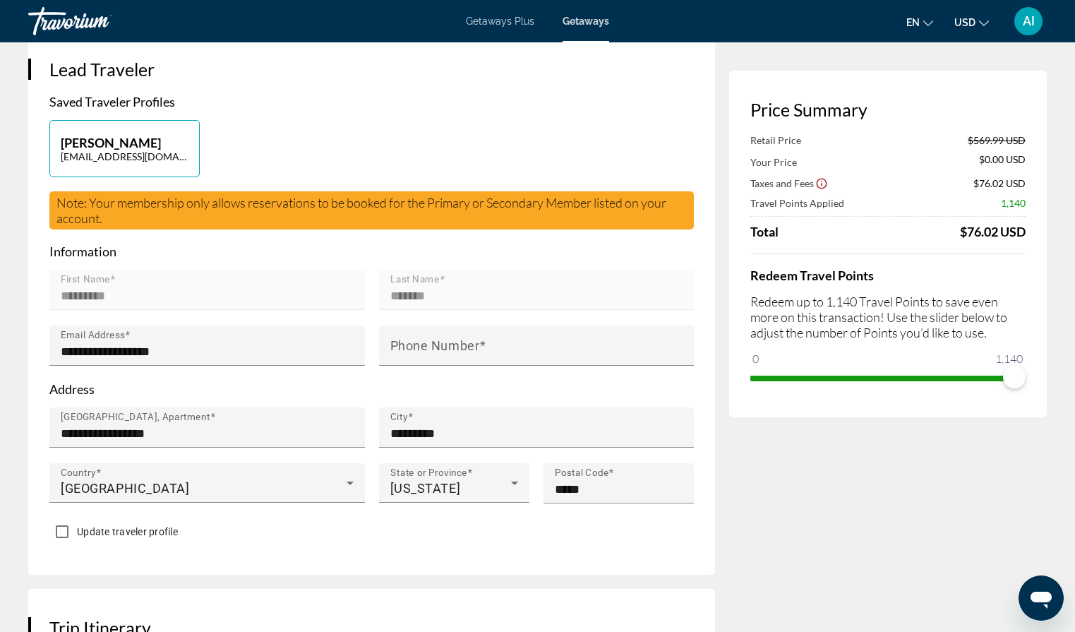
click at [129, 574] on div "**********" at bounding box center [371, 302] width 687 height 544
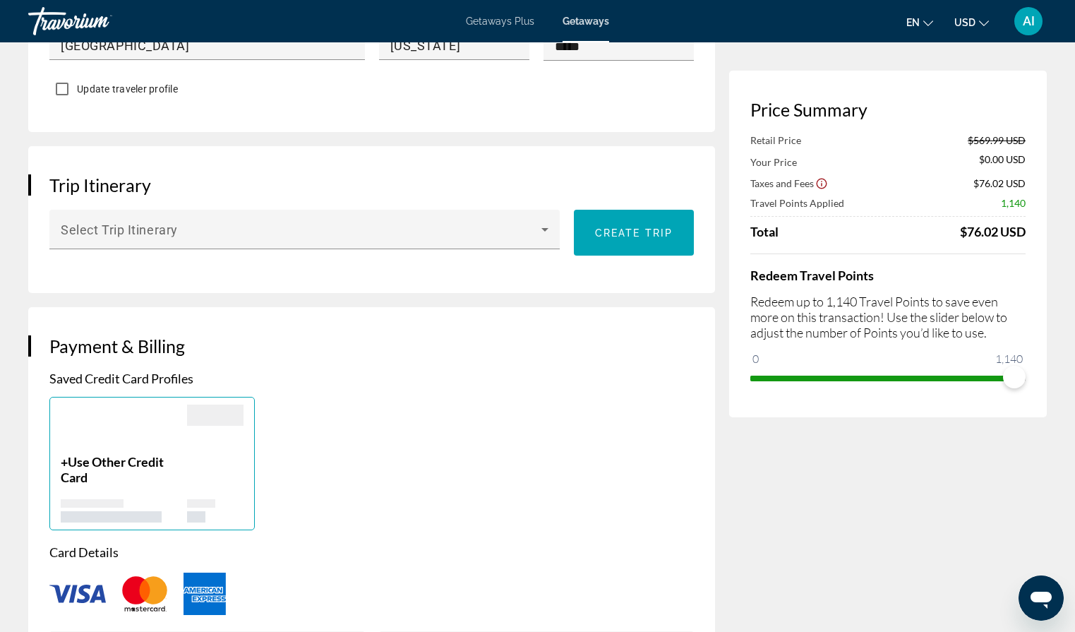
scroll to position [728, 0]
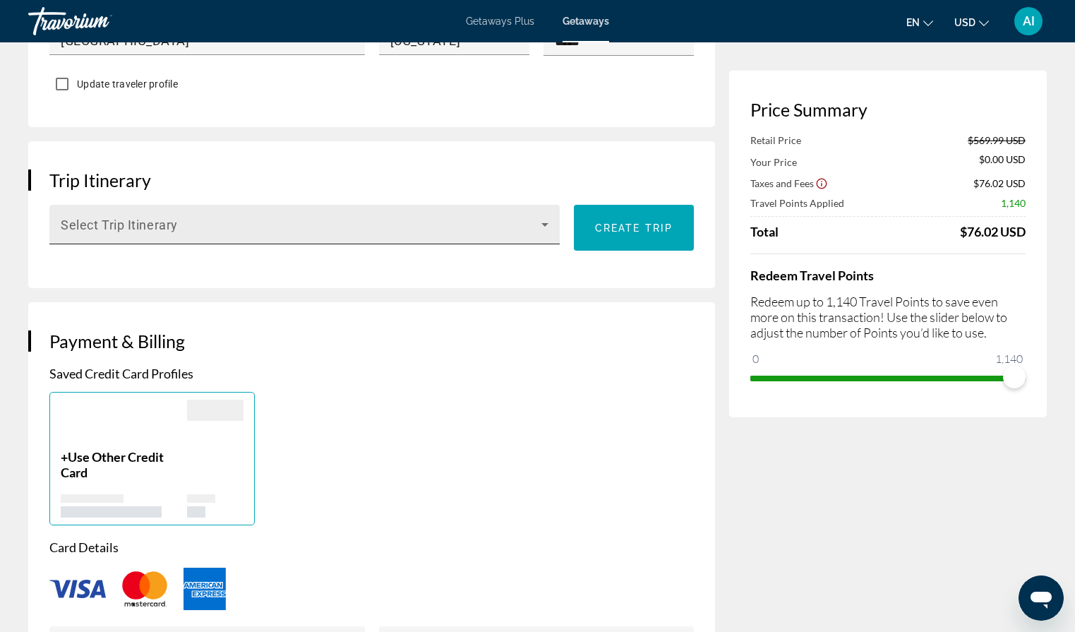
click at [303, 239] on span "Main content" at bounding box center [301, 230] width 481 height 17
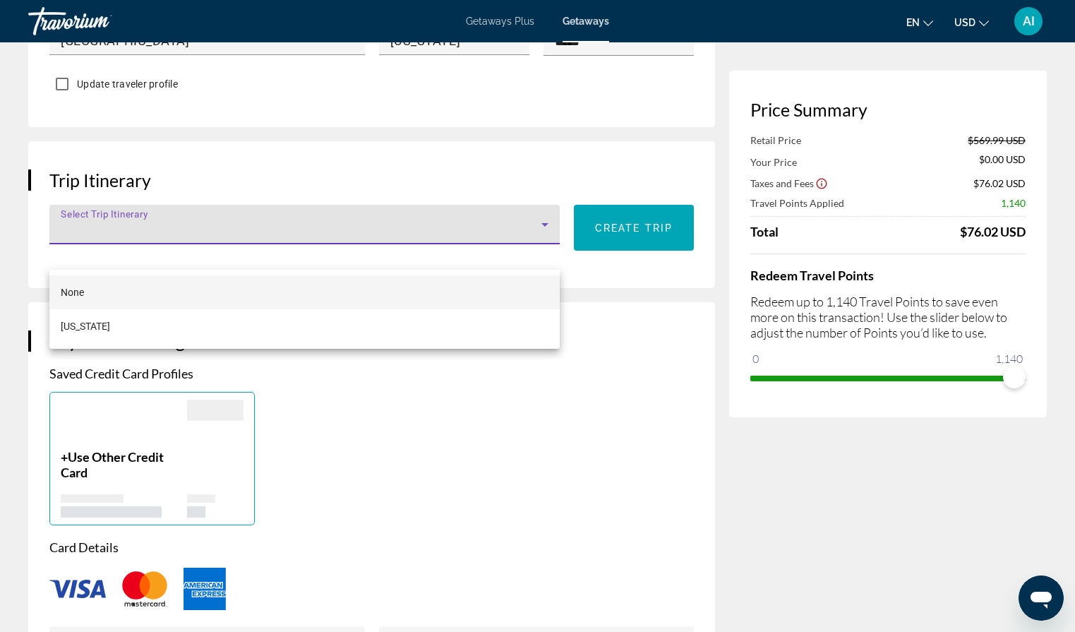
click at [648, 248] on div at bounding box center [537, 316] width 1075 height 632
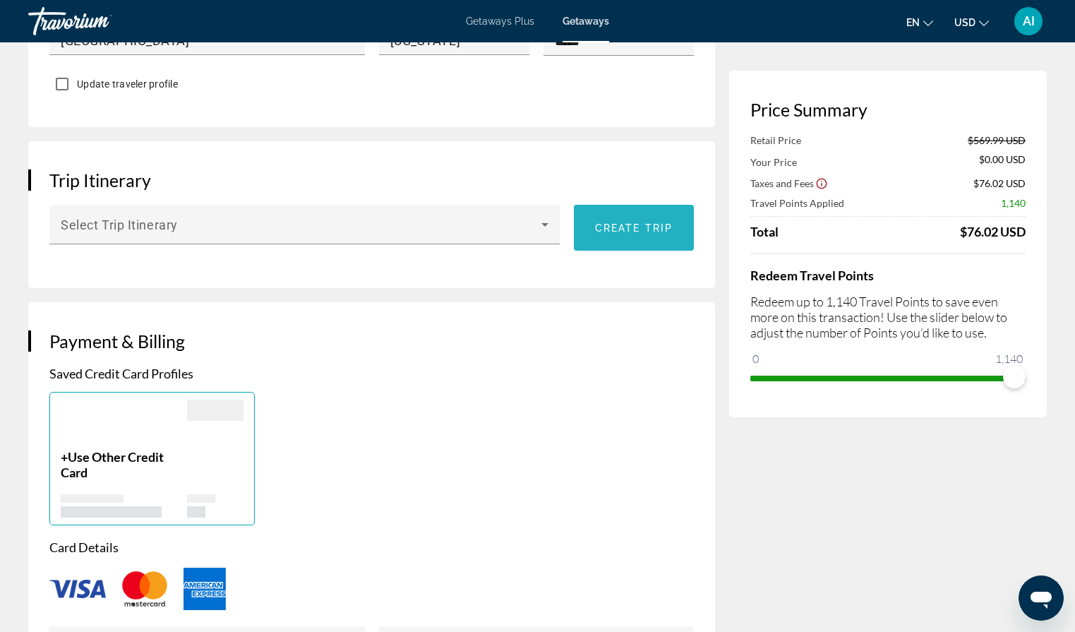
click at [637, 234] on span "Create trip" at bounding box center [634, 227] width 78 height 11
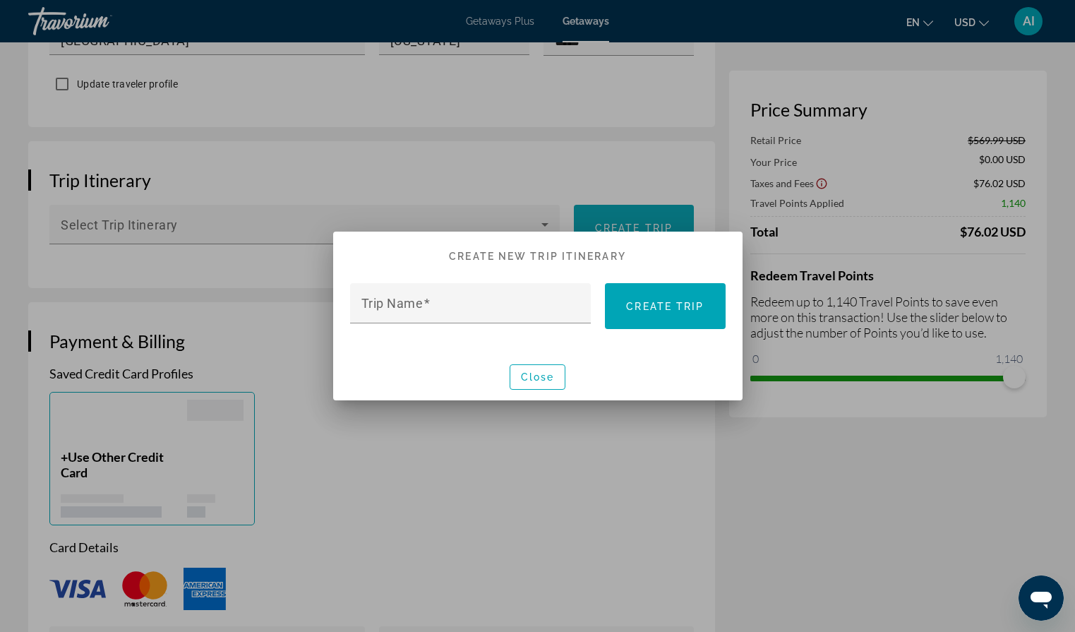
scroll to position [0, 0]
click at [440, 305] on input "Trip Name" at bounding box center [474, 309] width 227 height 17
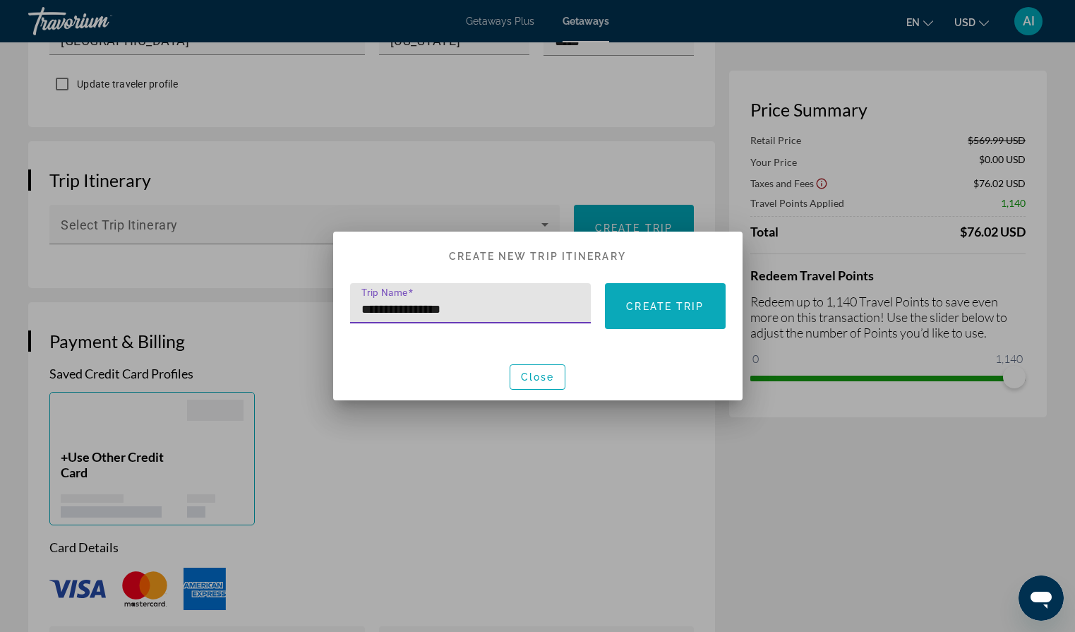
type input "**********"
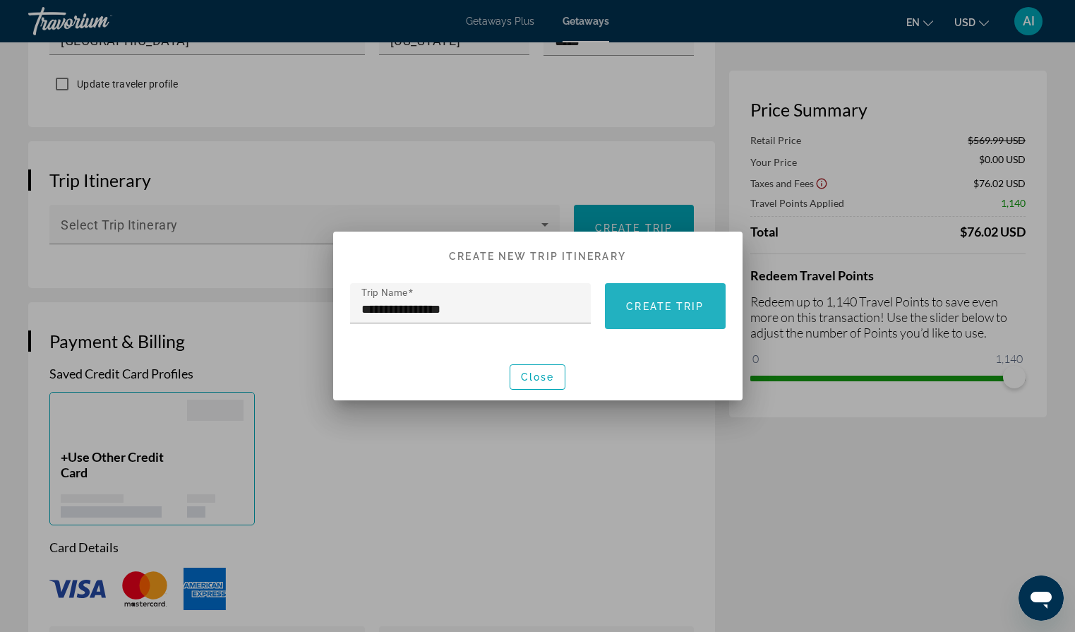
click at [670, 306] on span "Create trip" at bounding box center [665, 306] width 78 height 11
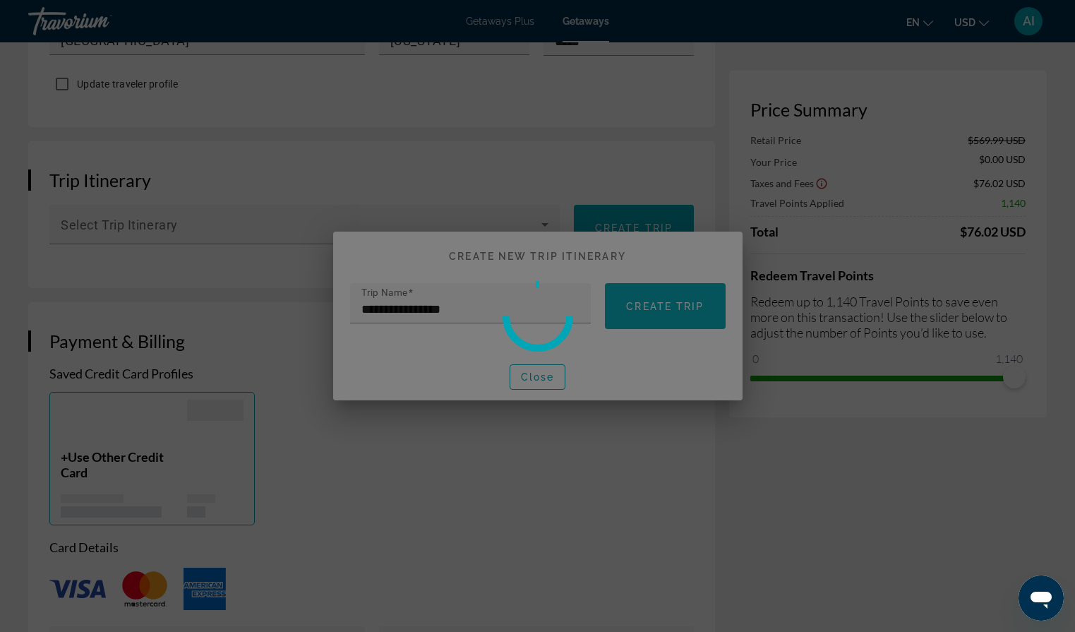
scroll to position [728, 0]
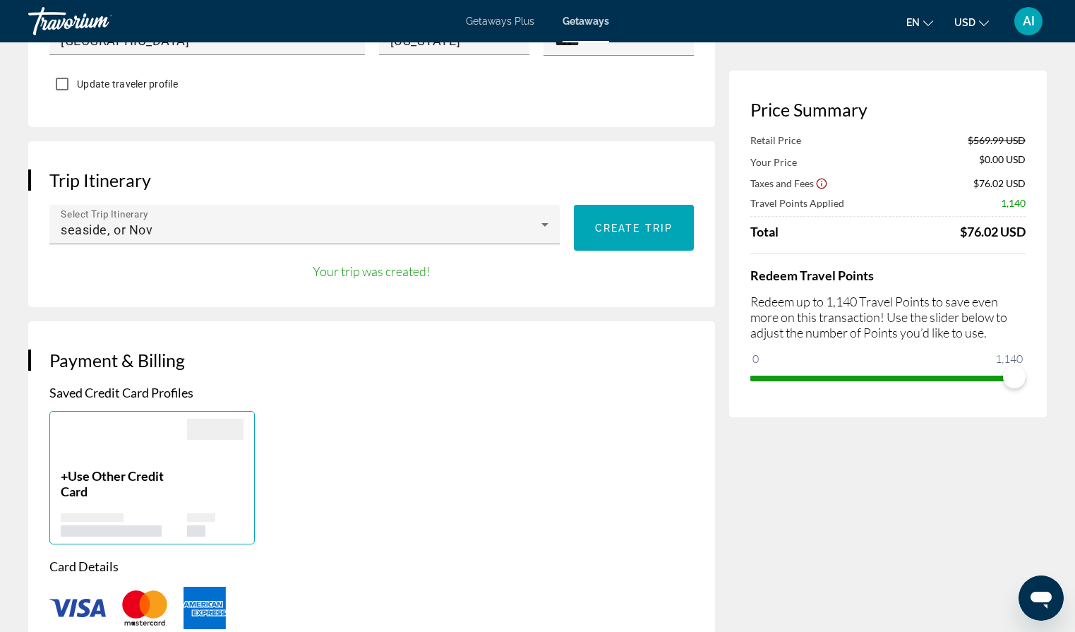
click at [474, 455] on div "+ Use Other Credit Card" at bounding box center [371, 477] width 658 height 133
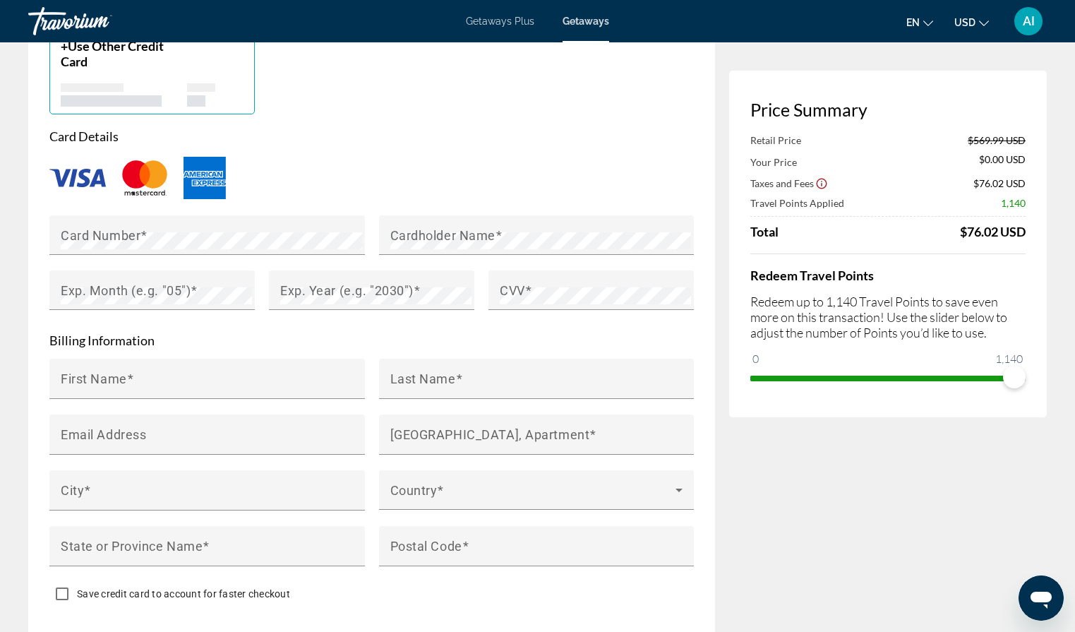
scroll to position [1215, 0]
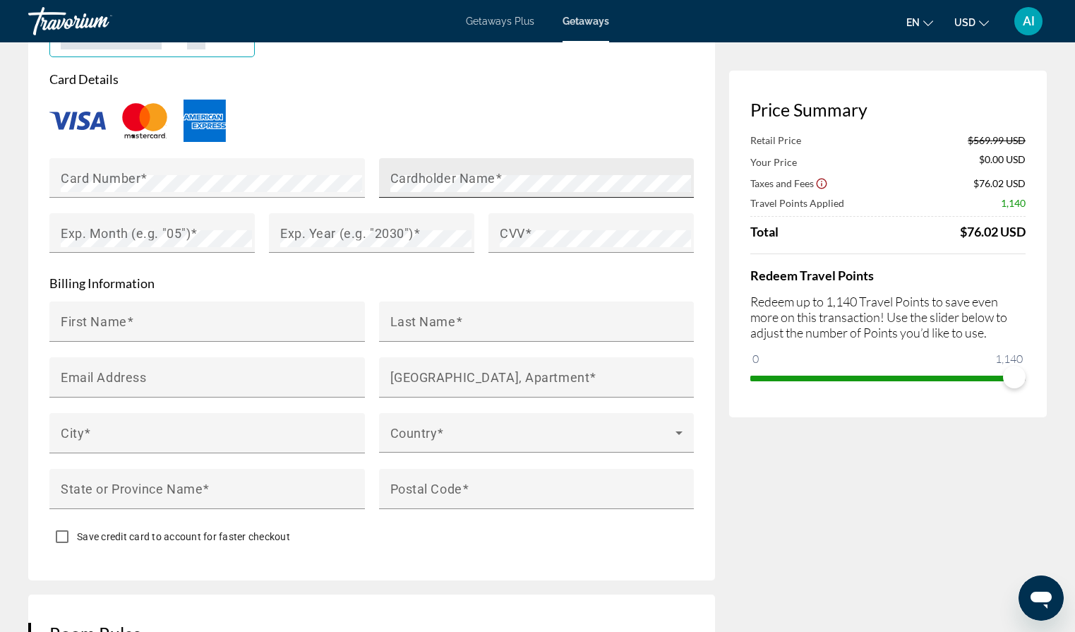
click at [436, 185] on mat-label "Cardholder Name" at bounding box center [442, 177] width 105 height 15
click at [181, 195] on div "Card Number" at bounding box center [211, 178] width 301 height 40
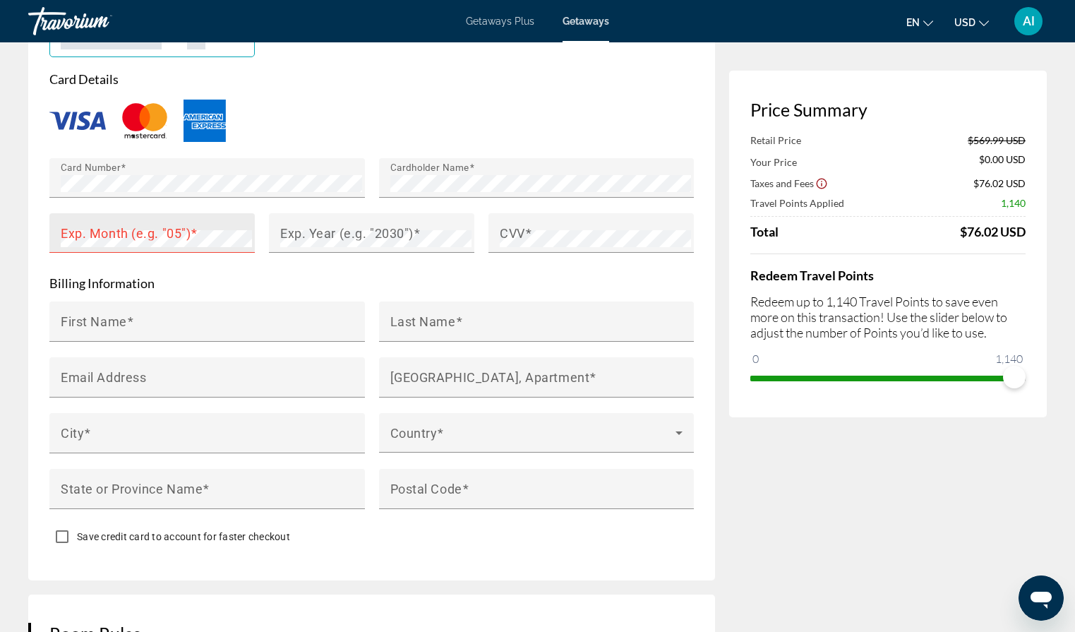
click at [176, 240] on mat-label "Exp. Month (e.g. "05")" at bounding box center [126, 232] width 130 height 15
click at [310, 240] on mat-label "Exp. Year (e.g. "2030")" at bounding box center [346, 232] width 133 height 15
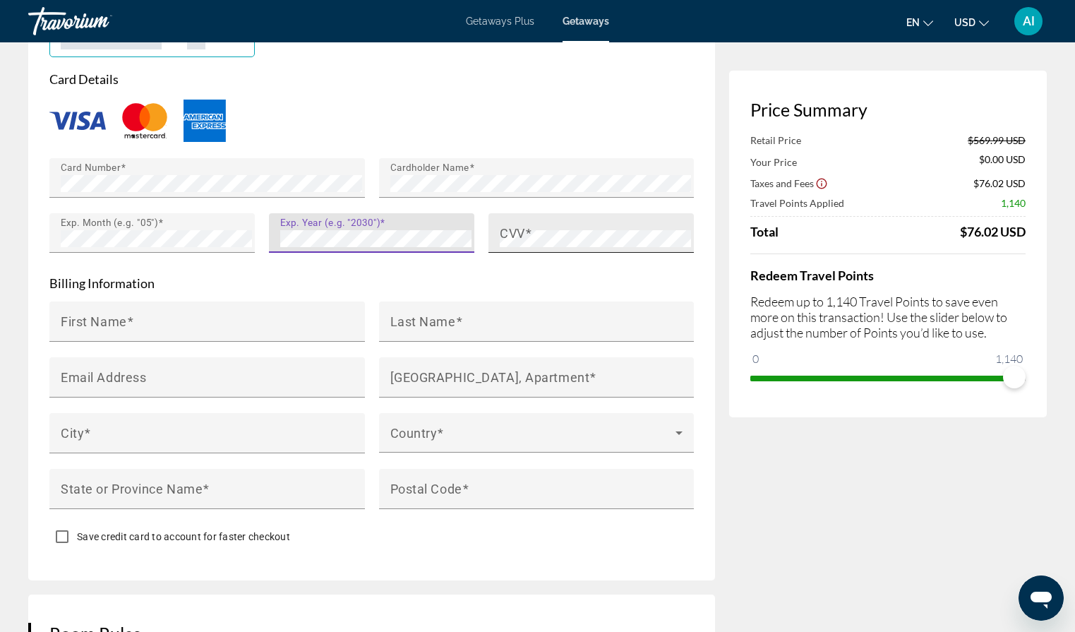
click at [529, 240] on span "Main content" at bounding box center [528, 232] width 7 height 15
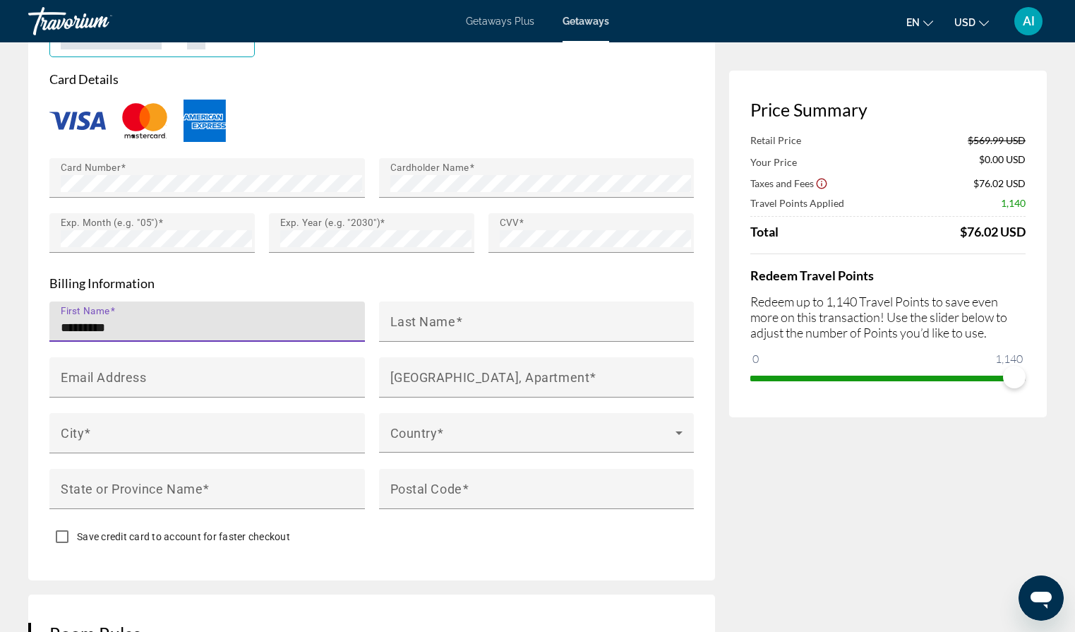
type input "*********"
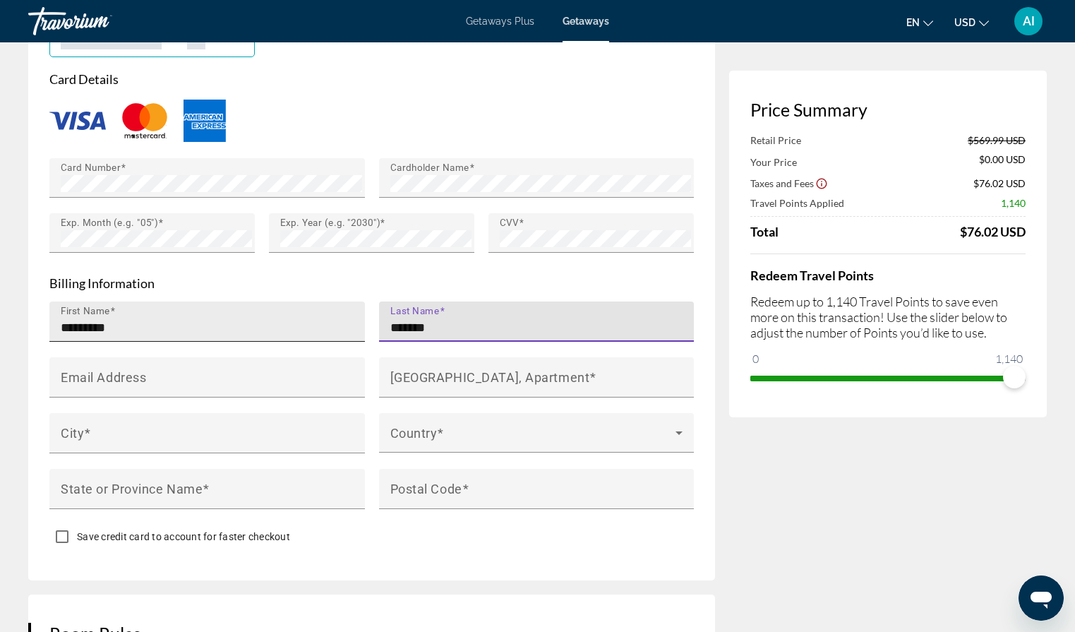
type input "*******"
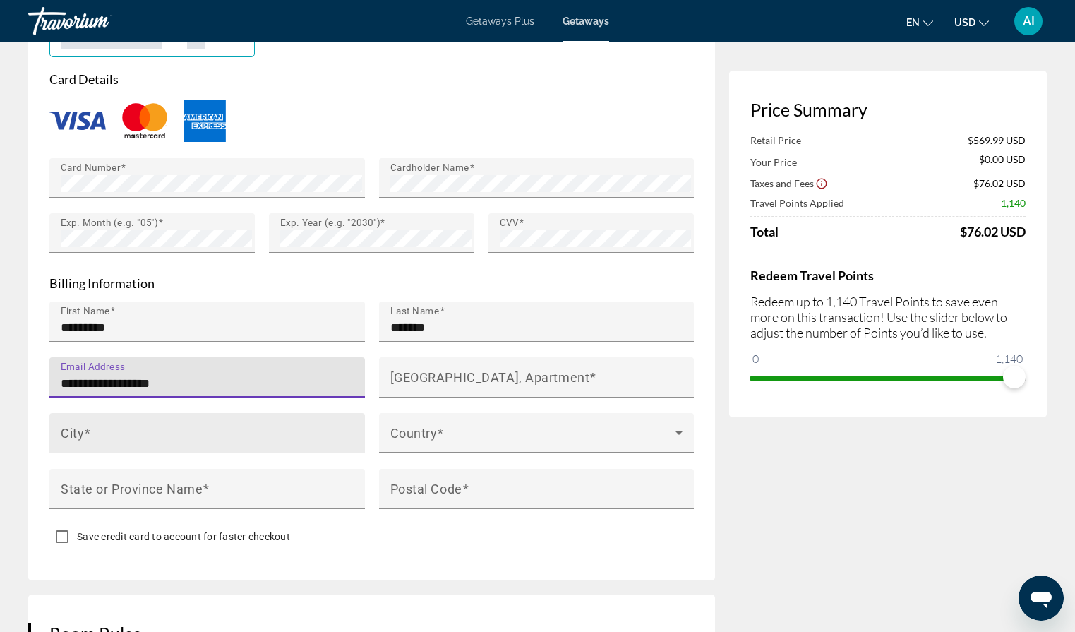
type input "**********"
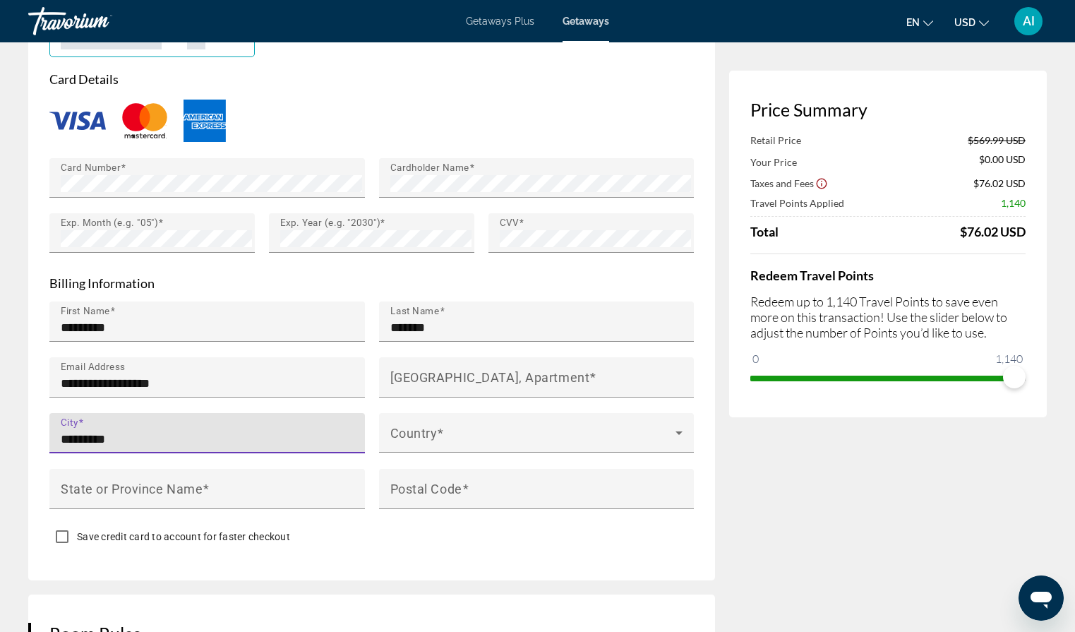
type input "*********"
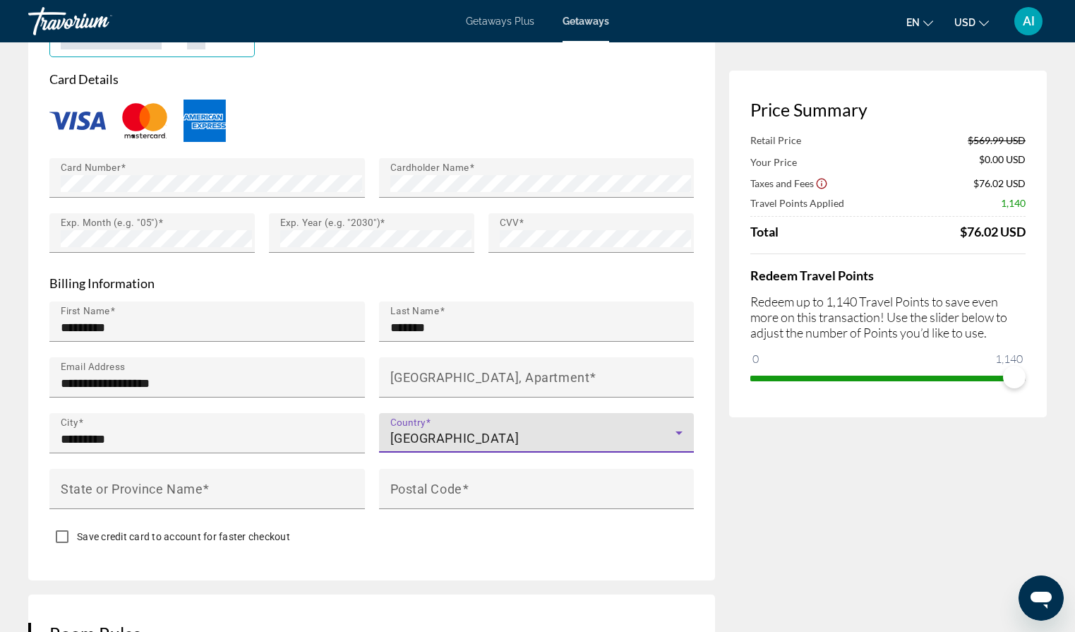
click at [676, 441] on icon "Main content" at bounding box center [678, 432] width 17 height 17
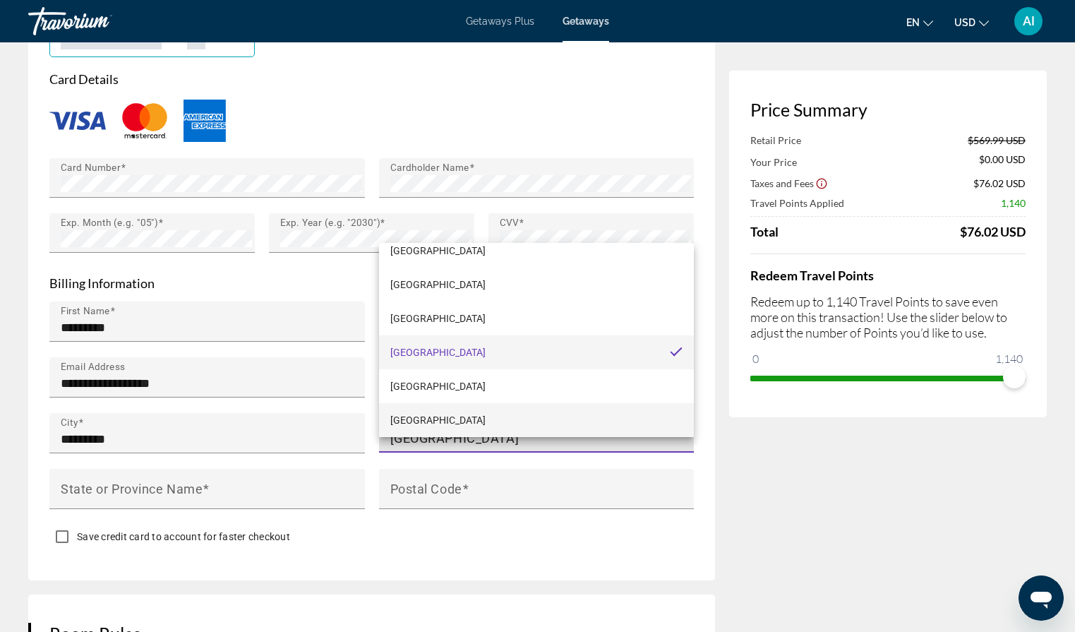
scroll to position [8076, 0]
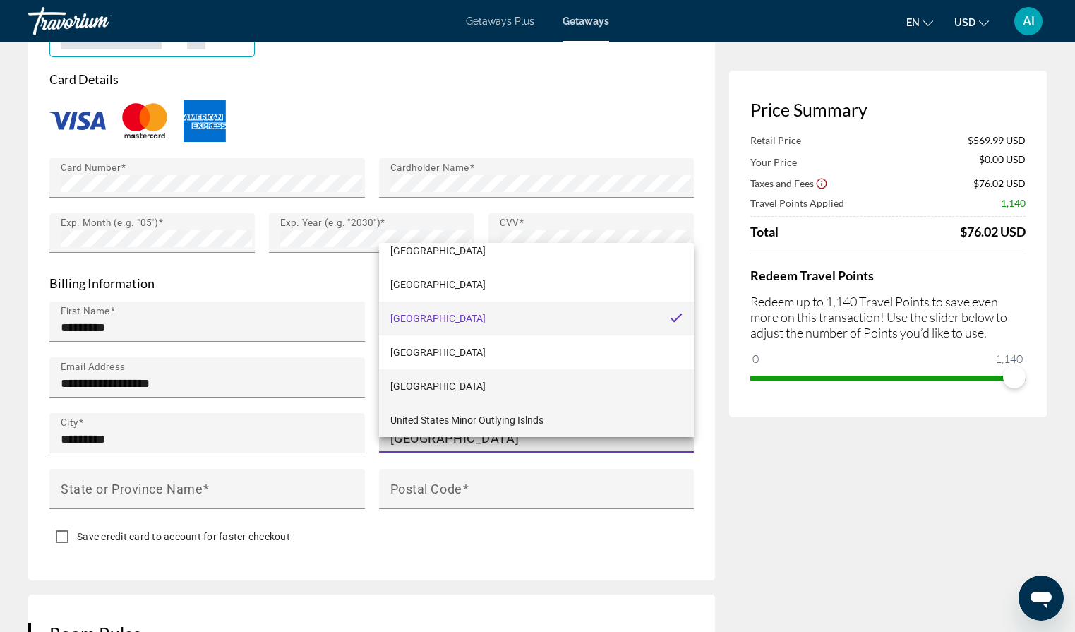
click at [452, 390] on span "[GEOGRAPHIC_DATA]" at bounding box center [437, 386] width 95 height 17
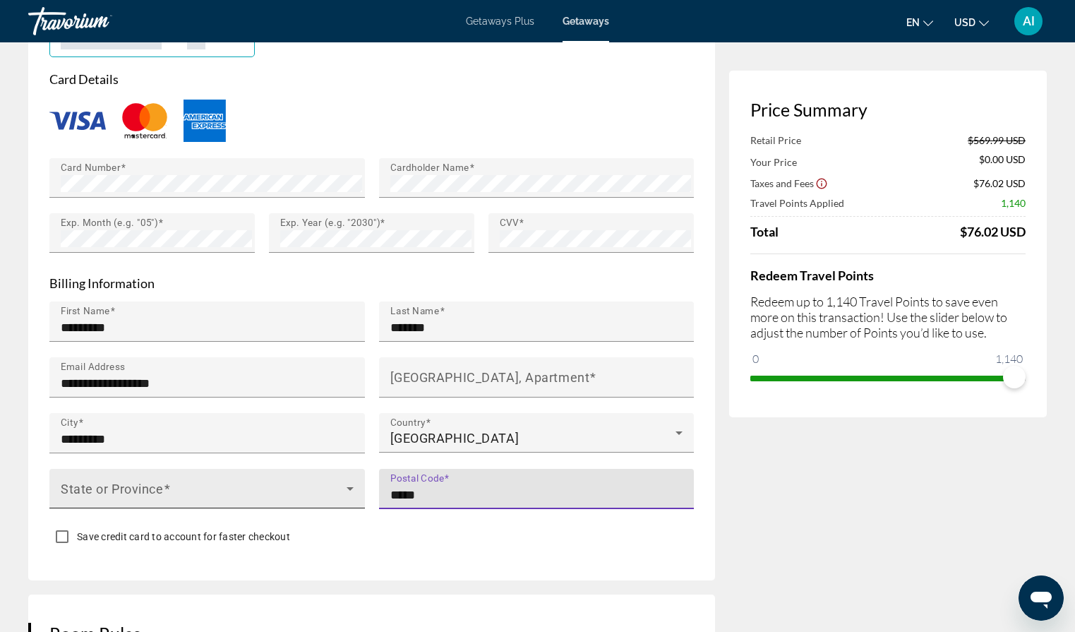
type input "*****"
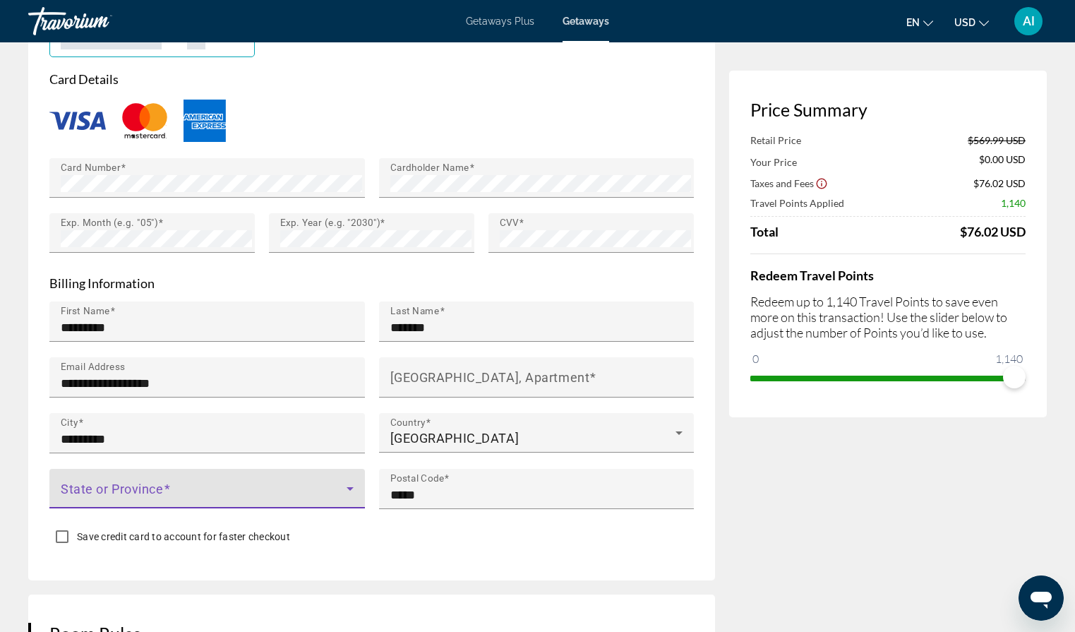
click at [212, 502] on span "Main content" at bounding box center [204, 493] width 286 height 17
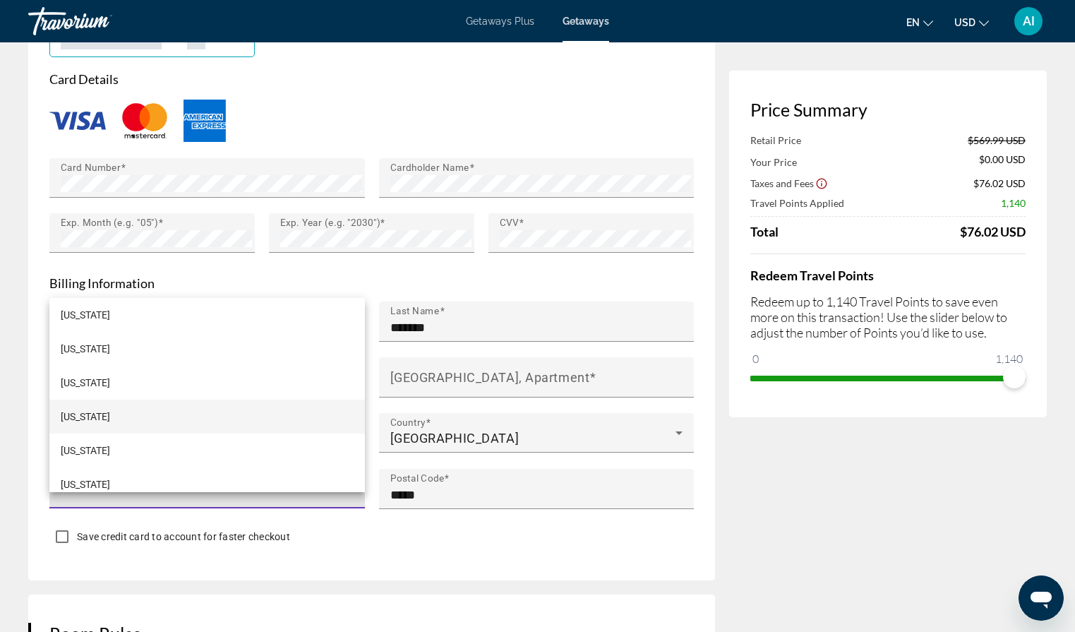
scroll to position [1505, 0]
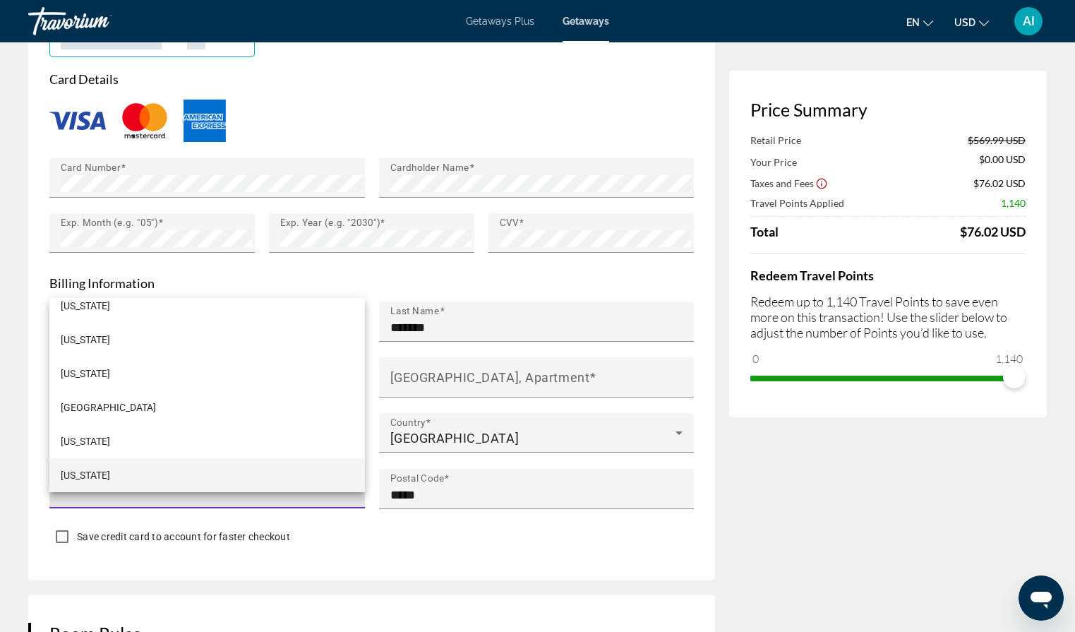
click at [145, 471] on mat-option "[US_STATE]" at bounding box center [206, 475] width 315 height 34
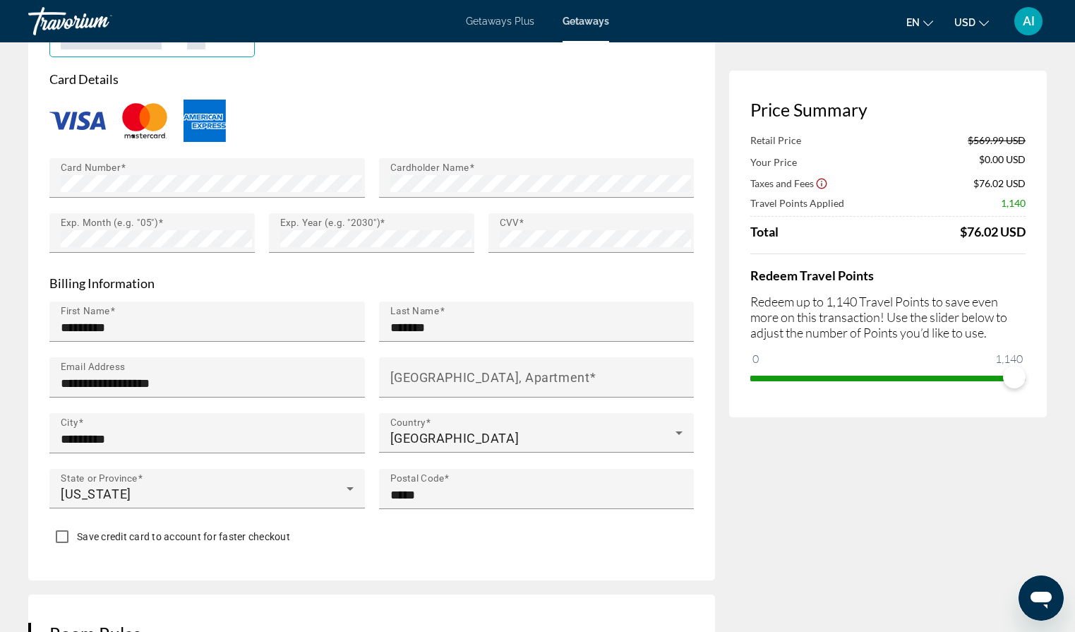
click at [526, 552] on div "Save credit card to account for faster checkout" at bounding box center [371, 538] width 644 height 28
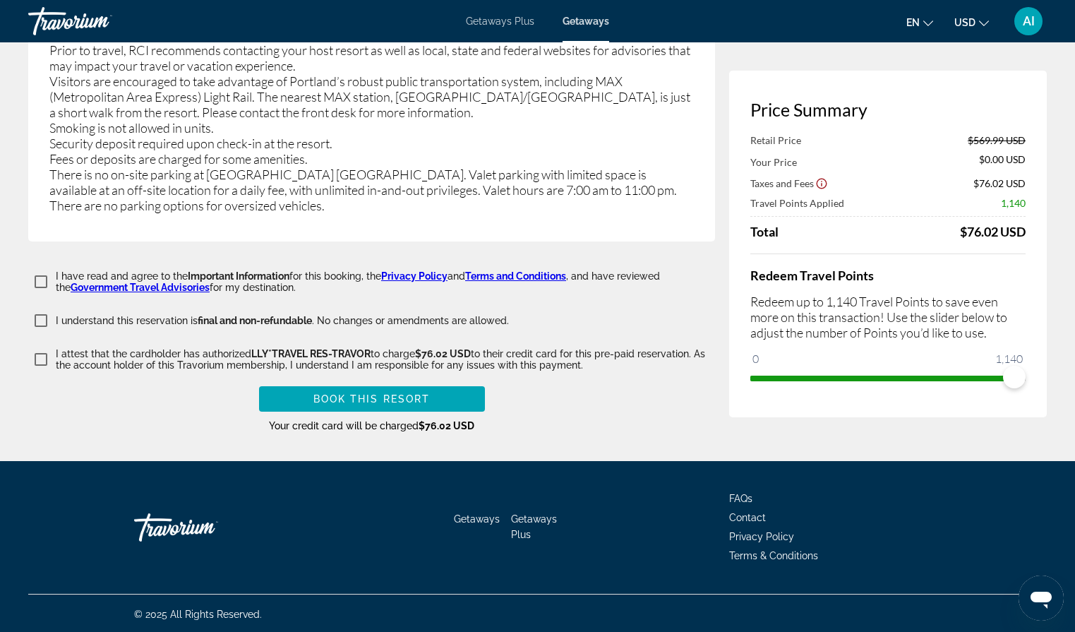
scroll to position [2518, 0]
click at [452, 393] on span "Main content" at bounding box center [372, 399] width 226 height 34
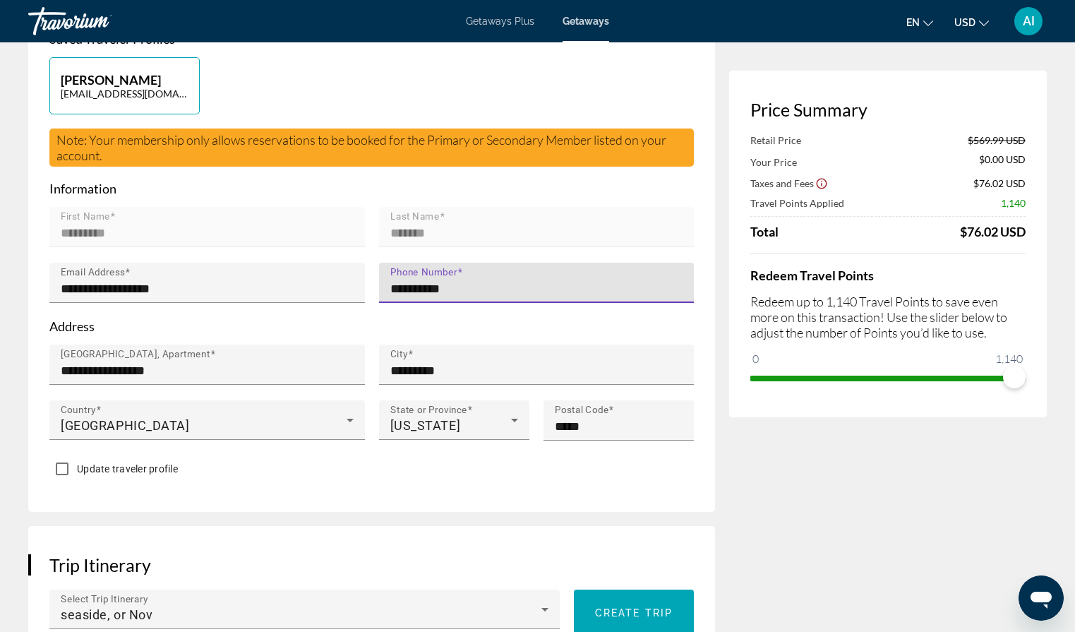
type input "**********"
click at [234, 512] on div "**********" at bounding box center [371, 240] width 687 height 544
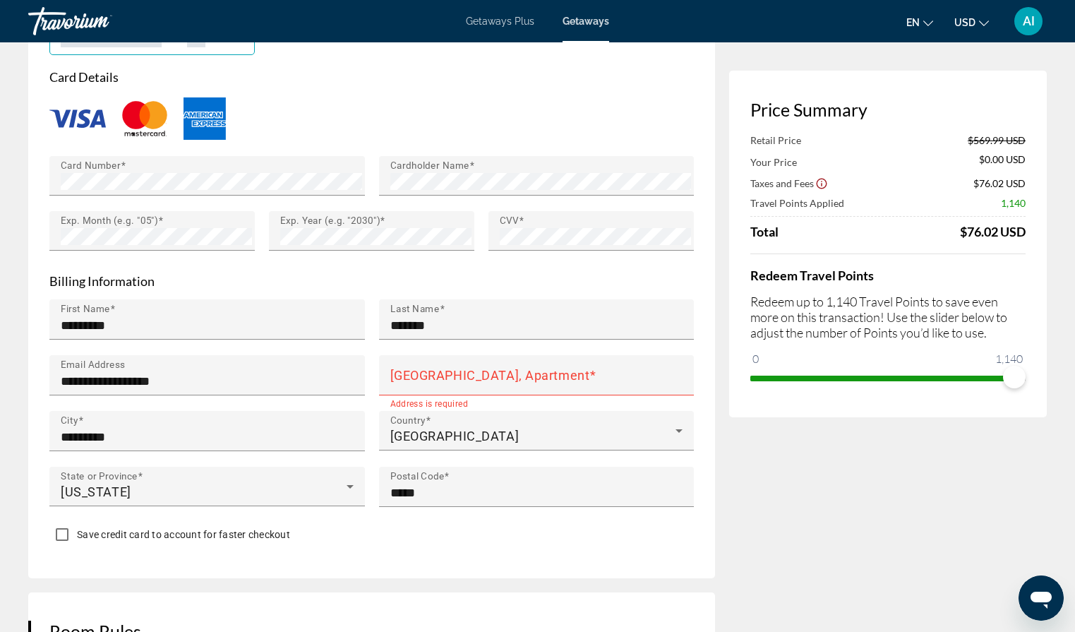
scroll to position [1275, 0]
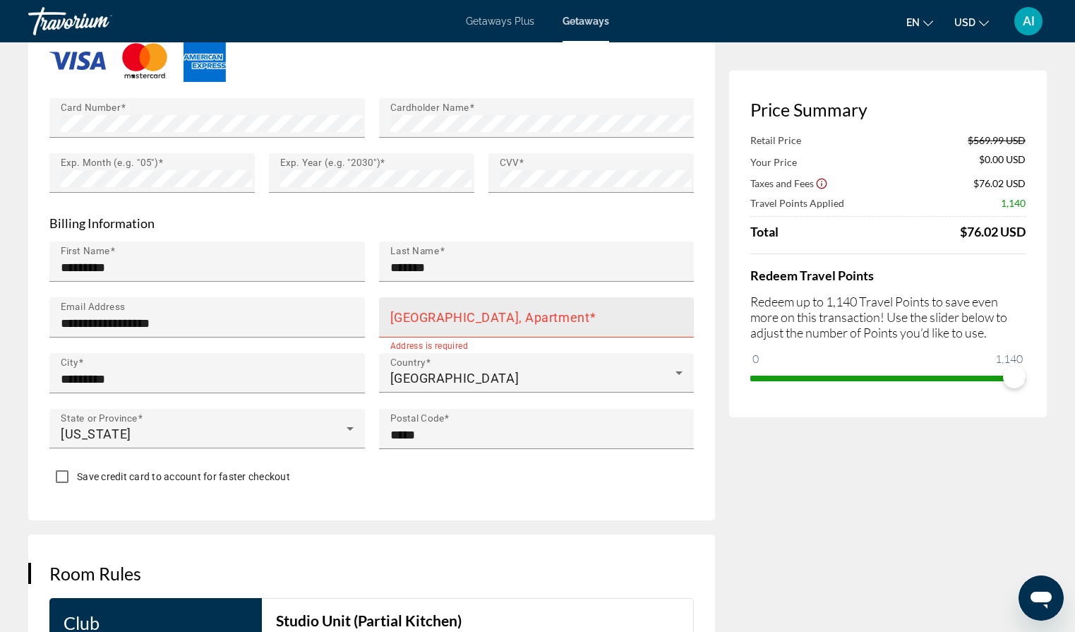
click at [425, 324] on mat-label "[GEOGRAPHIC_DATA], Apartment" at bounding box center [490, 316] width 200 height 15
click at [425, 332] on input "[GEOGRAPHIC_DATA], Apartment" at bounding box center [540, 323] width 301 height 17
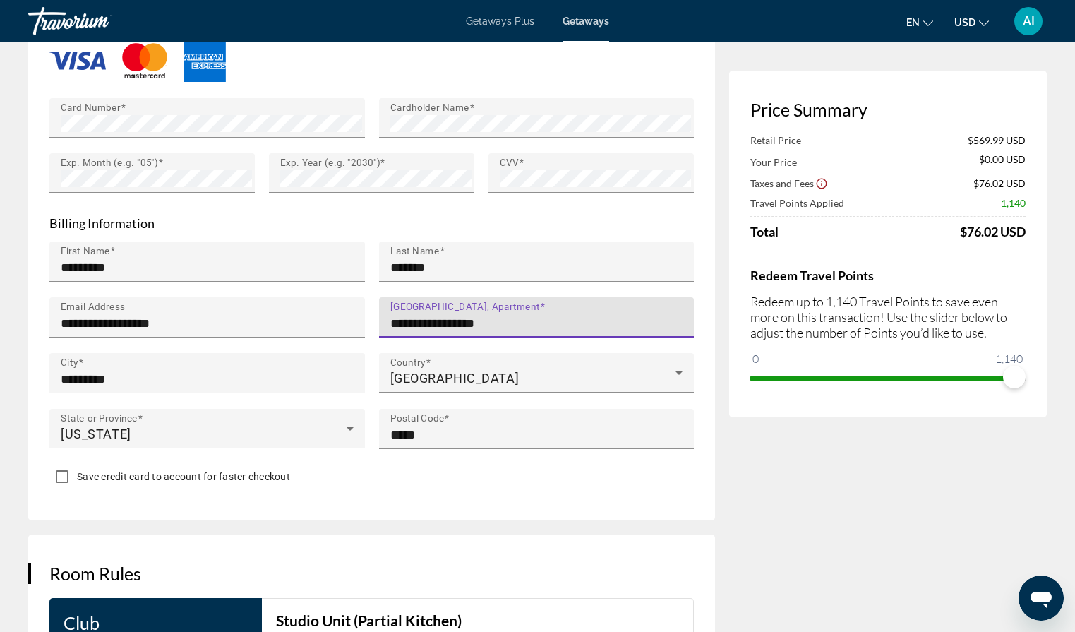
type input "**********"
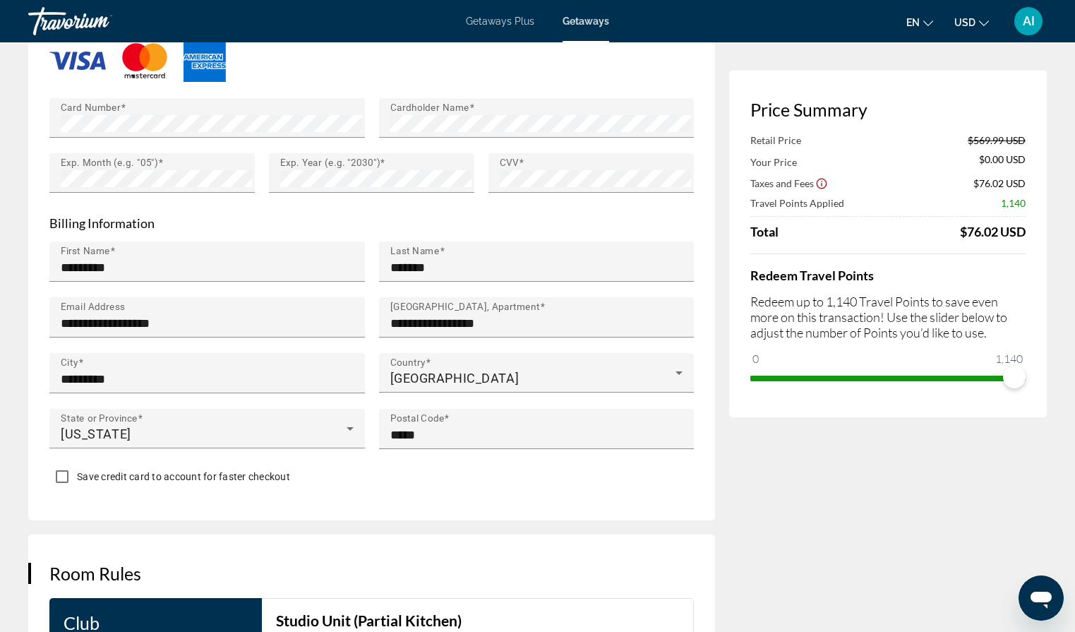
click at [514, 492] on div "Save credit card to account for faster checkout" at bounding box center [371, 478] width 644 height 28
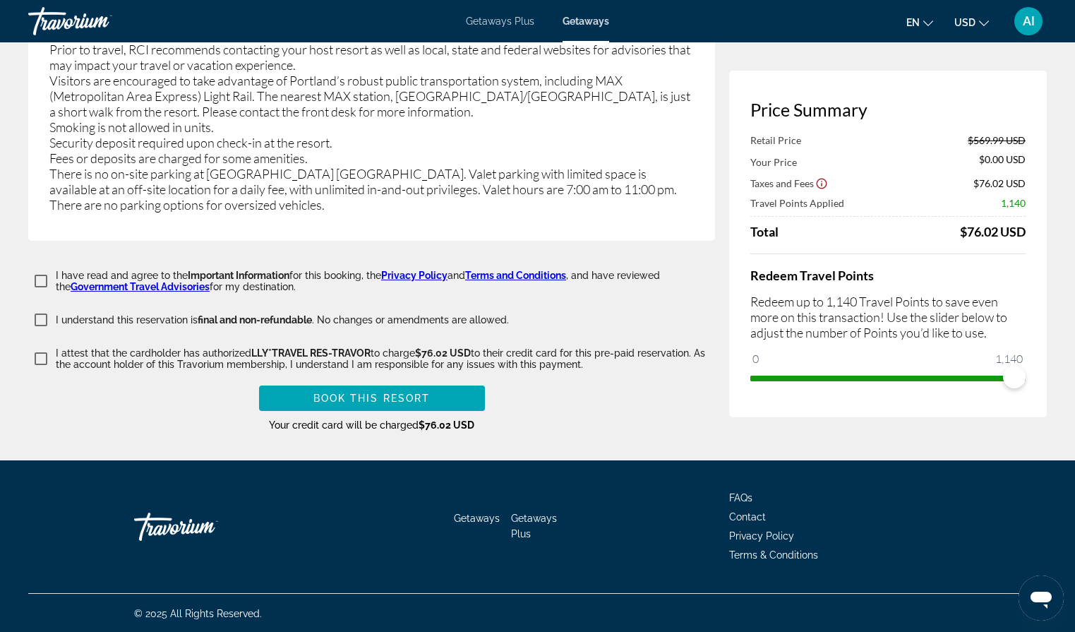
scroll to position [2518, 0]
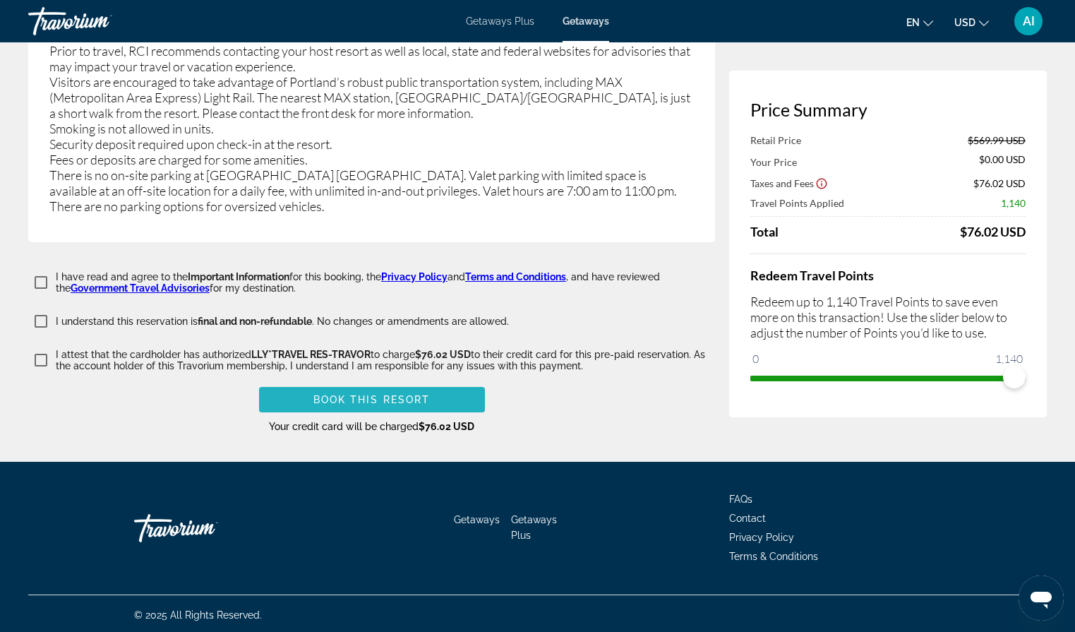
click at [449, 397] on span "Main content" at bounding box center [372, 399] width 226 height 34
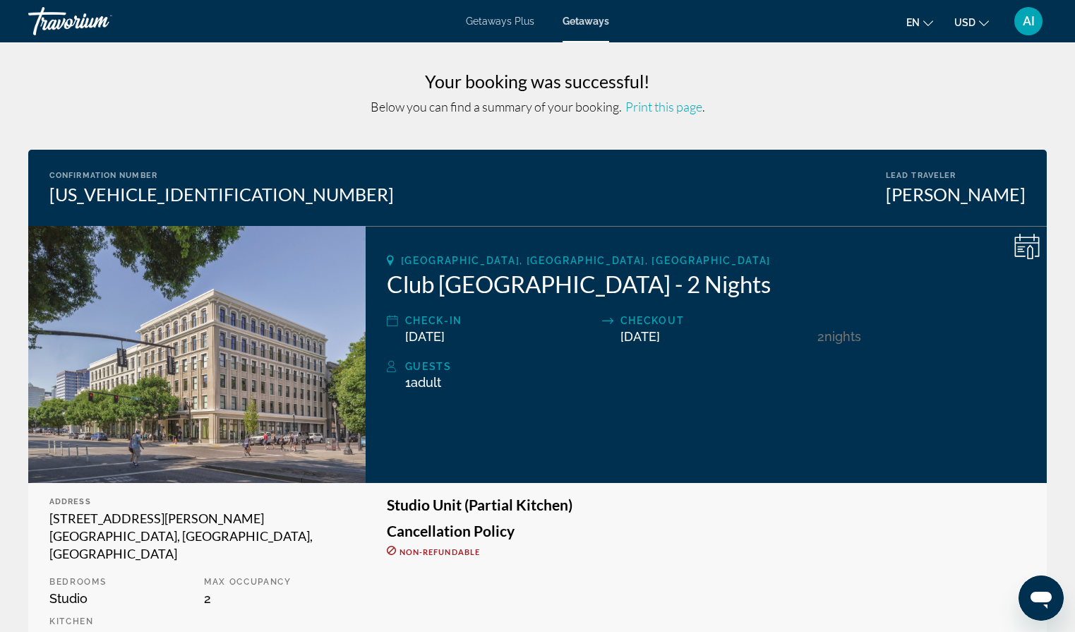
click at [676, 107] on span "Print this page" at bounding box center [663, 107] width 77 height 16
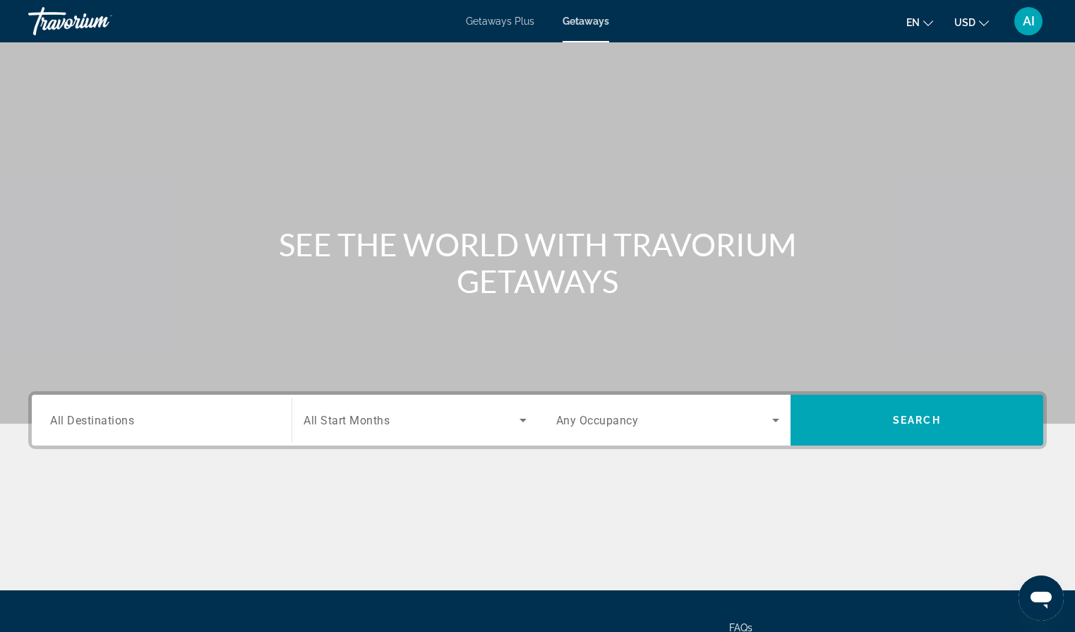
click at [210, 421] on input "Destination All Destinations" at bounding box center [161, 420] width 223 height 17
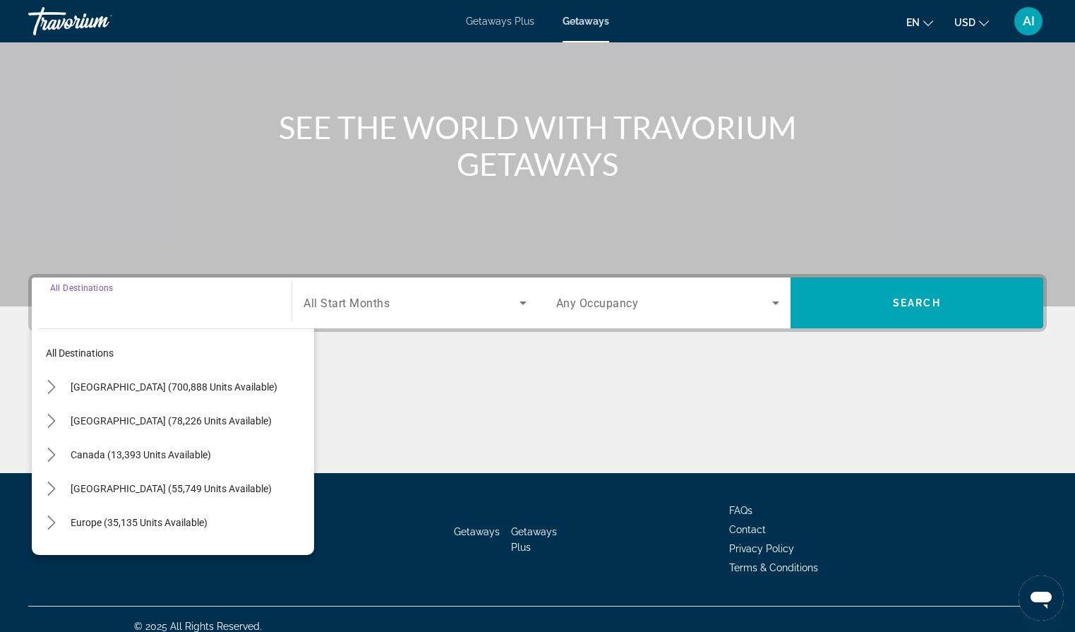
scroll to position [131, 0]
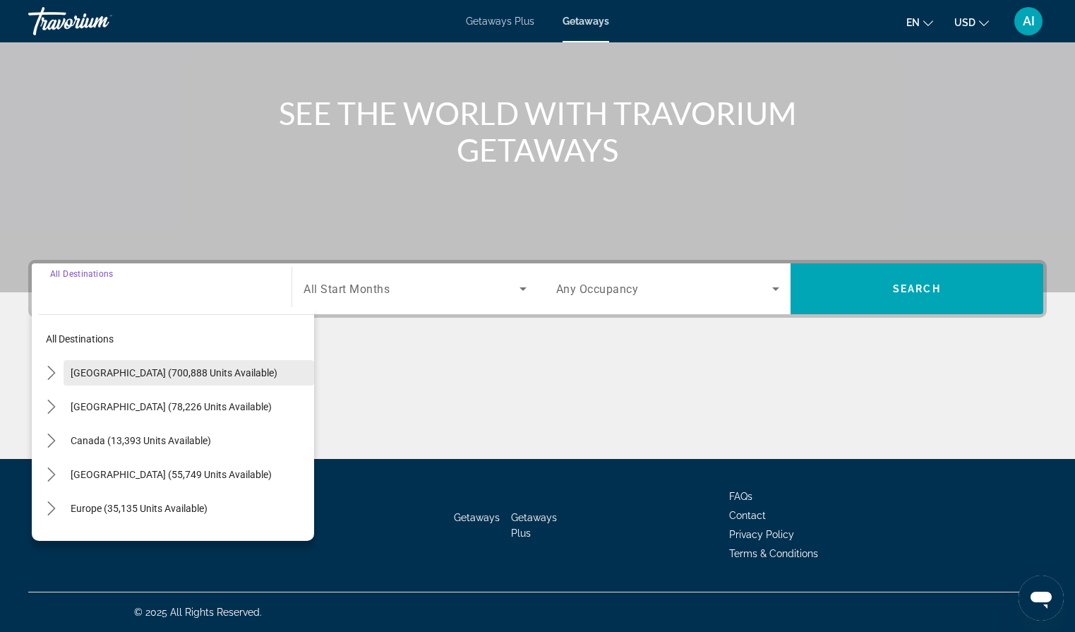
click at [172, 368] on span "[GEOGRAPHIC_DATA] (700,888 units available)" at bounding box center [174, 372] width 207 height 11
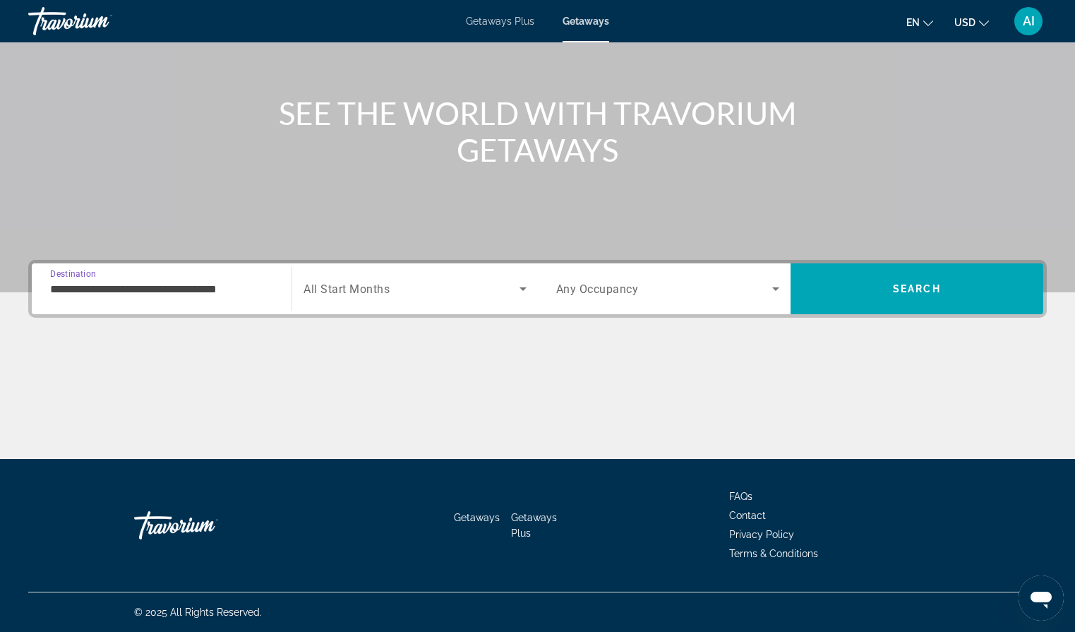
click at [255, 289] on input "**********" at bounding box center [161, 289] width 223 height 17
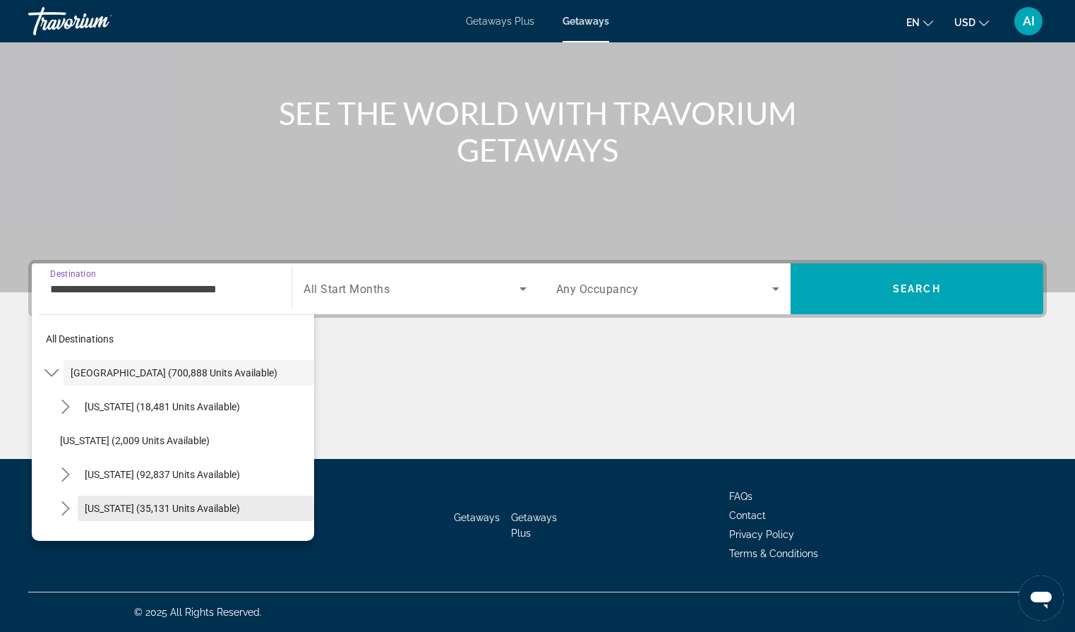
scroll to position [140, 0]
click at [334, 282] on span "All Start Months" at bounding box center [346, 288] width 86 height 13
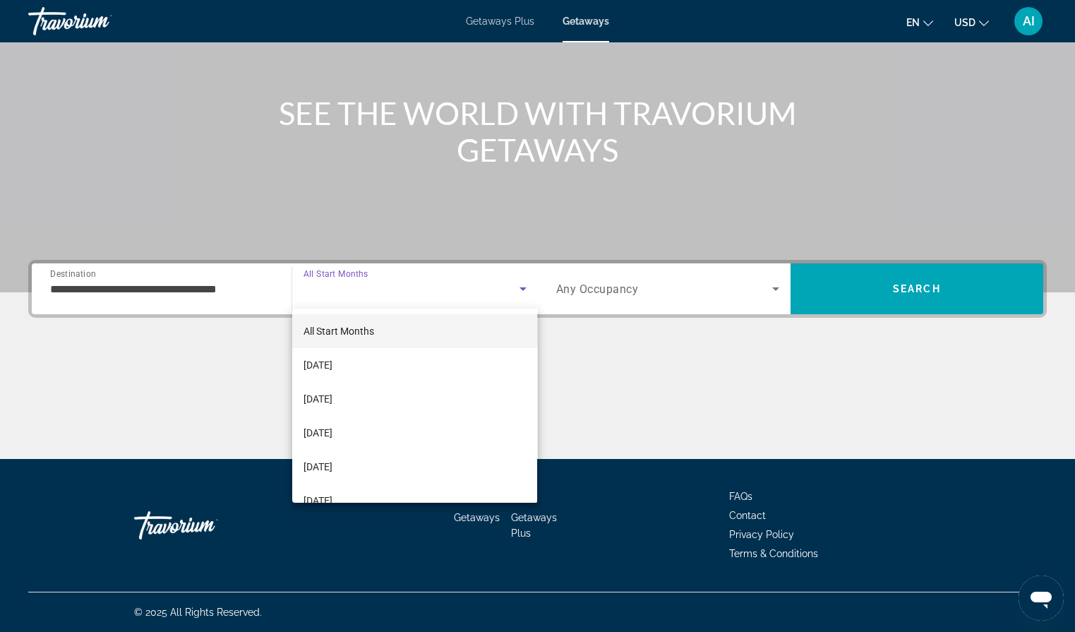
scroll to position [131, 0]
click at [332, 401] on span "[DATE]" at bounding box center [317, 398] width 29 height 17
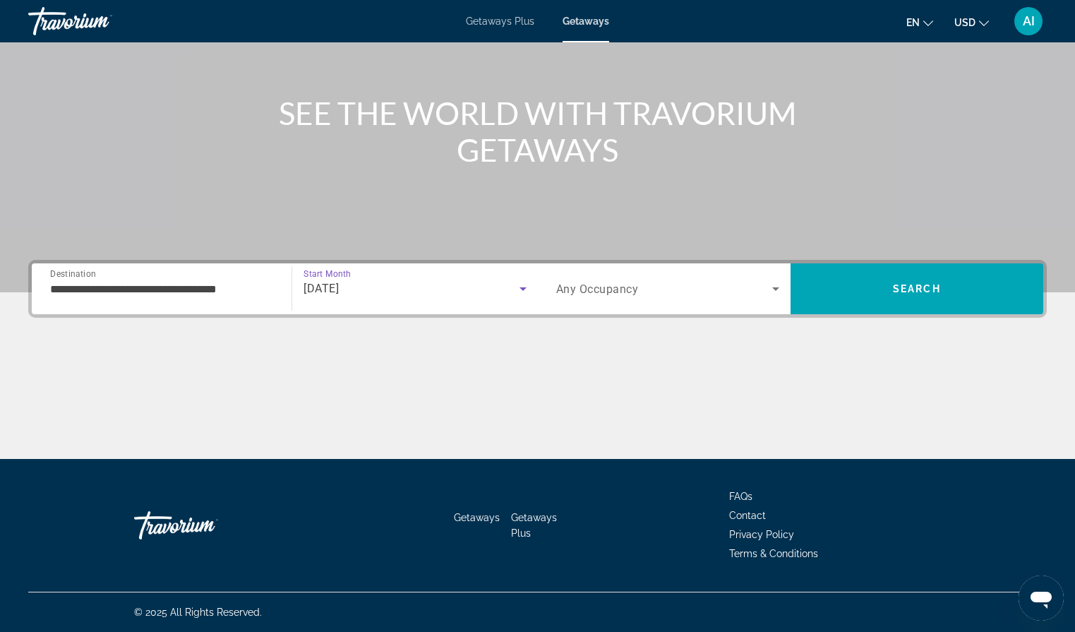
click at [251, 286] on input "**********" at bounding box center [161, 289] width 223 height 17
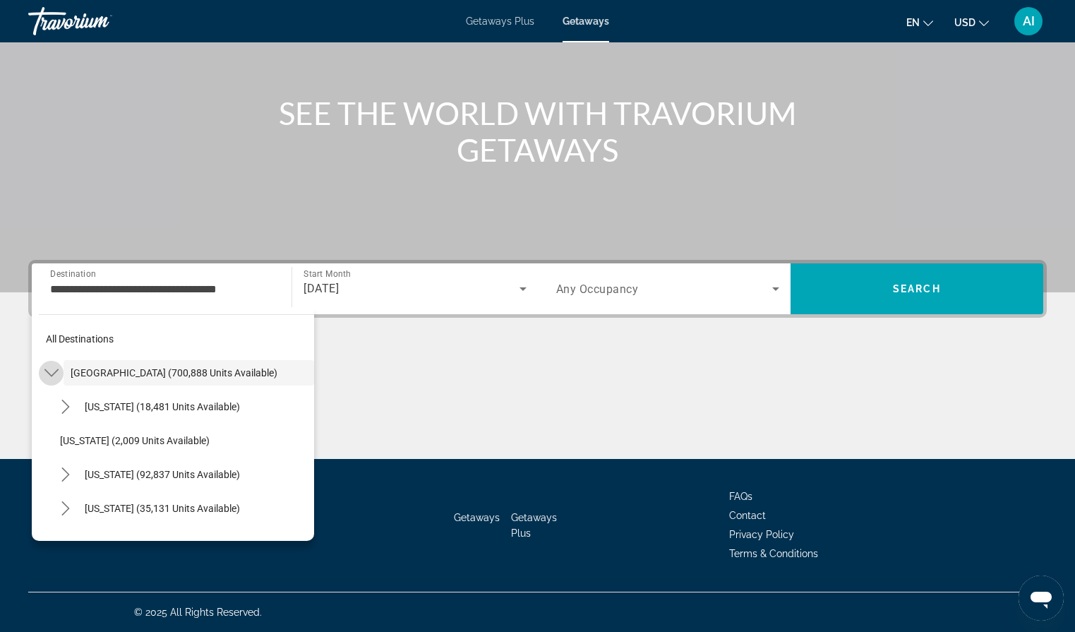
click at [56, 370] on icon "Toggle United States (700,888 units available) submenu" at bounding box center [51, 373] width 14 height 14
click at [52, 367] on icon "Toggle United States (700,888 units available) submenu" at bounding box center [51, 373] width 14 height 14
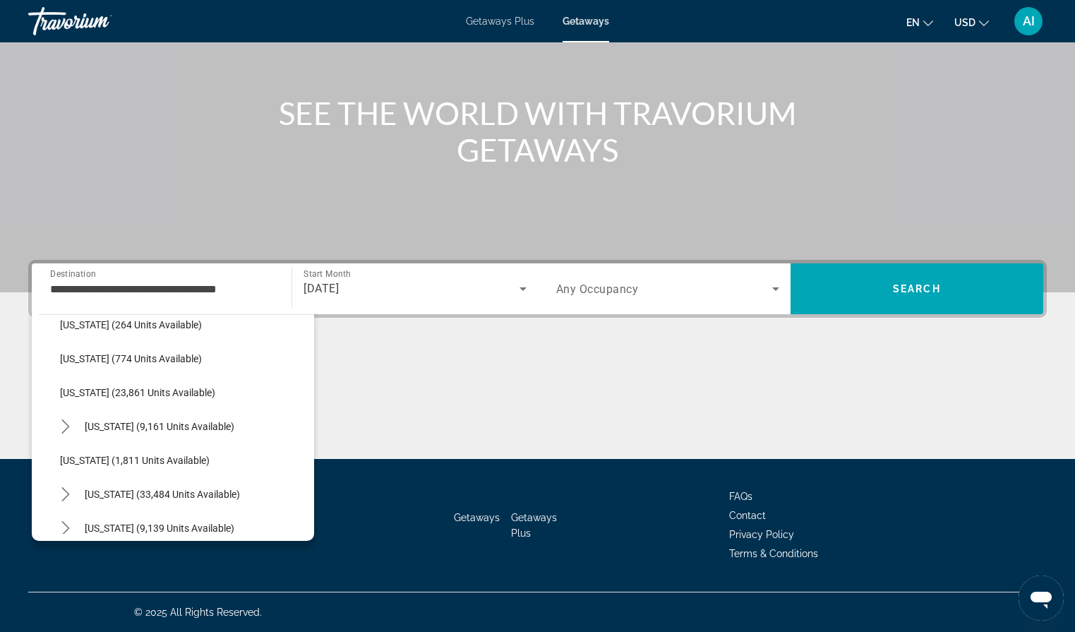
scroll to position [1067, 0]
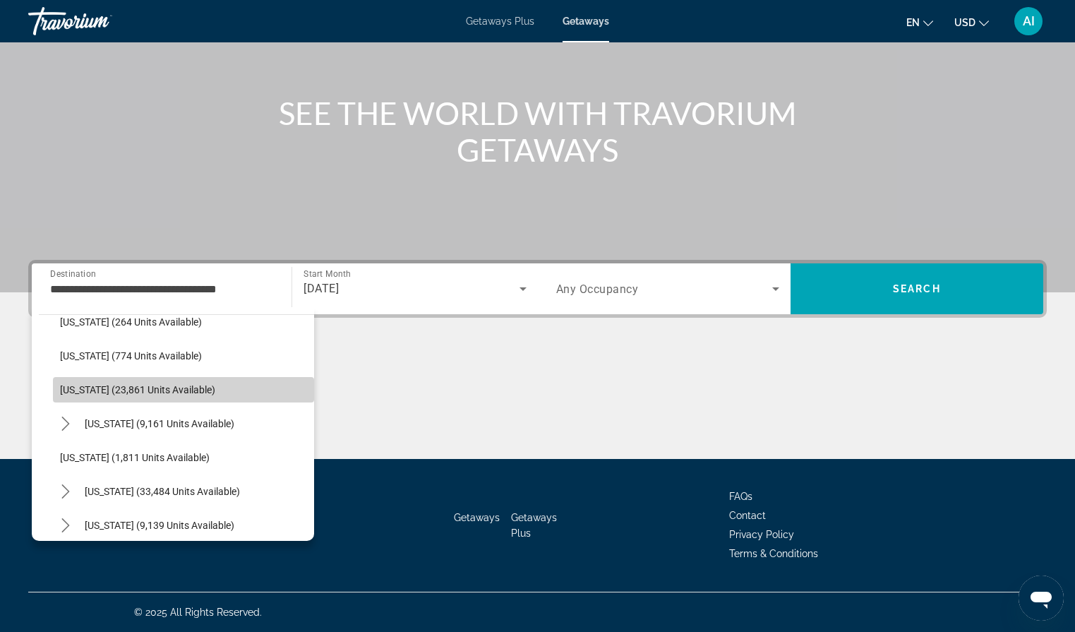
click at [97, 392] on span "[US_STATE] (23,861 units available)" at bounding box center [137, 389] width 155 height 11
type input "**********"
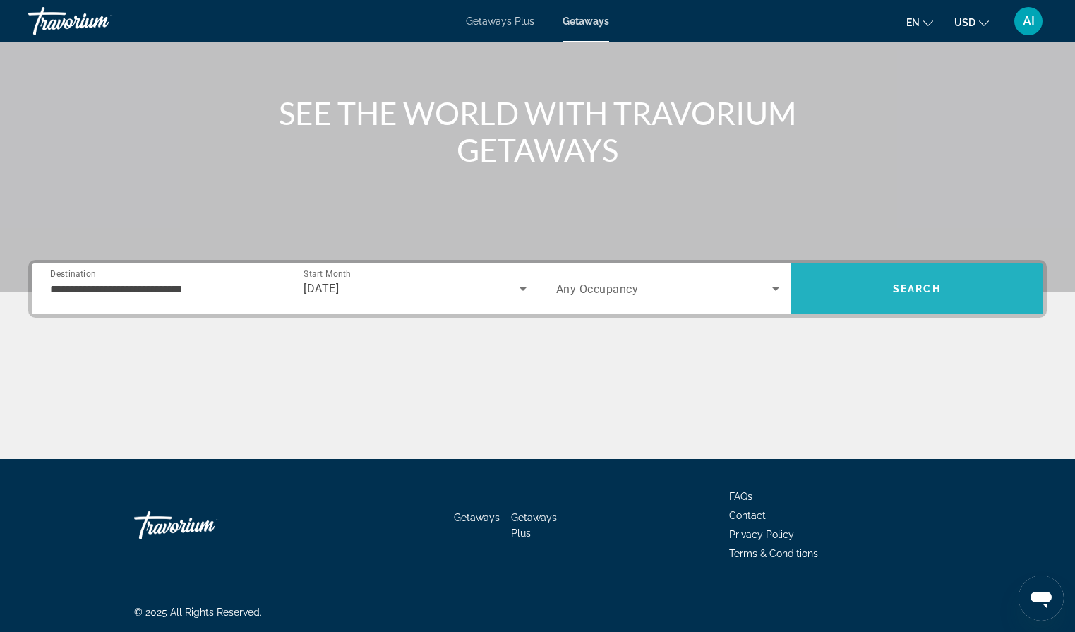
click at [896, 286] on span "Search" at bounding box center [917, 288] width 48 height 11
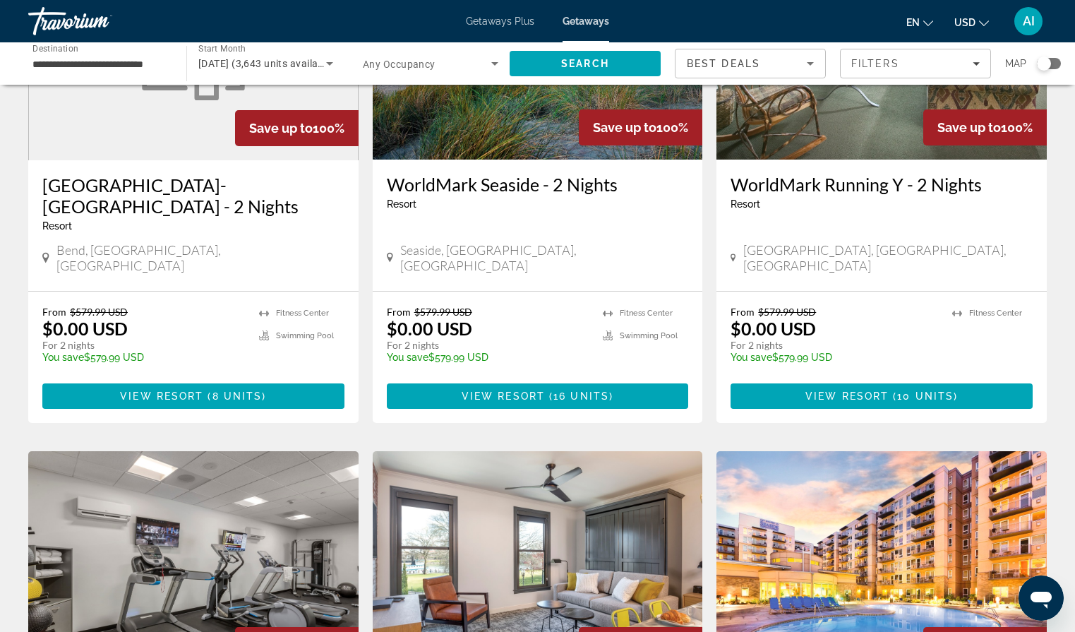
scroll to position [728, 0]
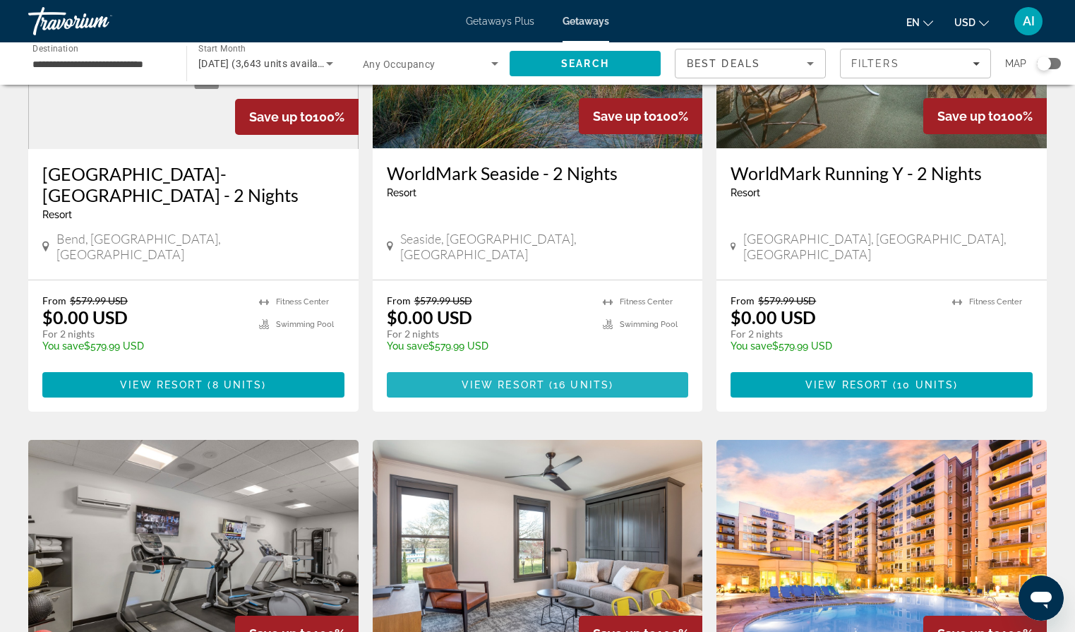
click at [605, 368] on span "Main content" at bounding box center [538, 385] width 302 height 34
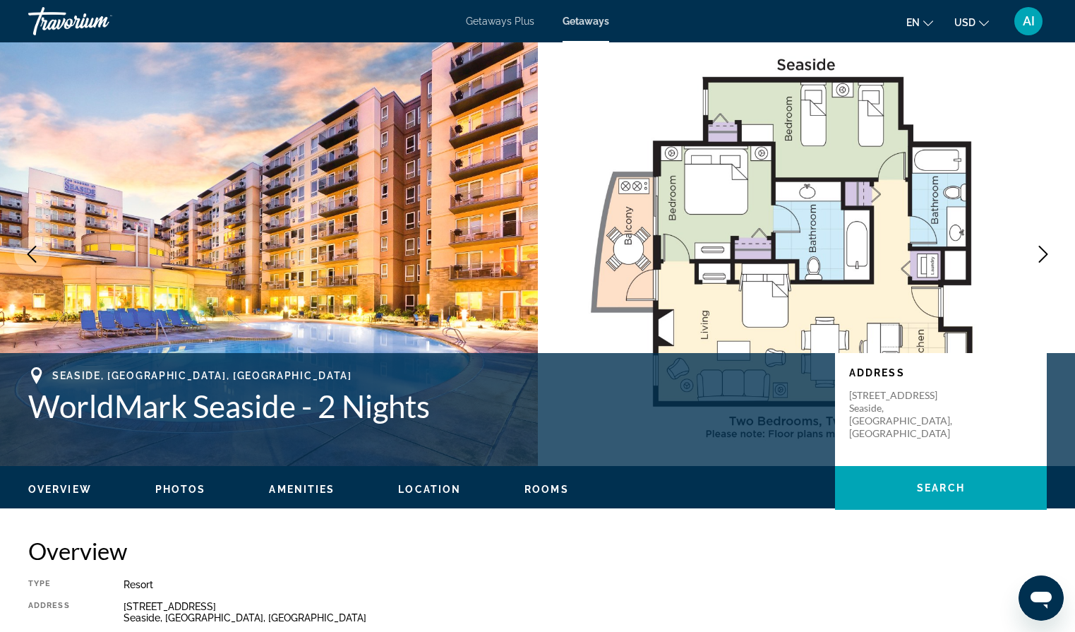
click at [406, 581] on div "Resort" at bounding box center [584, 584] width 923 height 11
click at [958, 473] on span "Main content" at bounding box center [941, 488] width 212 height 34
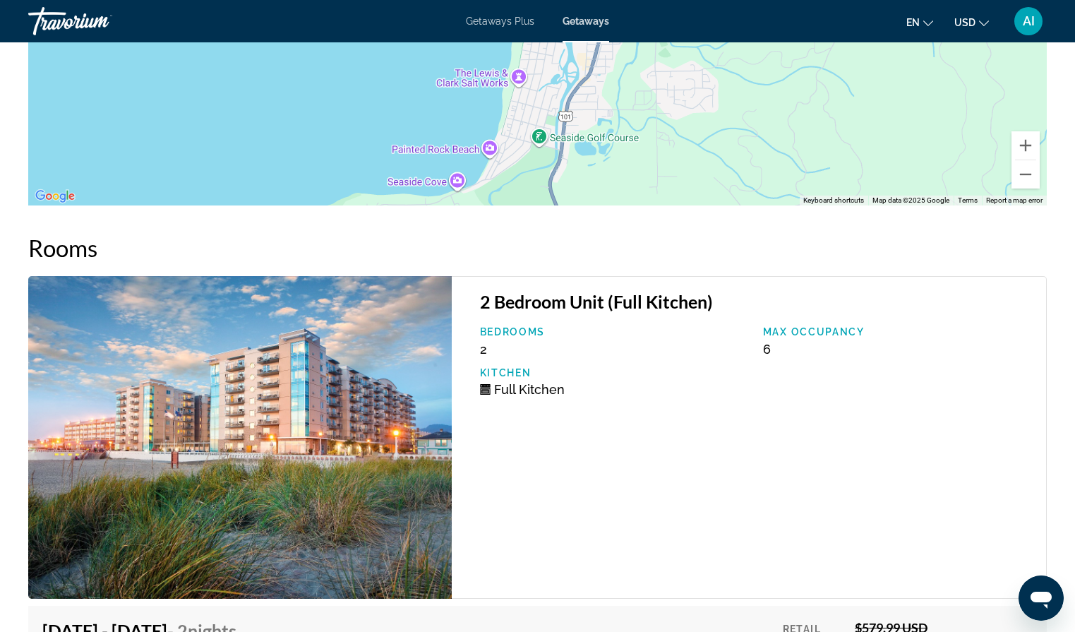
scroll to position [2566, 0]
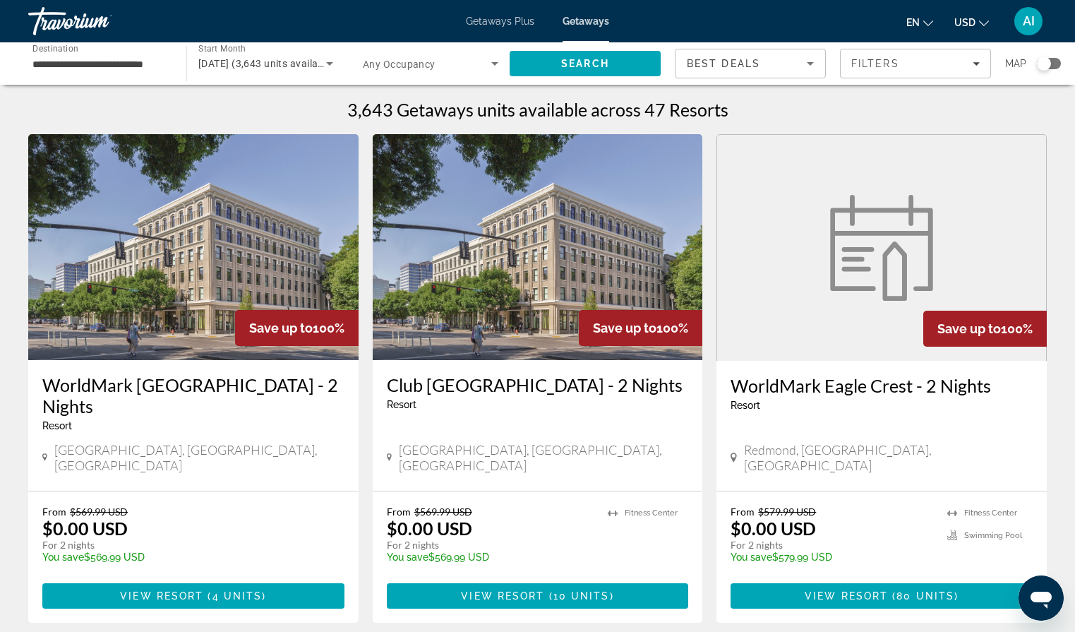
click at [274, 64] on span "[DATE] (3,643 units available)" at bounding box center [266, 63] width 137 height 11
click at [268, 103] on span "All Start Months" at bounding box center [233, 105] width 71 height 11
click at [579, 59] on span "Search" at bounding box center [585, 63] width 48 height 11
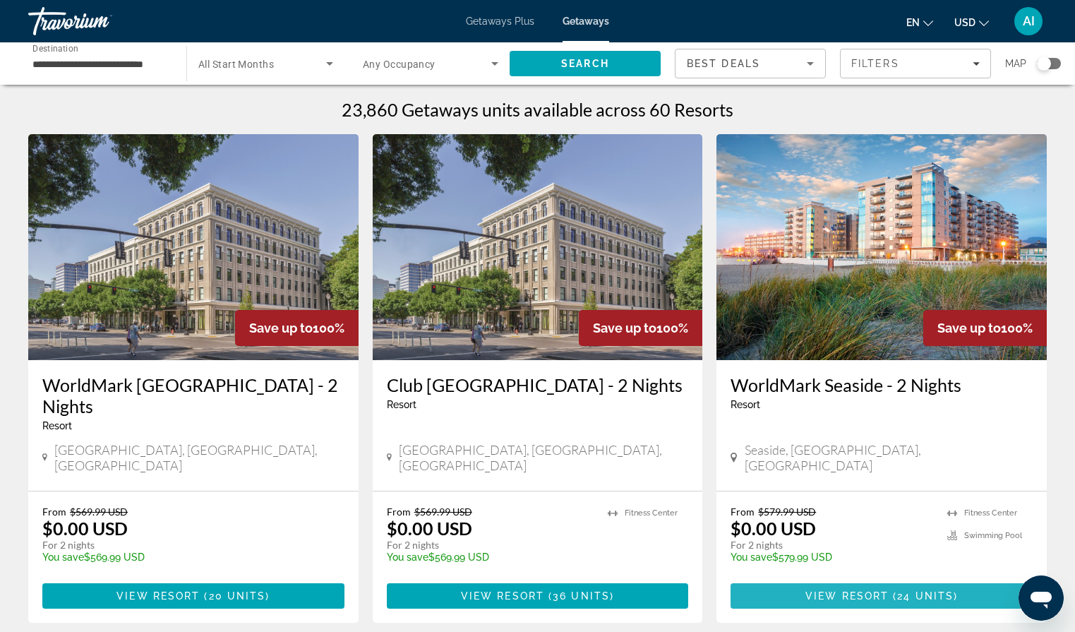
click at [792, 579] on span "Main content" at bounding box center [881, 596] width 302 height 34
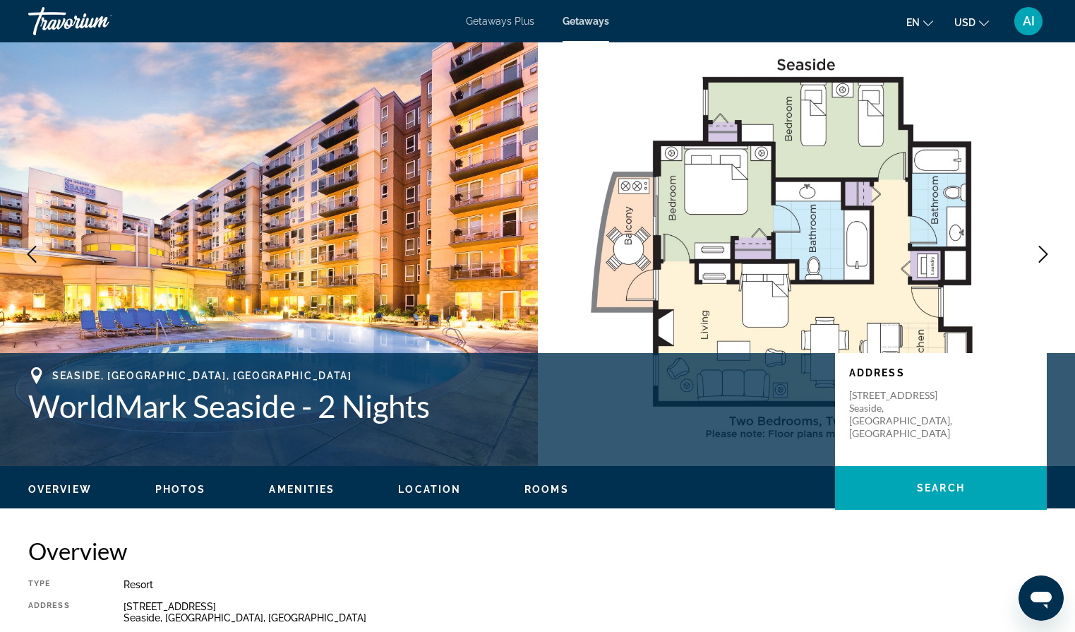
click at [591, 556] on h2 "Overview" at bounding box center [537, 550] width 1018 height 28
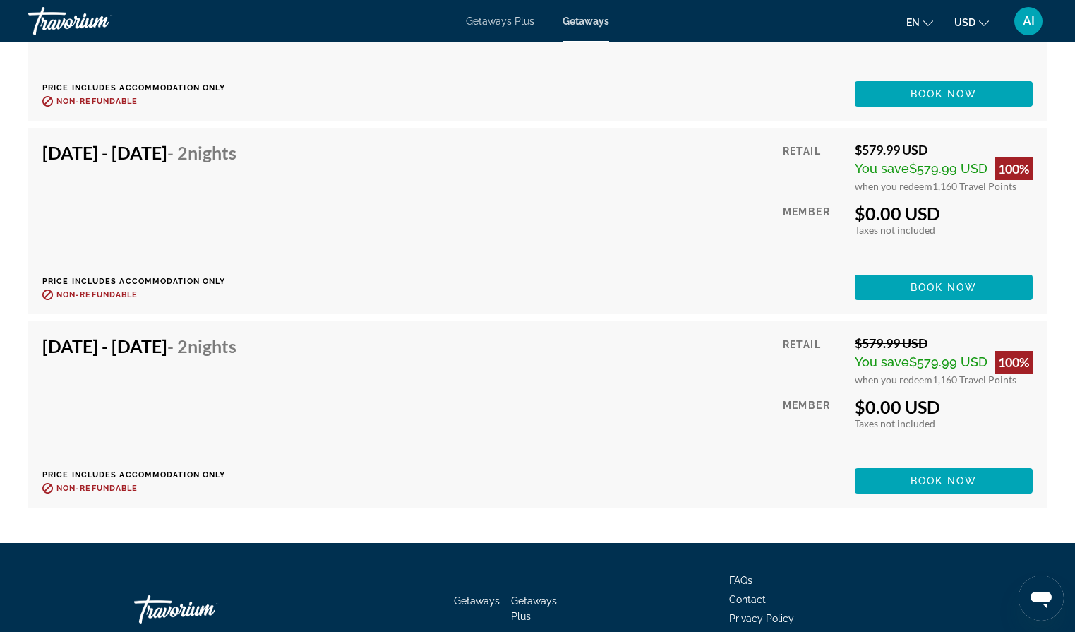
scroll to position [3823, 0]
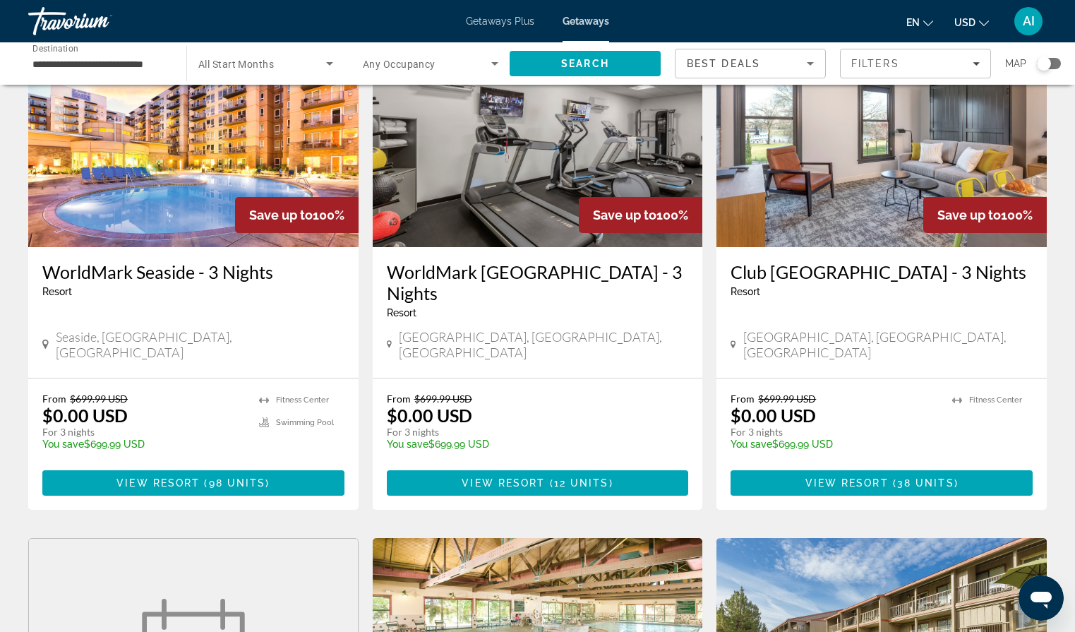
scroll to position [1150, 0]
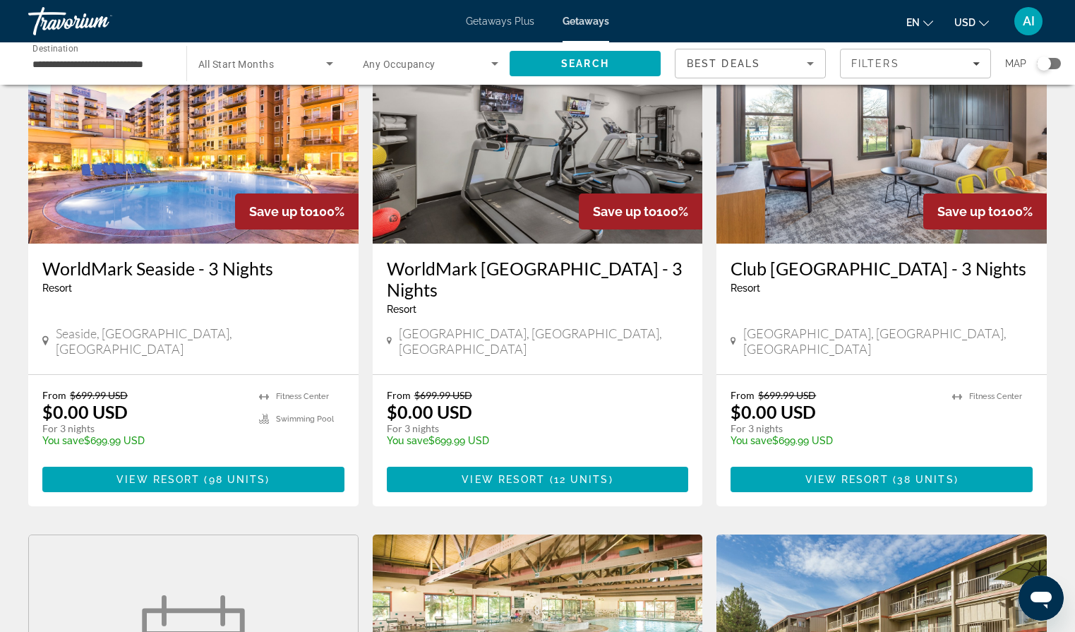
click at [160, 136] on img "Main content" at bounding box center [193, 131] width 330 height 226
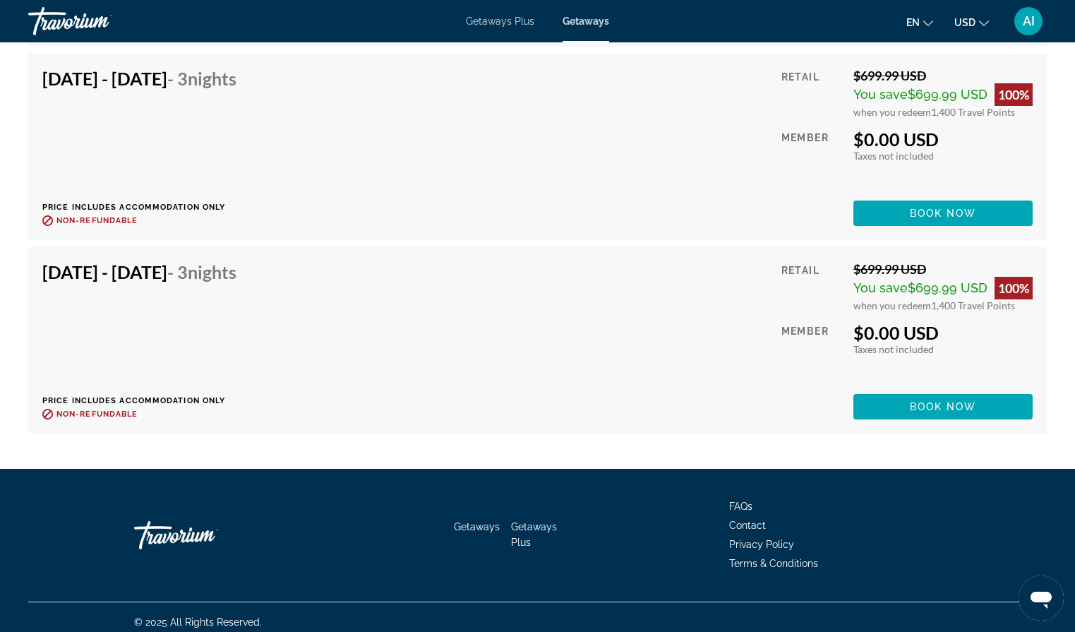
scroll to position [8945, 0]
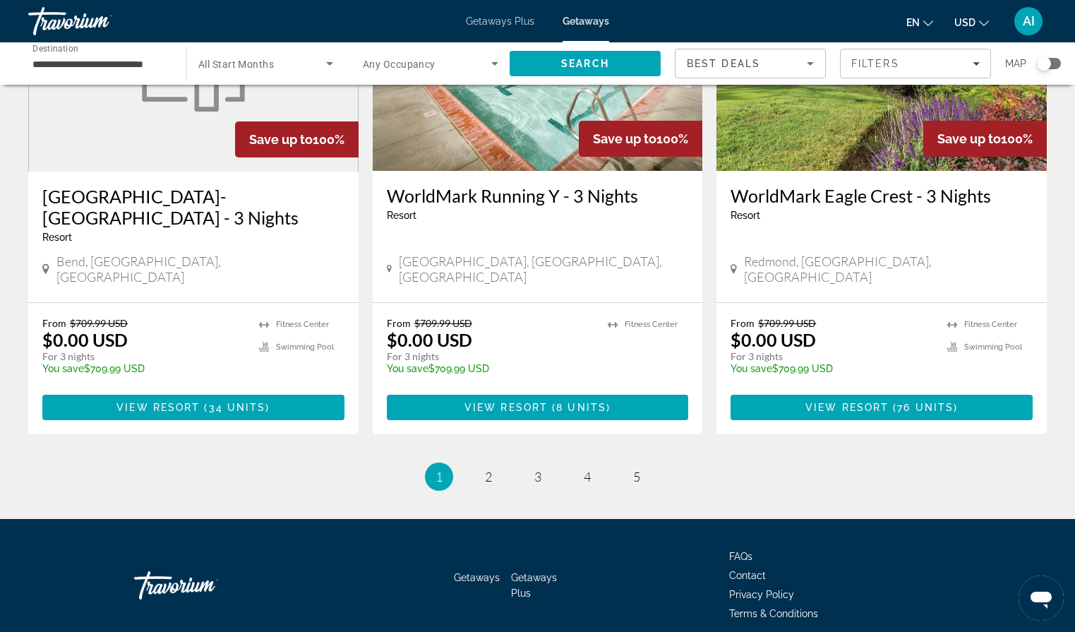
scroll to position [1738, 0]
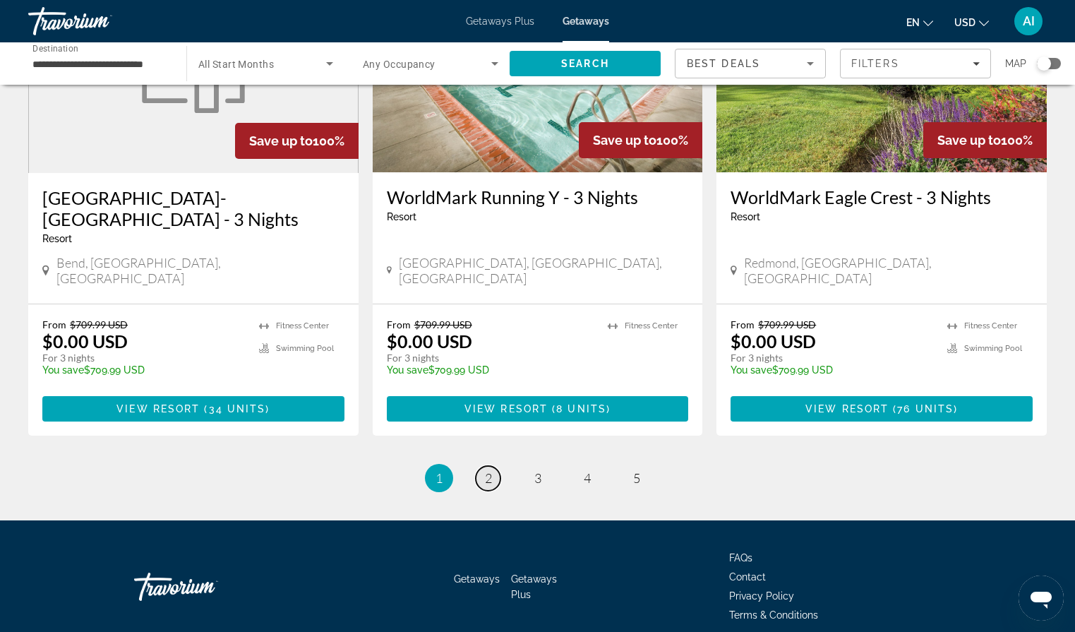
click at [493, 466] on link "page 2" at bounding box center [488, 478] width 25 height 25
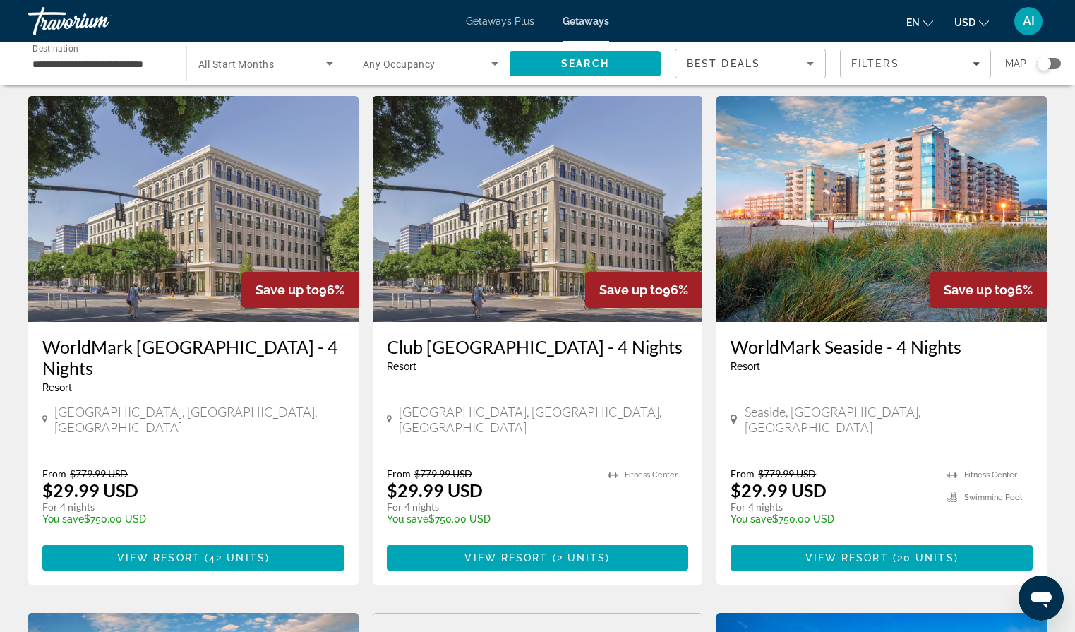
scroll to position [556, 0]
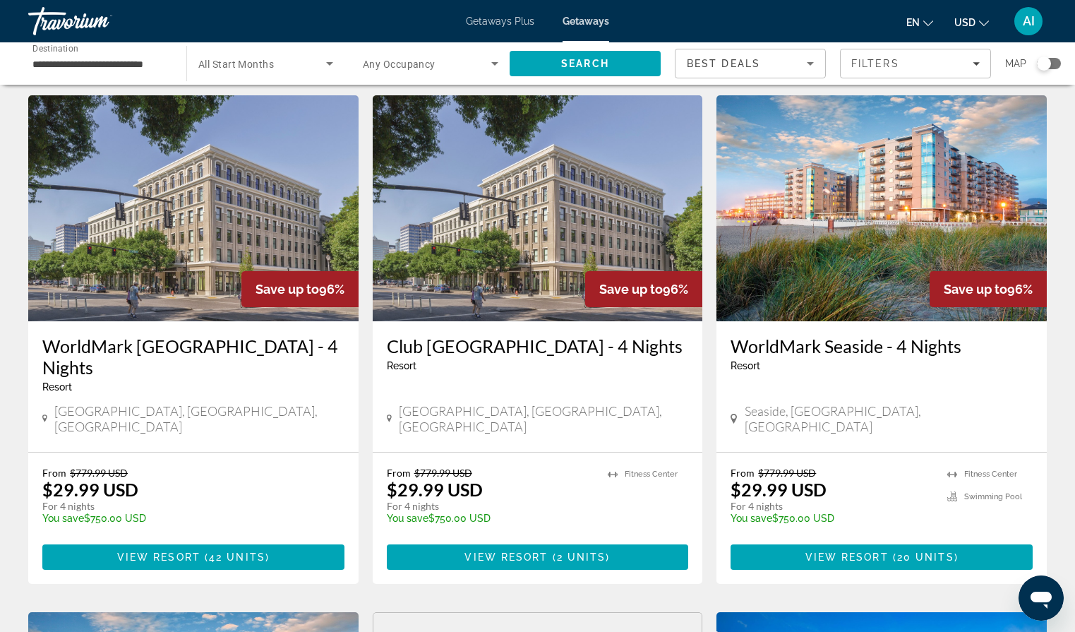
click at [835, 167] on img "Main content" at bounding box center [881, 208] width 330 height 226
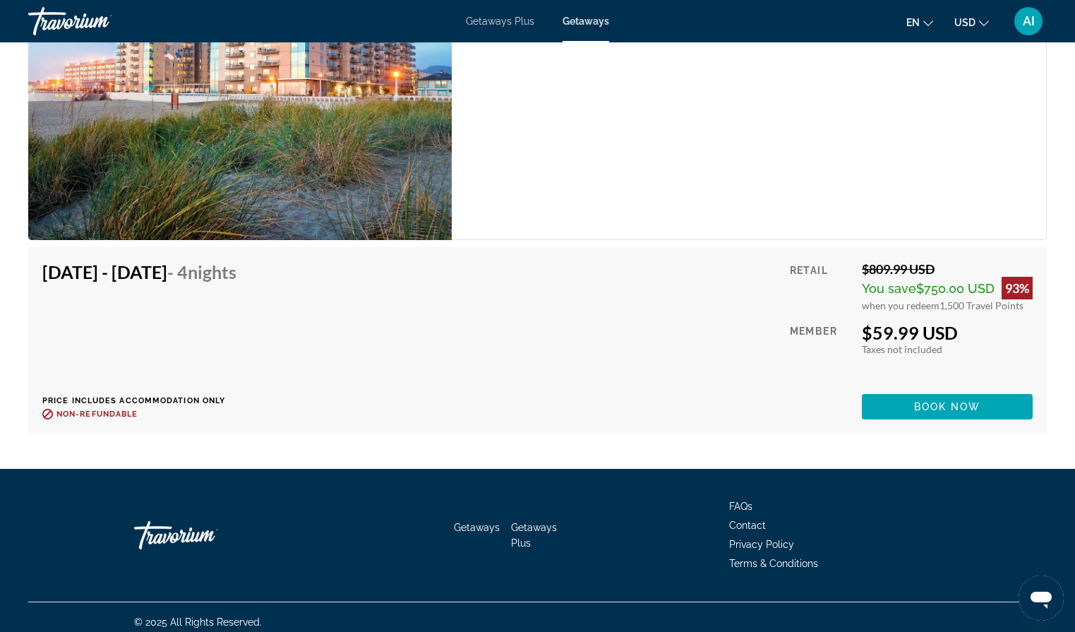
scroll to position [4527, 0]
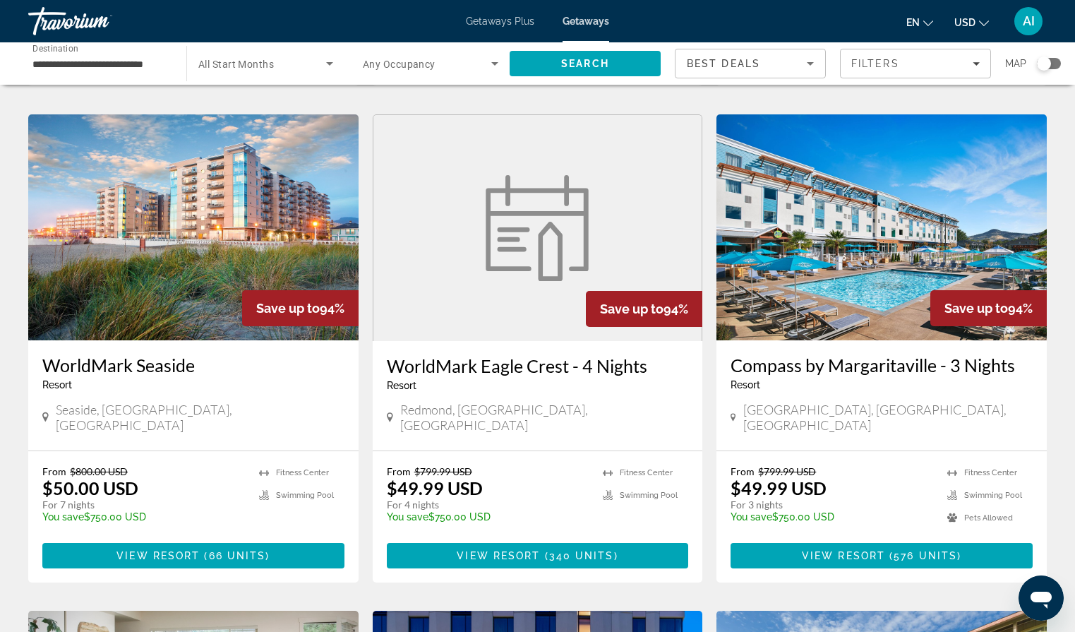
scroll to position [1056, 0]
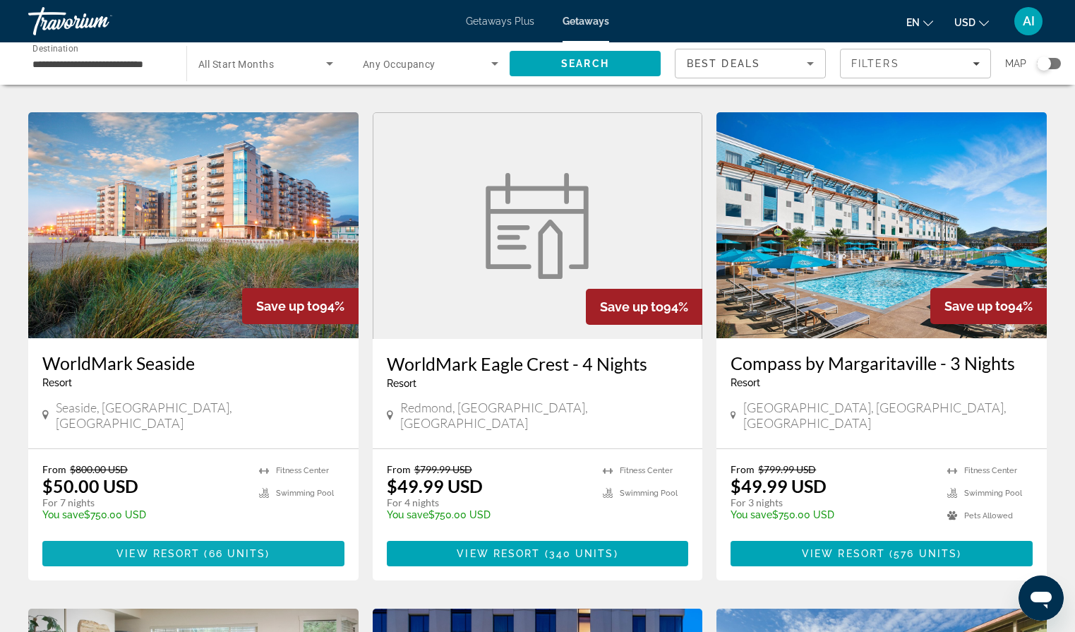
click at [205, 548] on span "( 66 units )" at bounding box center [235, 553] width 70 height 11
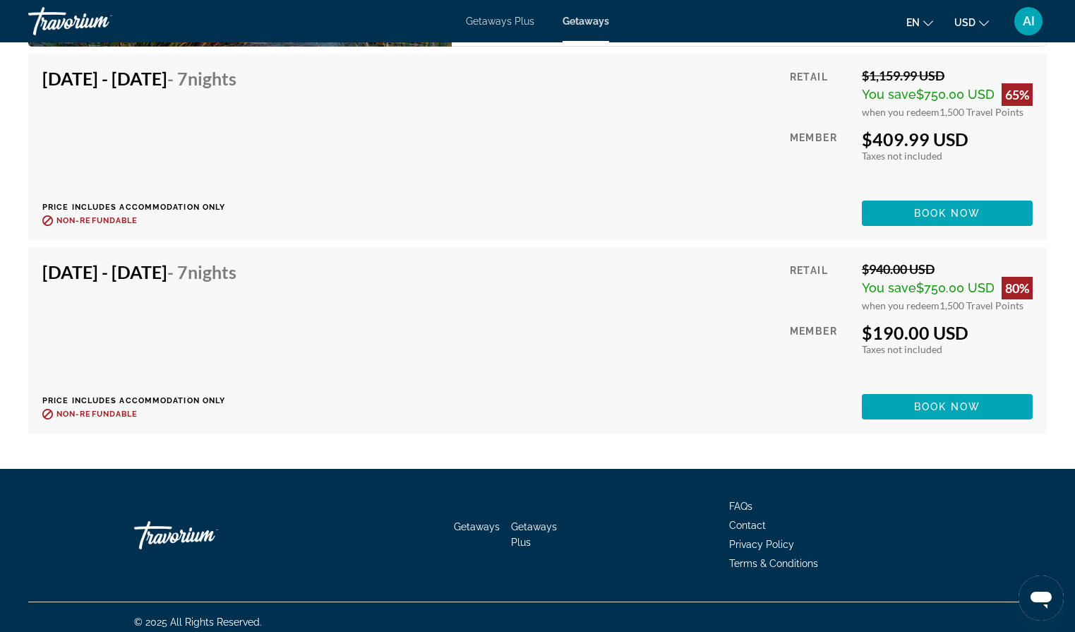
scroll to position [7694, 0]
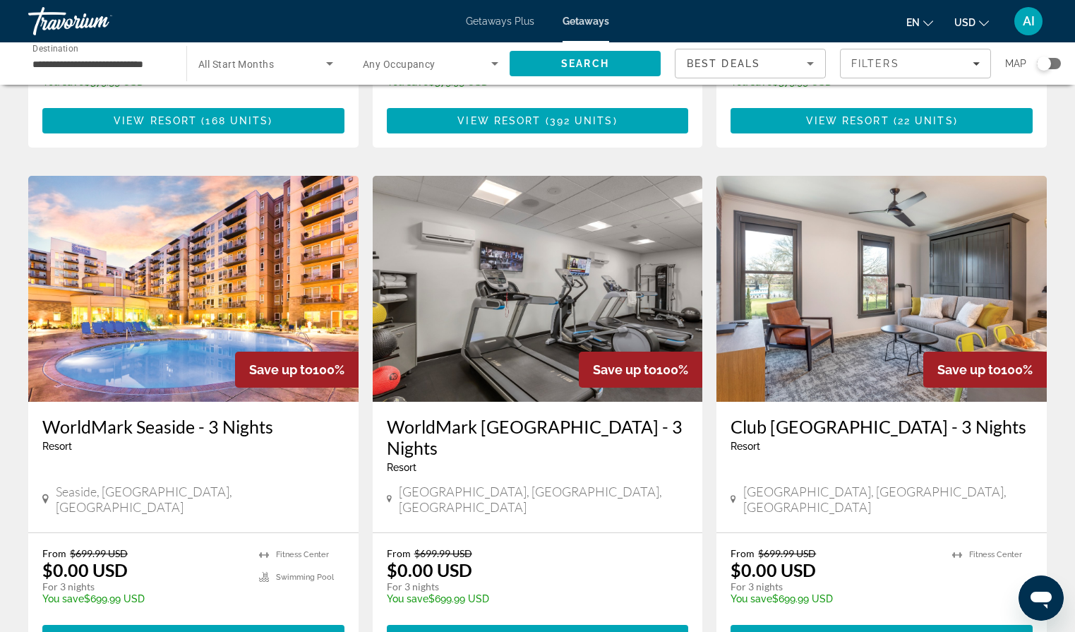
scroll to position [998, 0]
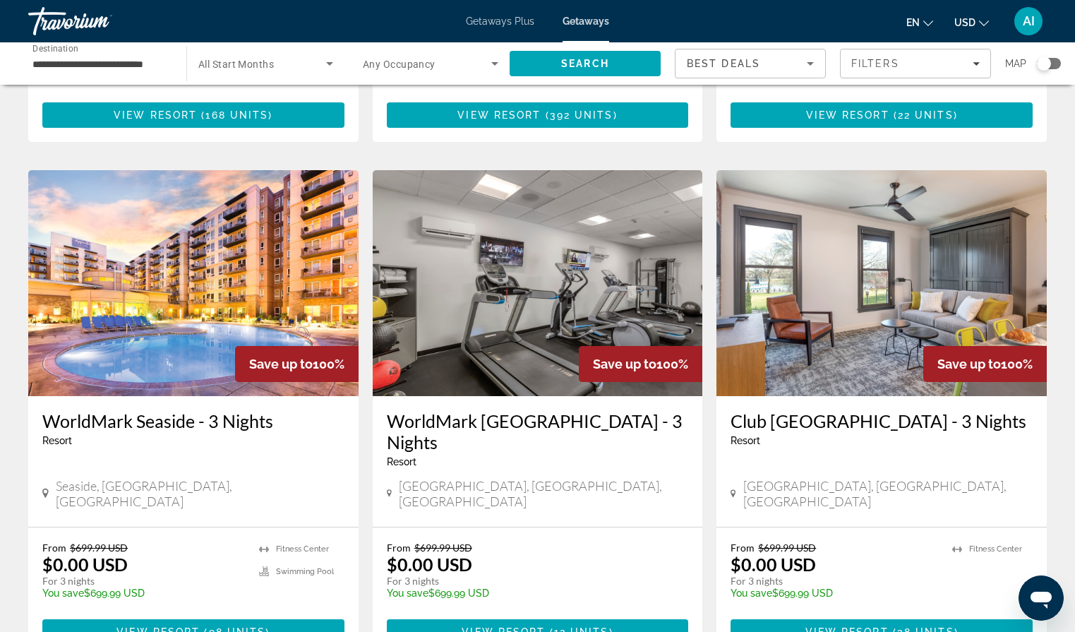
click at [234, 279] on img "Main content" at bounding box center [193, 283] width 330 height 226
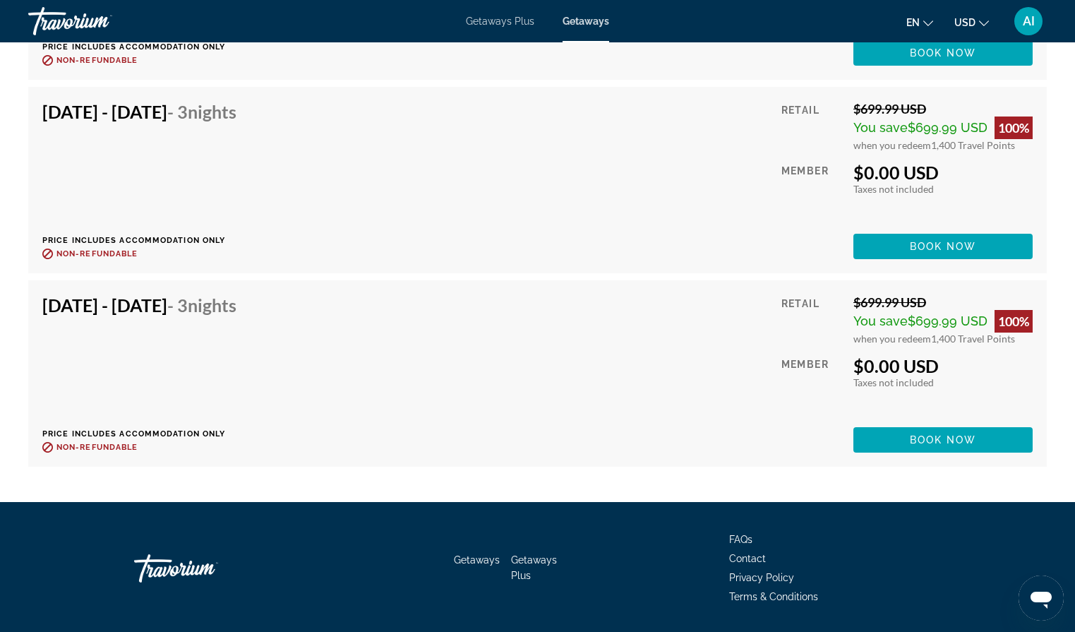
scroll to position [8913, 0]
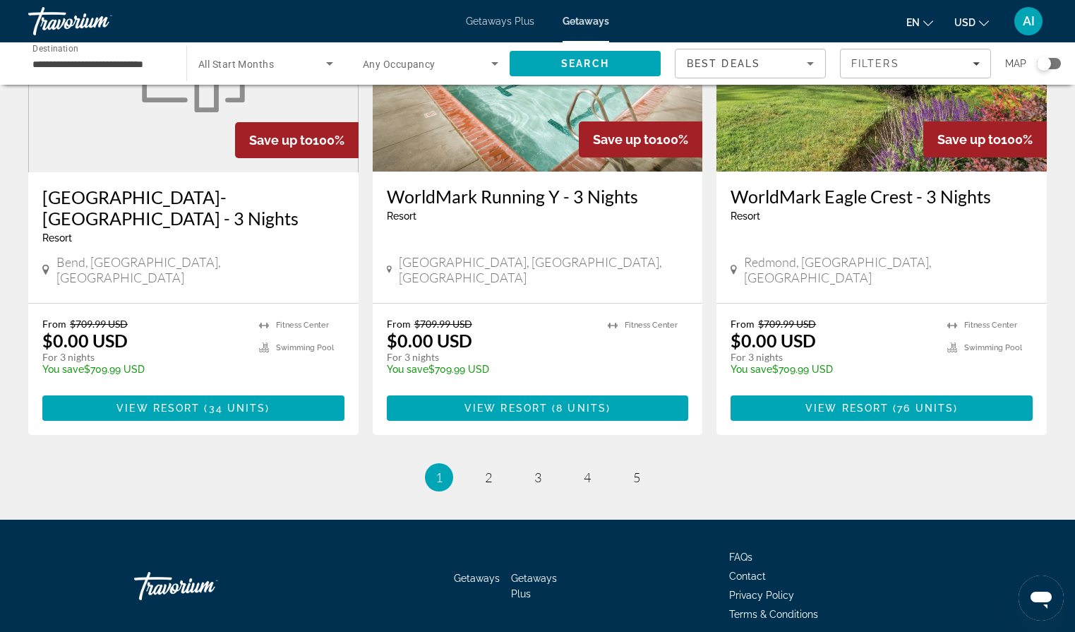
scroll to position [1738, 0]
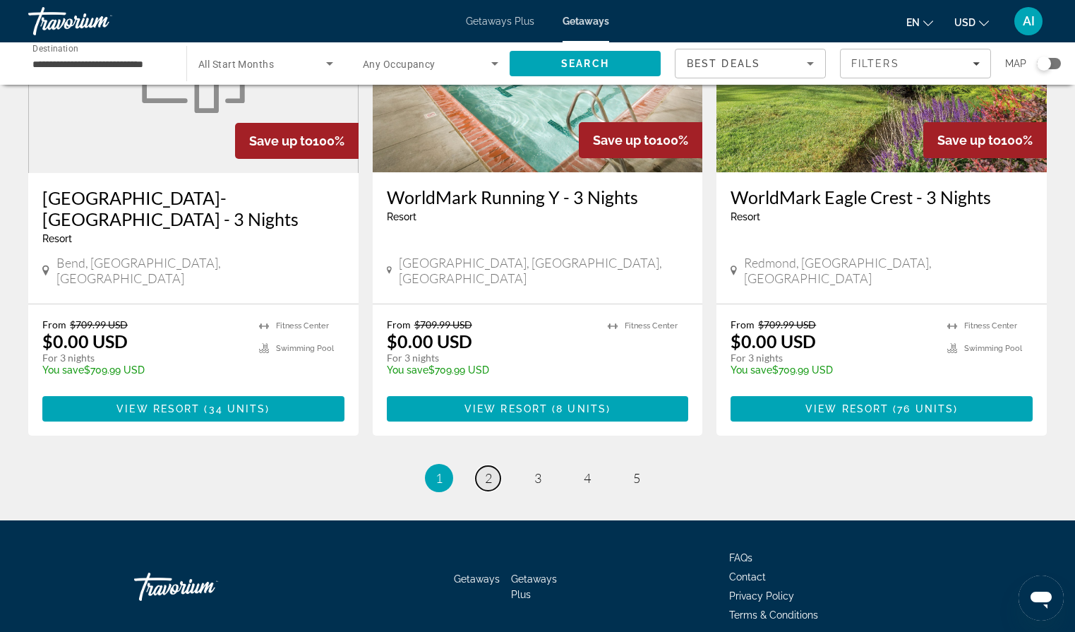
click at [490, 470] on span "2" at bounding box center [488, 478] width 7 height 16
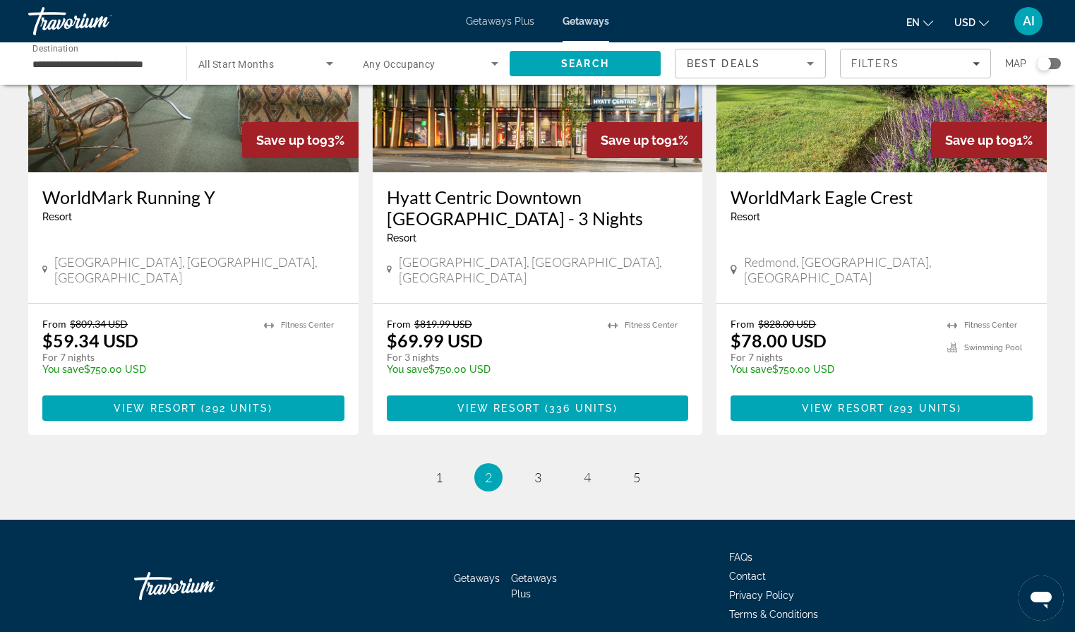
scroll to position [1717, 0]
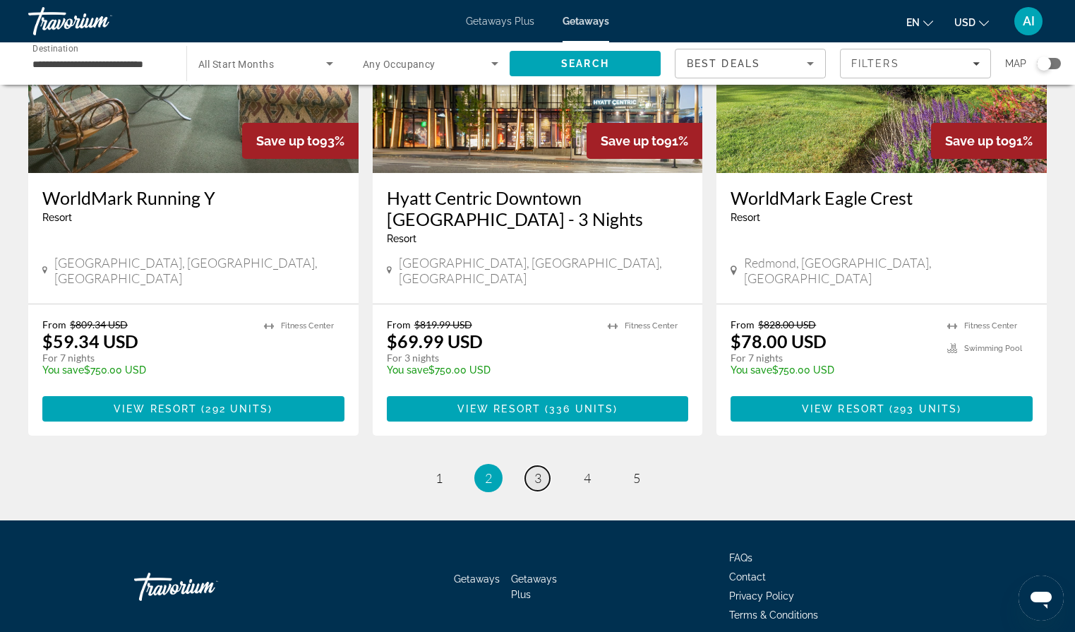
click at [535, 470] on span "3" at bounding box center [537, 478] width 7 height 16
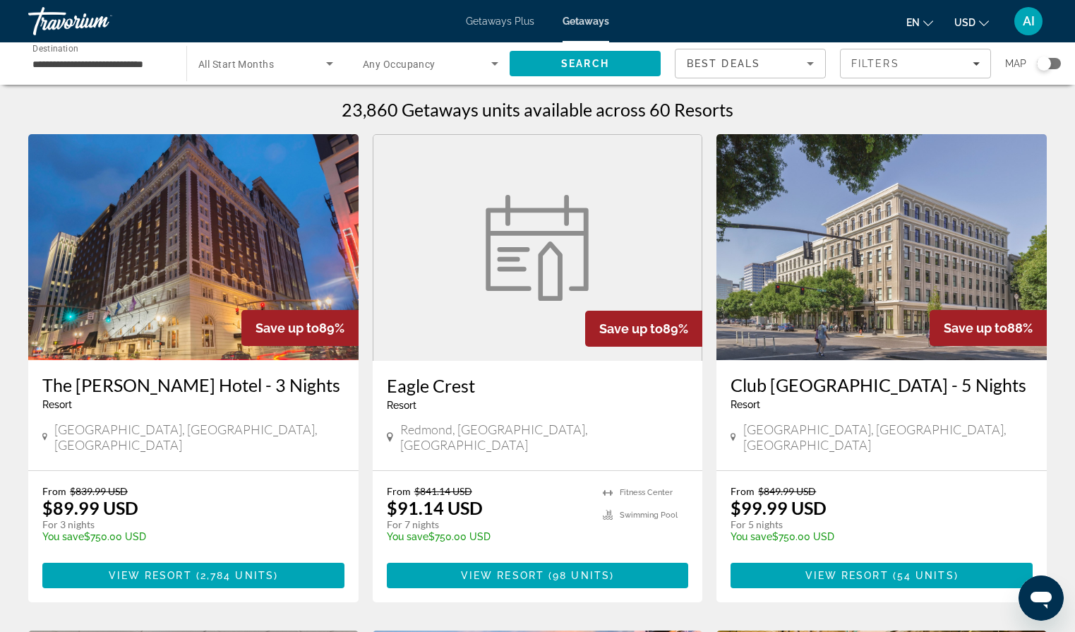
click at [274, 288] on img "Main content" at bounding box center [193, 247] width 330 height 226
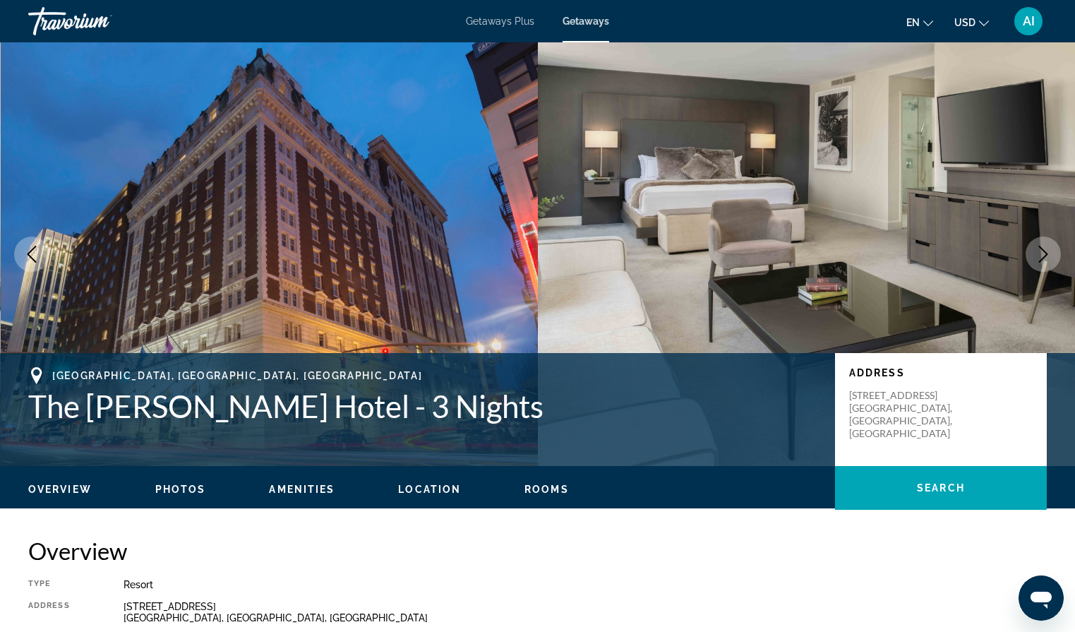
click at [1044, 251] on icon "Next image" at bounding box center [1043, 254] width 9 height 17
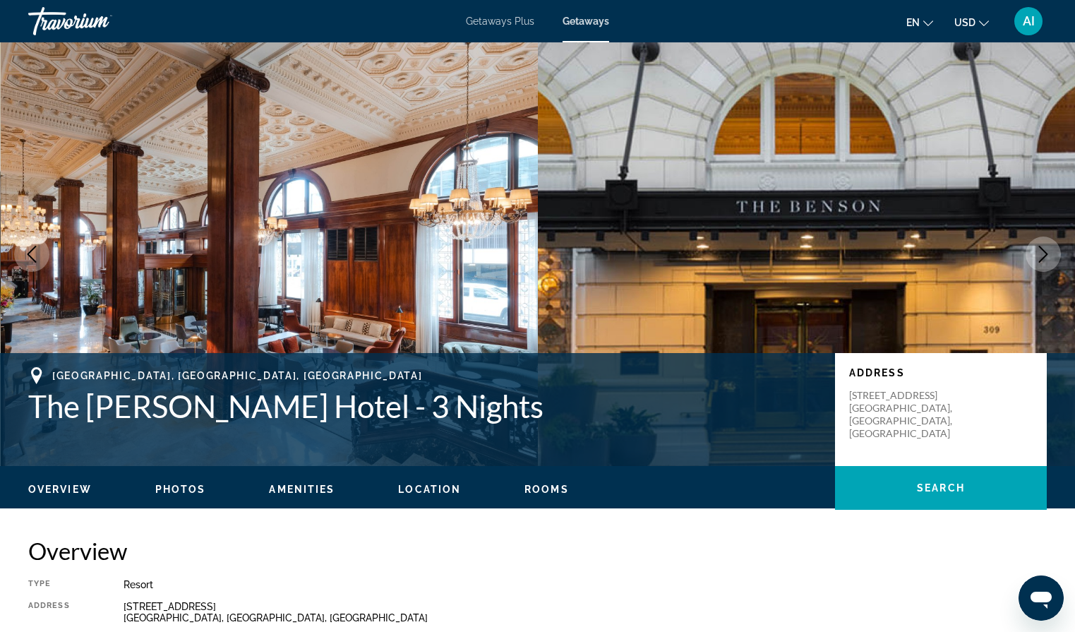
click at [1044, 251] on icon "Next image" at bounding box center [1043, 254] width 9 height 17
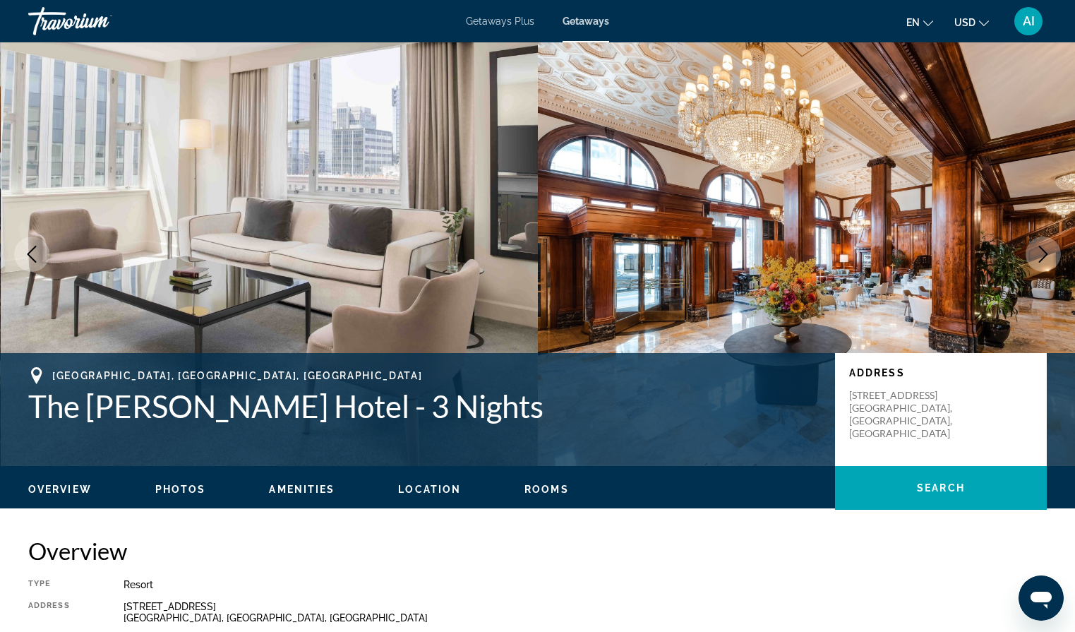
click at [1044, 251] on icon "Next image" at bounding box center [1043, 254] width 9 height 17
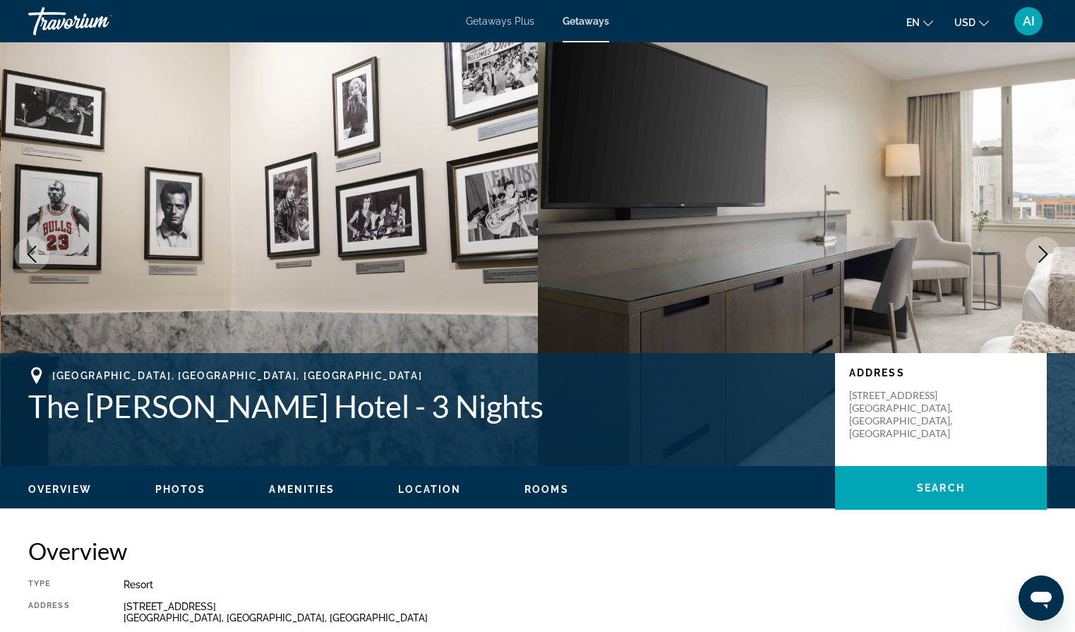
click at [1044, 251] on icon "Next image" at bounding box center [1043, 254] width 9 height 17
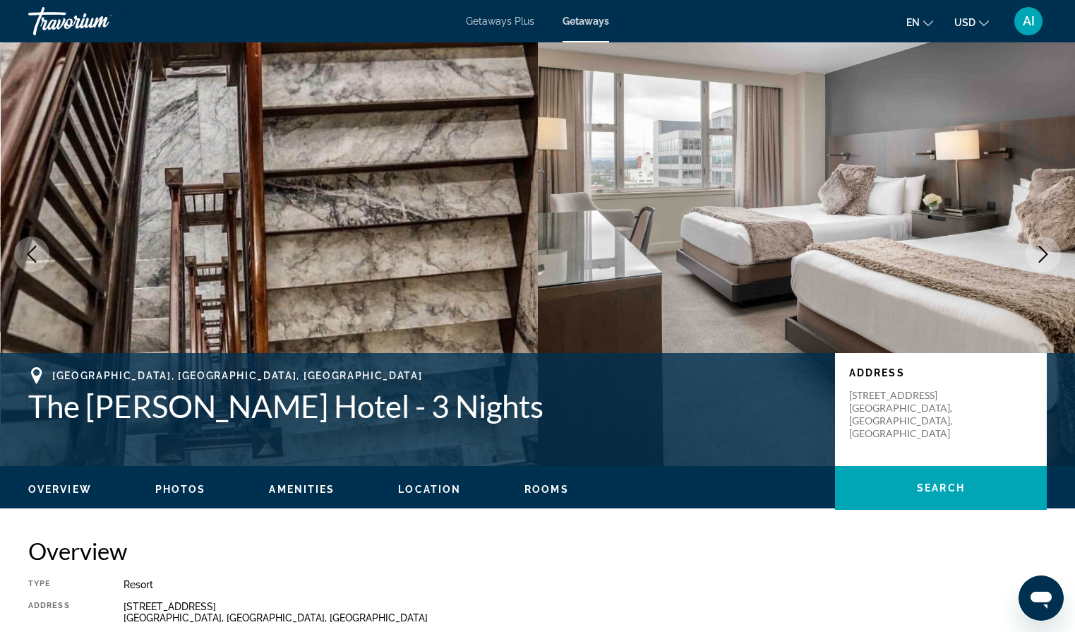
click at [1044, 252] on icon "Next image" at bounding box center [1042, 254] width 17 height 17
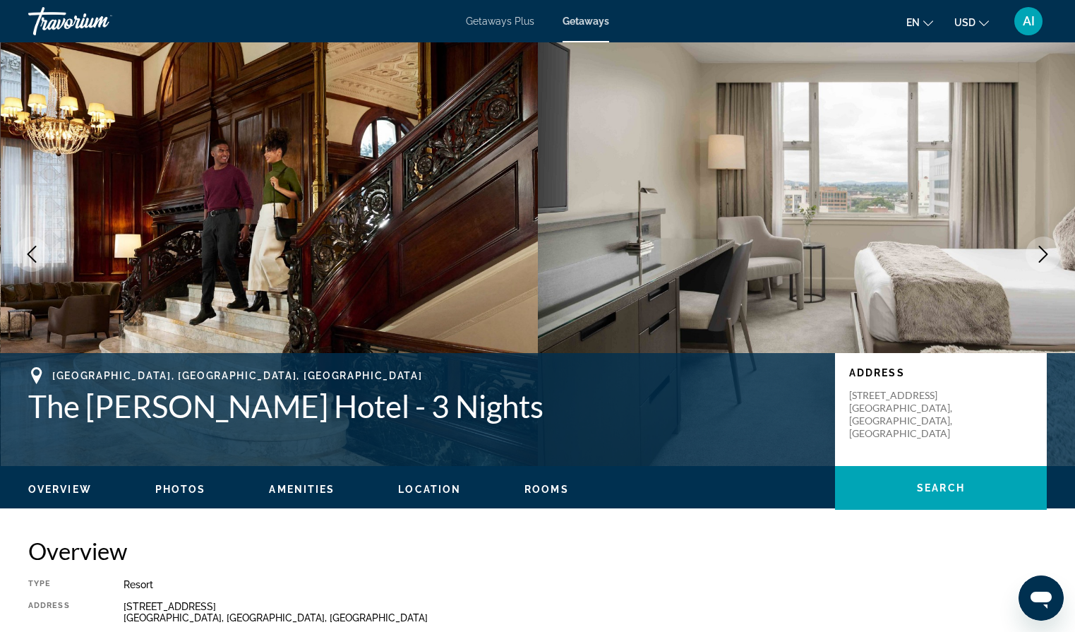
click at [1044, 252] on icon "Next image" at bounding box center [1042, 254] width 17 height 17
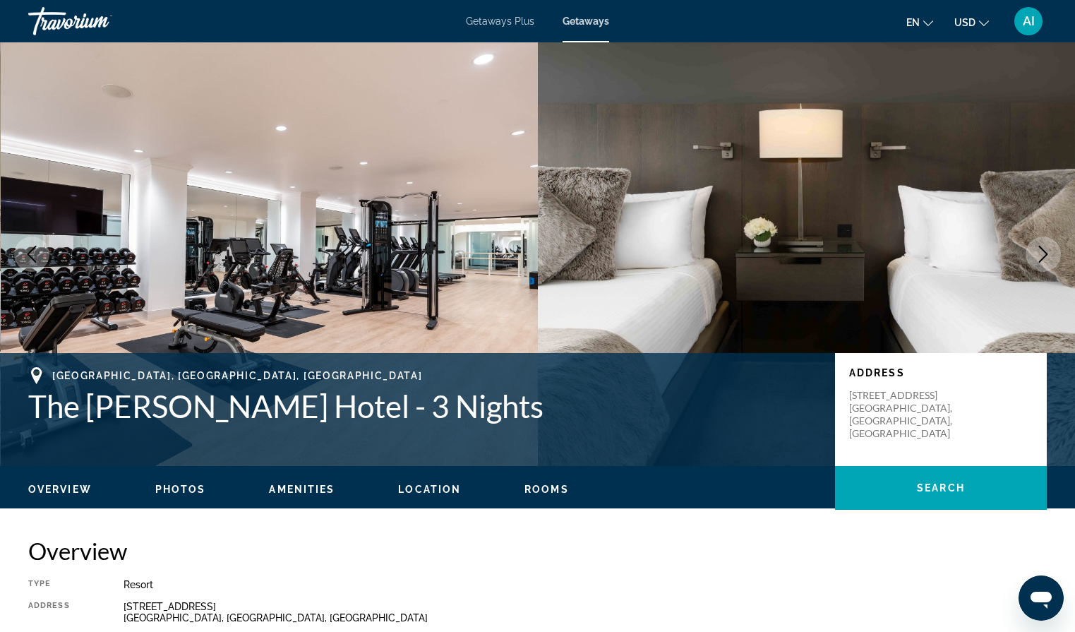
click at [1044, 252] on icon "Next image" at bounding box center [1042, 254] width 17 height 17
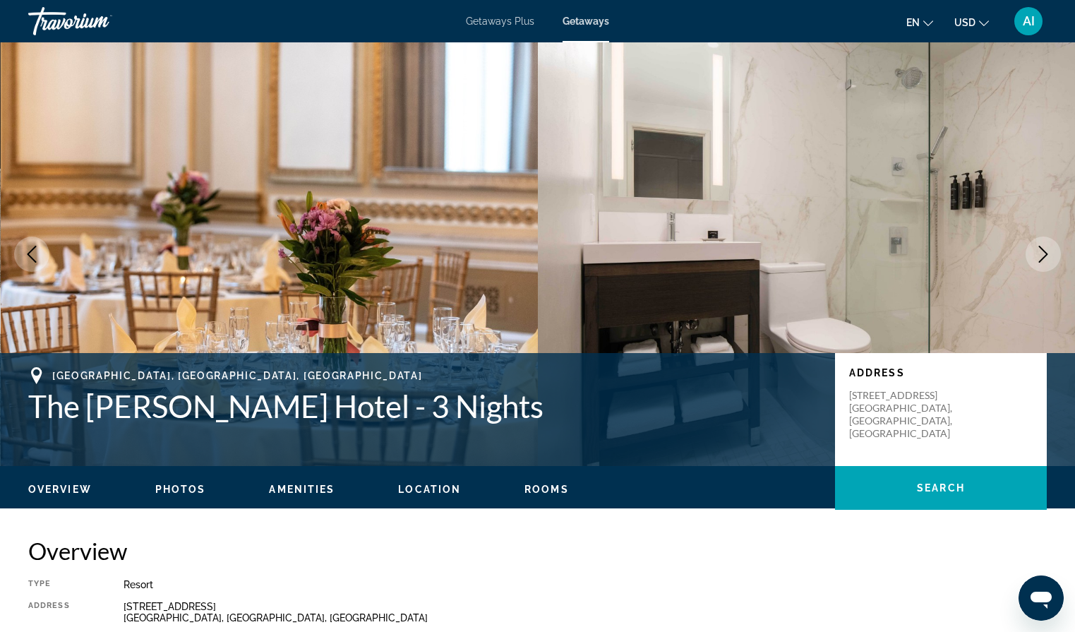
click at [1044, 252] on icon "Next image" at bounding box center [1042, 254] width 17 height 17
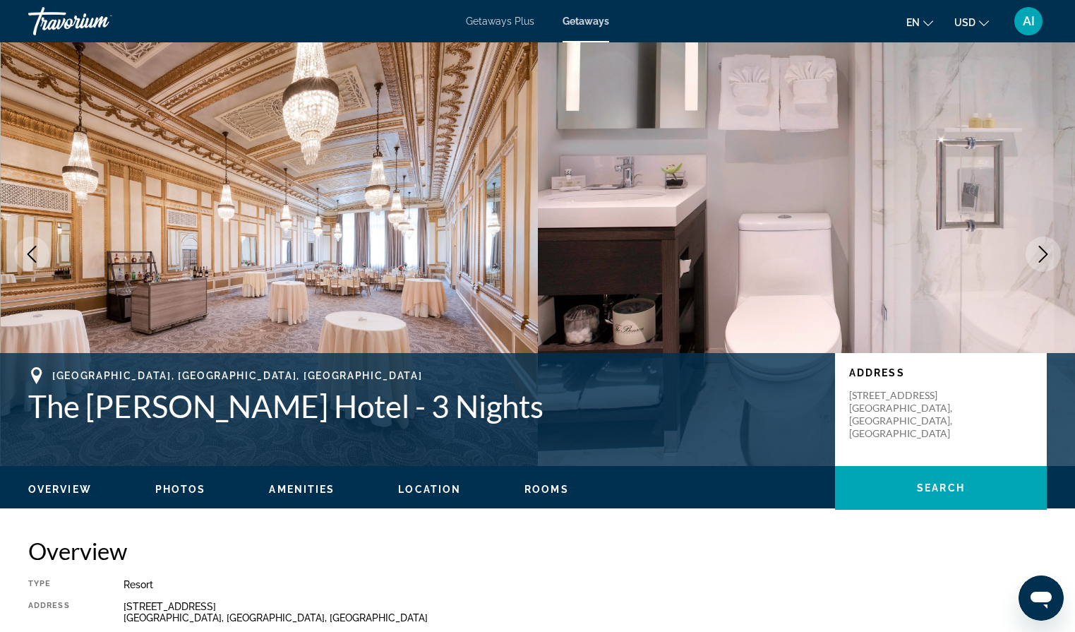
click at [1044, 252] on icon "Next image" at bounding box center [1042, 254] width 17 height 17
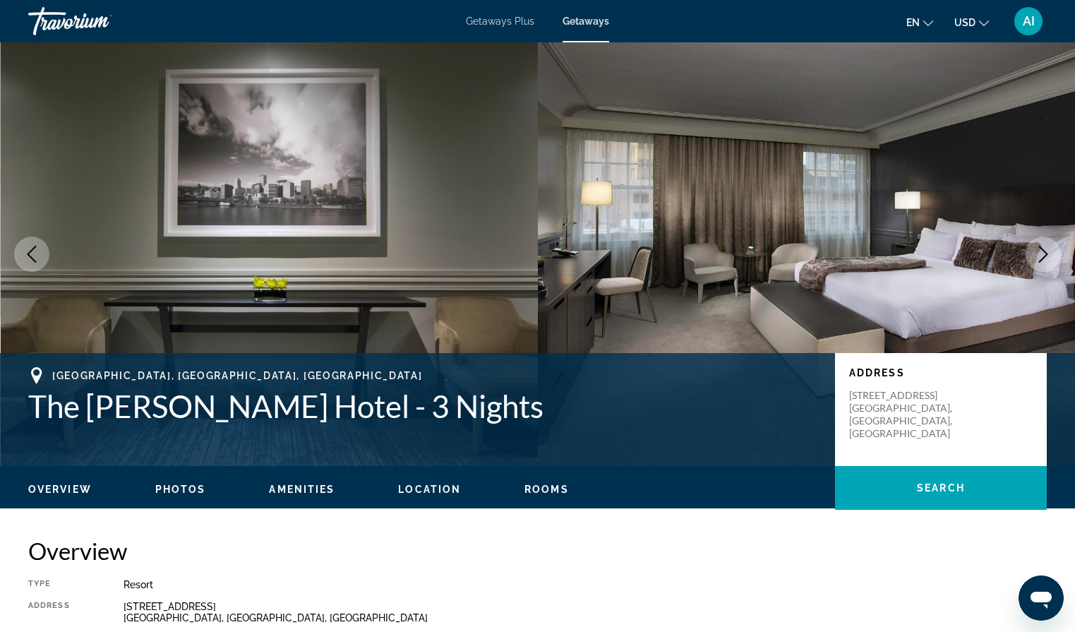
click at [1044, 252] on icon "Next image" at bounding box center [1042, 254] width 17 height 17
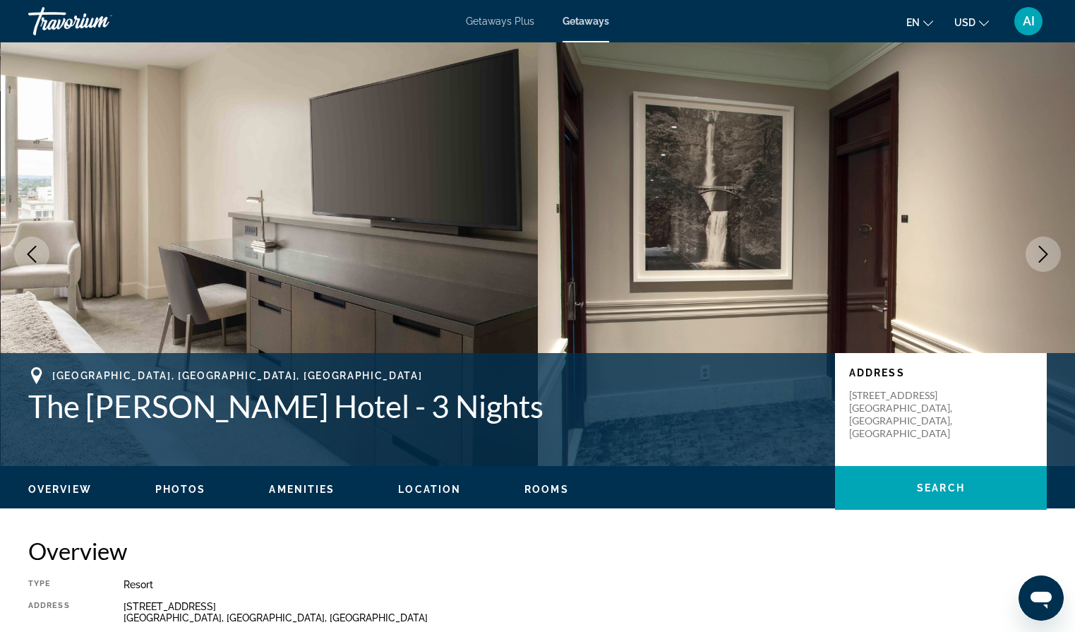
click at [1044, 253] on icon "Next image" at bounding box center [1042, 254] width 17 height 17
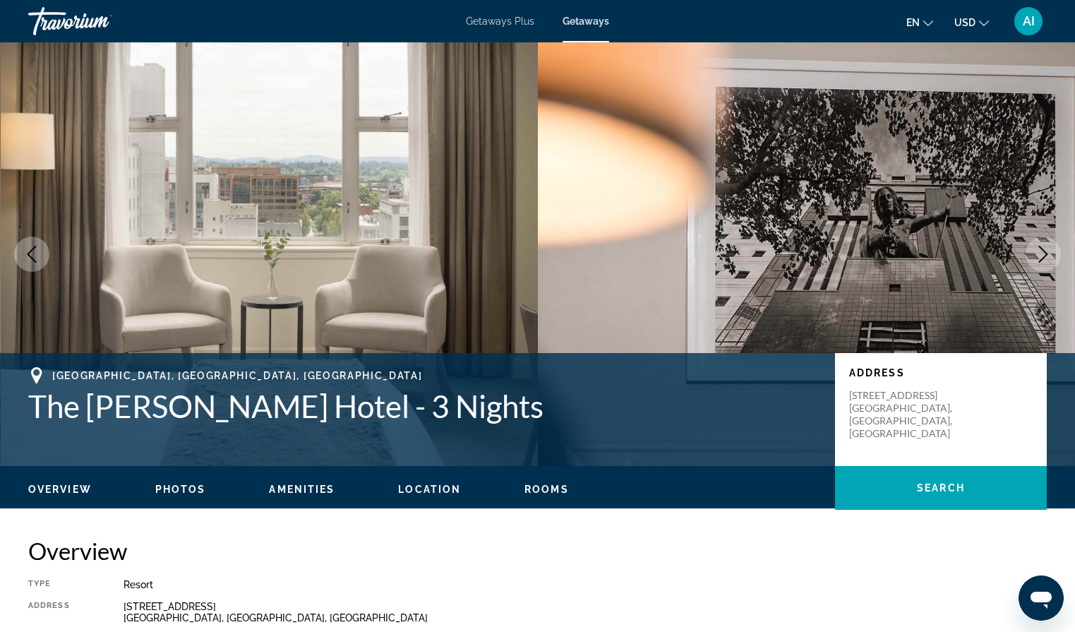
click at [308, 493] on span "Amenities" at bounding box center [302, 488] width 66 height 11
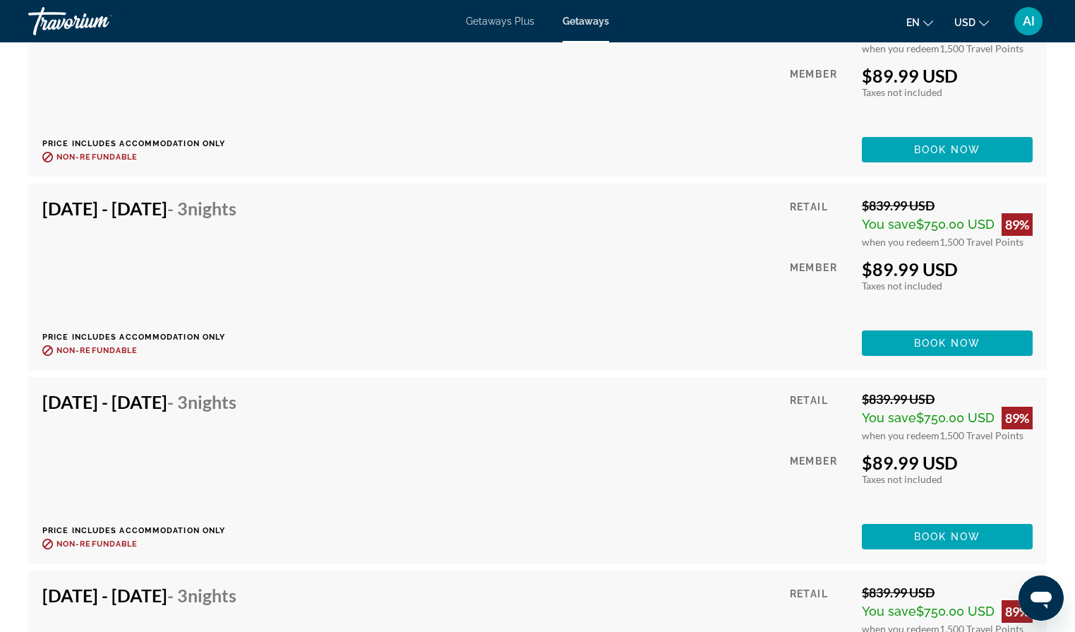
scroll to position [2933, 0]
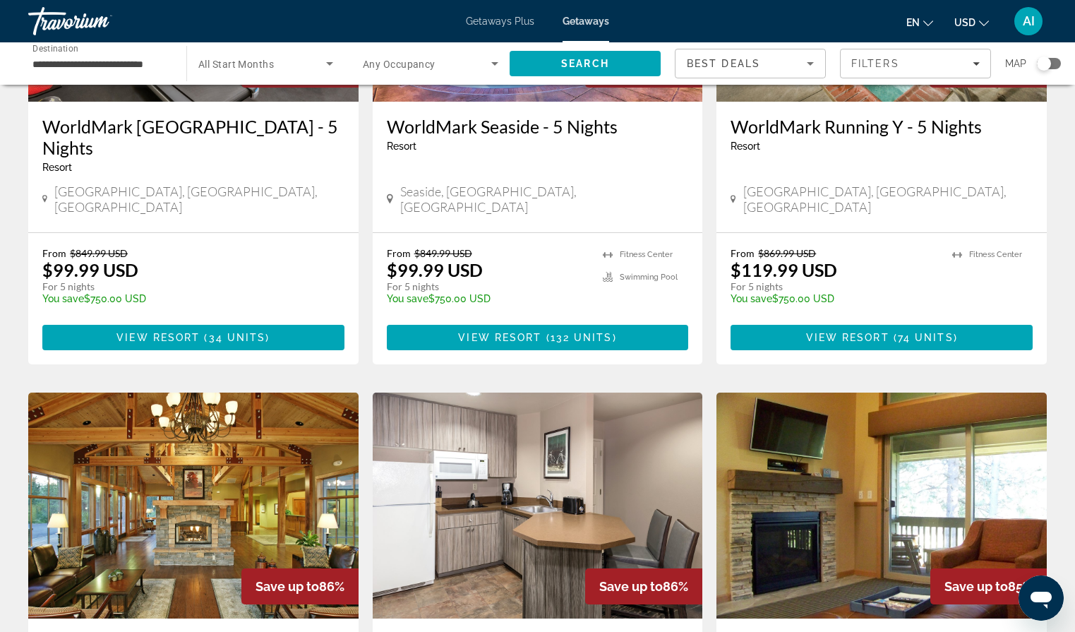
scroll to position [756, 0]
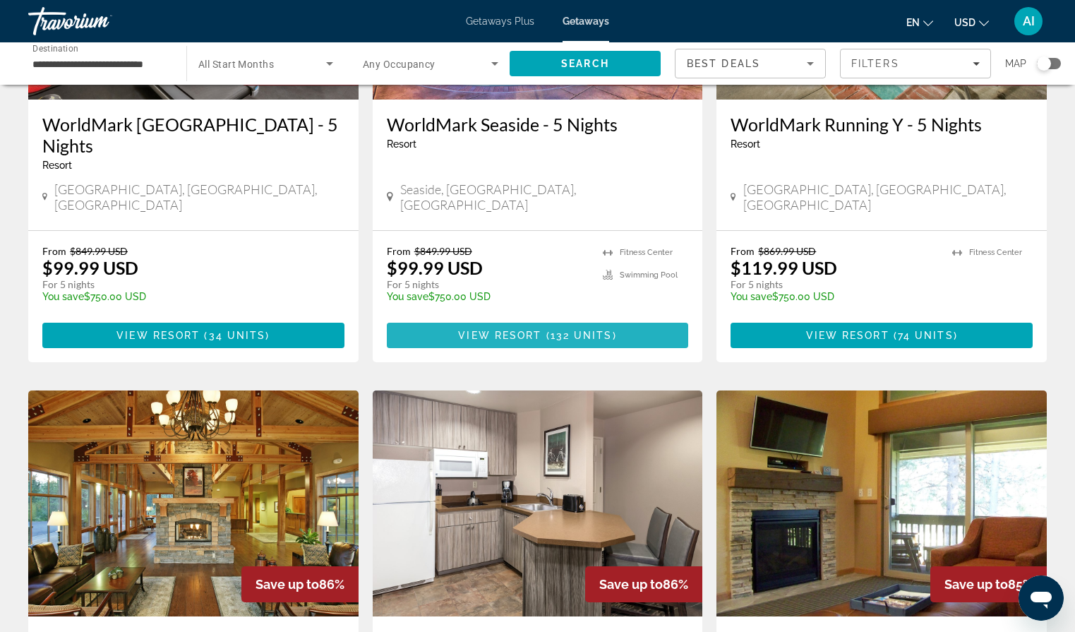
click at [461, 330] on span "View Resort" at bounding box center [499, 335] width 83 height 11
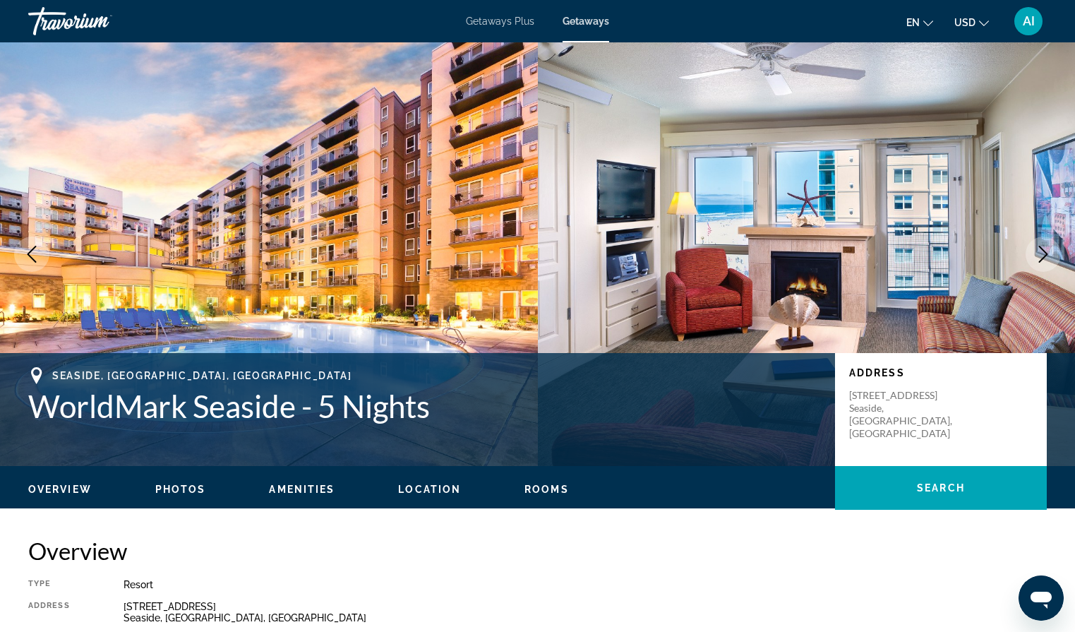
click at [326, 589] on div "Type Resort All-Inclusive No All-Inclusive Address [STREET_ADDRESS] Description…" at bounding box center [537, 632] width 1018 height 107
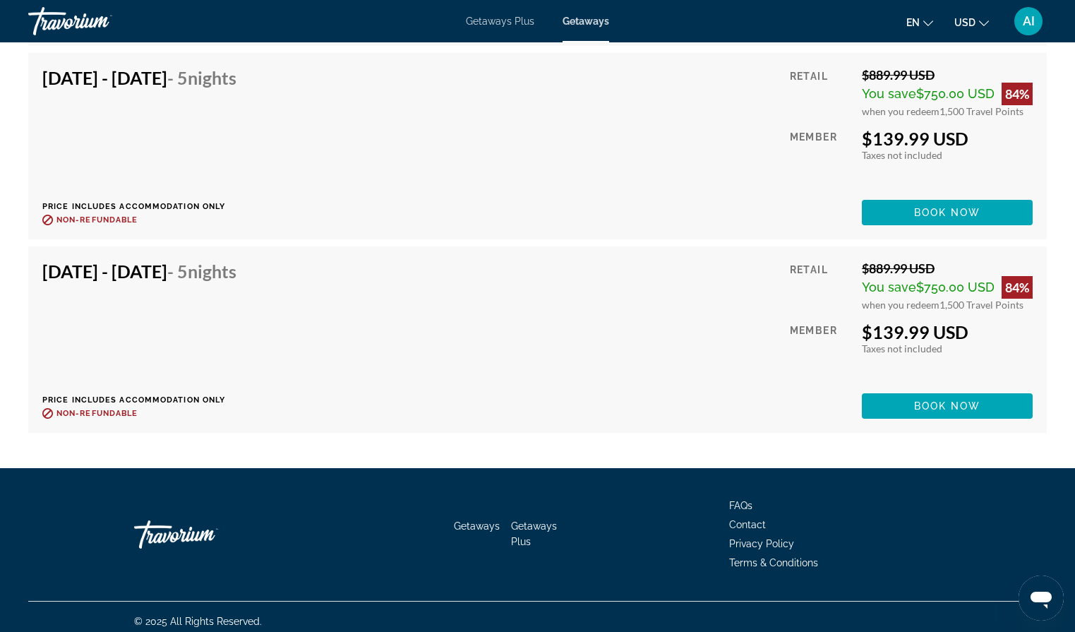
scroll to position [10685, 0]
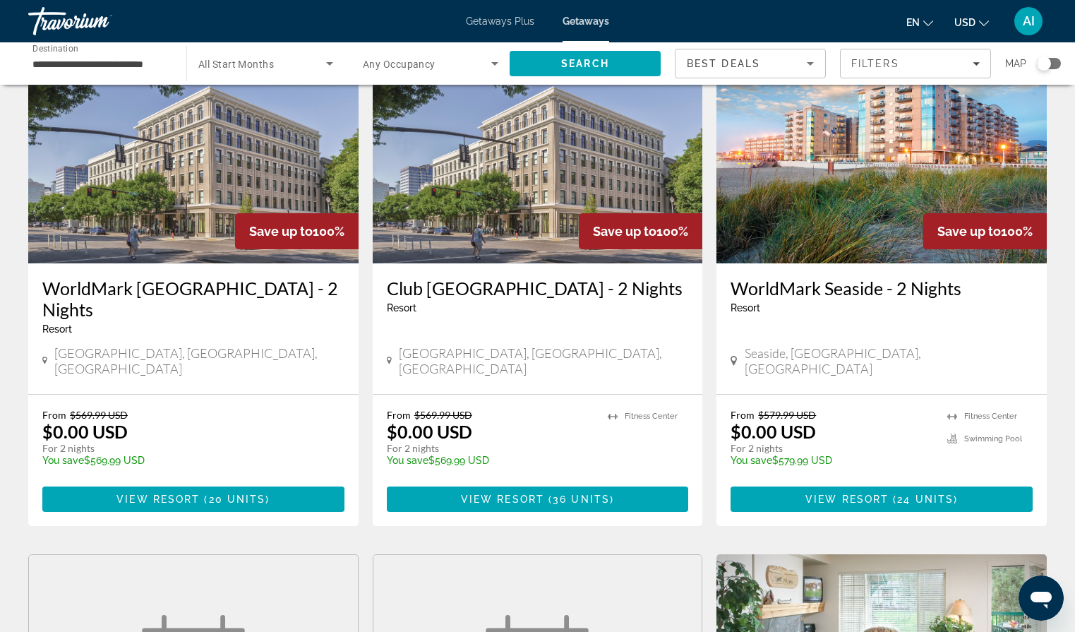
scroll to position [166, 0]
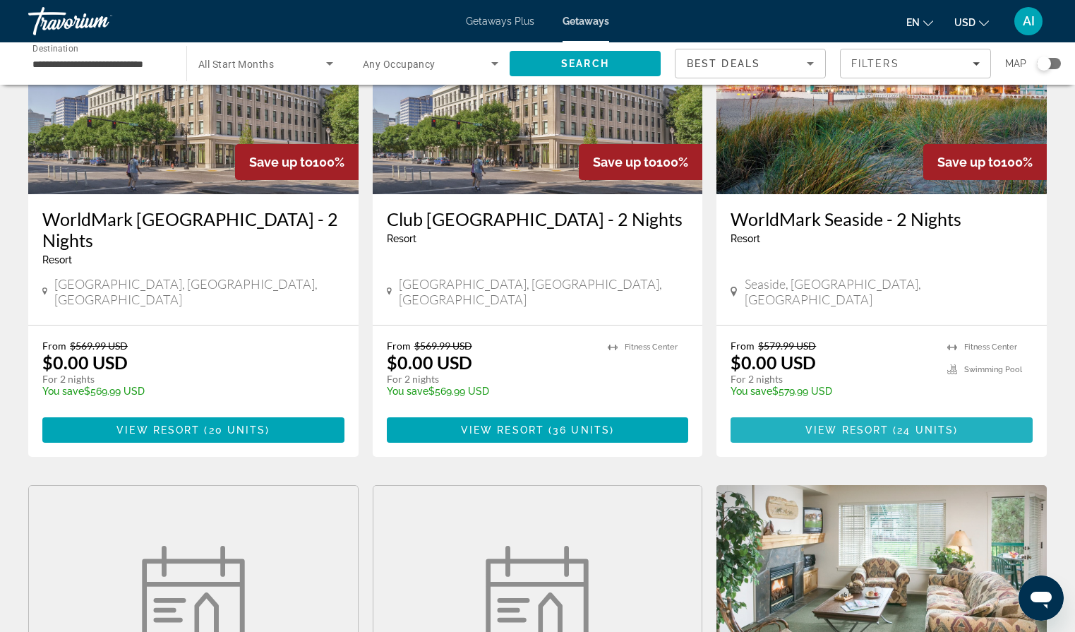
click at [925, 424] on span "24 units" at bounding box center [925, 429] width 56 height 11
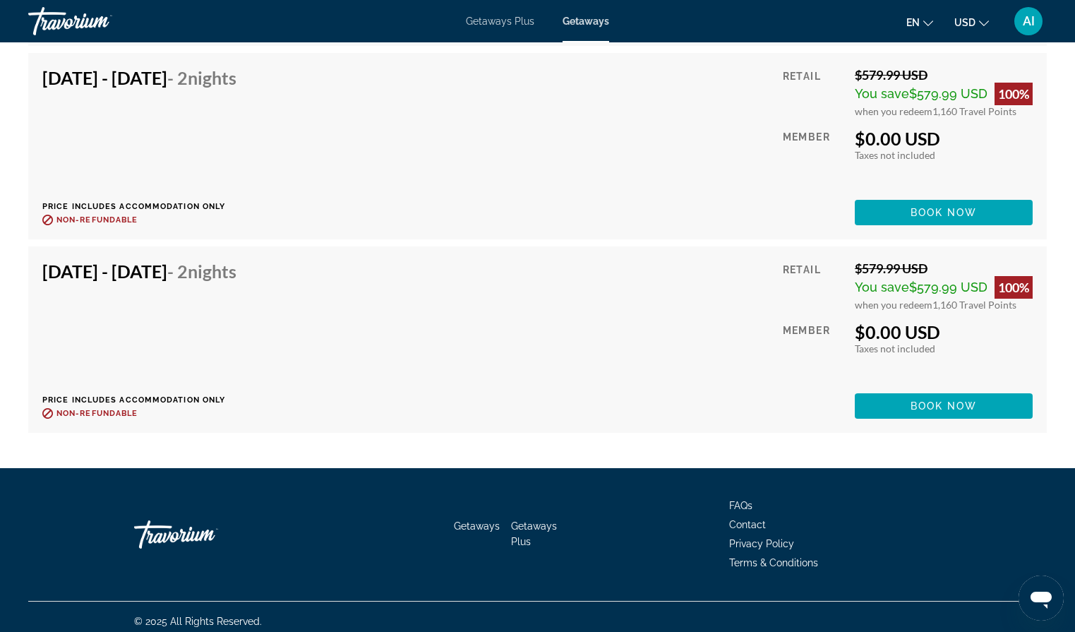
scroll to position [3906, 0]
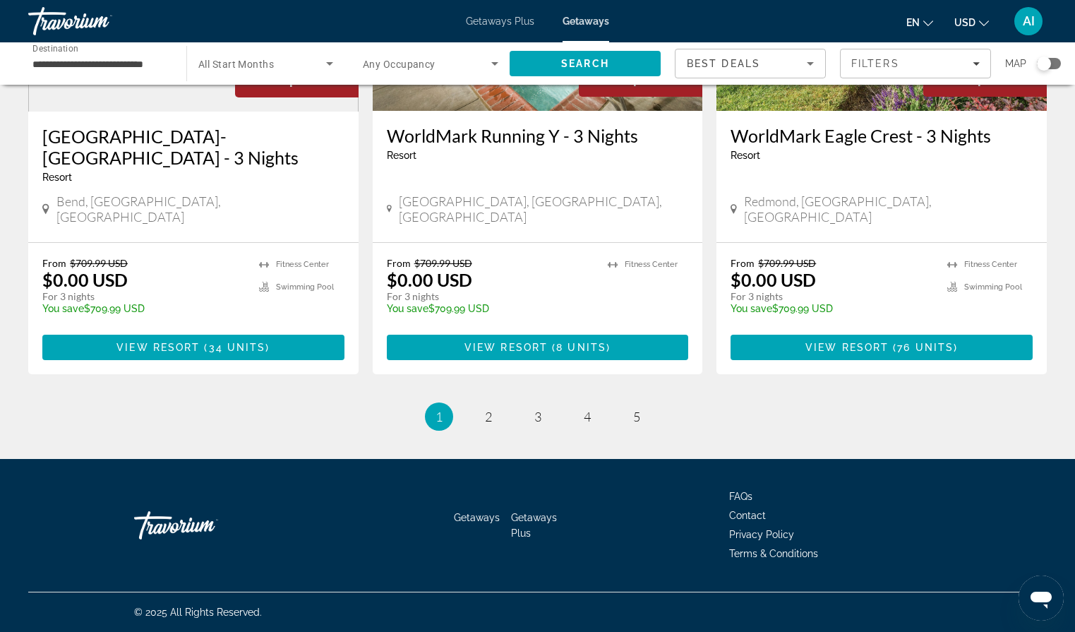
scroll to position [1738, 0]
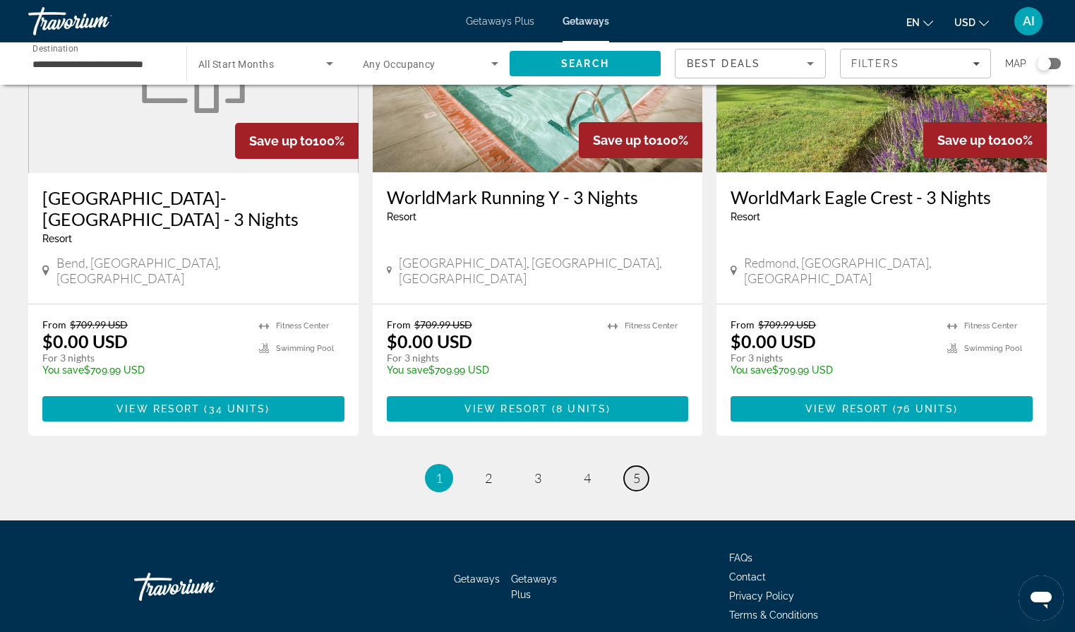
click at [632, 466] on link "page 5" at bounding box center [636, 478] width 25 height 25
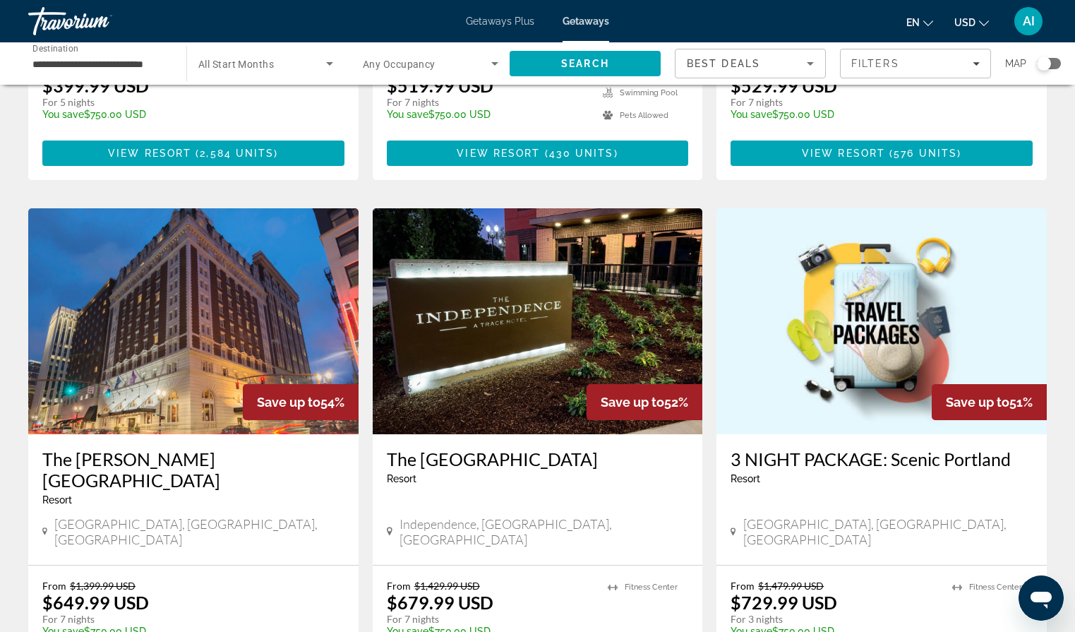
scroll to position [1500, 0]
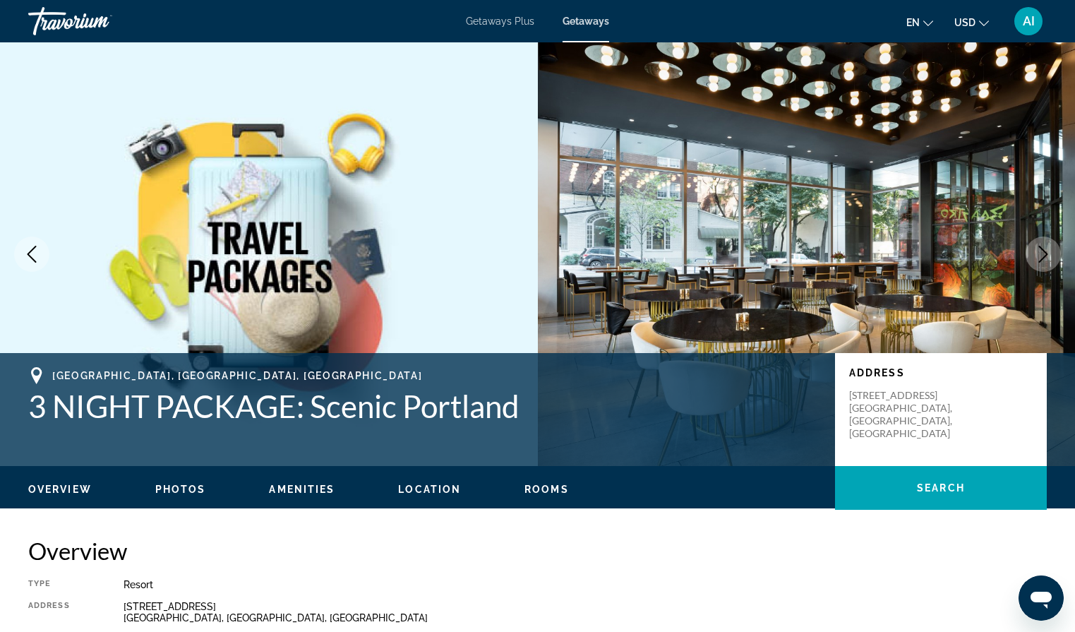
click at [632, 618] on div "[STREET_ADDRESS]" at bounding box center [584, 611] width 923 height 23
click at [1046, 255] on icon "Next image" at bounding box center [1043, 254] width 9 height 17
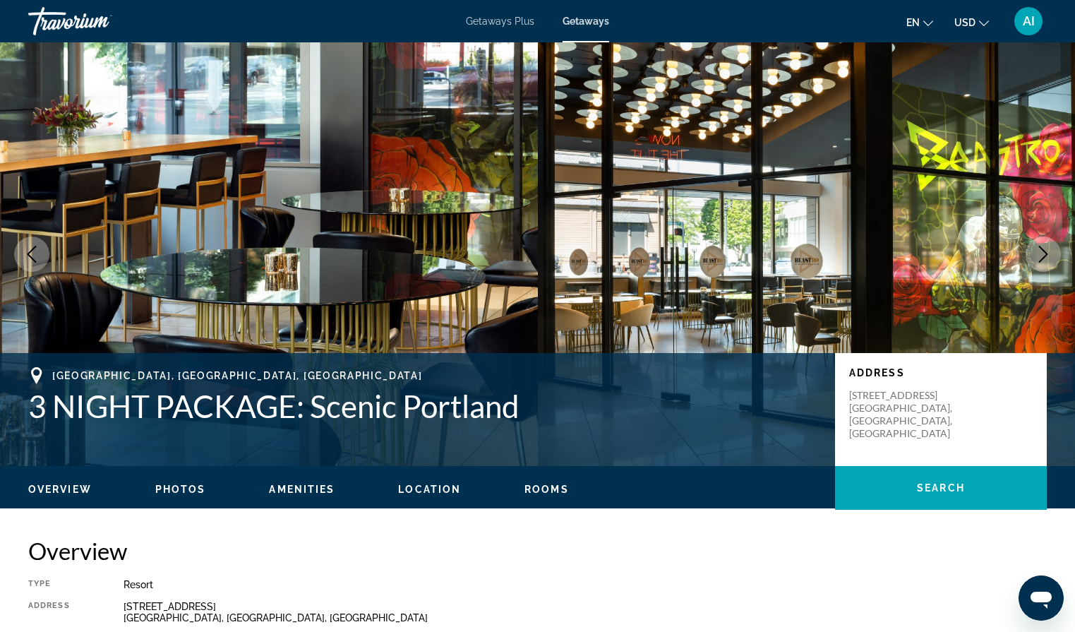
click at [1047, 256] on icon "Next image" at bounding box center [1042, 254] width 17 height 17
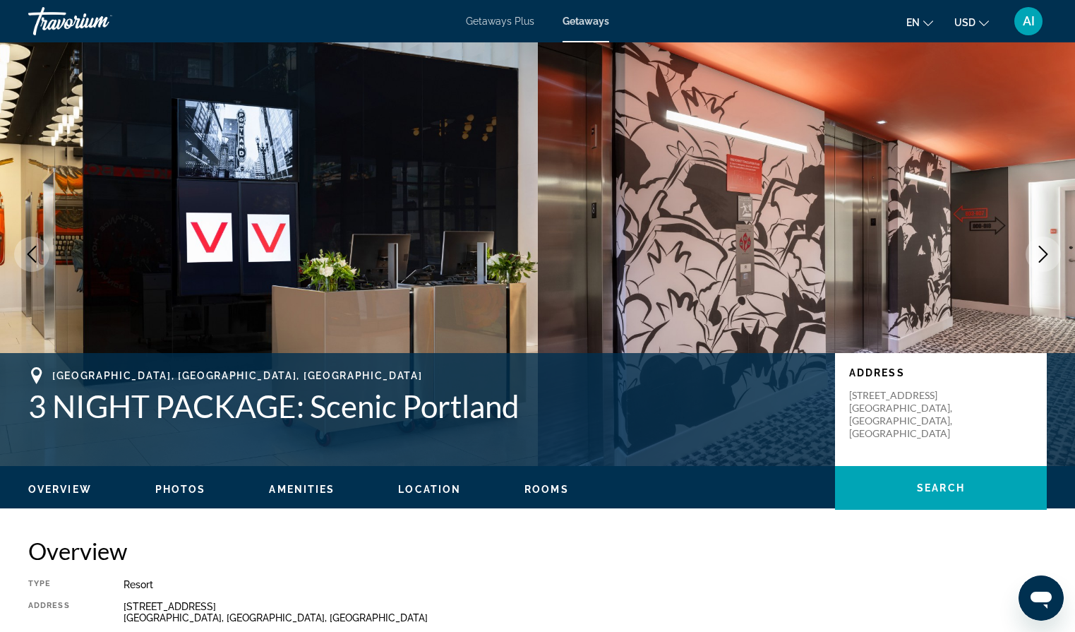
click at [1047, 256] on icon "Next image" at bounding box center [1042, 254] width 17 height 17
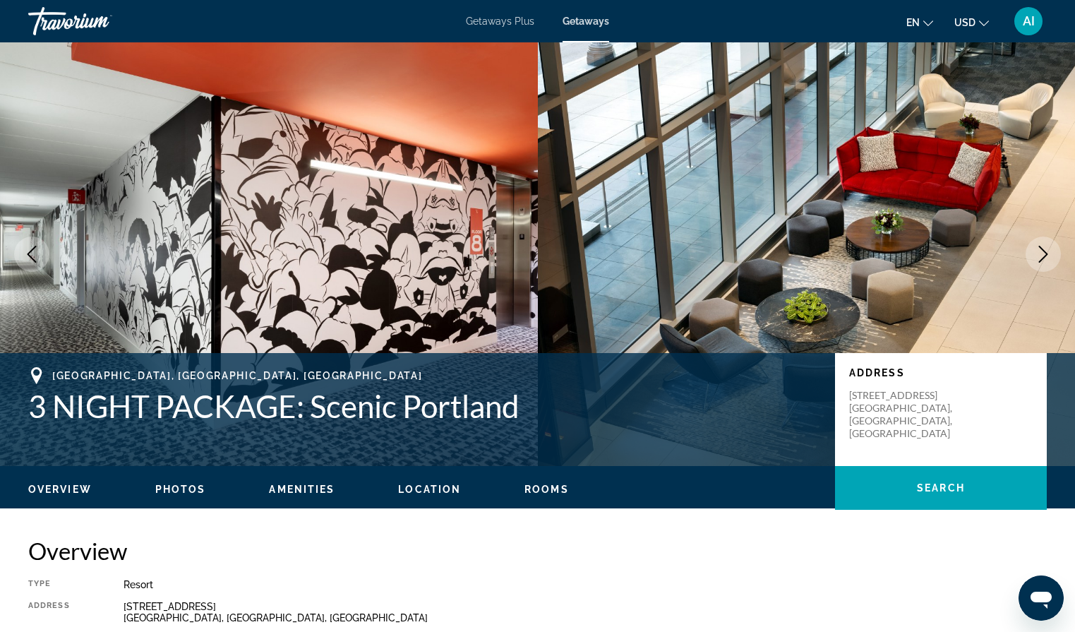
click at [1048, 257] on icon "Next image" at bounding box center [1042, 254] width 17 height 17
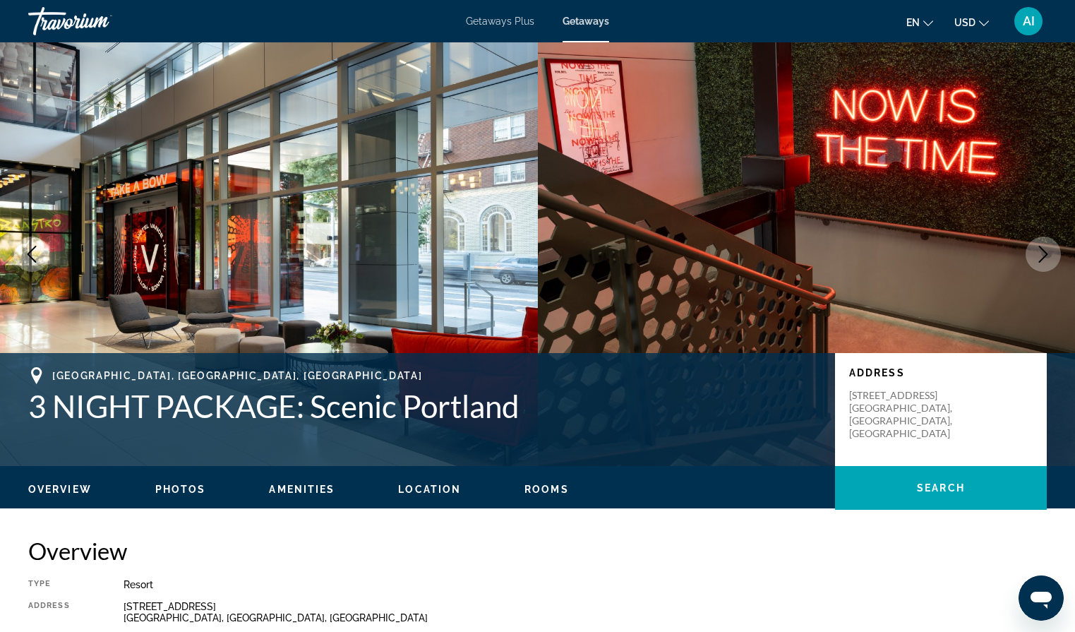
click at [1049, 258] on icon "Next image" at bounding box center [1042, 254] width 17 height 17
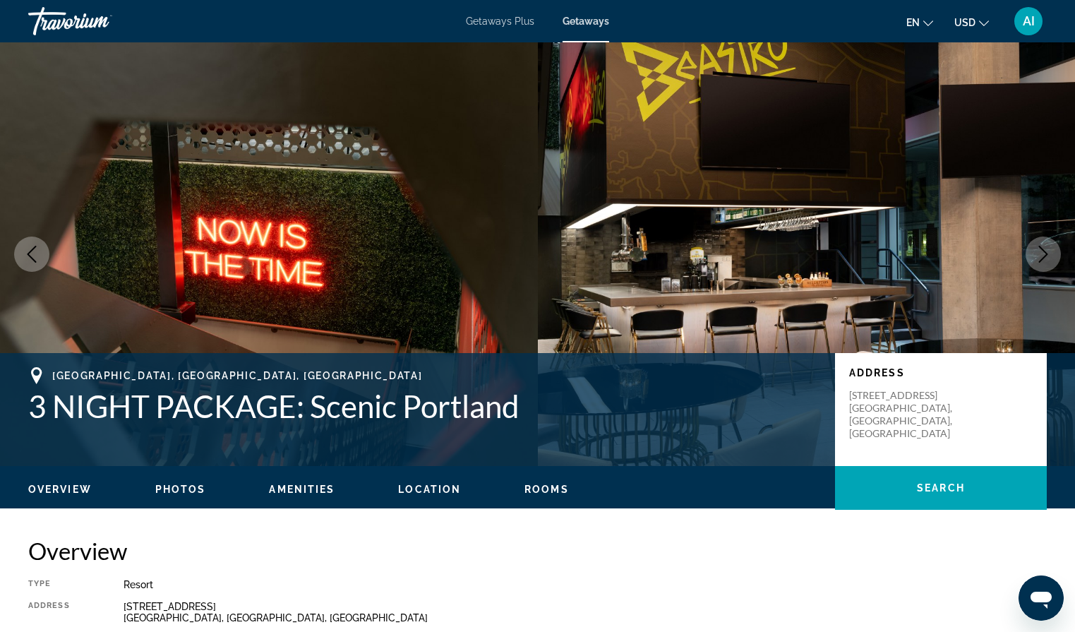
click at [1049, 258] on icon "Next image" at bounding box center [1042, 254] width 17 height 17
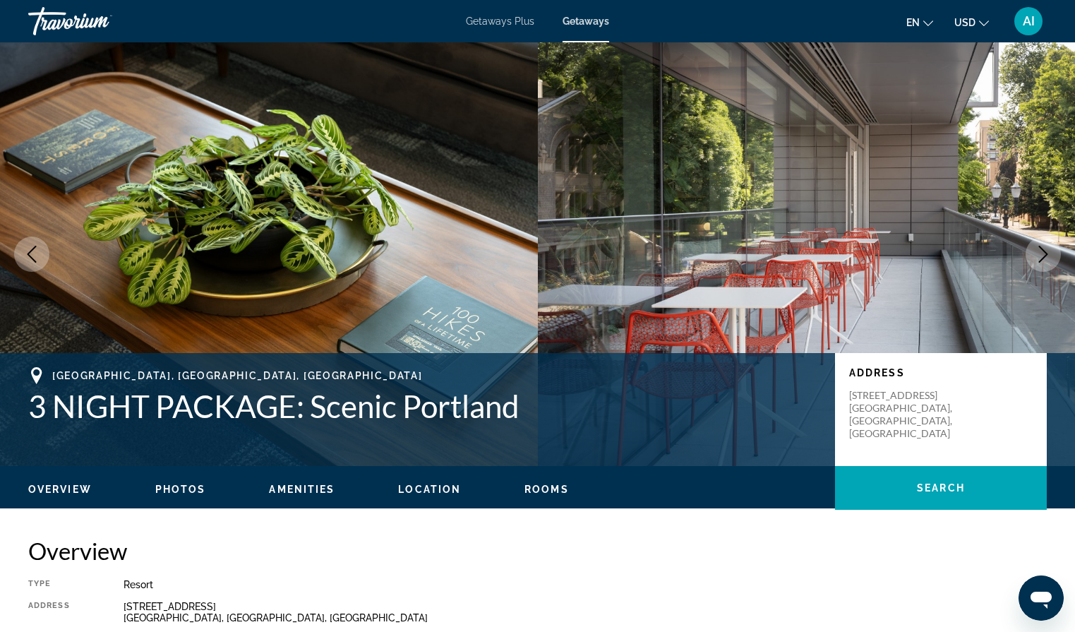
click at [1049, 258] on icon "Next image" at bounding box center [1042, 254] width 17 height 17
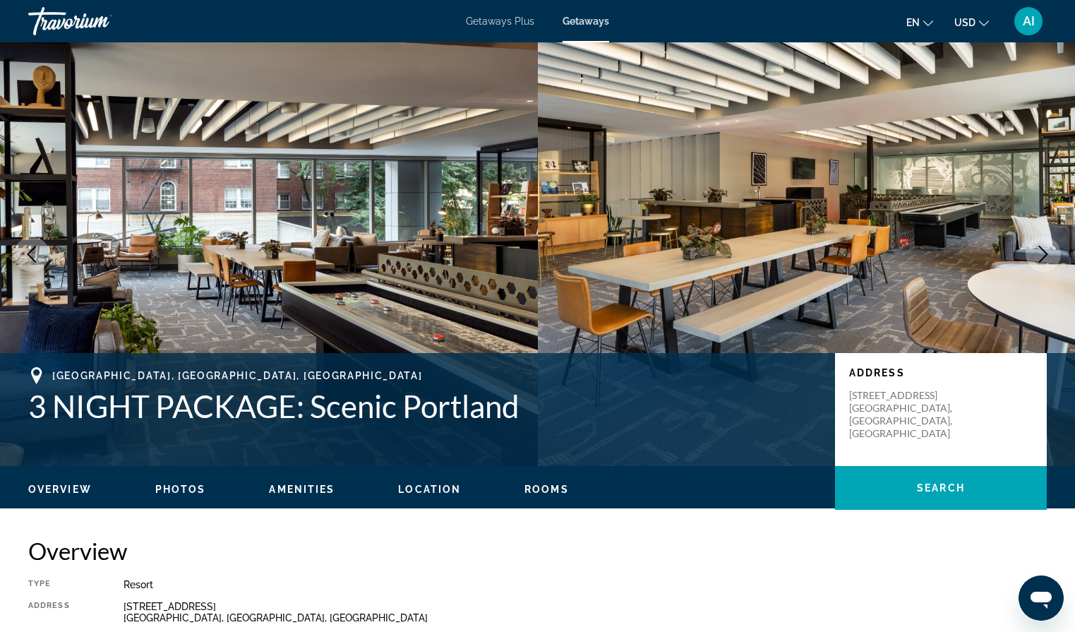
click at [1049, 258] on icon "Next image" at bounding box center [1042, 254] width 17 height 17
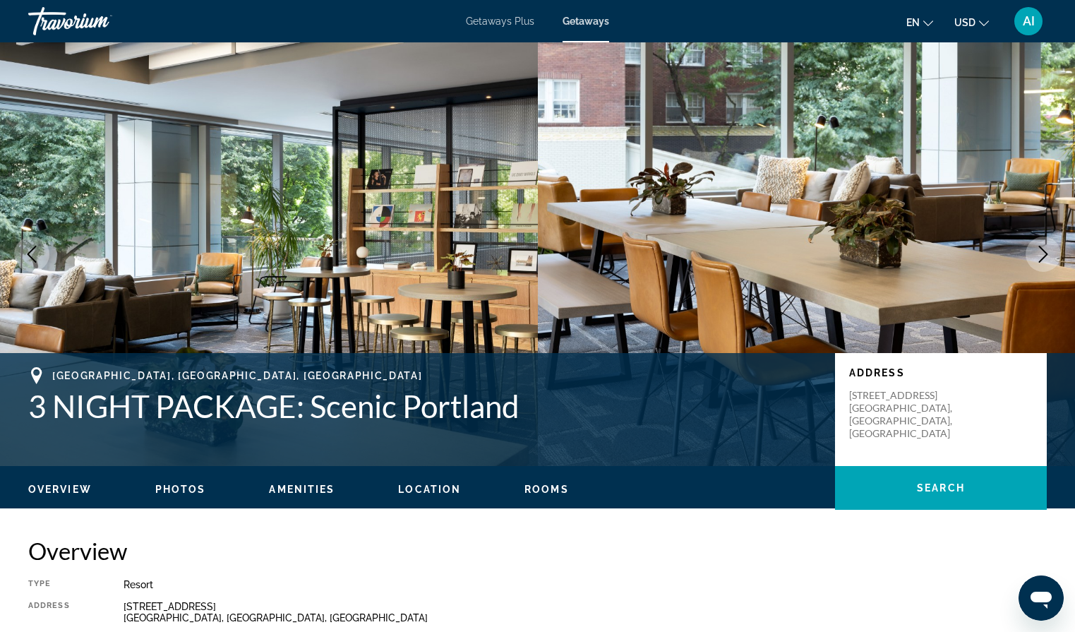
click at [1049, 259] on icon "Next image" at bounding box center [1042, 254] width 17 height 17
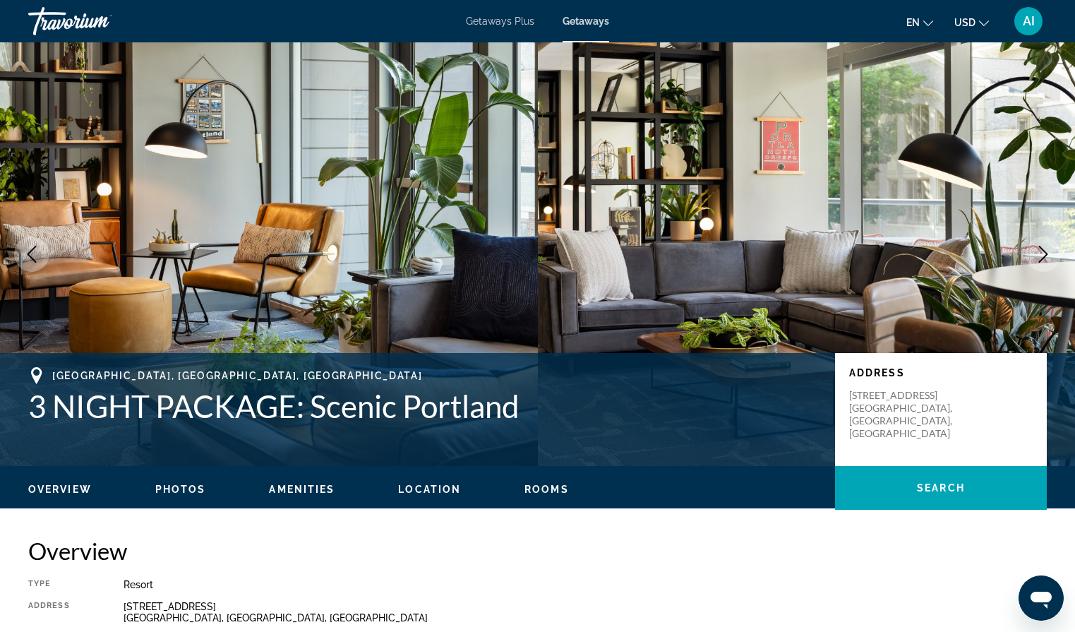
click at [1049, 259] on icon "Next image" at bounding box center [1042, 254] width 17 height 17
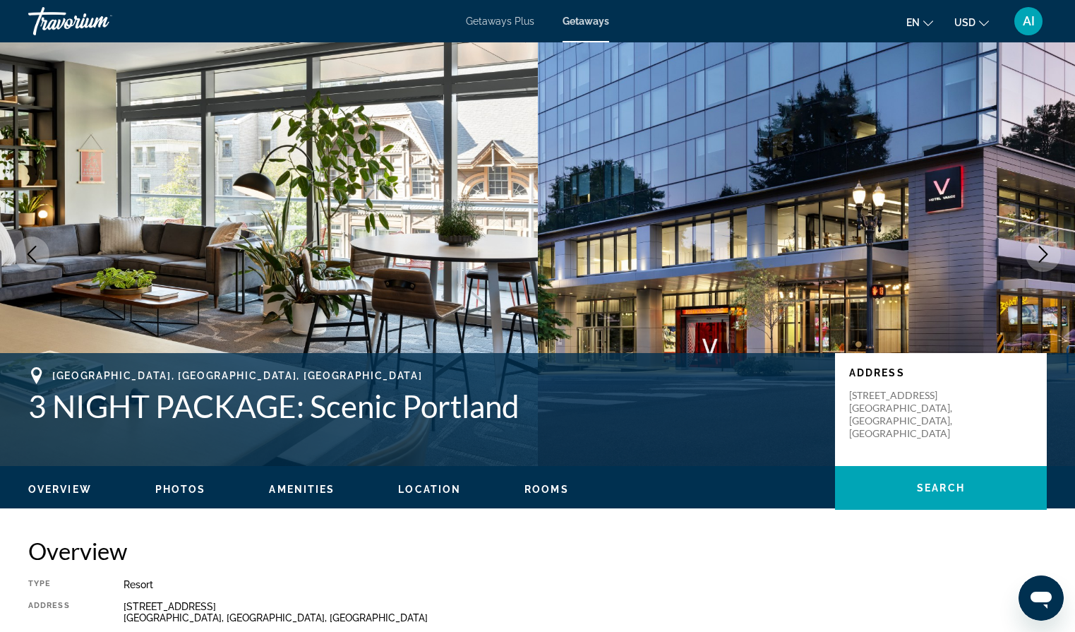
click at [1049, 259] on icon "Next image" at bounding box center [1042, 254] width 17 height 17
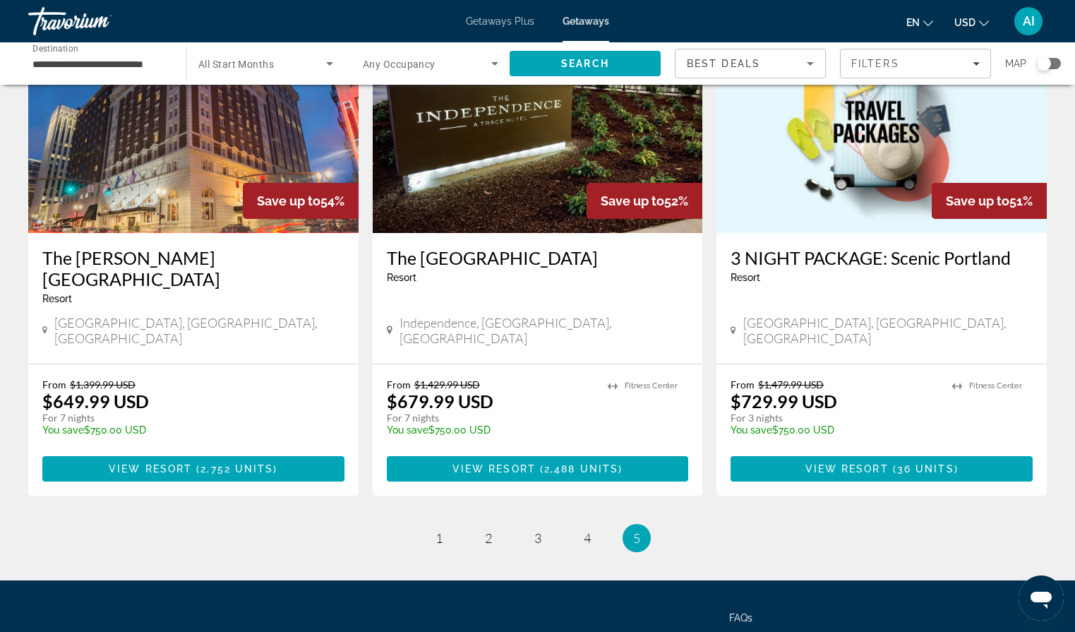
scroll to position [1695, 0]
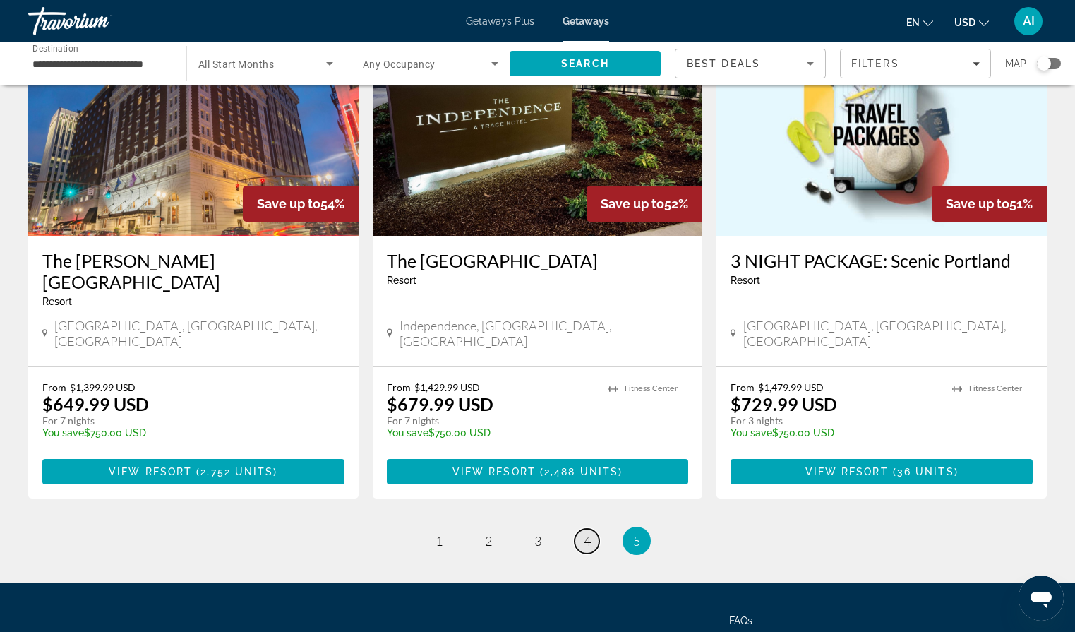
click at [589, 533] on span "4" at bounding box center [587, 541] width 7 height 16
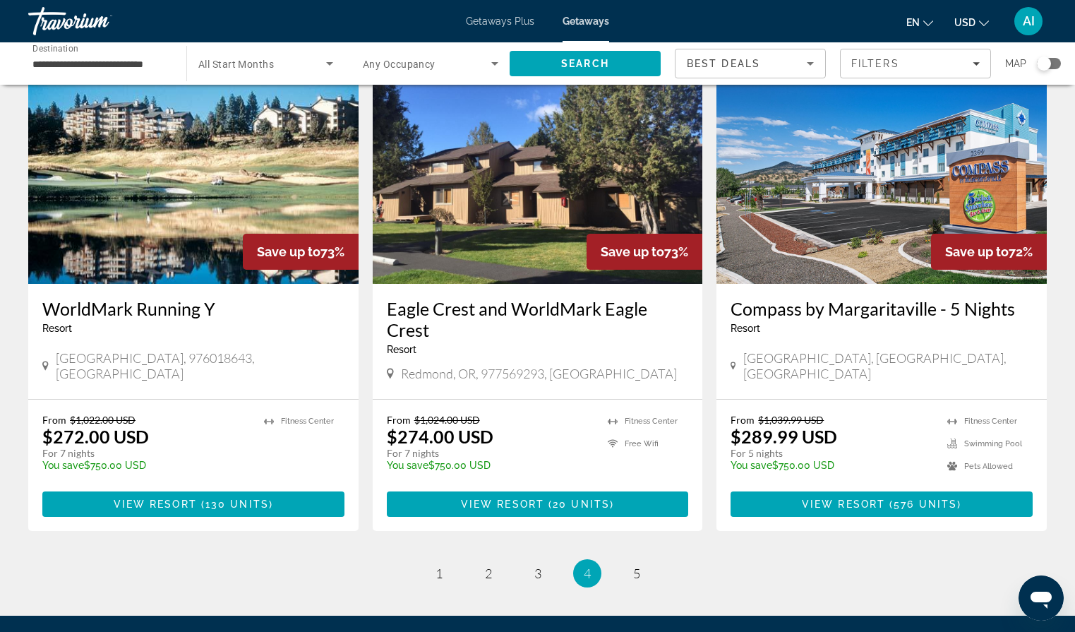
scroll to position [1629, 0]
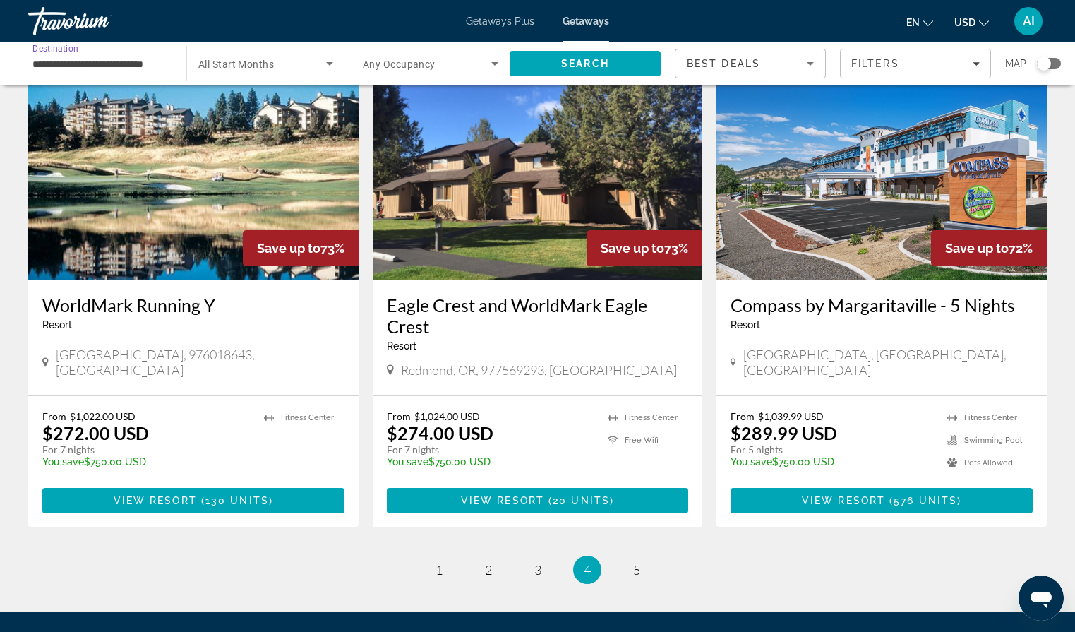
click at [116, 64] on input "**********" at bounding box center [99, 64] width 135 height 17
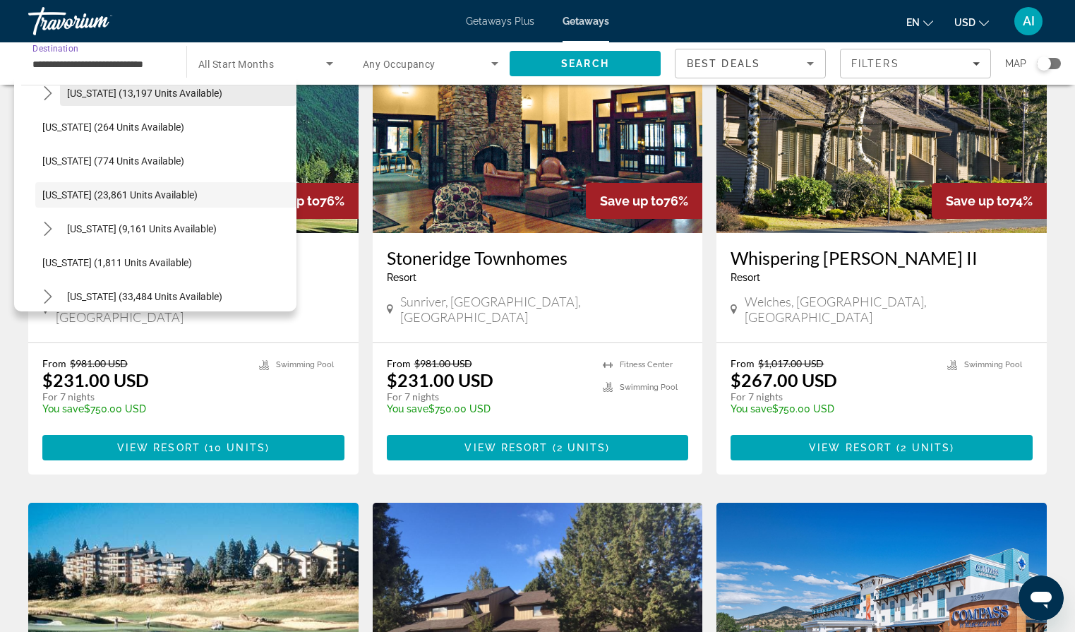
scroll to position [1169, 0]
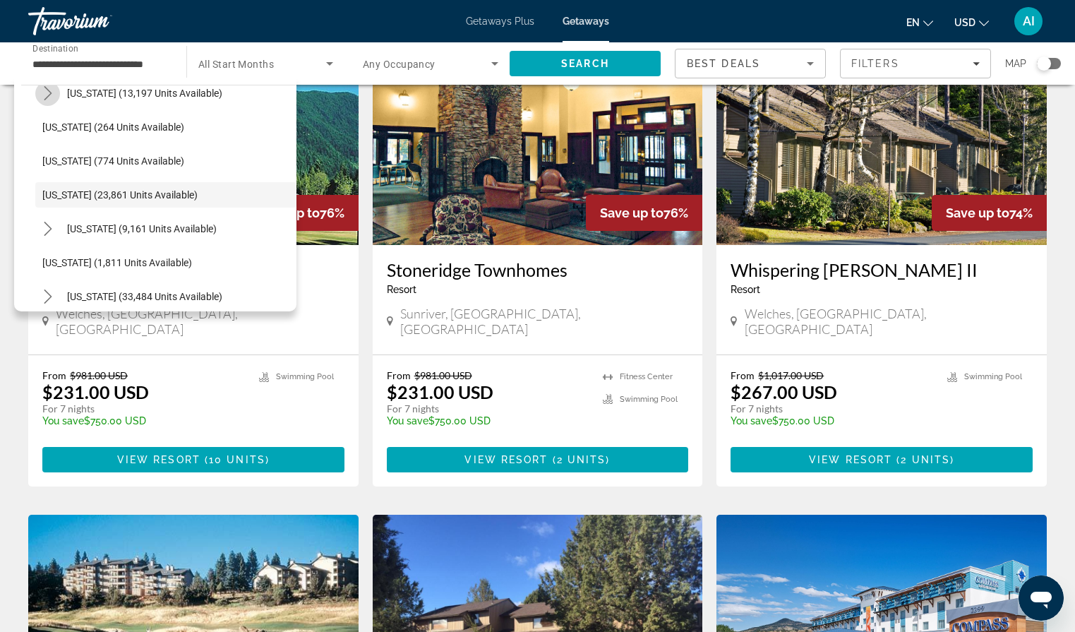
click at [49, 91] on icon "Toggle North Carolina (13,197 units available) submenu" at bounding box center [48, 93] width 8 height 14
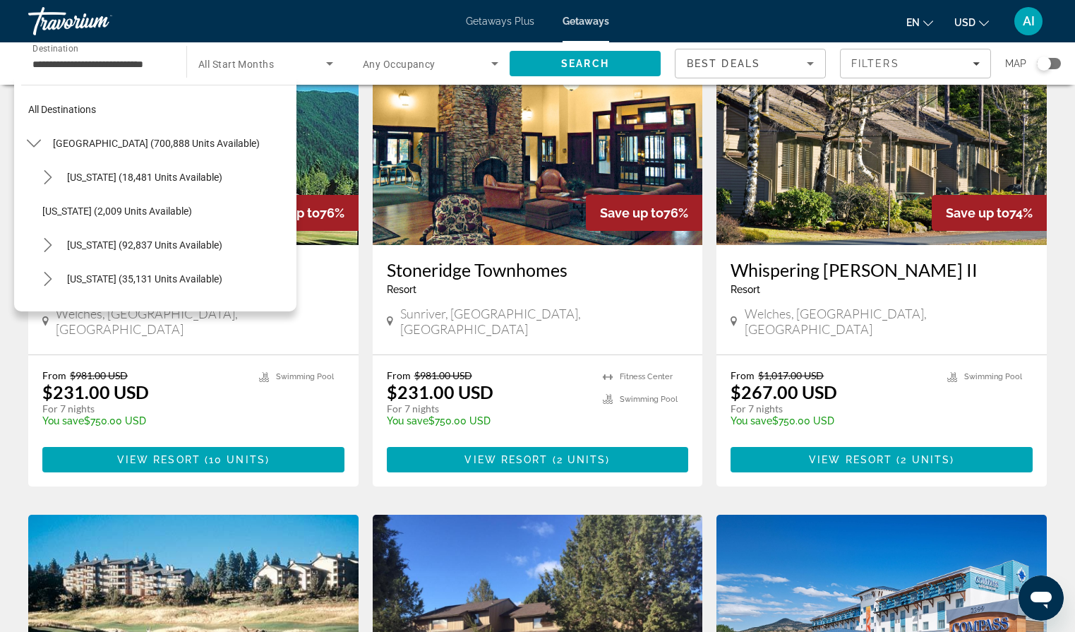
scroll to position [0, 0]
click at [35, 139] on icon "Toggle United States (700,888 units available) submenu" at bounding box center [34, 143] width 14 height 14
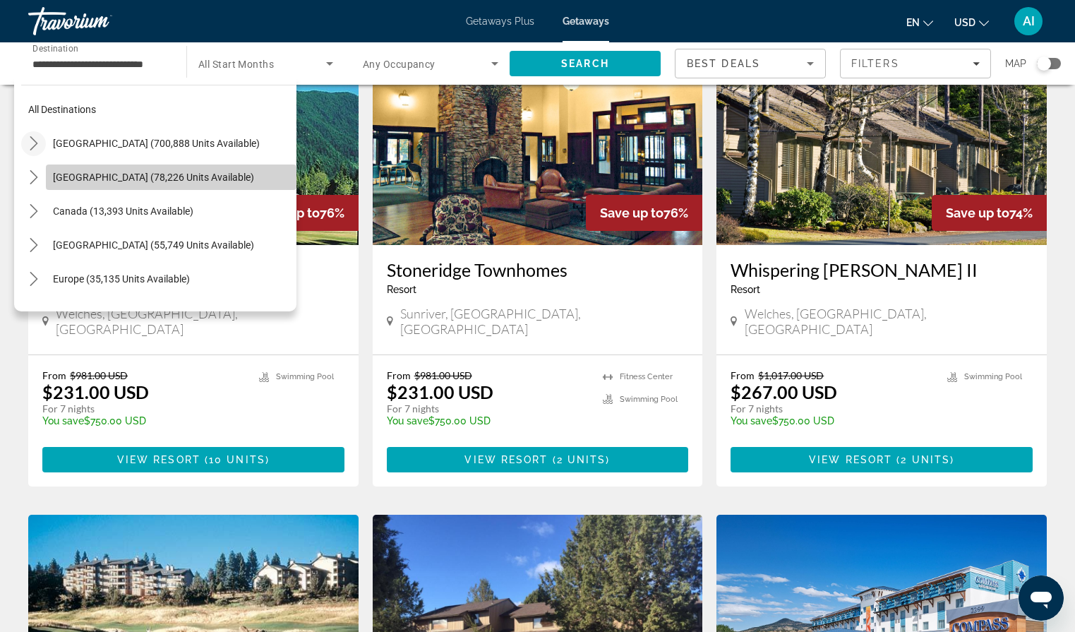
click at [55, 180] on span "[GEOGRAPHIC_DATA] (78,226 units available)" at bounding box center [153, 176] width 201 height 11
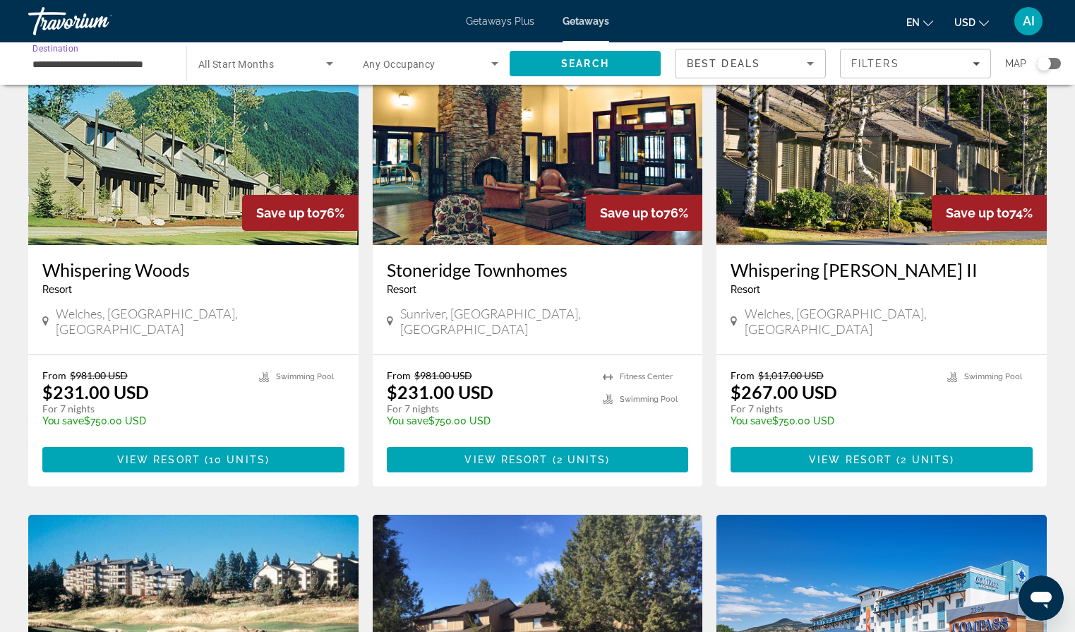
click at [122, 64] on input "**********" at bounding box center [99, 64] width 135 height 17
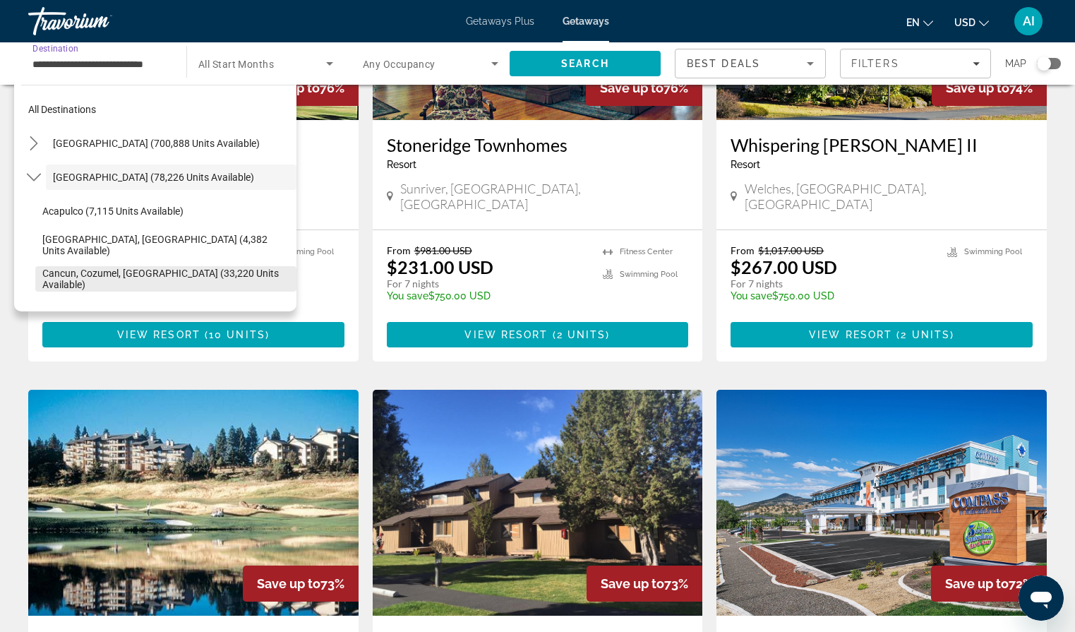
scroll to position [1300, 0]
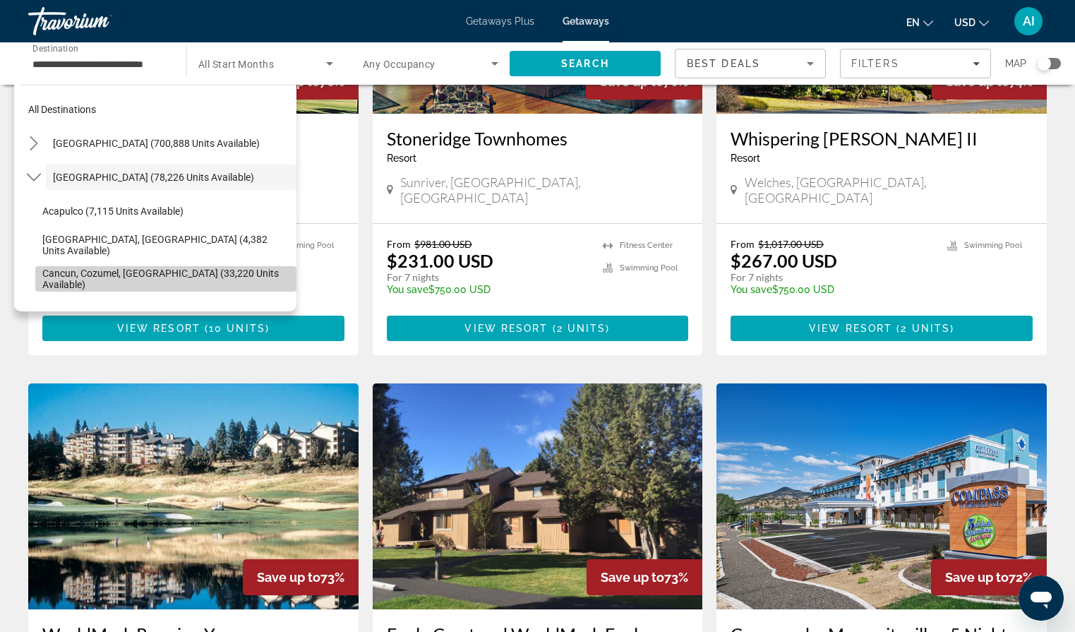
click at [44, 279] on span "Cancun, Cozumel, [GEOGRAPHIC_DATA] (33,220 units available)" at bounding box center [165, 278] width 247 height 23
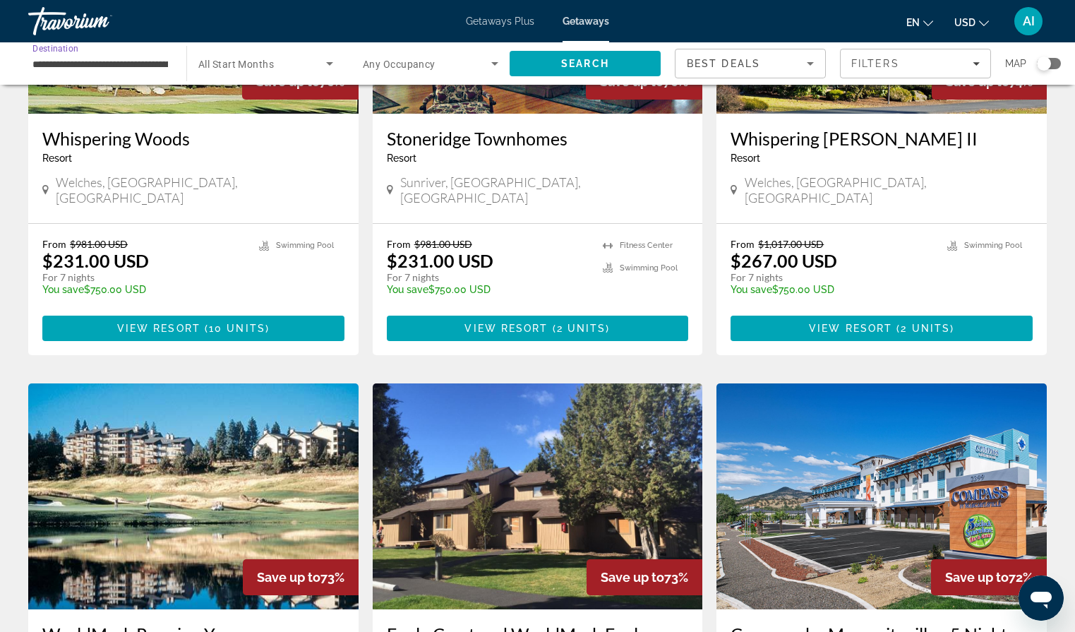
click at [100, 67] on input "**********" at bounding box center [99, 64] width 135 height 17
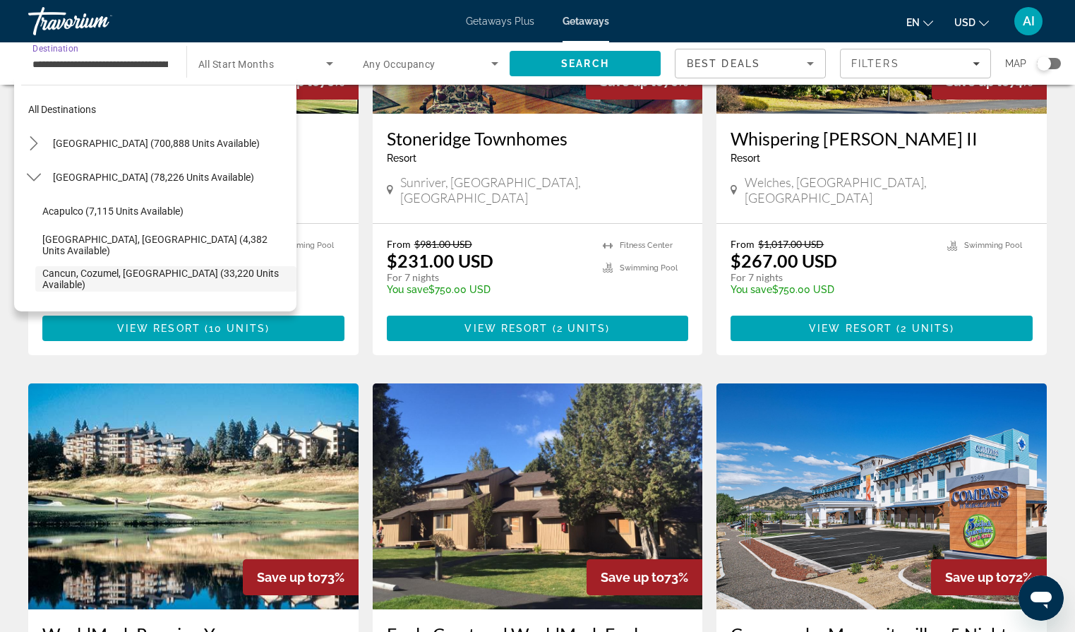
scroll to position [84, 0]
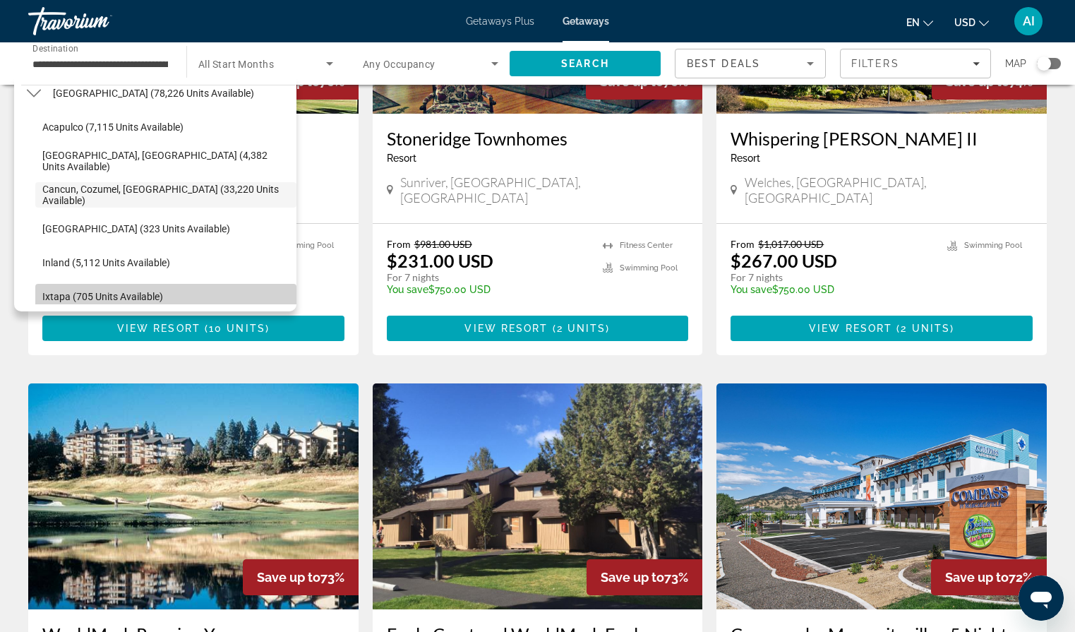
click at [71, 294] on span "Ixtapa (705 units available)" at bounding box center [102, 296] width 121 height 11
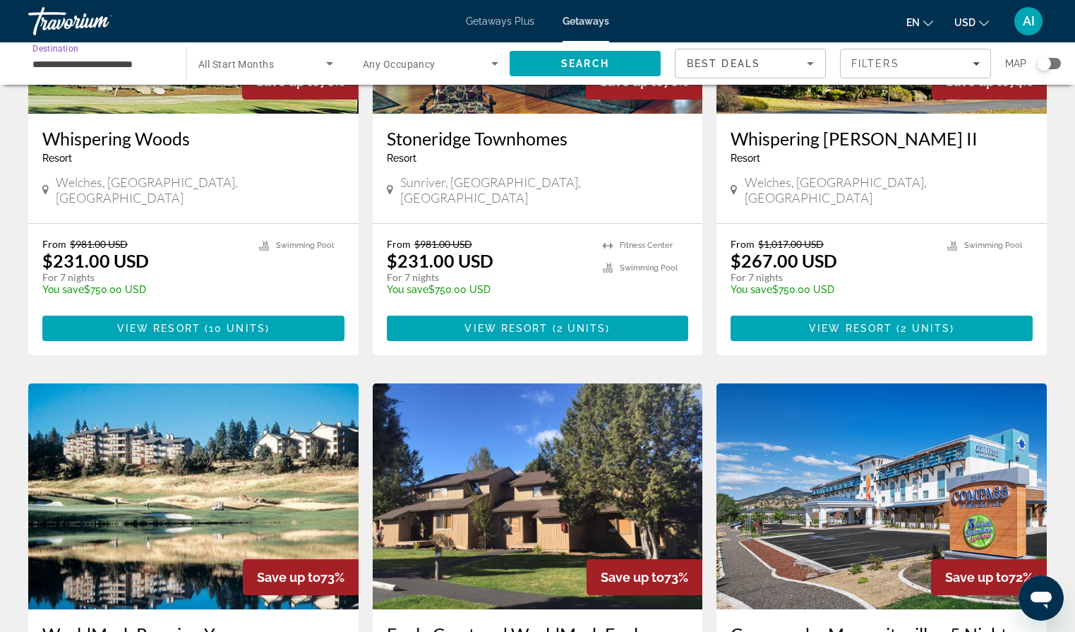
click at [125, 64] on input "**********" at bounding box center [99, 64] width 135 height 17
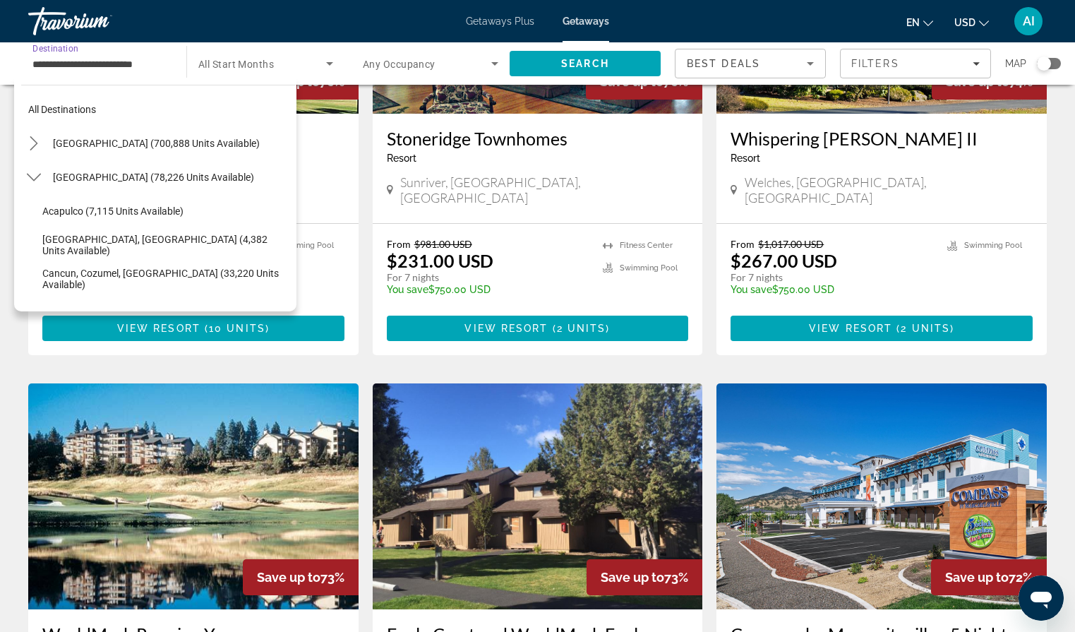
scroll to position [186, 0]
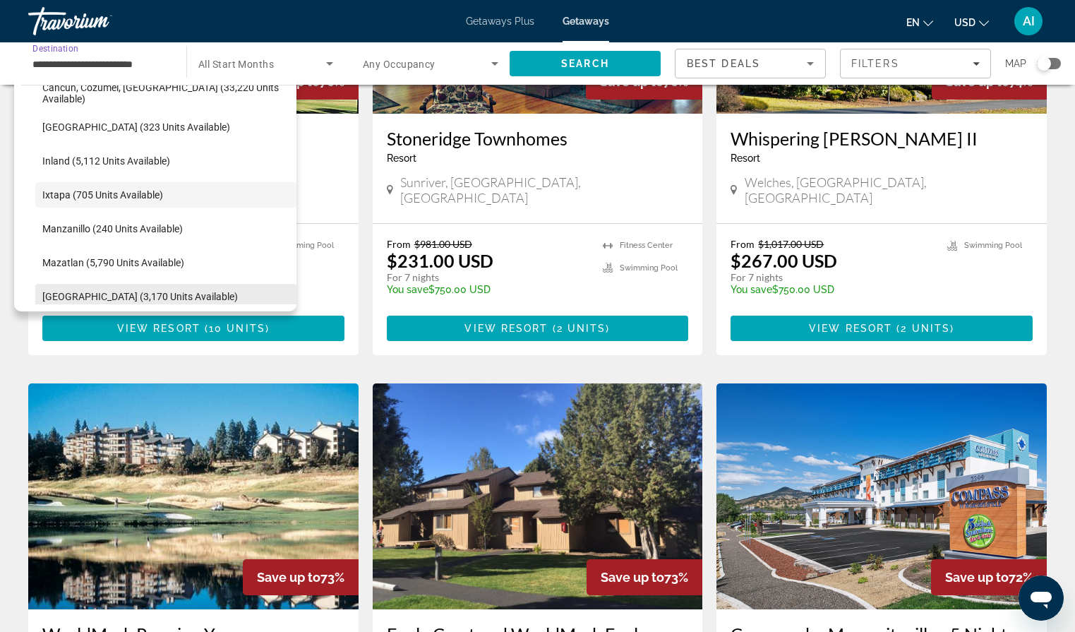
click at [105, 302] on span "Select destination: Oaxaca (3,170 units available)" at bounding box center [165, 296] width 261 height 34
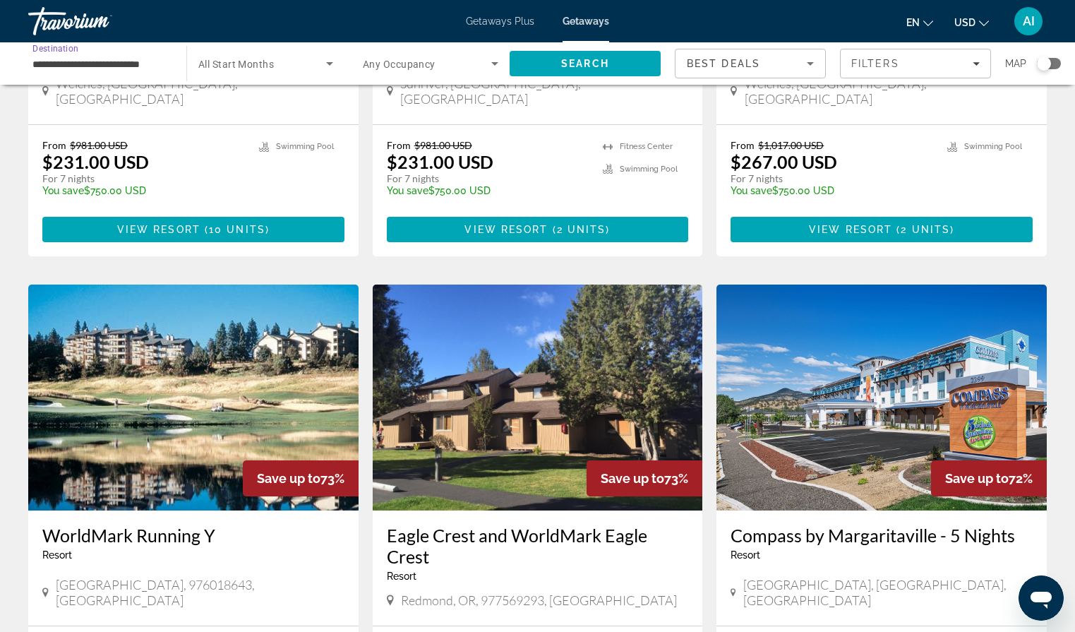
scroll to position [1481, 0]
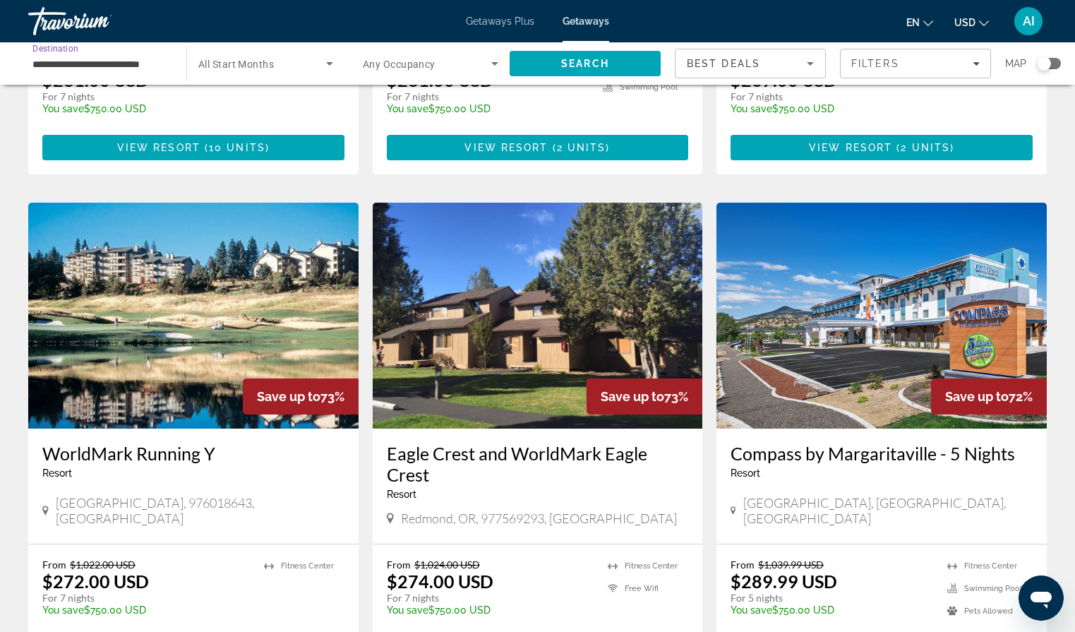
click at [146, 66] on input "**********" at bounding box center [99, 64] width 135 height 17
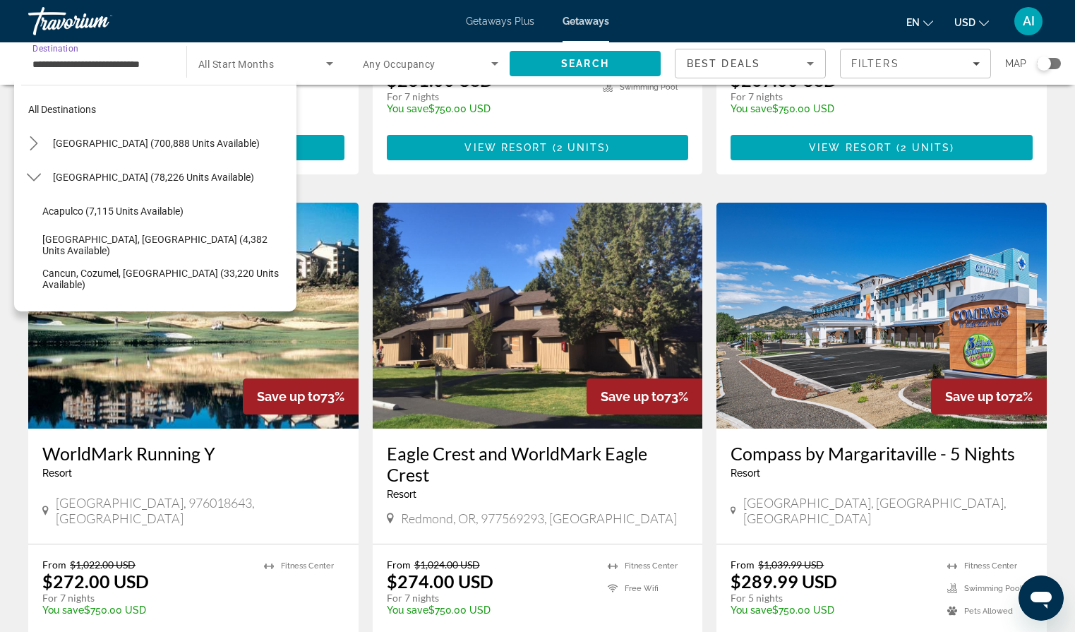
scroll to position [287, 0]
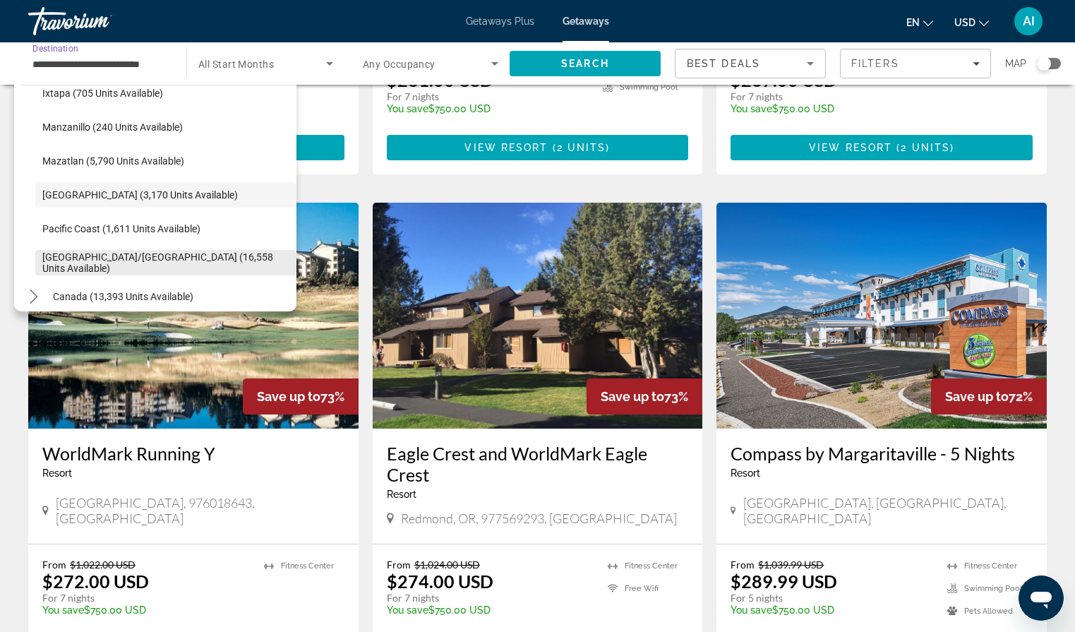
click at [91, 257] on span "[GEOGRAPHIC_DATA]/[GEOGRAPHIC_DATA] (16,558 units available)" at bounding box center [165, 262] width 247 height 23
type input "**********"
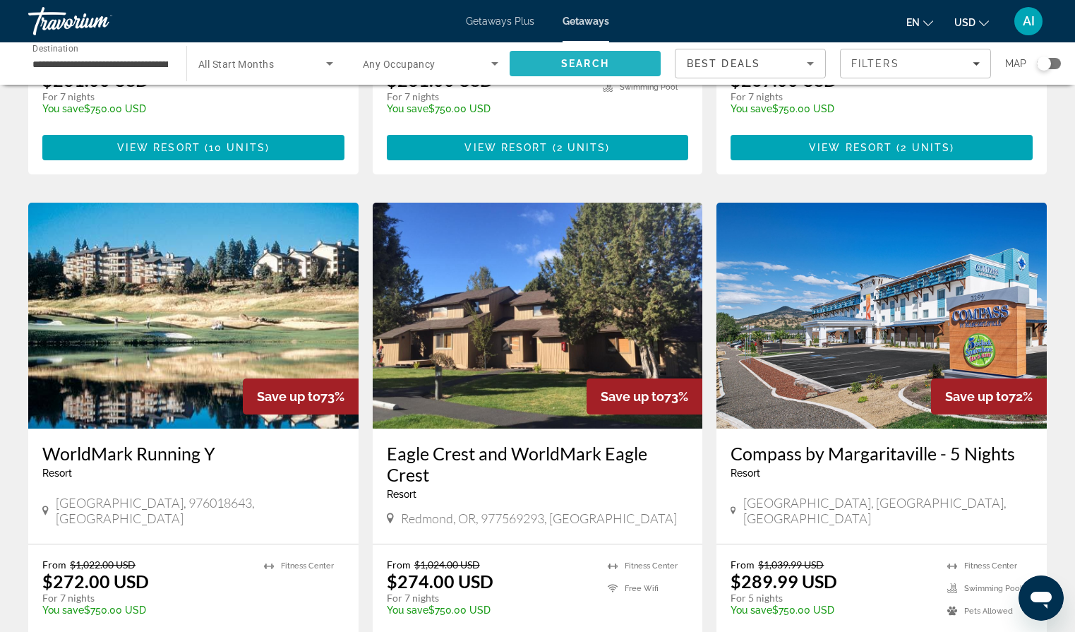
click at [531, 61] on span "Search" at bounding box center [584, 64] width 151 height 34
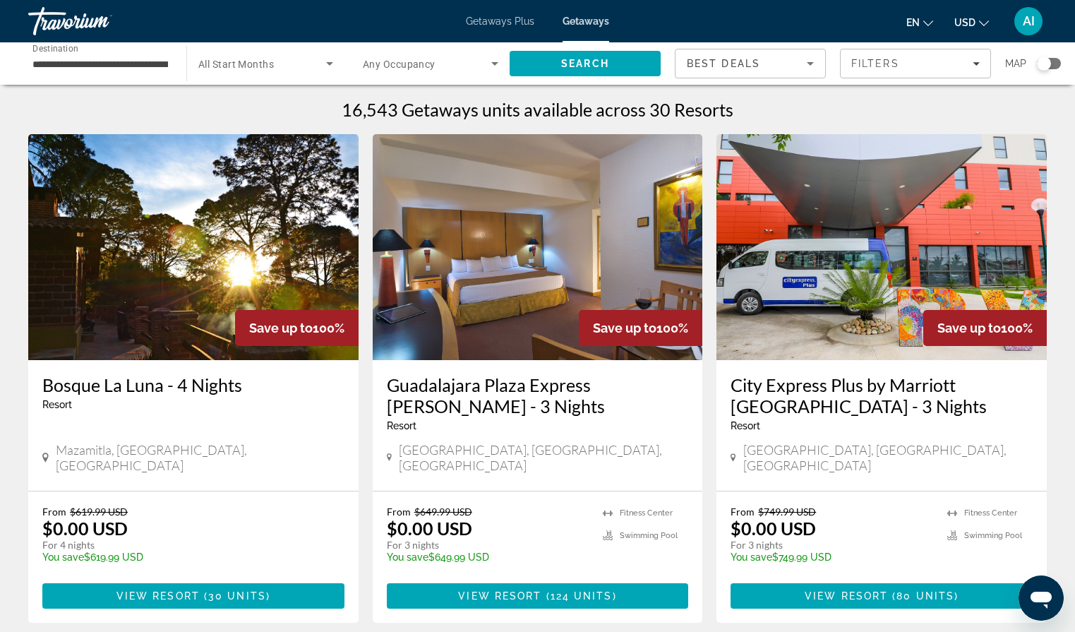
click at [471, 406] on h3 "Guadalajara Plaza Express [PERSON_NAME] - 3 Nights" at bounding box center [538, 395] width 302 height 42
click at [325, 62] on icon "Search widget" at bounding box center [329, 63] width 17 height 17
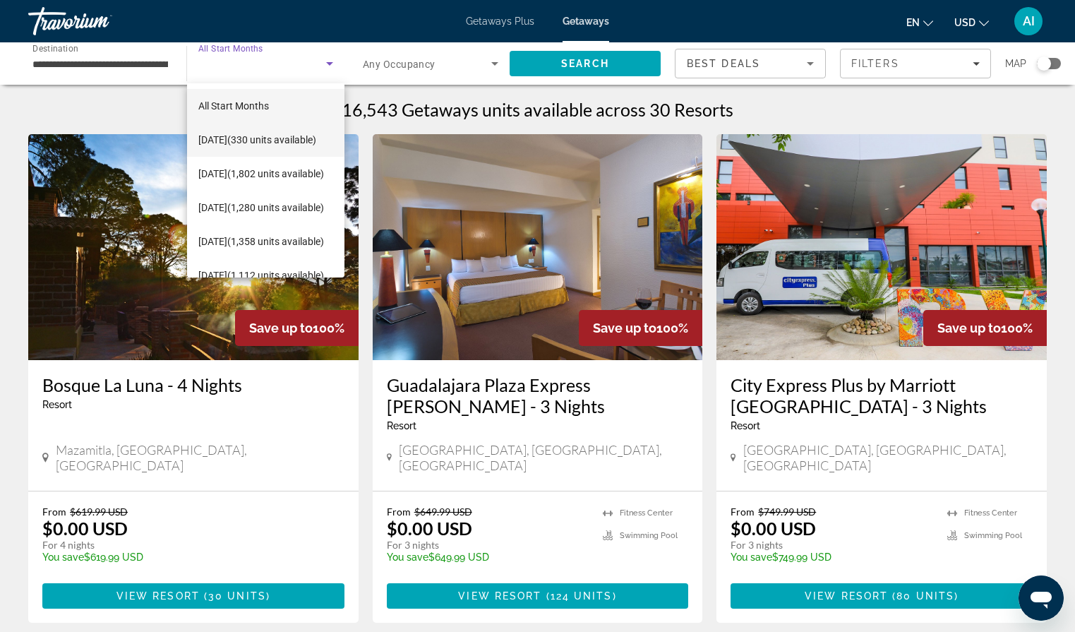
click at [272, 137] on span "[DATE] (330 units available)" at bounding box center [257, 139] width 118 height 17
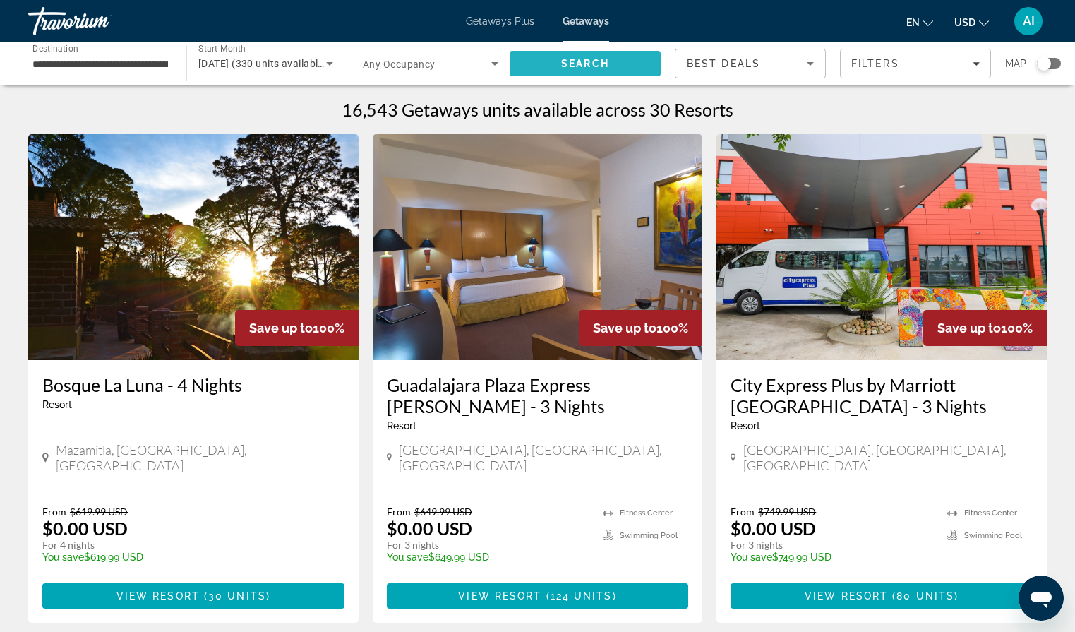
click at [531, 63] on span "Search" at bounding box center [584, 64] width 151 height 34
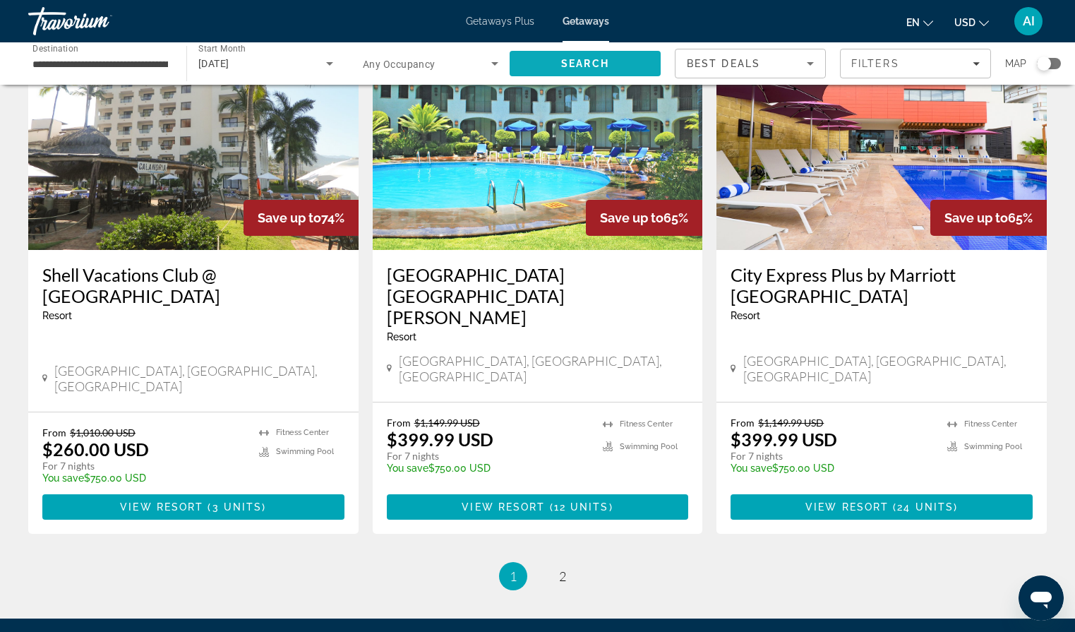
scroll to position [1742, 0]
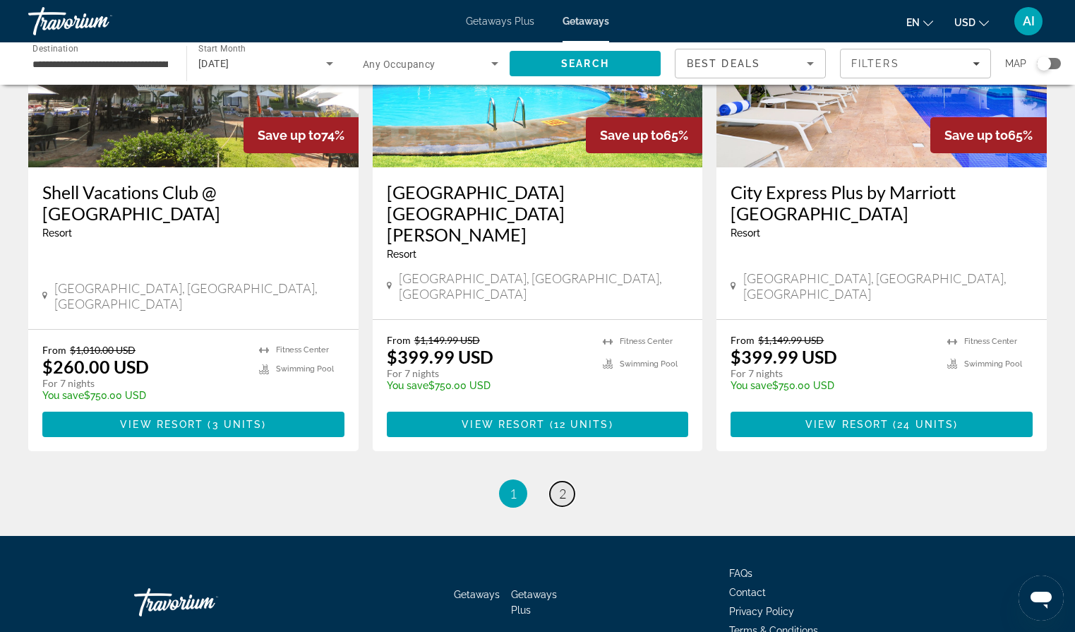
click at [560, 485] on span "2" at bounding box center [562, 493] width 7 height 16
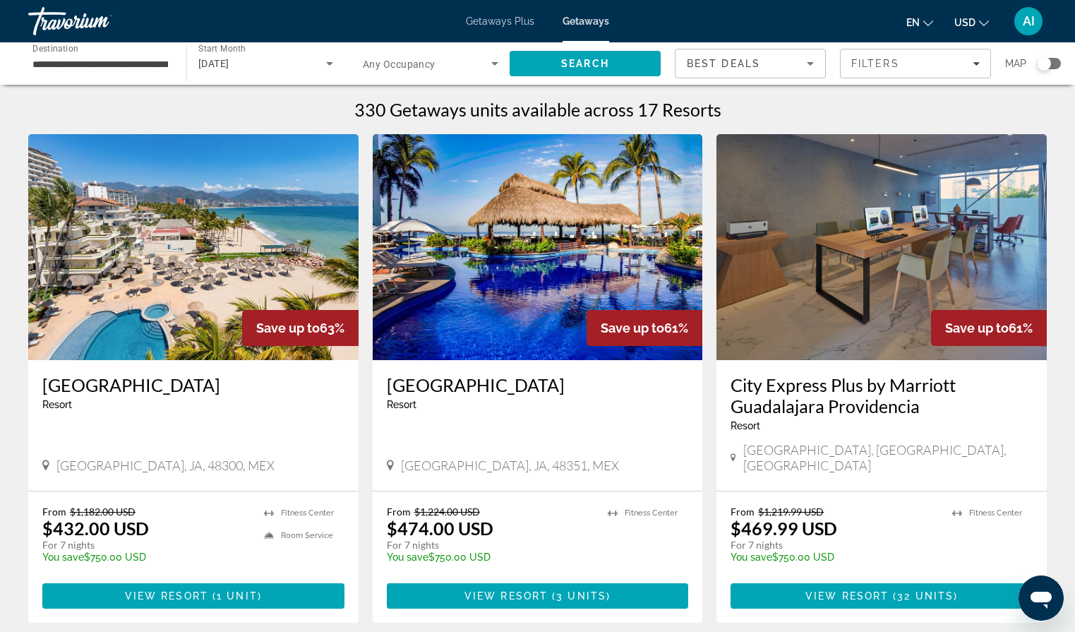
click at [541, 325] on img "Main content" at bounding box center [538, 247] width 330 height 226
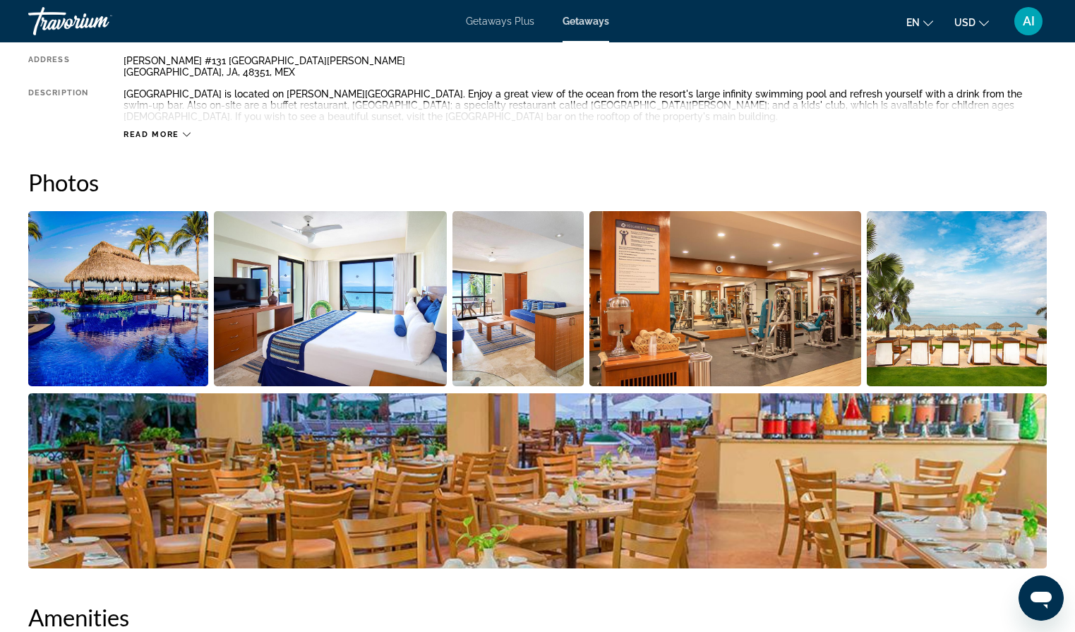
scroll to position [537, 0]
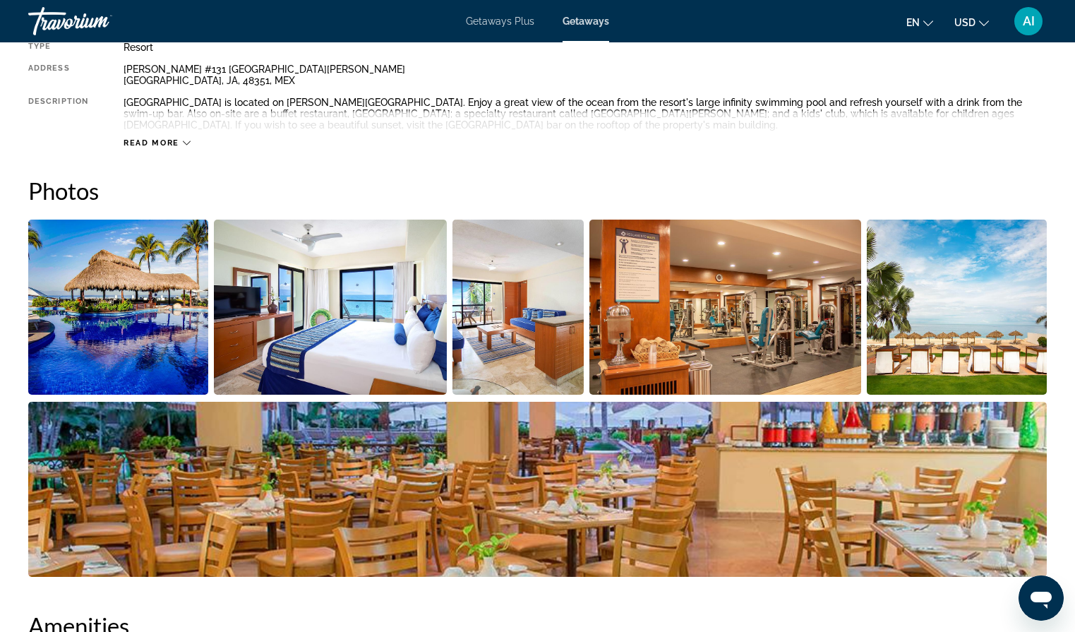
click at [372, 344] on img "Open full-screen image slider" at bounding box center [330, 306] width 233 height 175
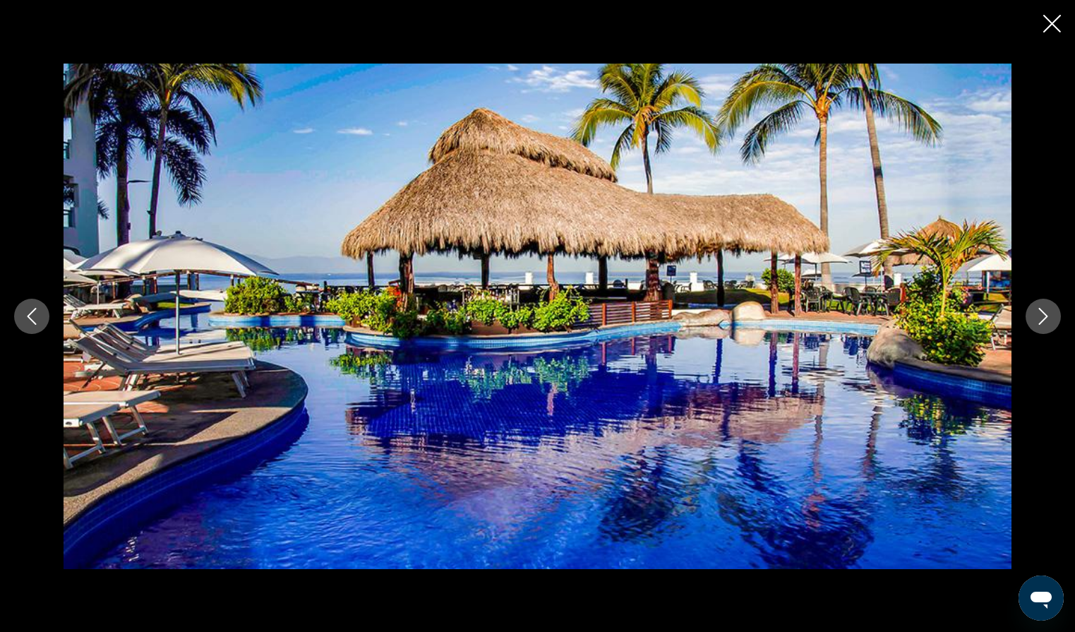
click at [1045, 318] on icon "Next image" at bounding box center [1043, 316] width 9 height 17
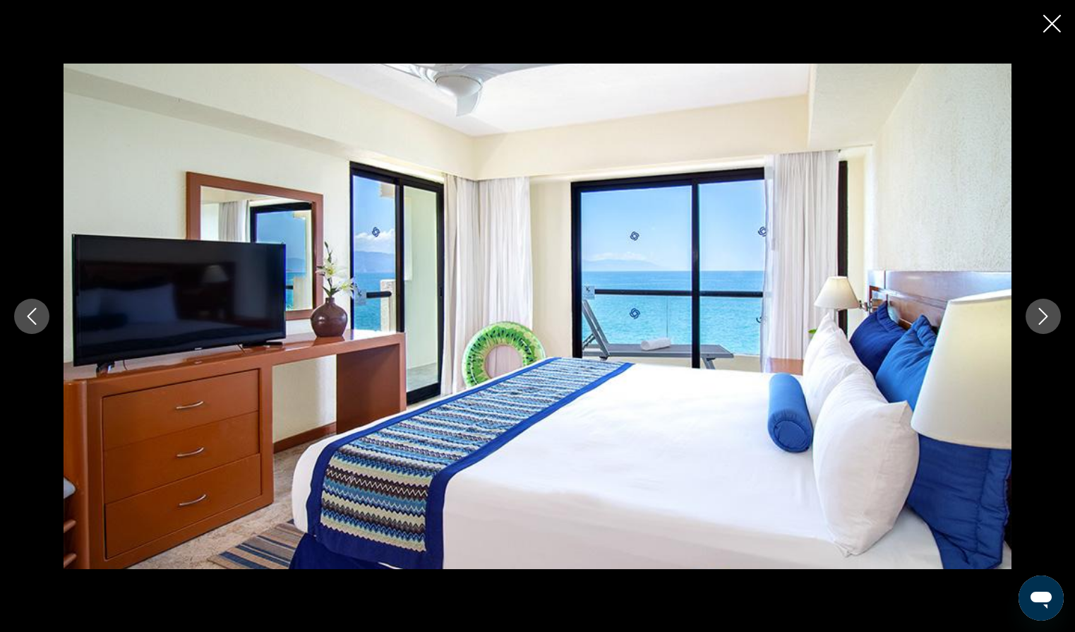
click at [1045, 318] on icon "Next image" at bounding box center [1043, 316] width 9 height 17
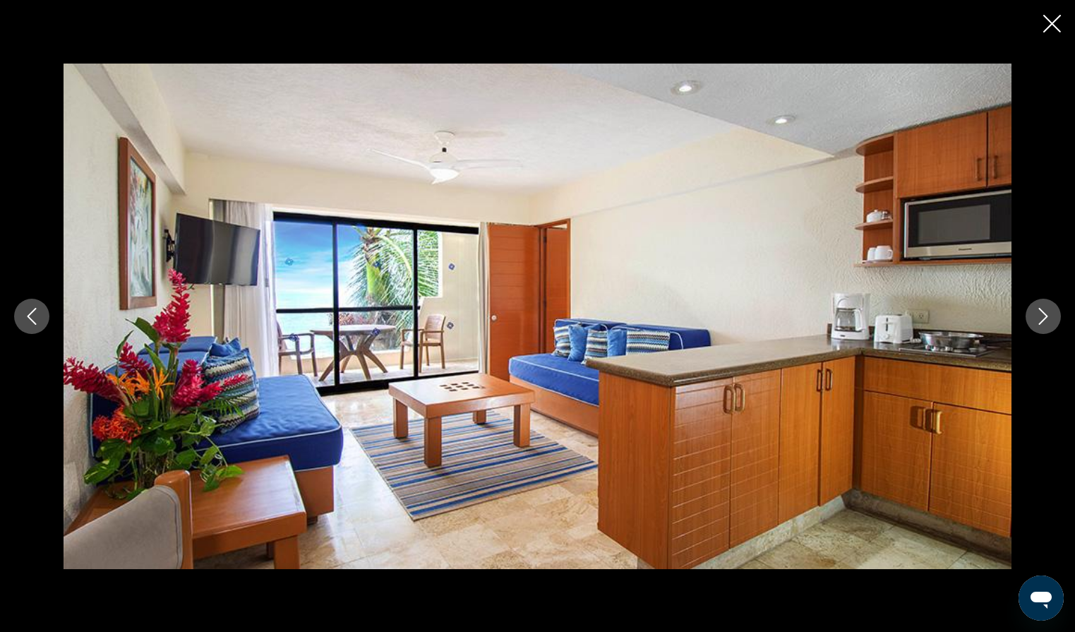
click at [1045, 318] on icon "Next image" at bounding box center [1043, 316] width 9 height 17
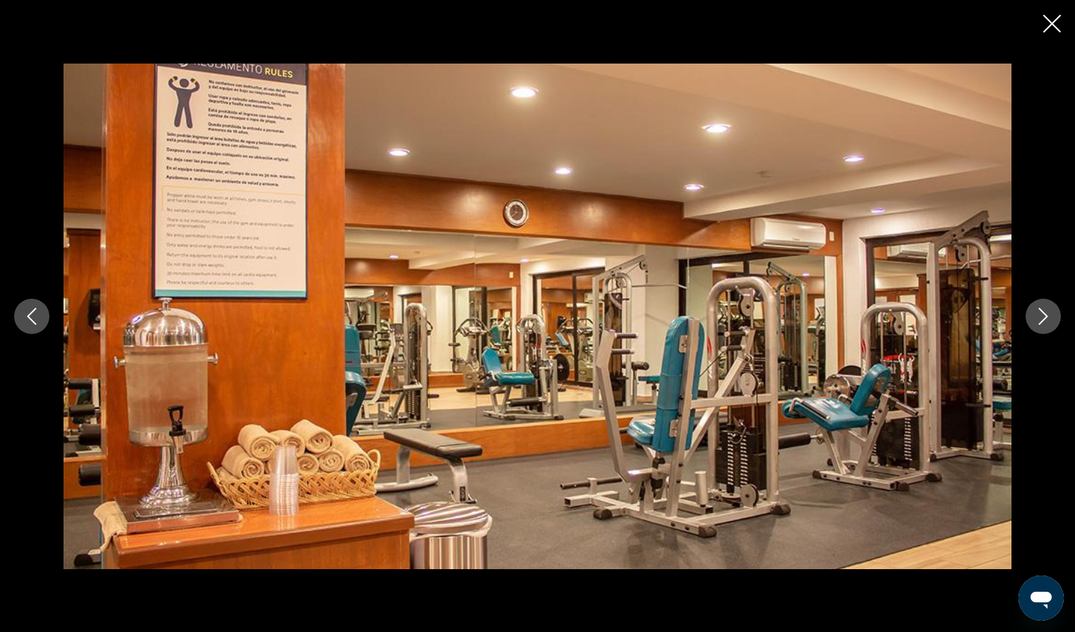
click at [1045, 318] on icon "Next image" at bounding box center [1043, 316] width 9 height 17
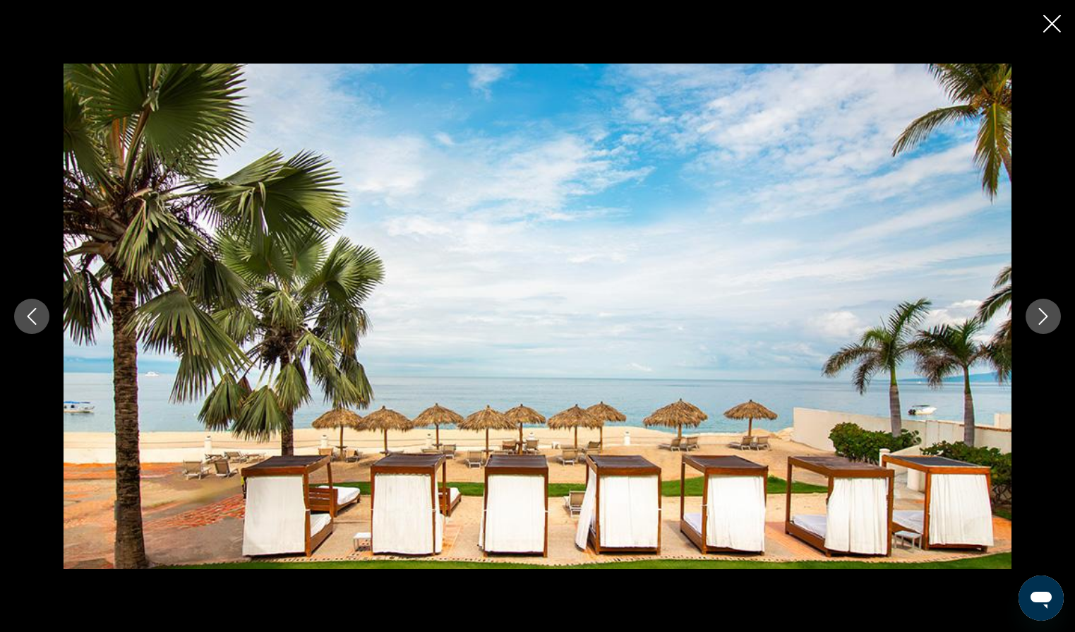
click at [1045, 318] on icon "Next image" at bounding box center [1043, 316] width 9 height 17
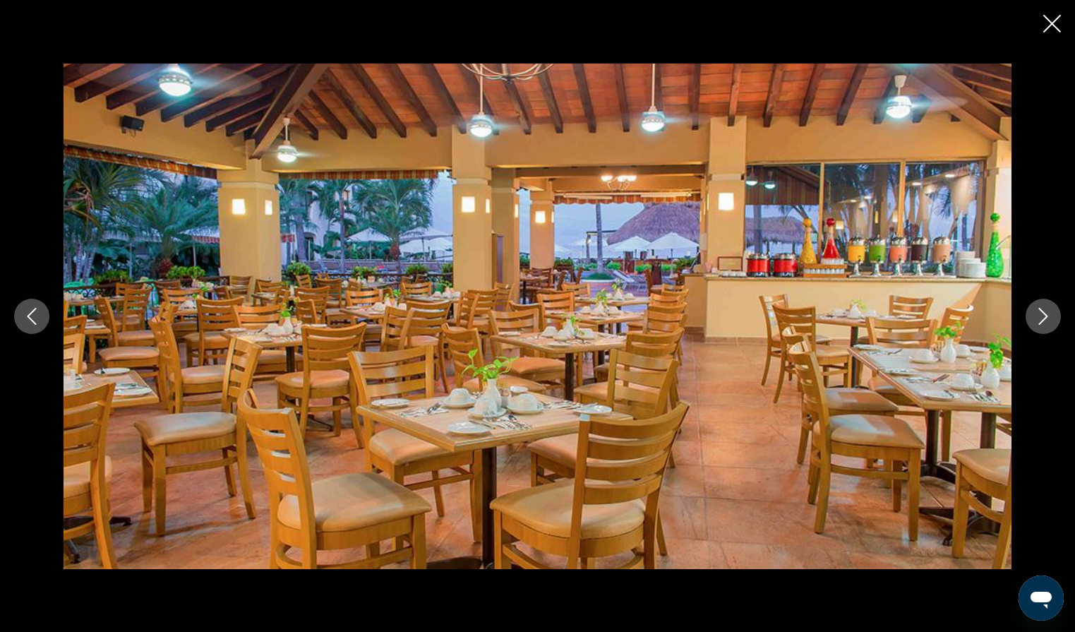
click at [1046, 318] on icon "Next image" at bounding box center [1042, 316] width 17 height 17
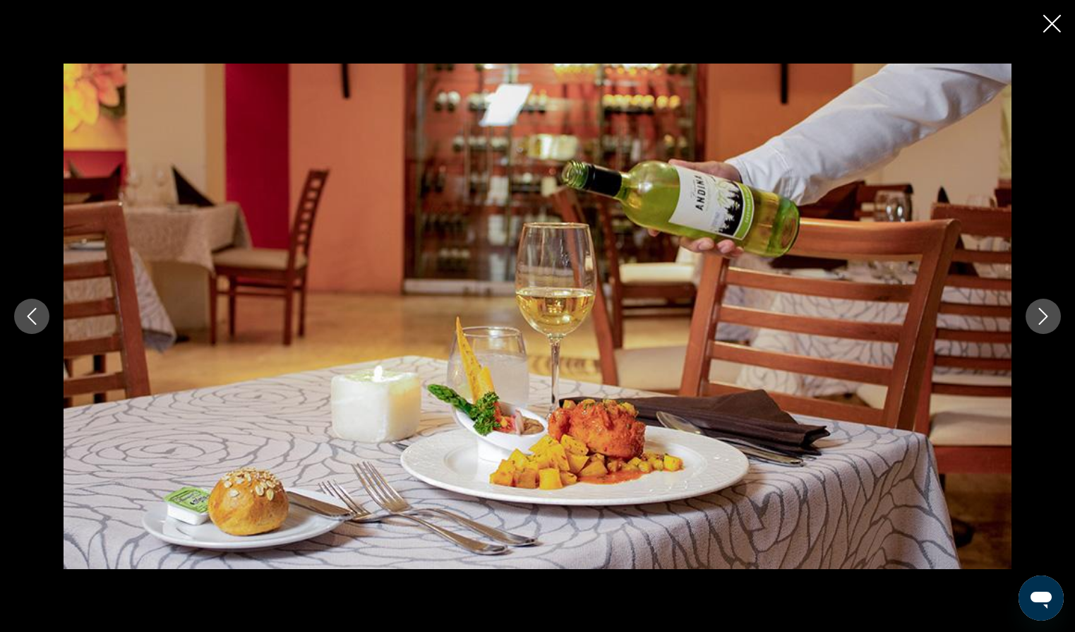
click at [1046, 319] on icon "Next image" at bounding box center [1042, 316] width 17 height 17
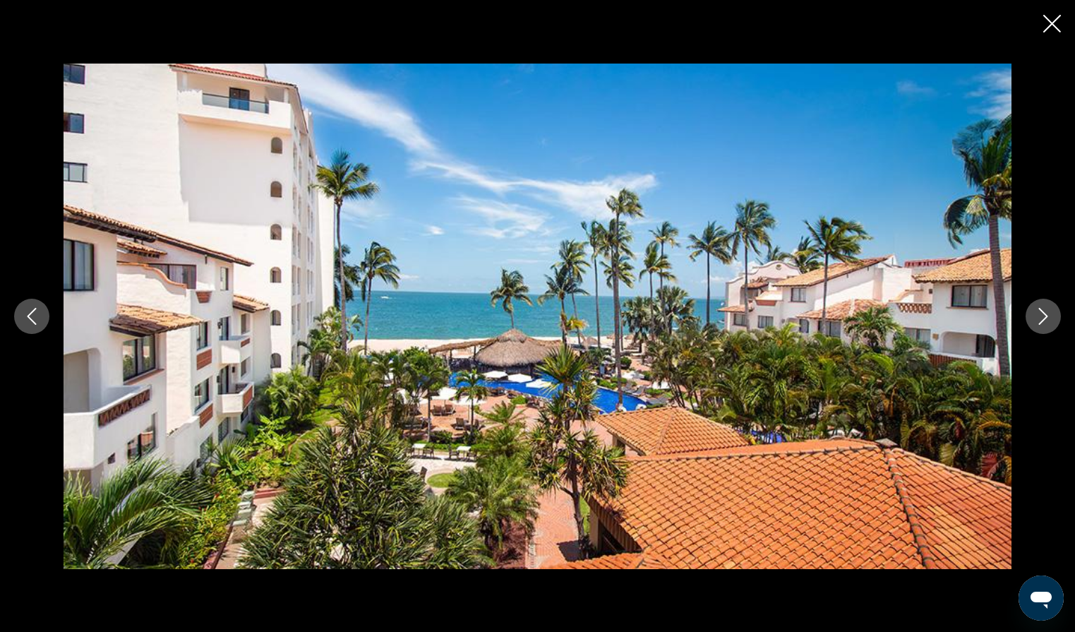
click at [1046, 319] on icon "Next image" at bounding box center [1042, 316] width 17 height 17
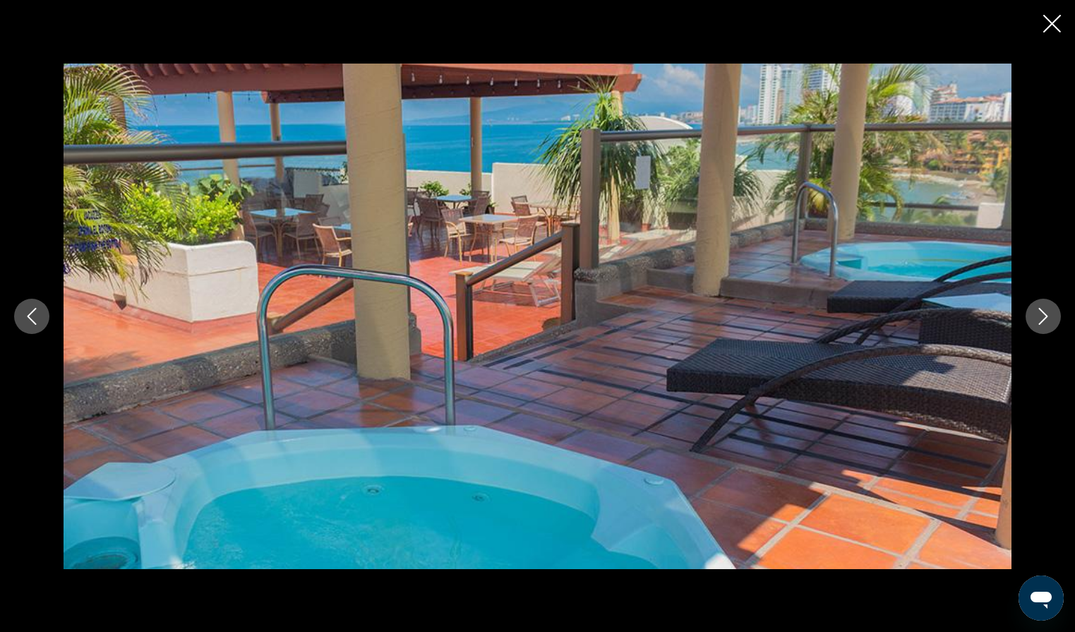
click at [1046, 319] on icon "Next image" at bounding box center [1042, 316] width 17 height 17
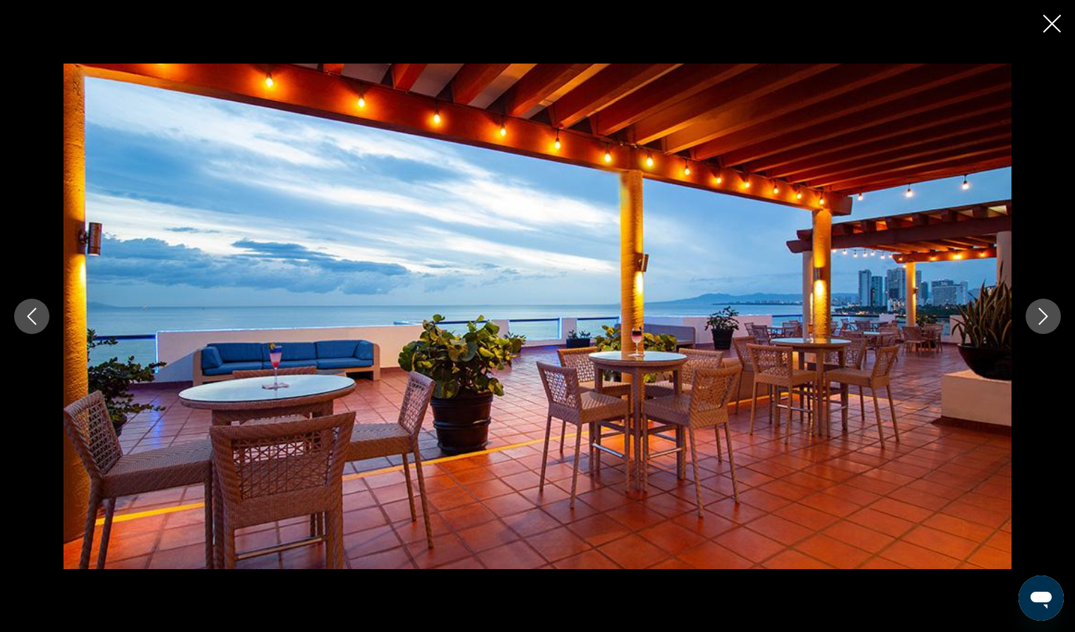
click at [1047, 320] on icon "Next image" at bounding box center [1042, 316] width 17 height 17
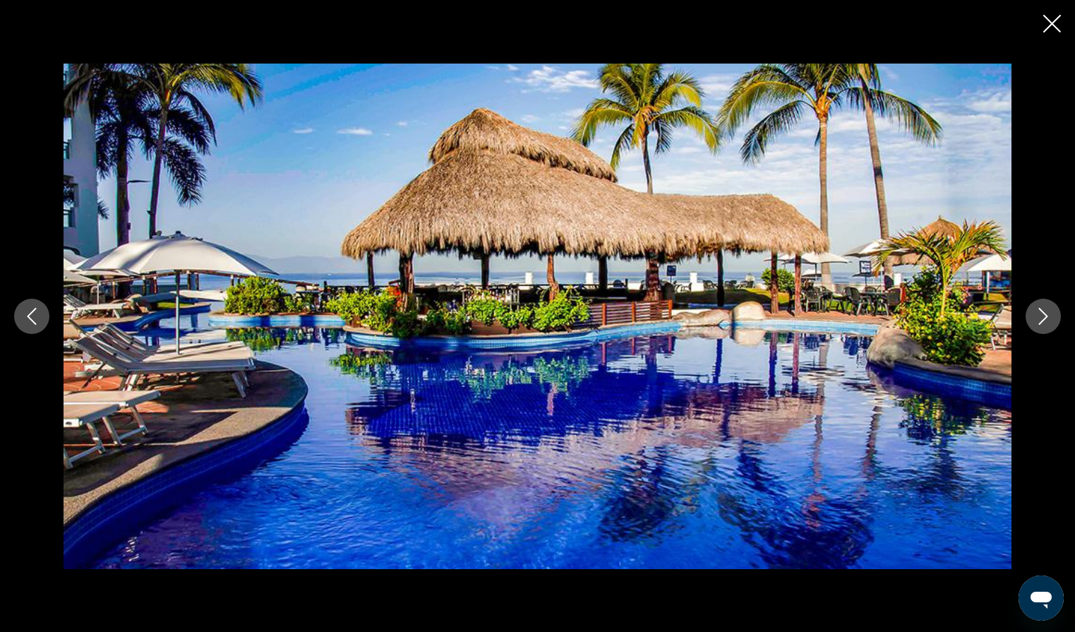
click at [1047, 320] on icon "Next image" at bounding box center [1042, 316] width 17 height 17
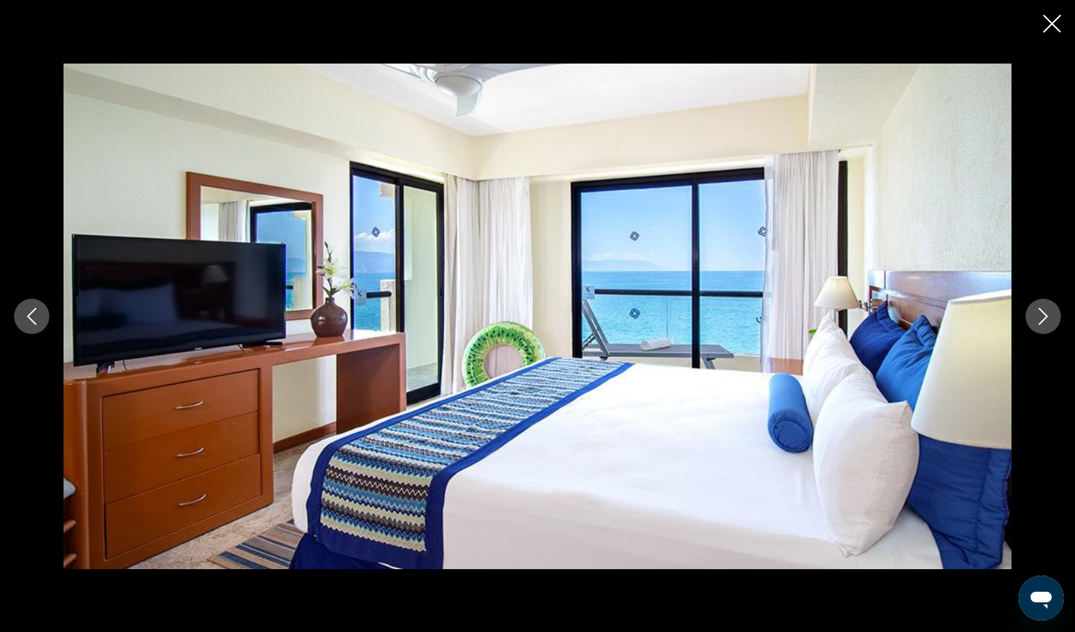
click at [1030, 320] on button "Next image" at bounding box center [1042, 315] width 35 height 35
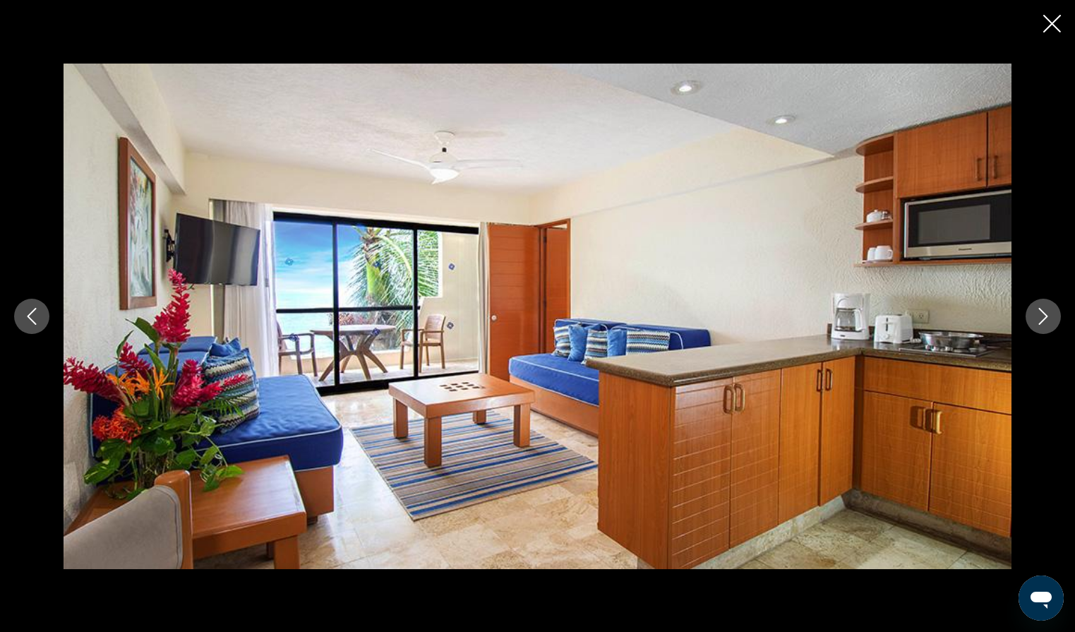
click at [1049, 35] on button "Close slideshow" at bounding box center [1052, 25] width 18 height 22
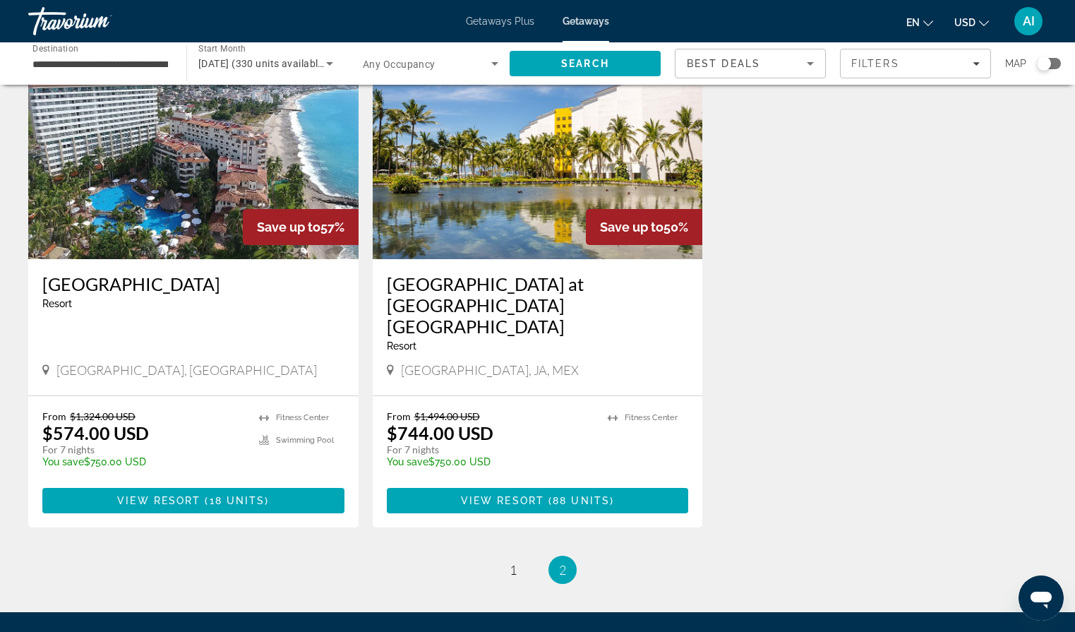
scroll to position [618, 0]
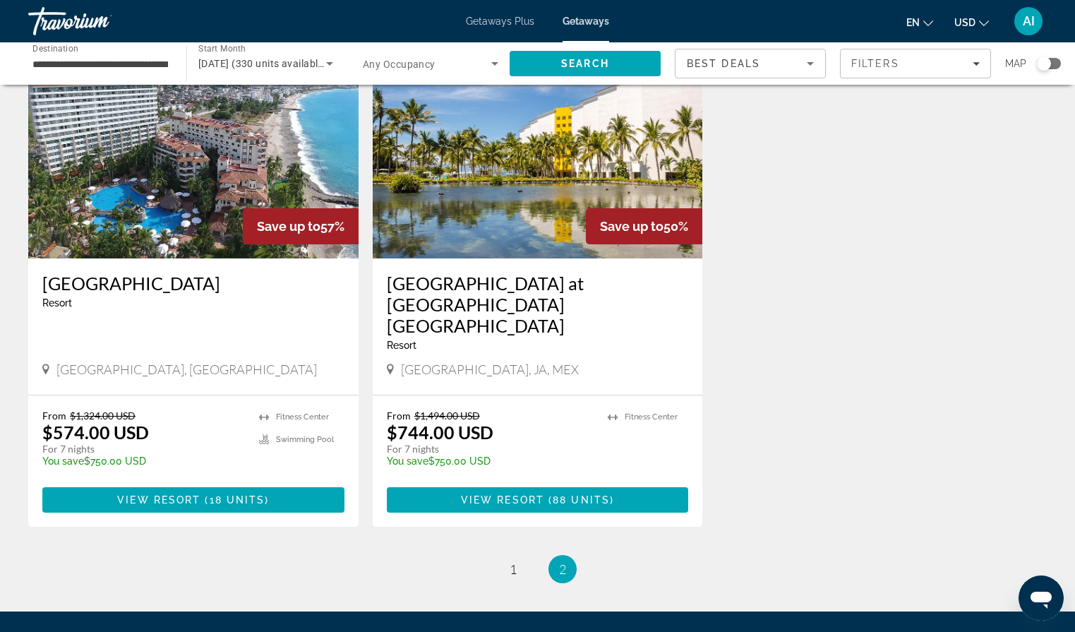
click at [511, 201] on img "Main content" at bounding box center [538, 145] width 330 height 226
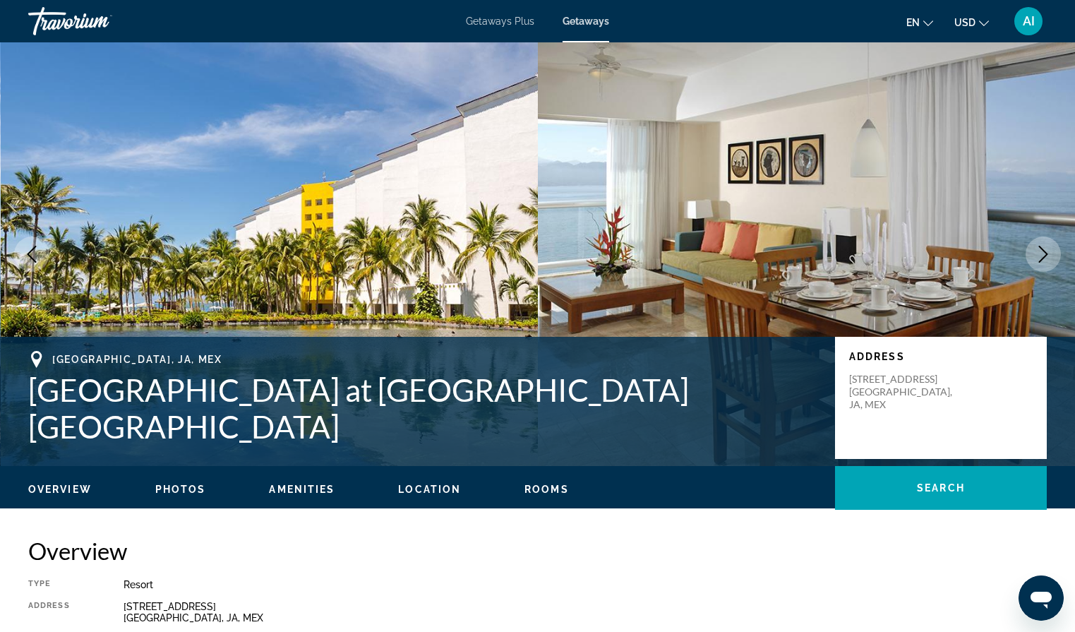
click at [1044, 253] on icon "Next image" at bounding box center [1042, 254] width 17 height 17
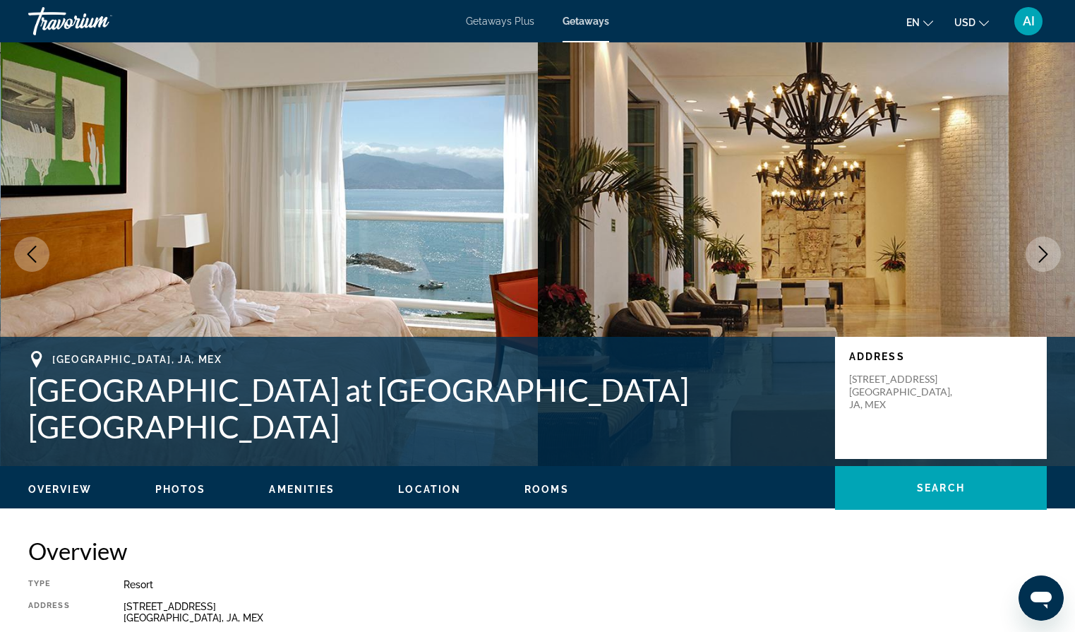
click at [1045, 255] on icon "Next image" at bounding box center [1043, 254] width 9 height 17
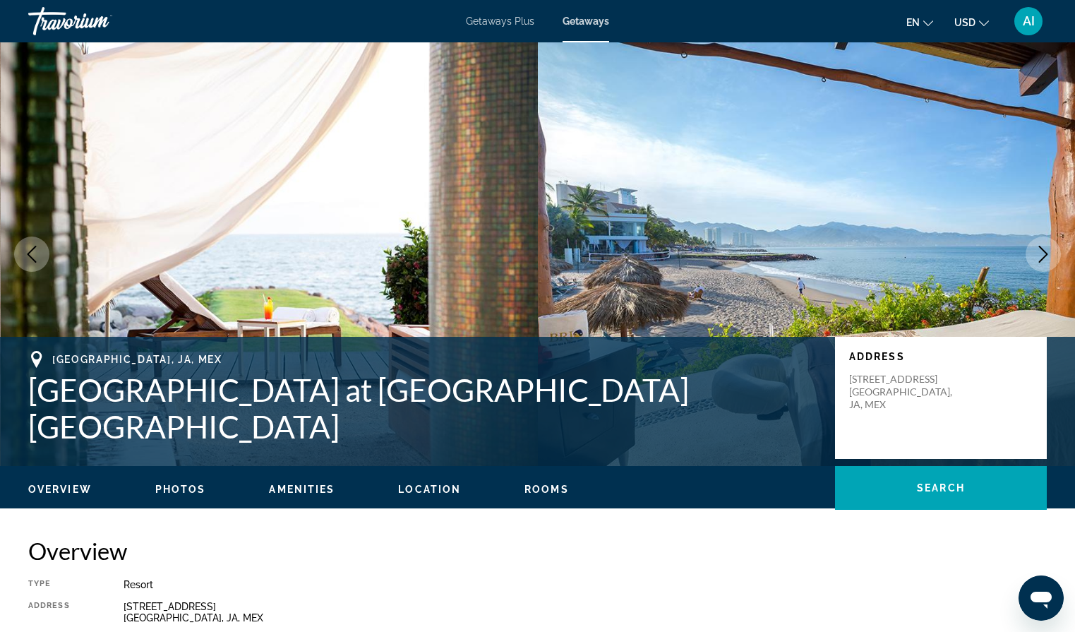
click at [1045, 258] on icon "Next image" at bounding box center [1042, 254] width 17 height 17
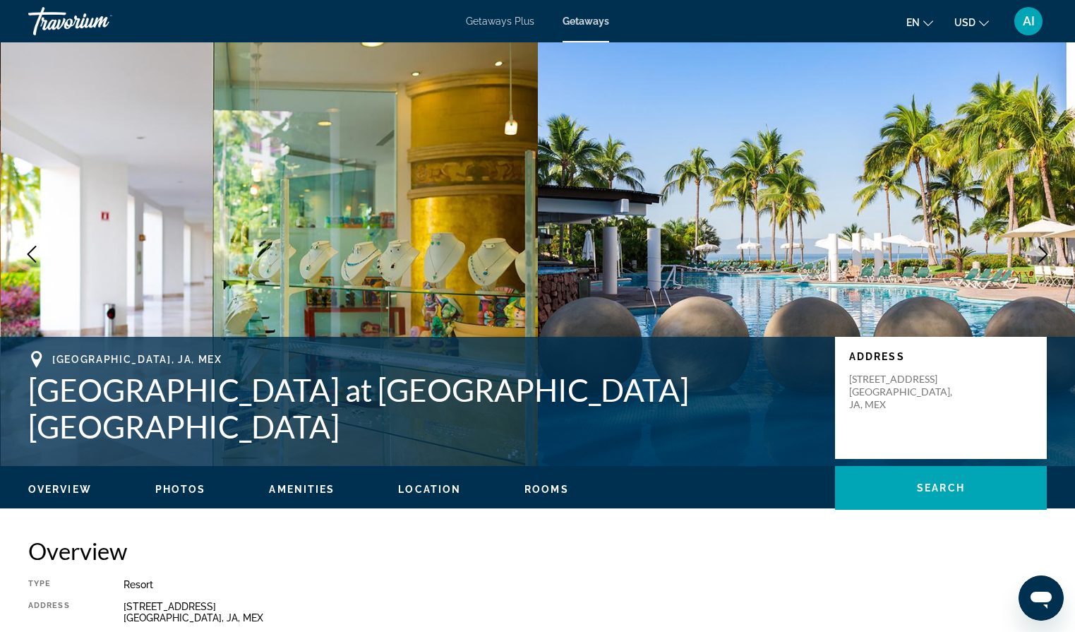
click at [1045, 258] on icon "Next image" at bounding box center [1042, 254] width 17 height 17
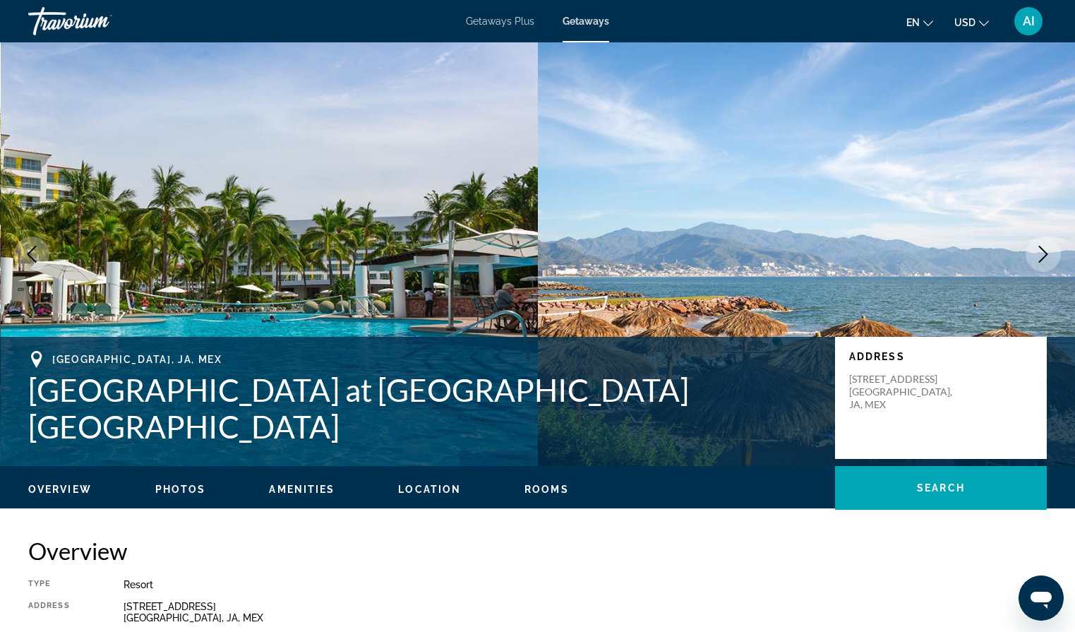
click at [1045, 258] on icon "Next image" at bounding box center [1042, 254] width 17 height 17
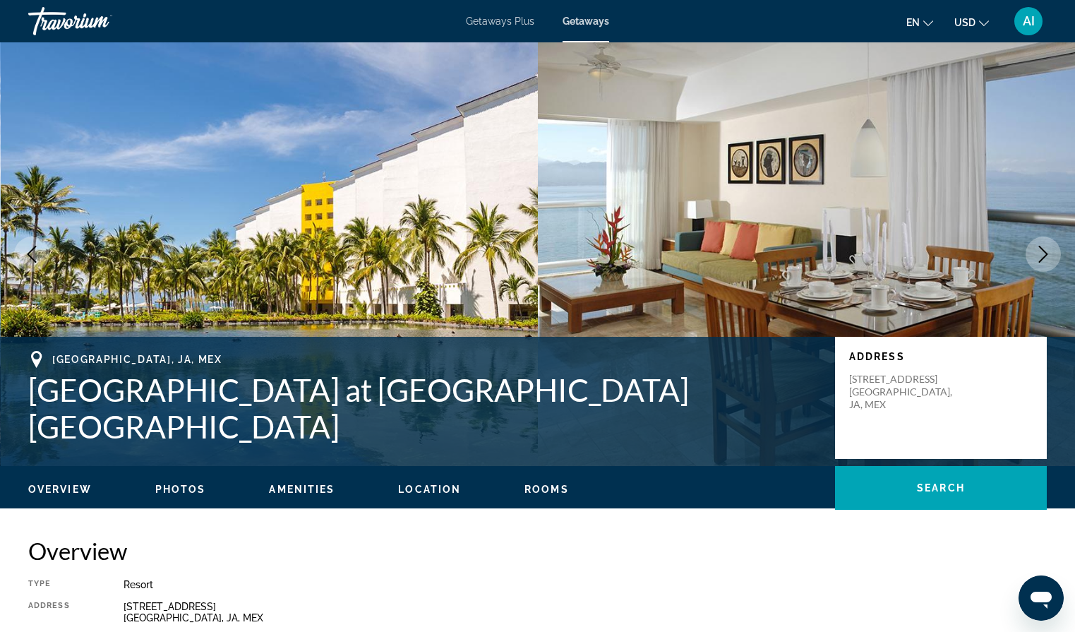
click at [1045, 260] on icon "Next image" at bounding box center [1042, 254] width 17 height 17
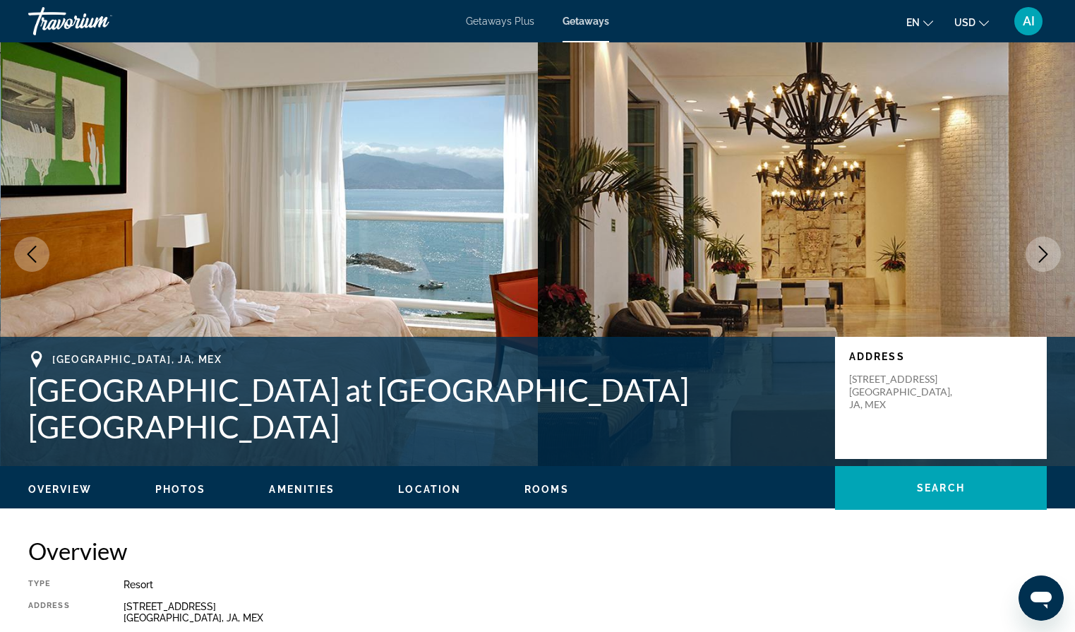
click at [1045, 262] on icon "Next image" at bounding box center [1042, 254] width 17 height 17
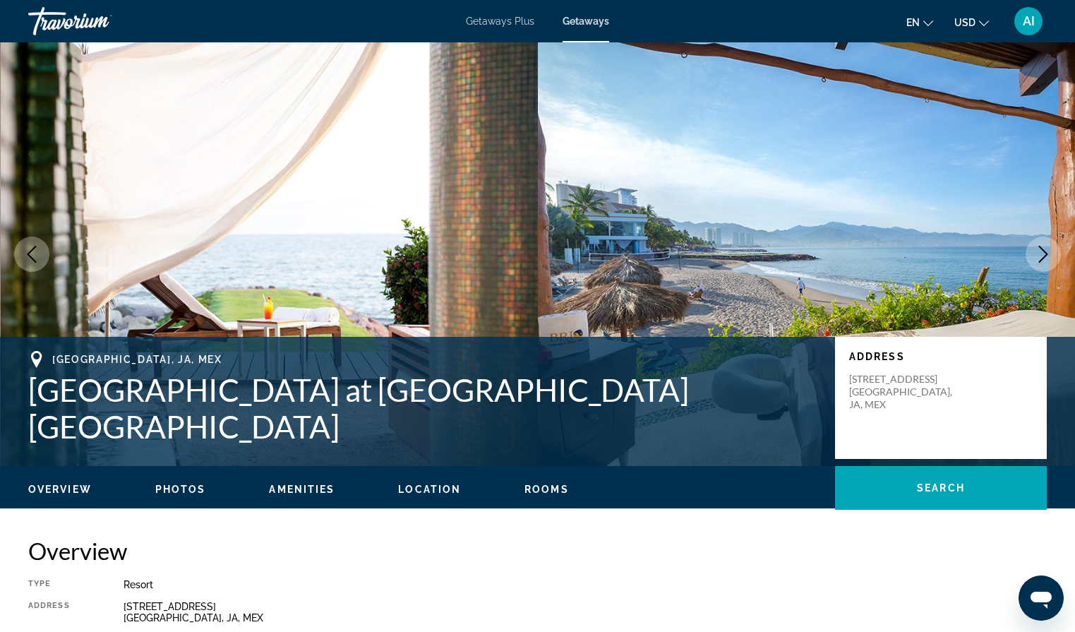
click at [1045, 262] on button "Next image" at bounding box center [1042, 253] width 35 height 35
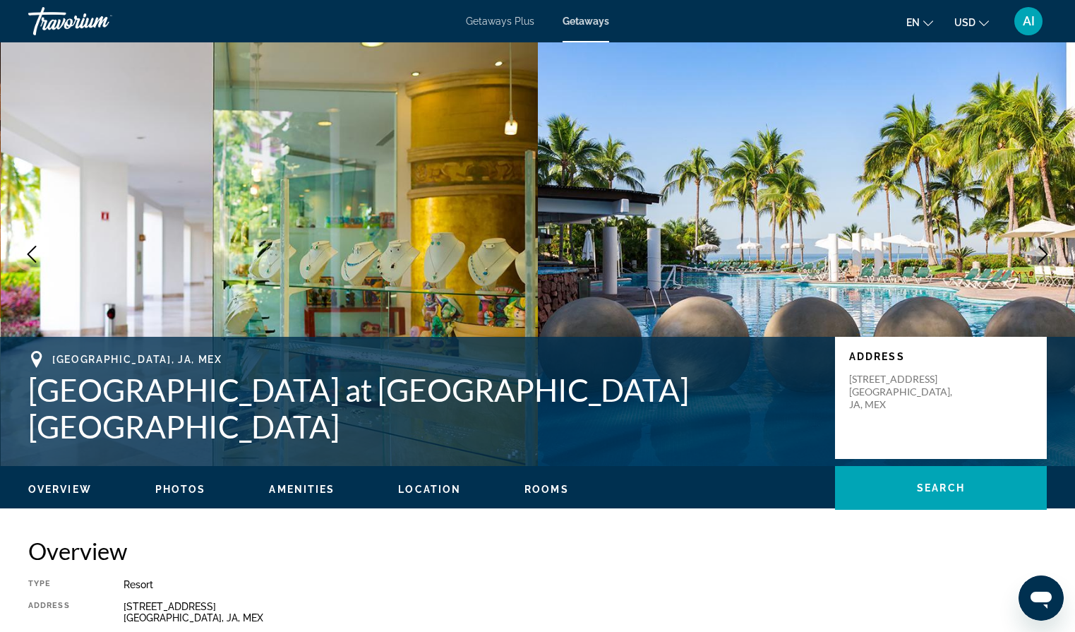
click at [422, 485] on span "Location" at bounding box center [429, 488] width 63 height 11
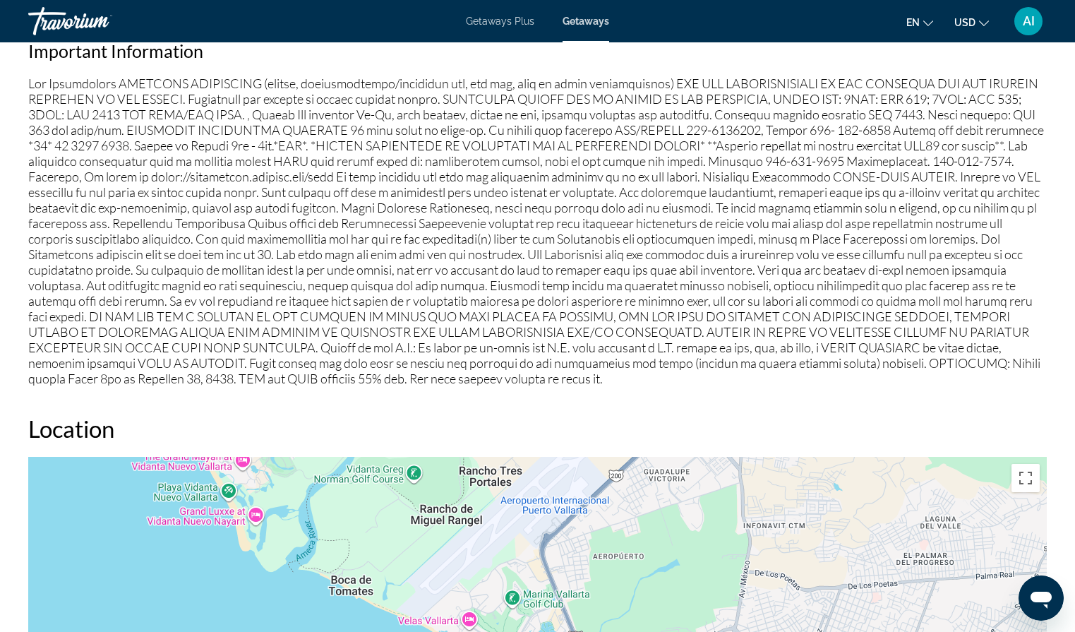
scroll to position [1745, 0]
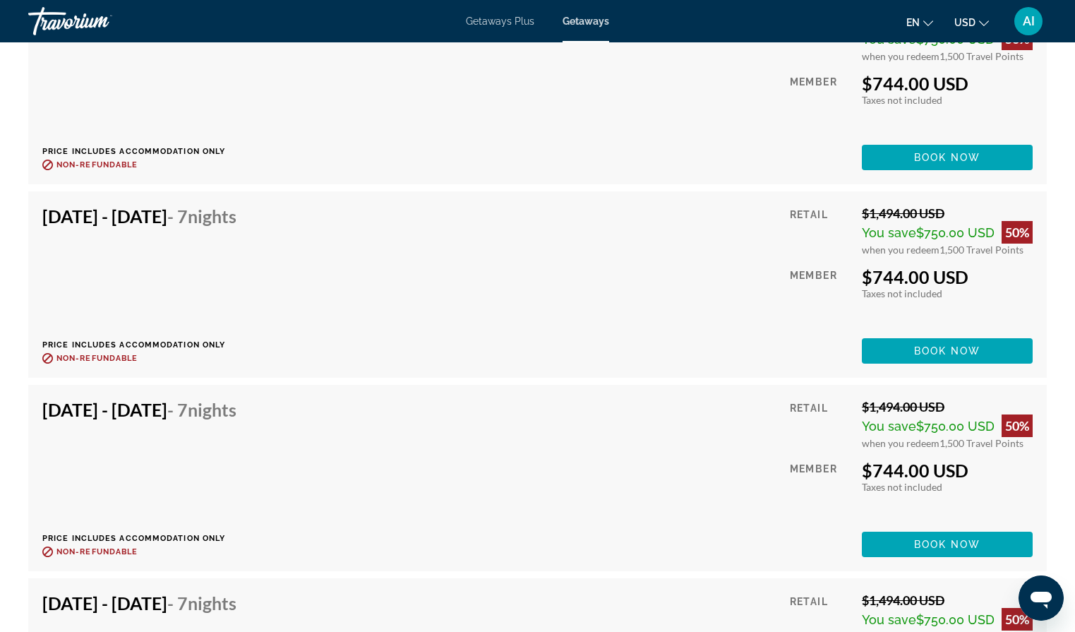
scroll to position [3396, 0]
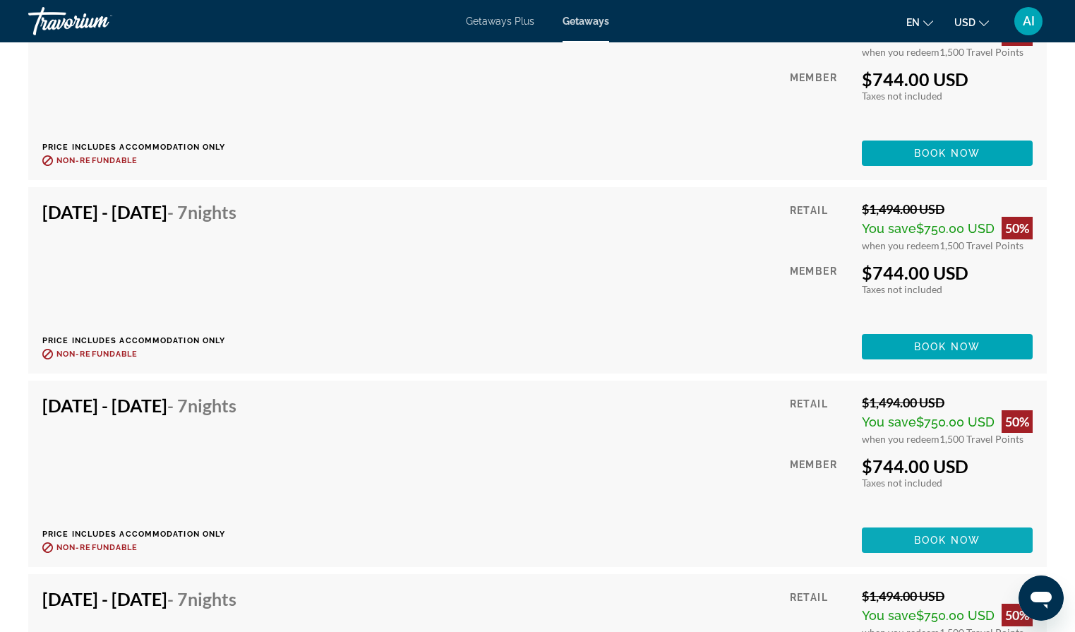
click at [905, 523] on span "Main content" at bounding box center [947, 540] width 171 height 34
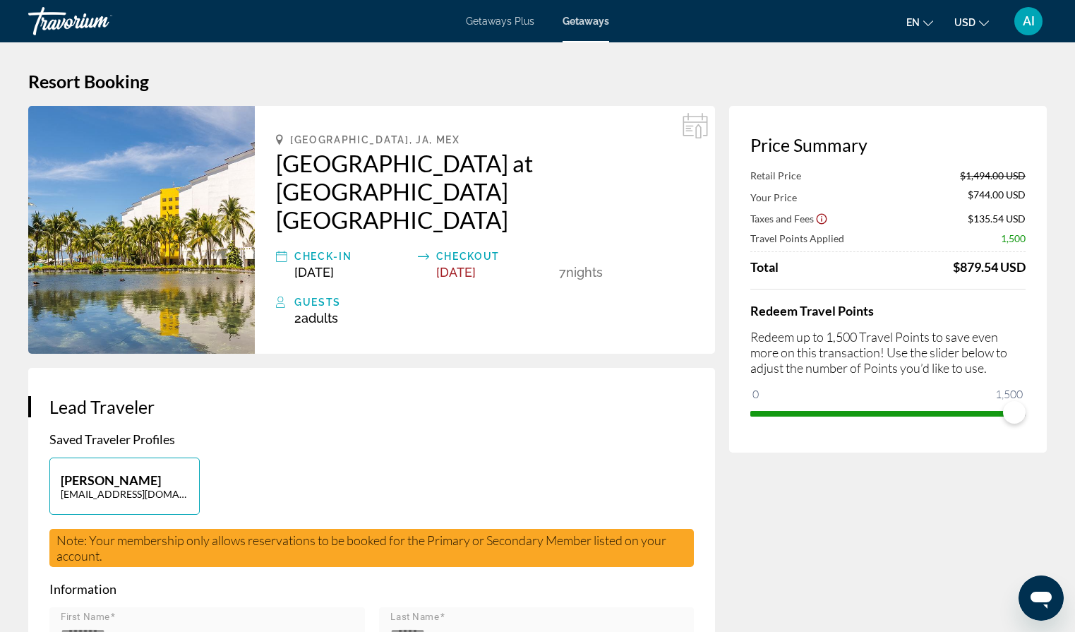
click at [142, 197] on img "Main content" at bounding box center [141, 230] width 227 height 248
click at [189, 201] on img "Main content" at bounding box center [141, 230] width 227 height 248
click at [318, 310] on span "Adults" at bounding box center [319, 317] width 37 height 15
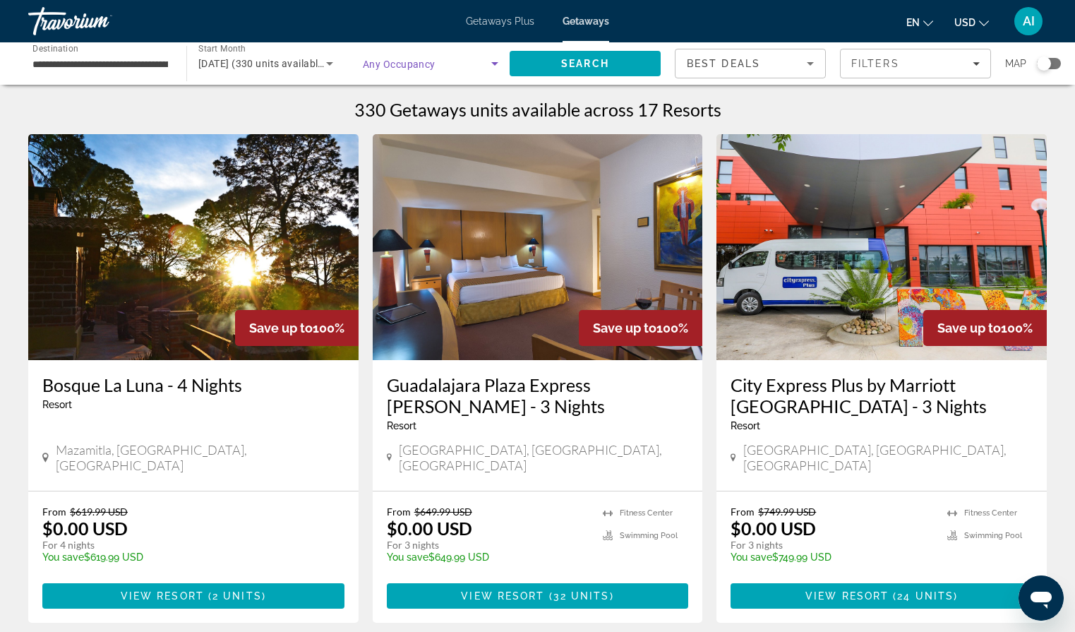
click at [416, 56] on span "Search widget" at bounding box center [427, 63] width 128 height 17
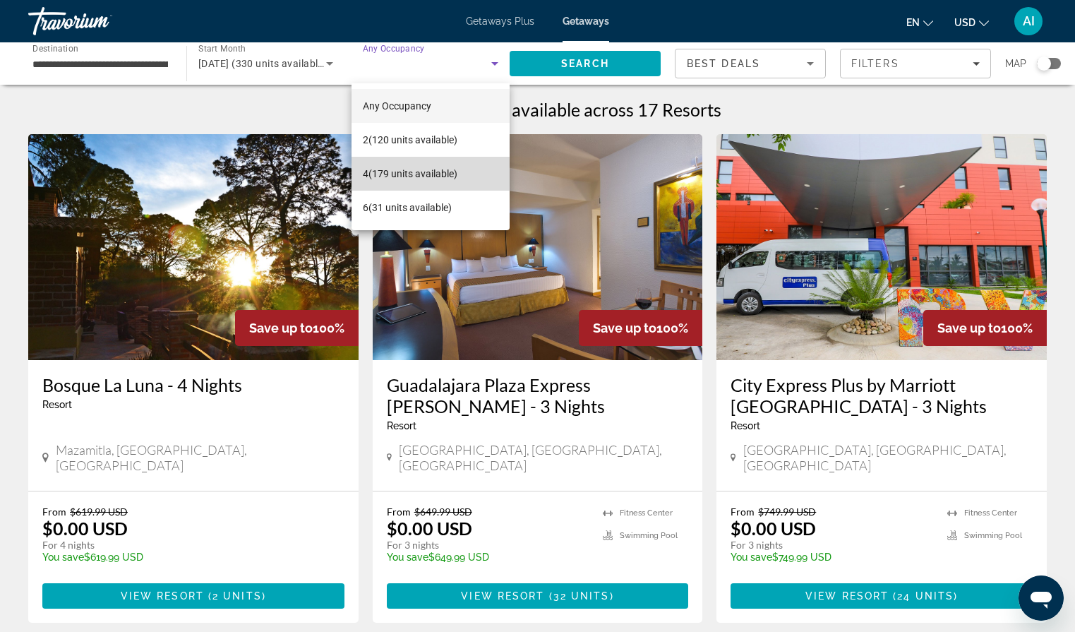
click at [380, 176] on span "4 (179 units available)" at bounding box center [410, 173] width 95 height 17
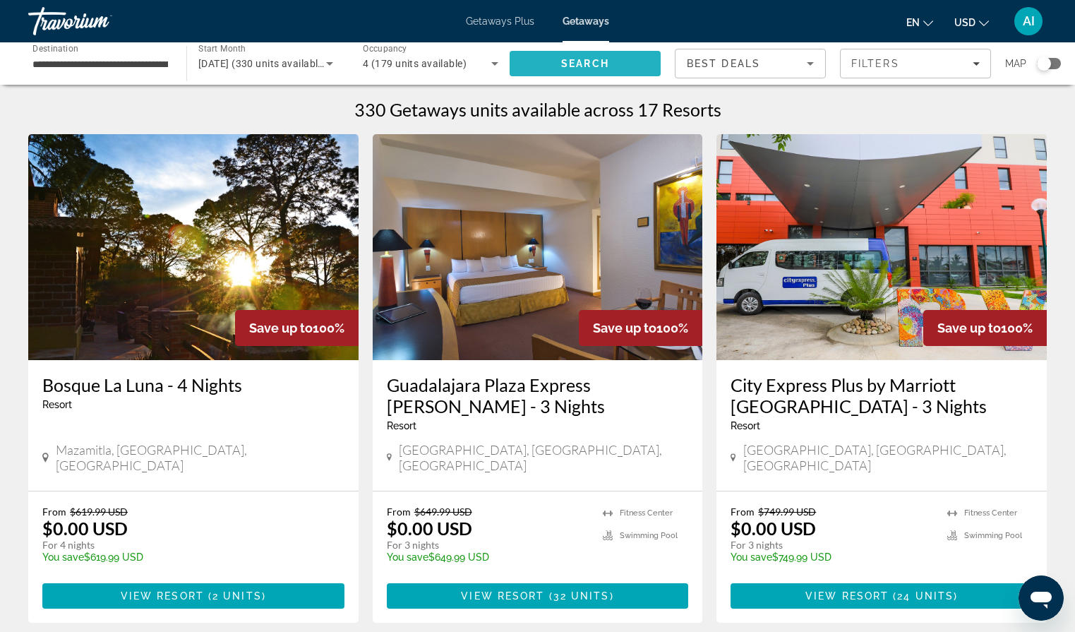
click at [615, 63] on span "Search" at bounding box center [584, 64] width 151 height 34
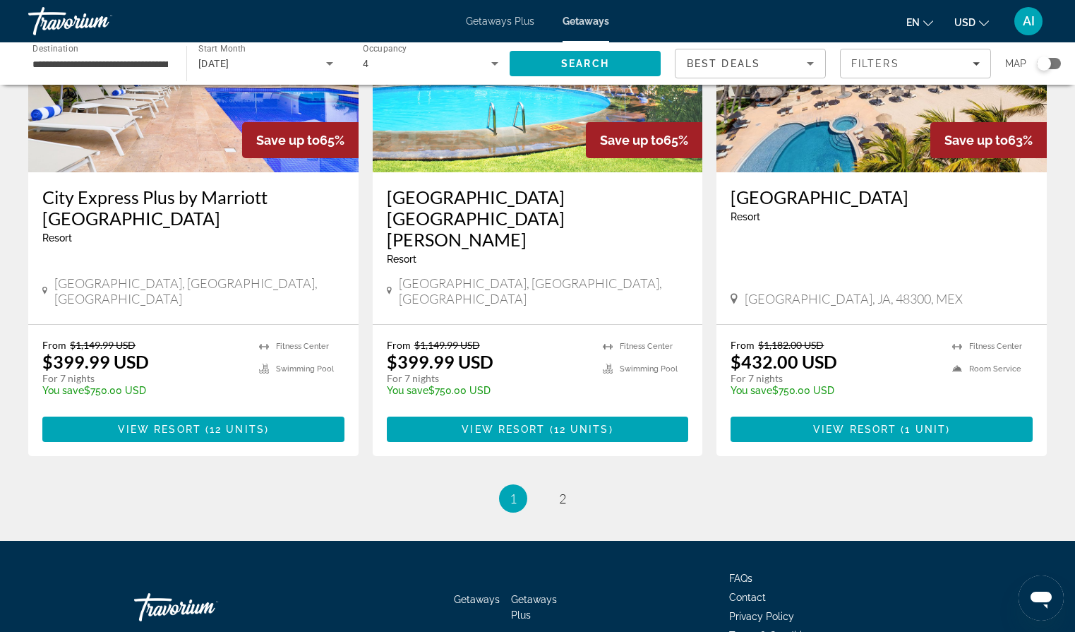
scroll to position [1737, 0]
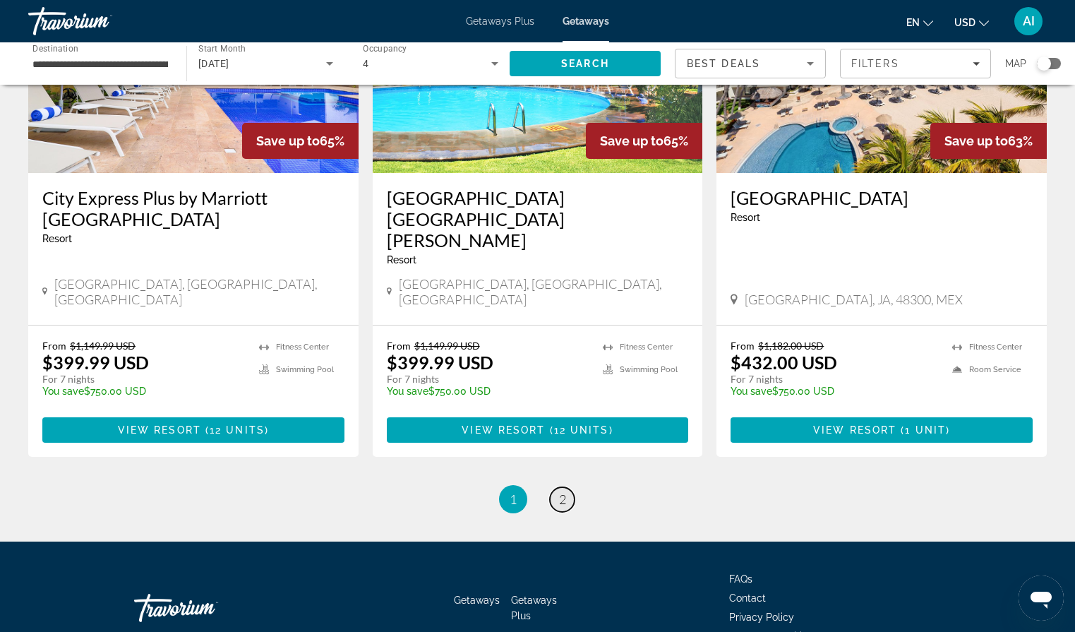
click at [559, 491] on span "2" at bounding box center [562, 499] width 7 height 16
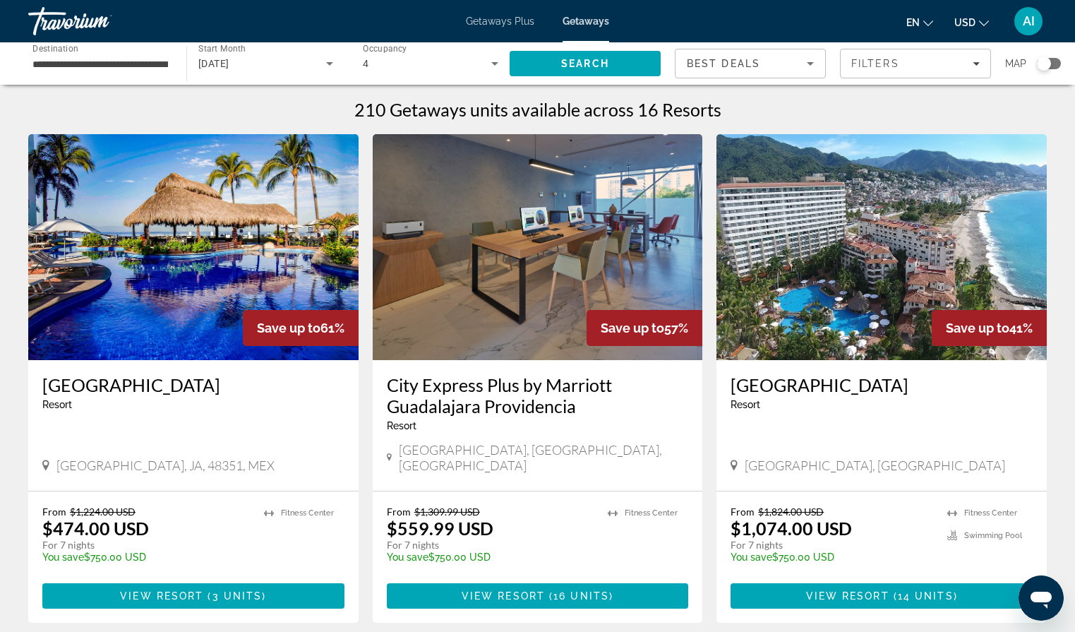
click at [890, 360] on div "[GEOGRAPHIC_DATA] - This is an adults only resort [GEOGRAPHIC_DATA], [GEOGRAPHI…" at bounding box center [881, 425] width 330 height 131
click at [893, 323] on img "Main content" at bounding box center [881, 247] width 330 height 226
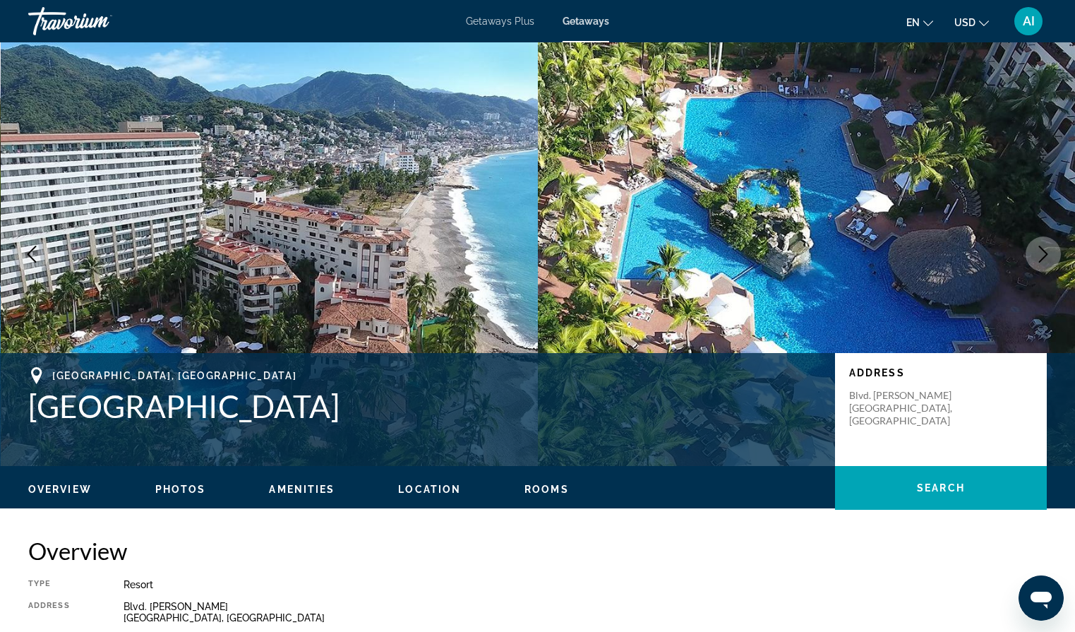
click at [1046, 260] on icon "Next image" at bounding box center [1042, 254] width 17 height 17
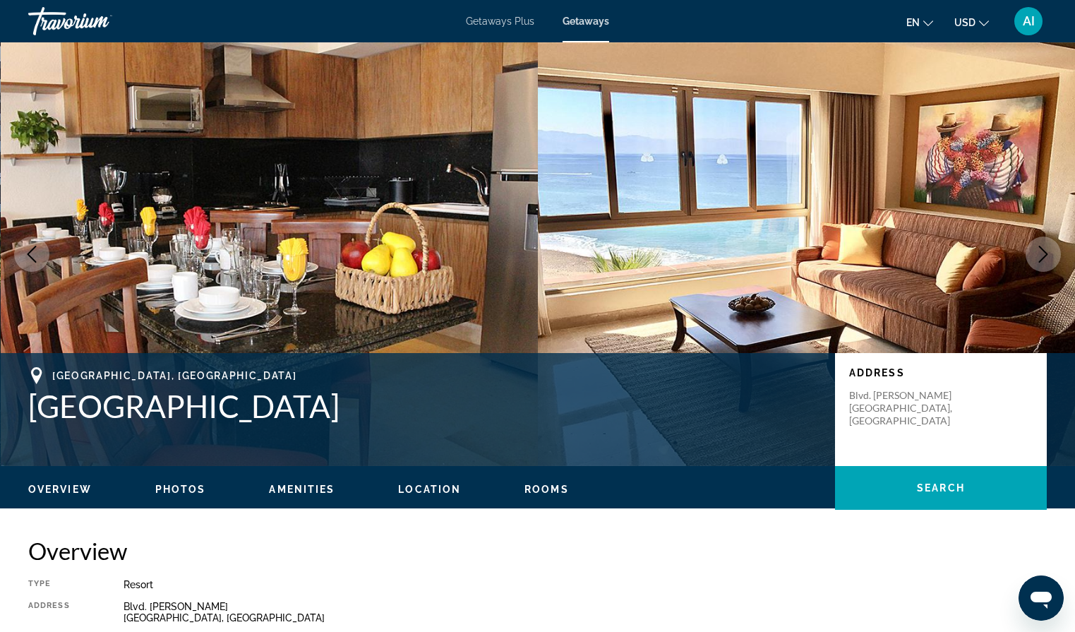
click at [1047, 260] on icon "Next image" at bounding box center [1042, 254] width 17 height 17
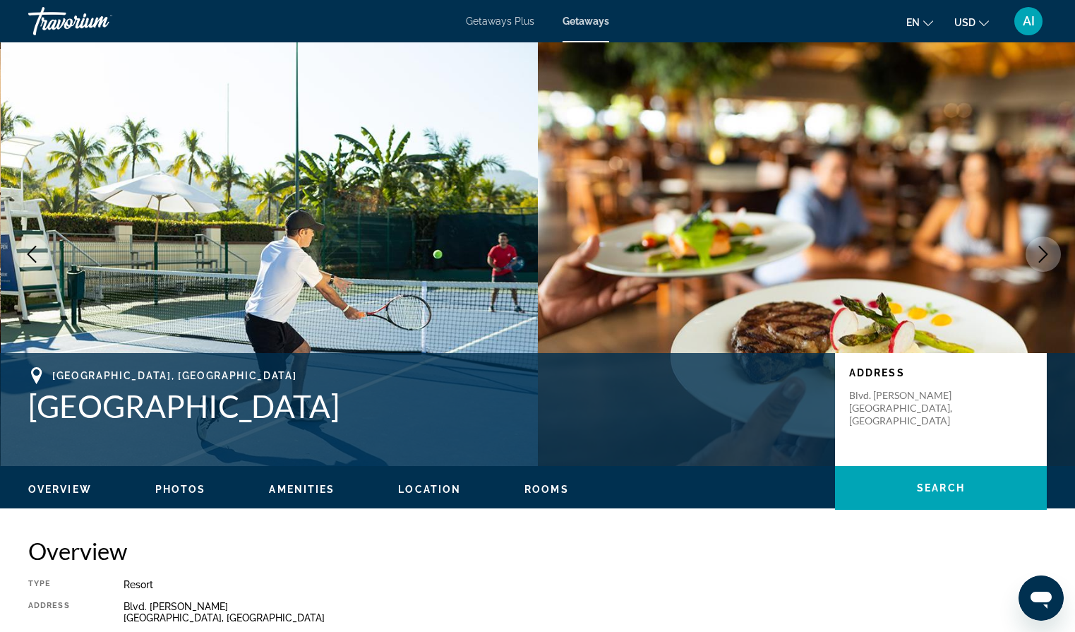
click at [1047, 262] on icon "Next image" at bounding box center [1042, 254] width 17 height 17
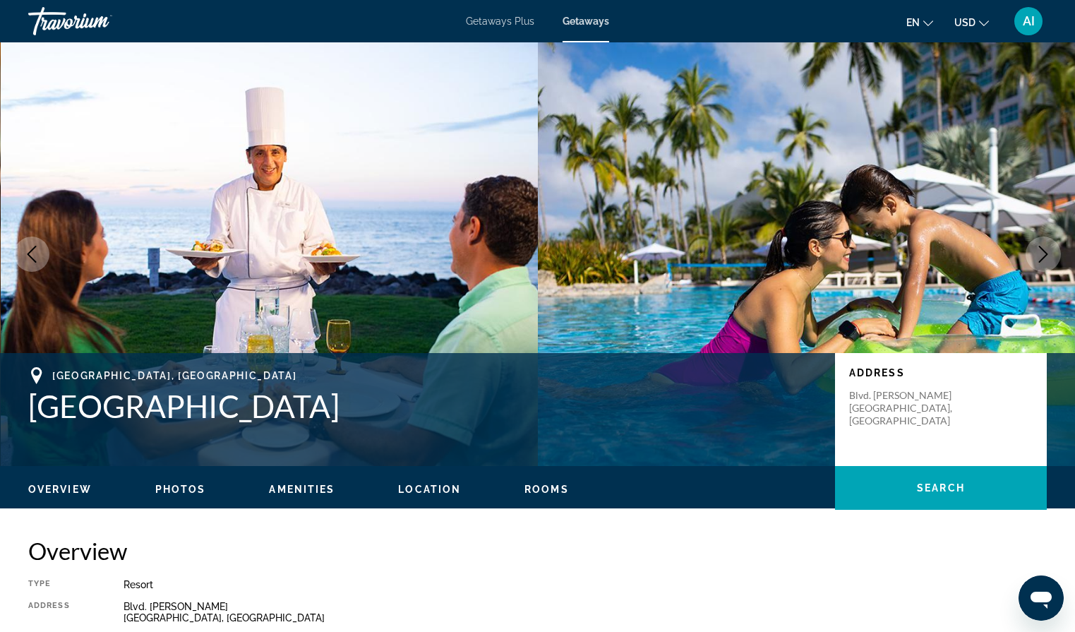
click at [1047, 263] on button "Next image" at bounding box center [1042, 253] width 35 height 35
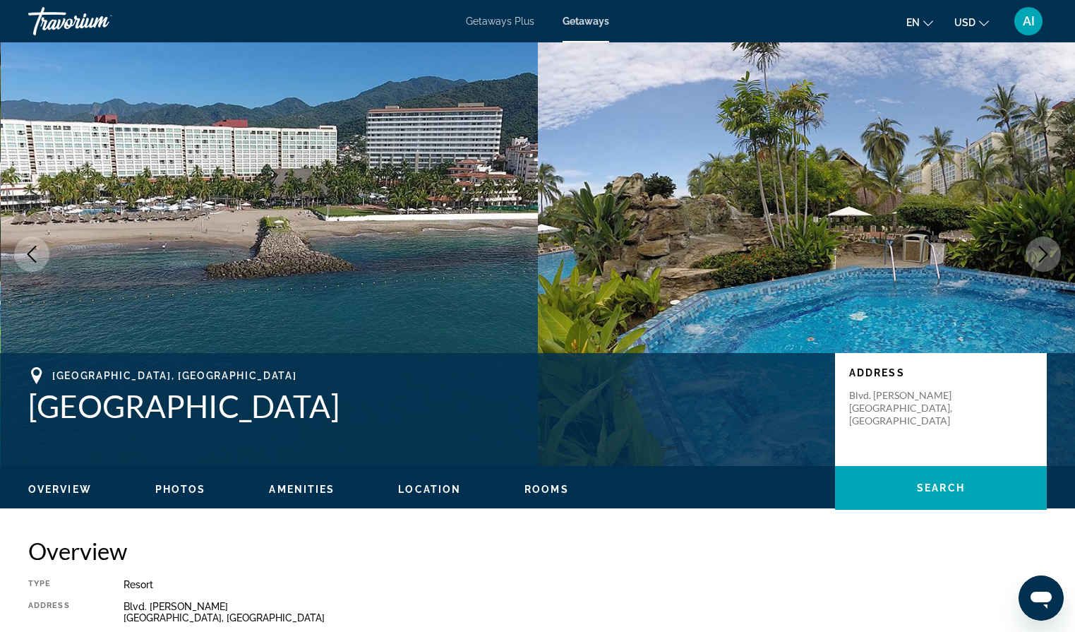
click at [1047, 264] on button "Next image" at bounding box center [1042, 253] width 35 height 35
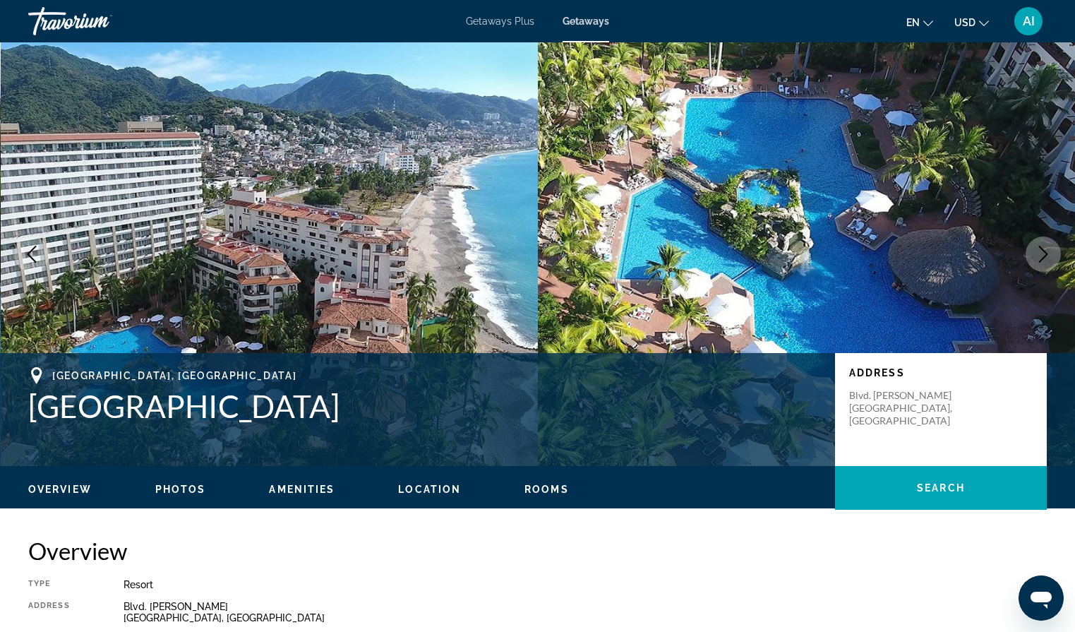
click at [1047, 265] on button "Next image" at bounding box center [1042, 253] width 35 height 35
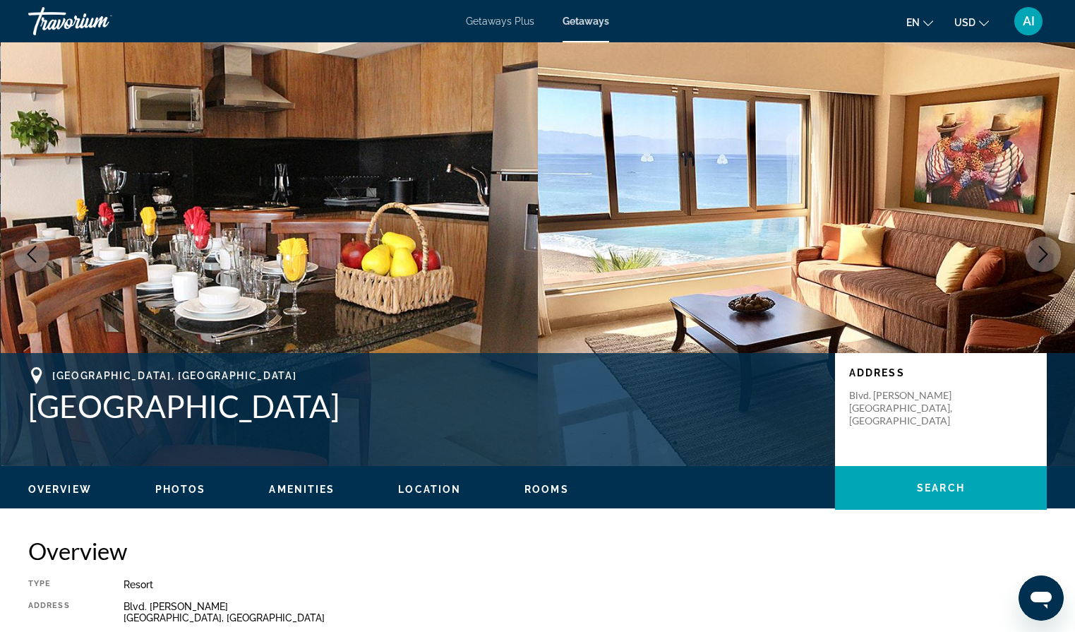
click at [1047, 266] on button "Next image" at bounding box center [1042, 253] width 35 height 35
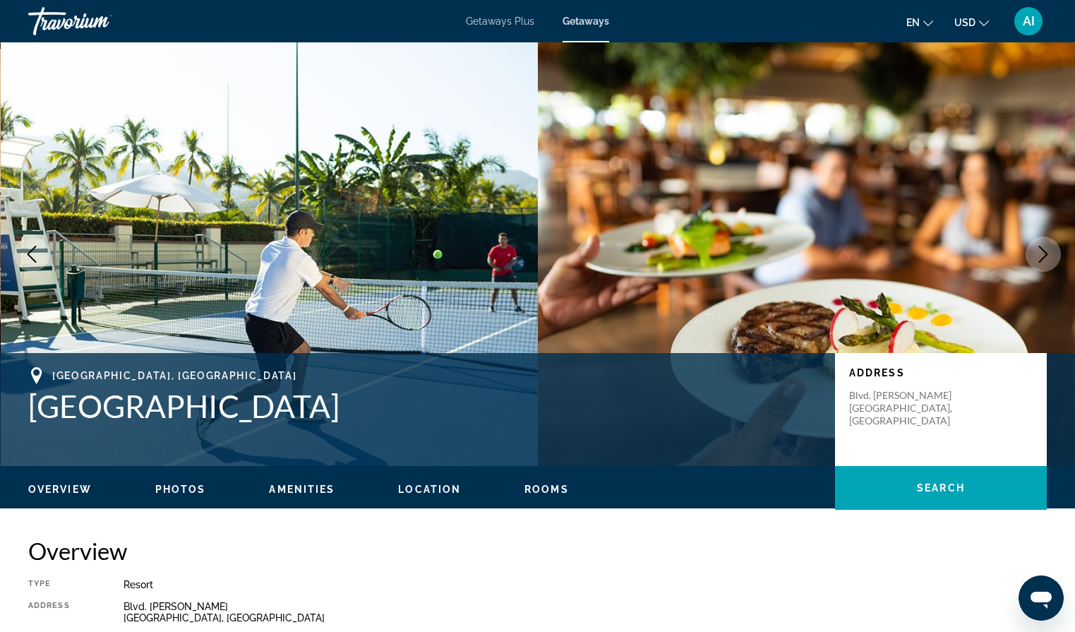
click at [1047, 267] on button "Next image" at bounding box center [1042, 253] width 35 height 35
